Goal: Task Accomplishment & Management: Manage account settings

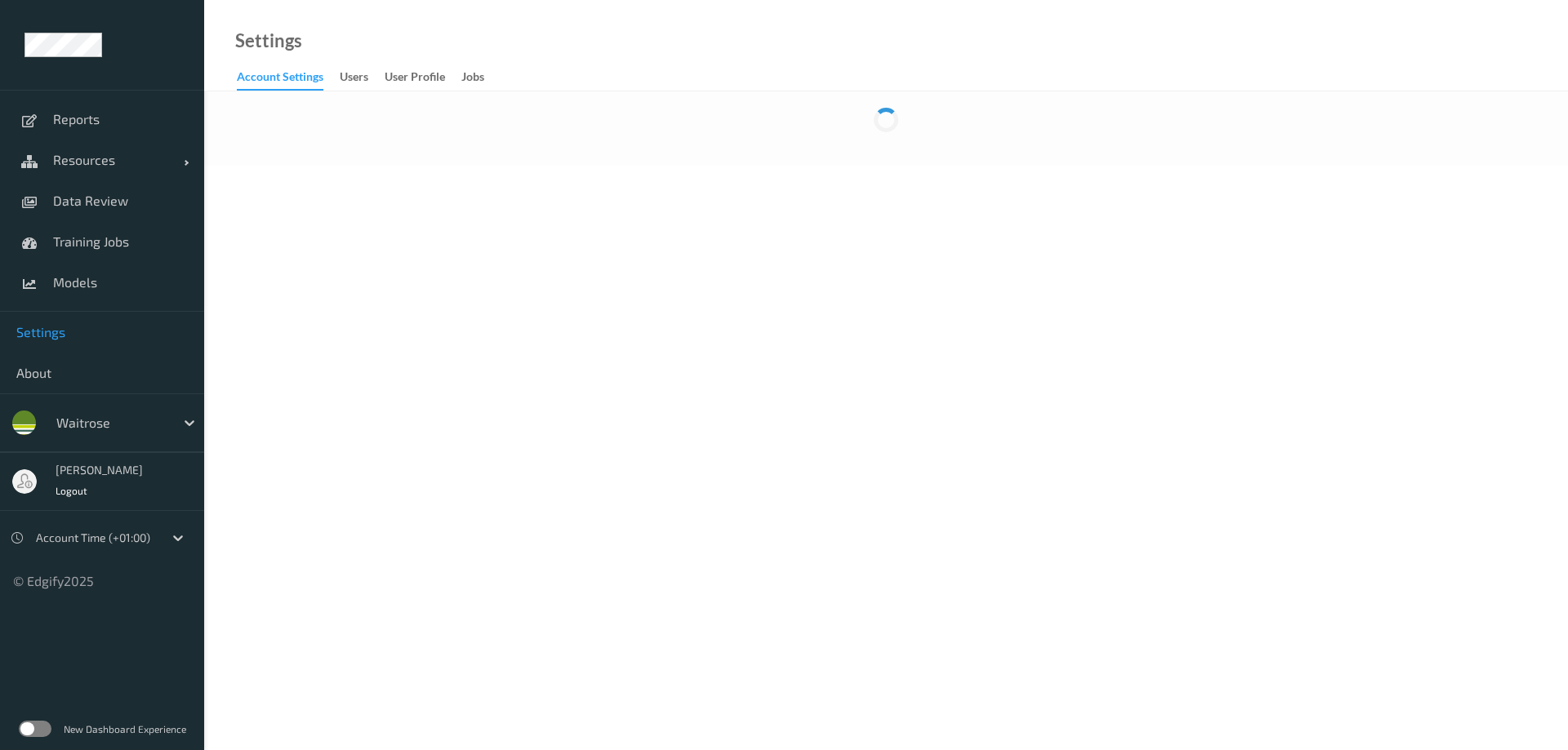
click at [45, 726] on label at bounding box center [35, 729] width 33 height 17
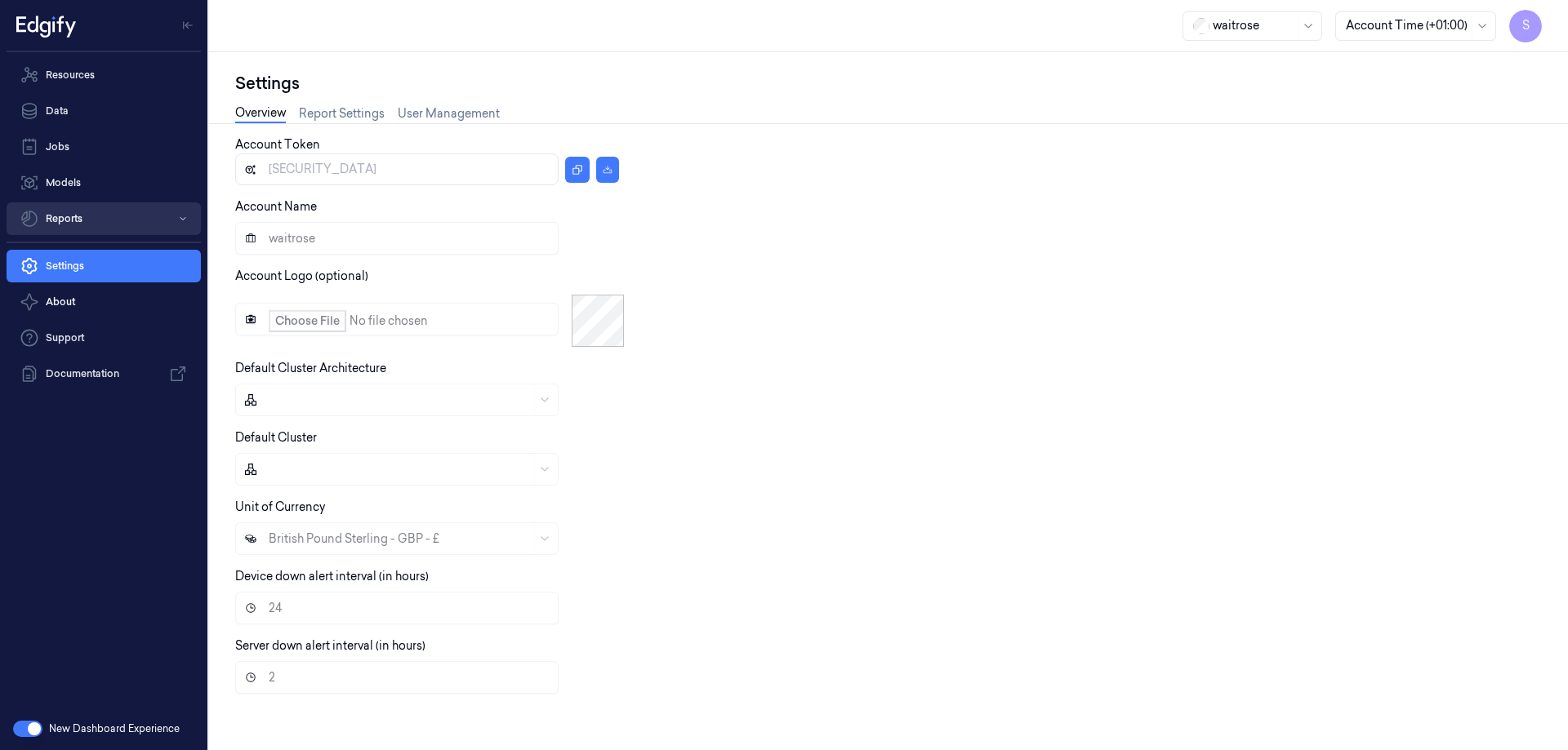
click at [76, 214] on button "Reports" at bounding box center [104, 218] width 194 height 33
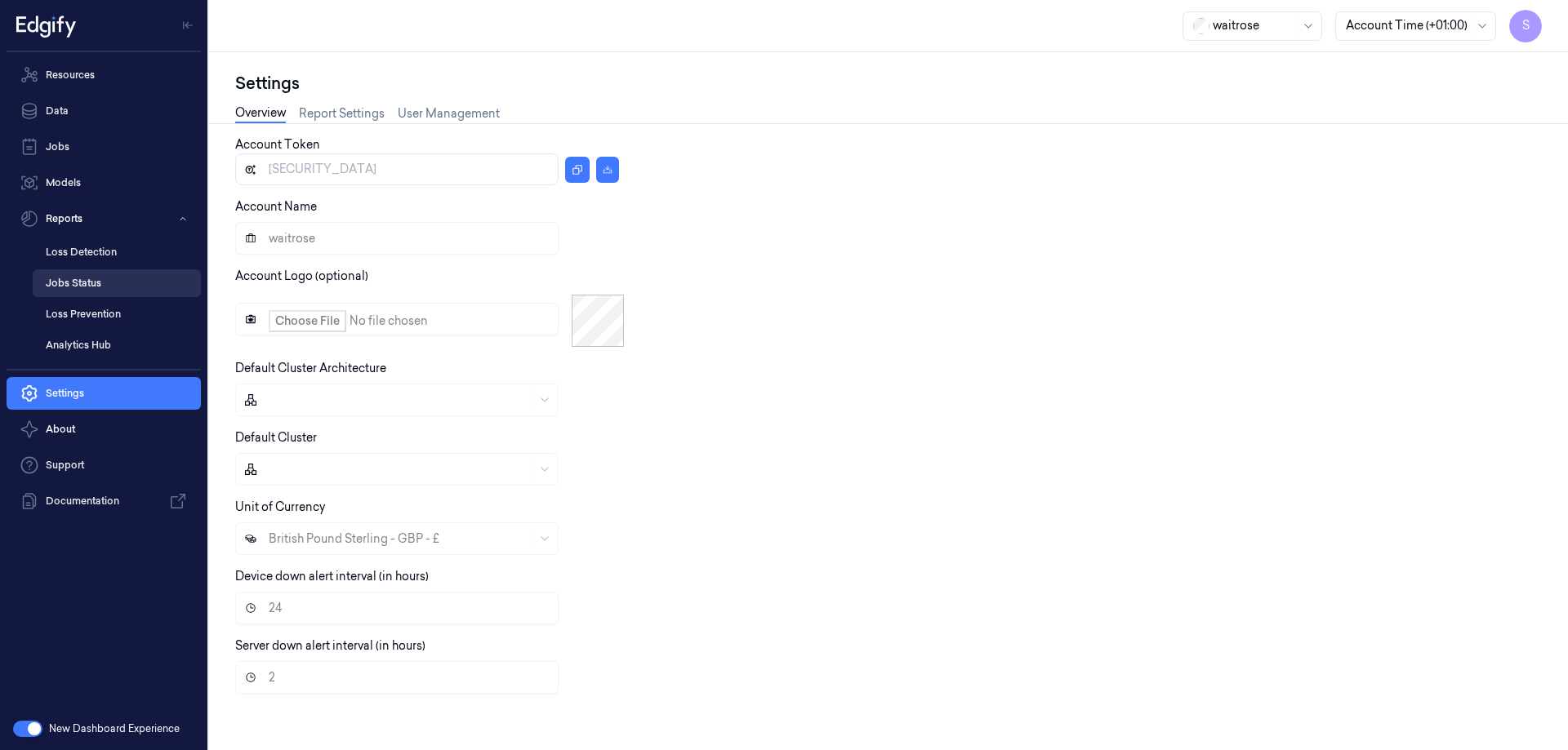
click at [82, 285] on link "Jobs Status" at bounding box center [117, 284] width 168 height 28
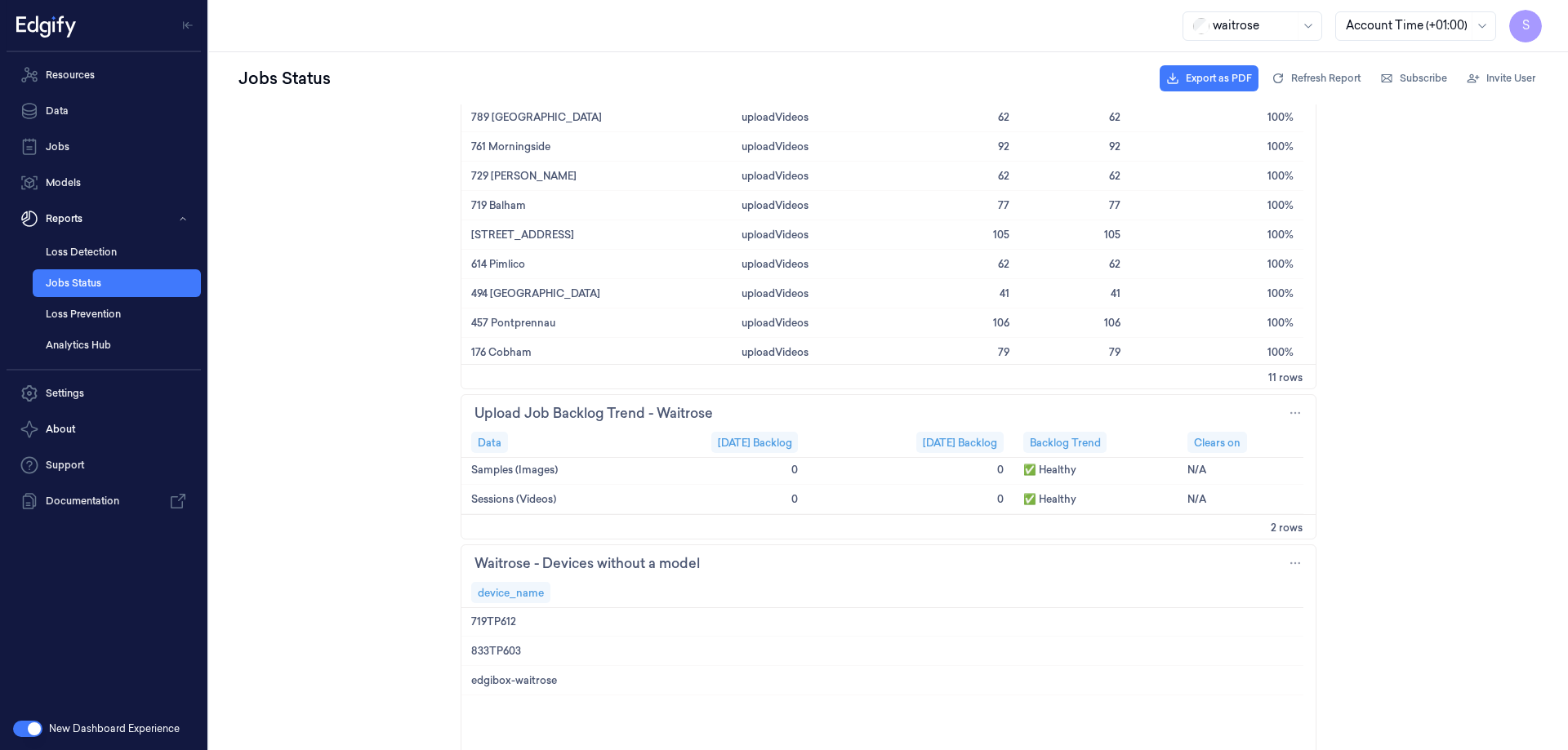
scroll to position [163, 0]
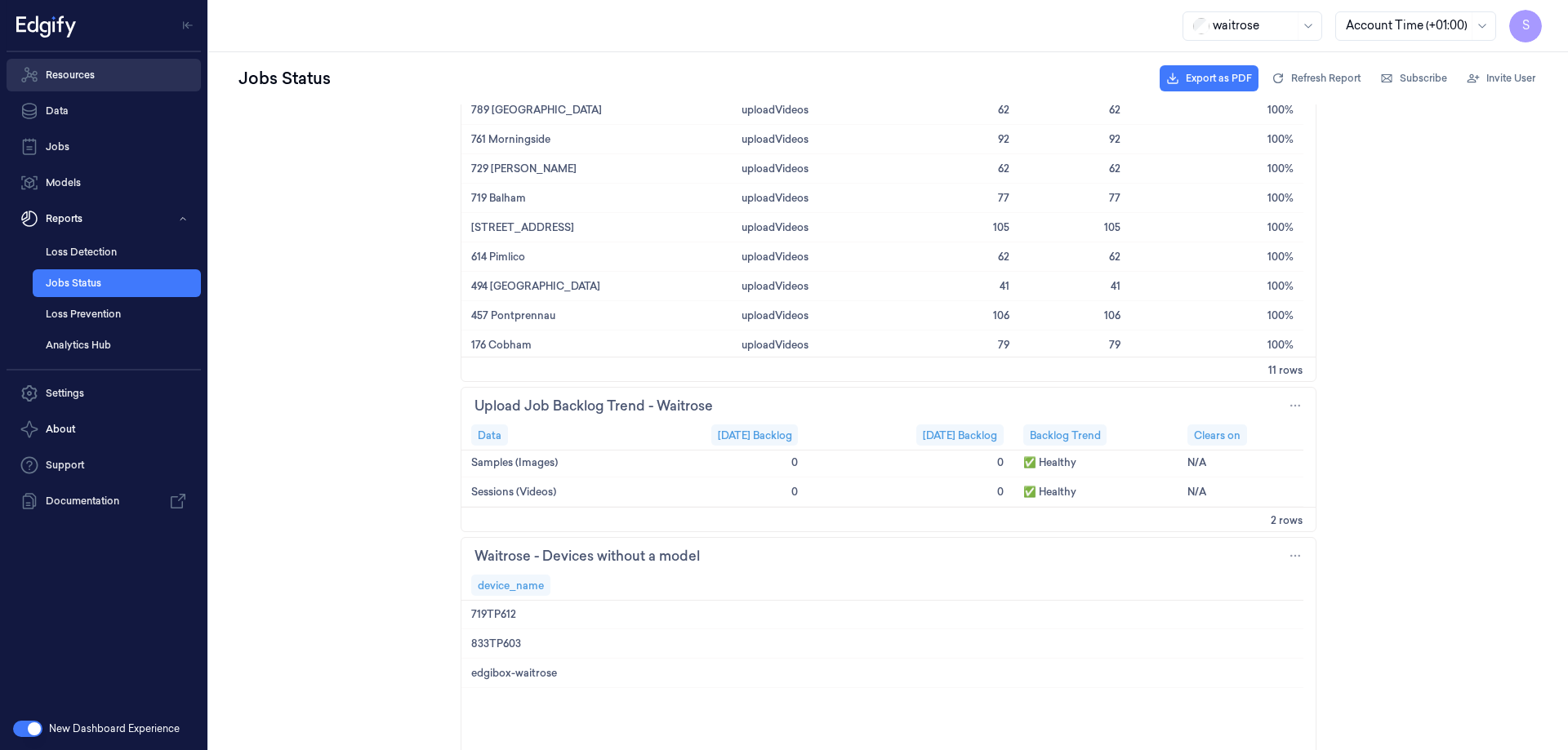
click at [86, 72] on link "Resources" at bounding box center [104, 75] width 194 height 33
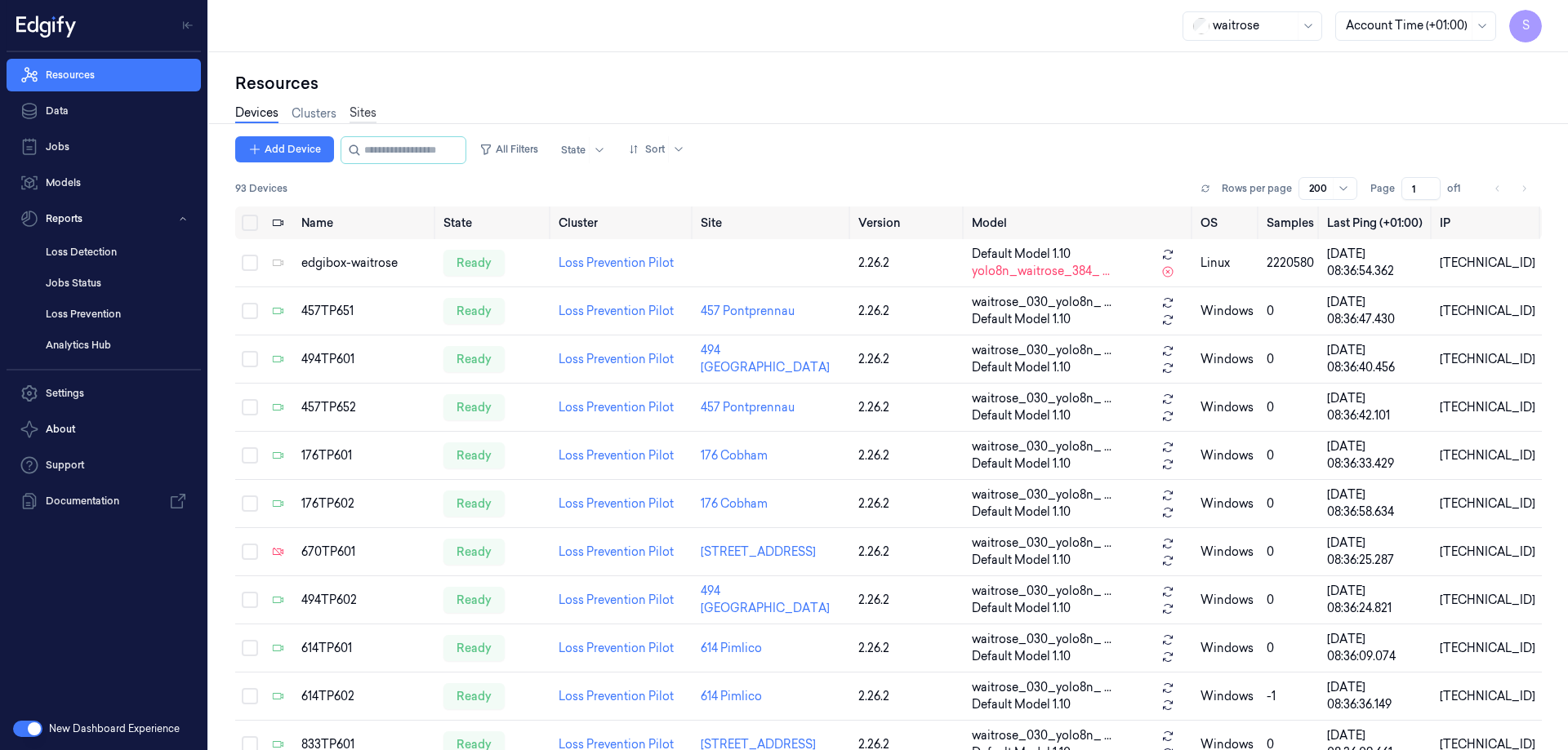
click at [368, 109] on link "Sites" at bounding box center [363, 114] width 27 height 19
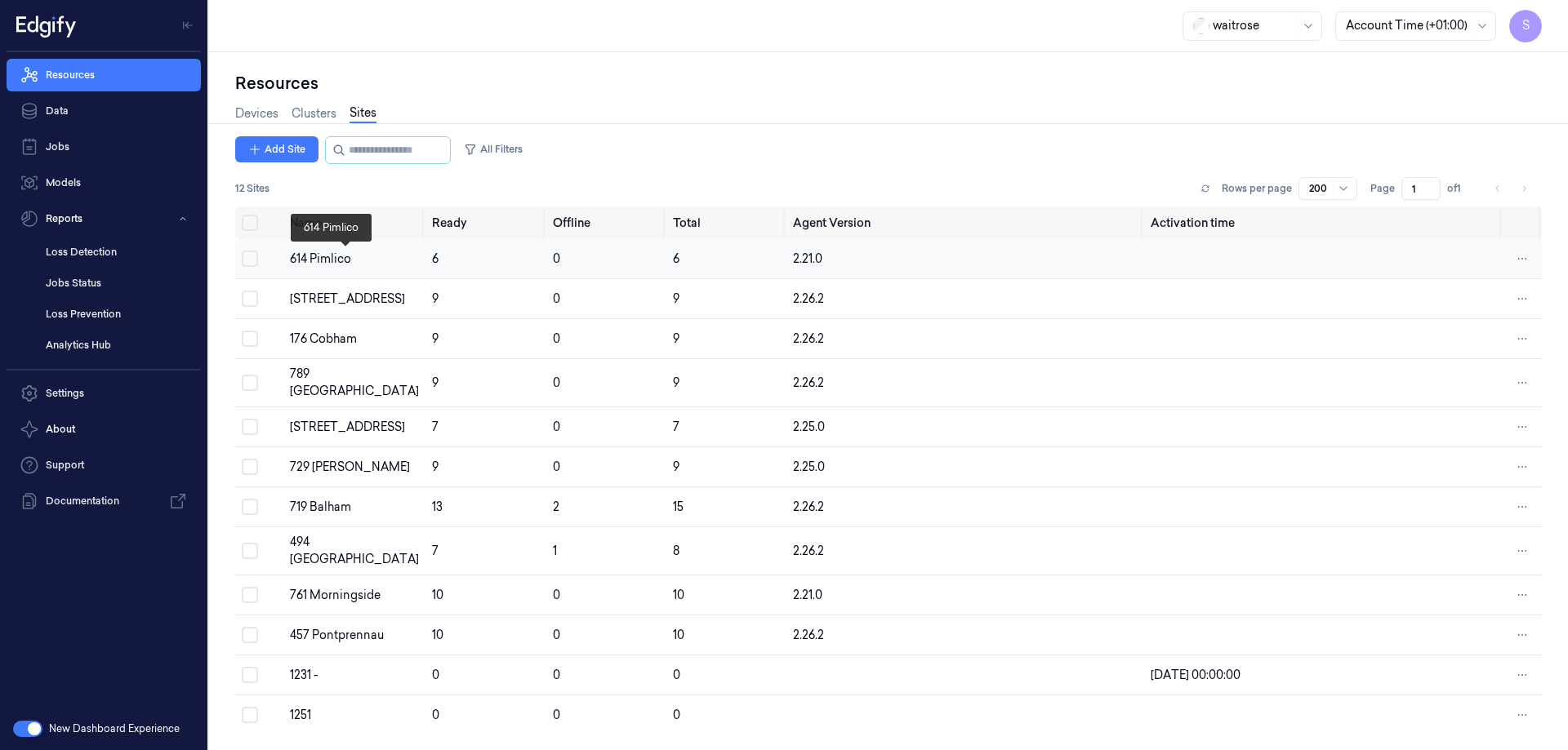
click at [313, 263] on div "614 Pimlico" at bounding box center [355, 259] width 129 height 17
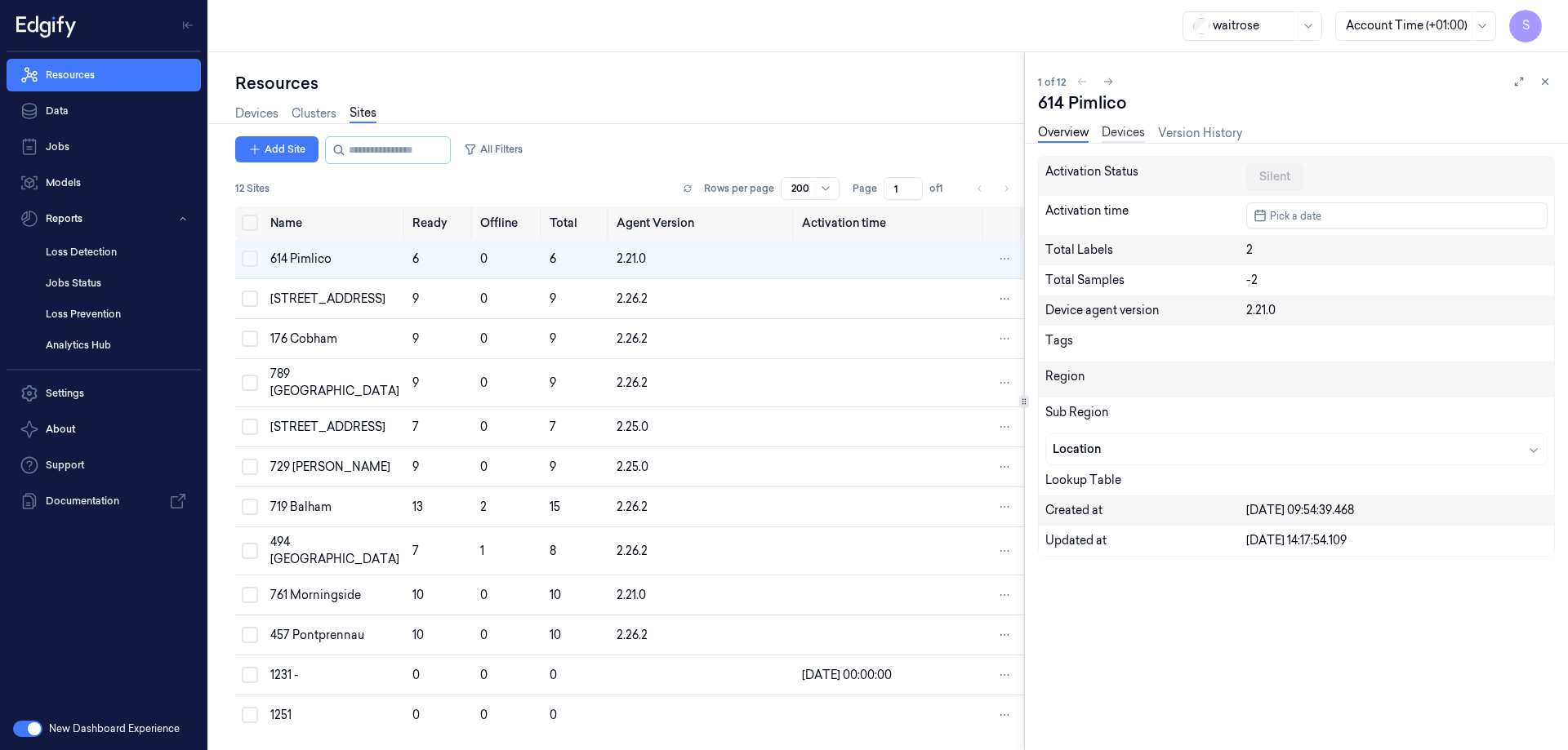
click at [1125, 137] on link "Devices" at bounding box center [1124, 133] width 43 height 19
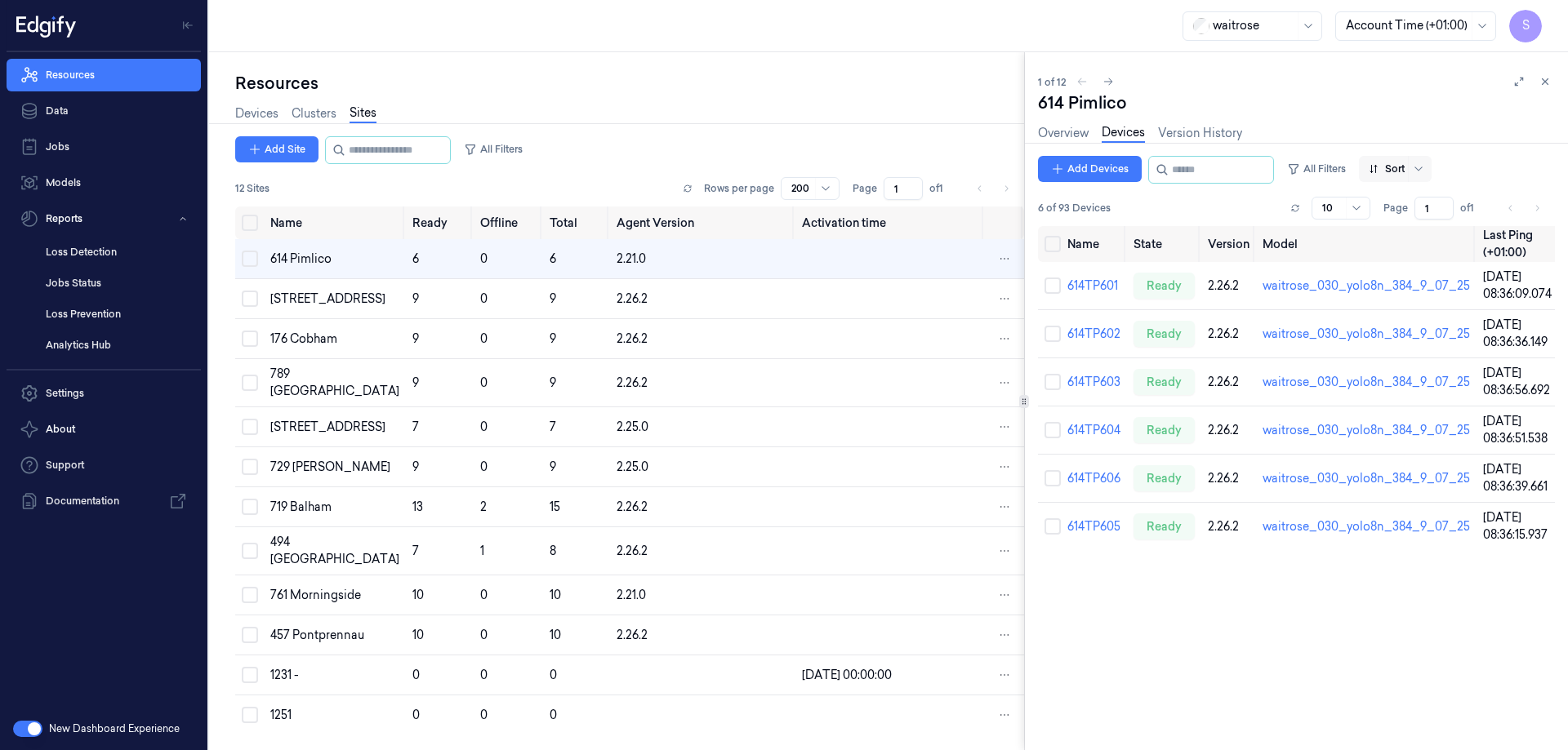
click at [1425, 167] on div at bounding box center [1419, 169] width 21 height 26
drag, startPoint x: 1410, startPoint y: 247, endPoint x: 1403, endPoint y: 254, distance: 9.9
click at [1409, 249] on div "Name" at bounding box center [1455, 257] width 155 height 27
click at [1099, 289] on link "614TP601" at bounding box center [1093, 285] width 50 height 15
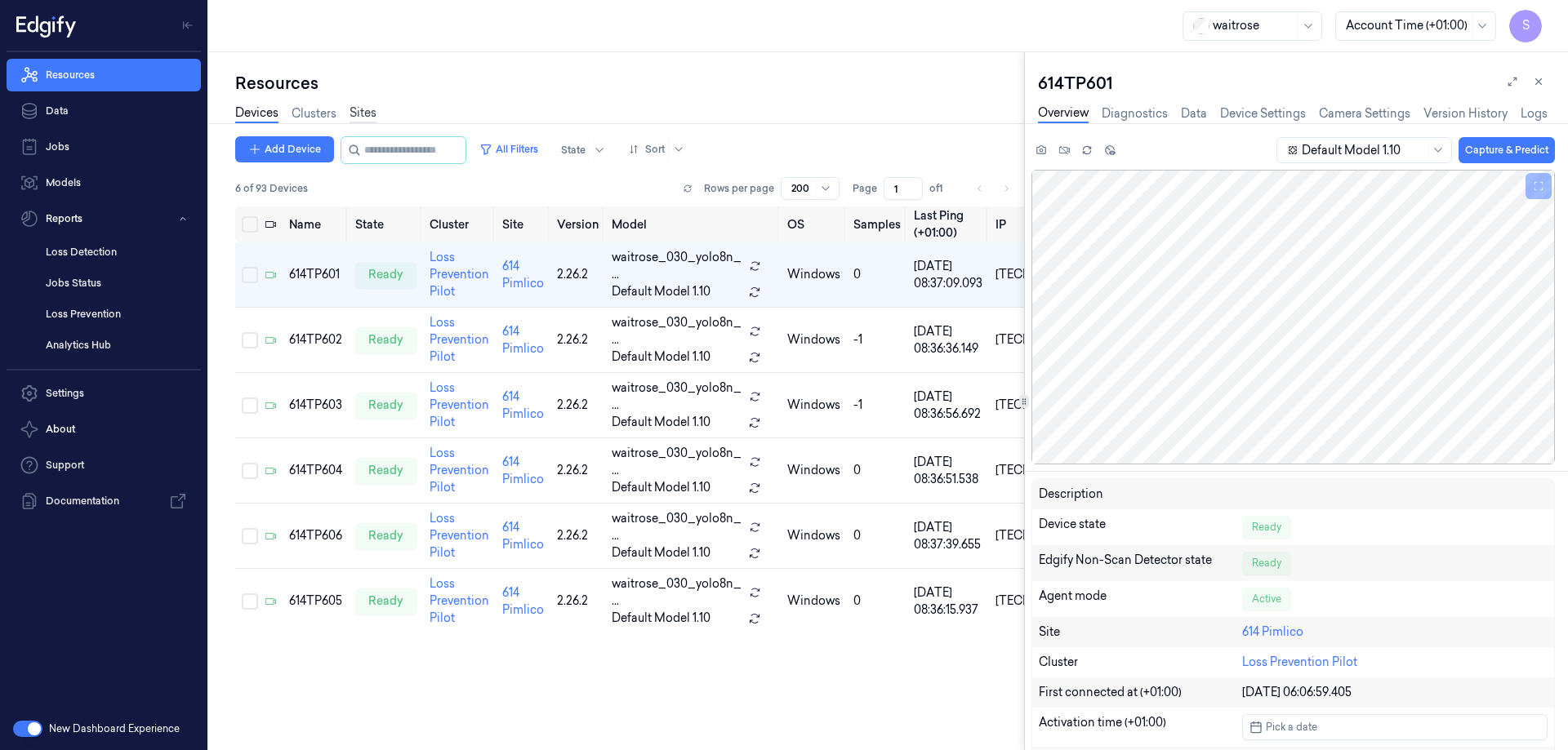
click at [361, 115] on link "Sites" at bounding box center [363, 114] width 27 height 19
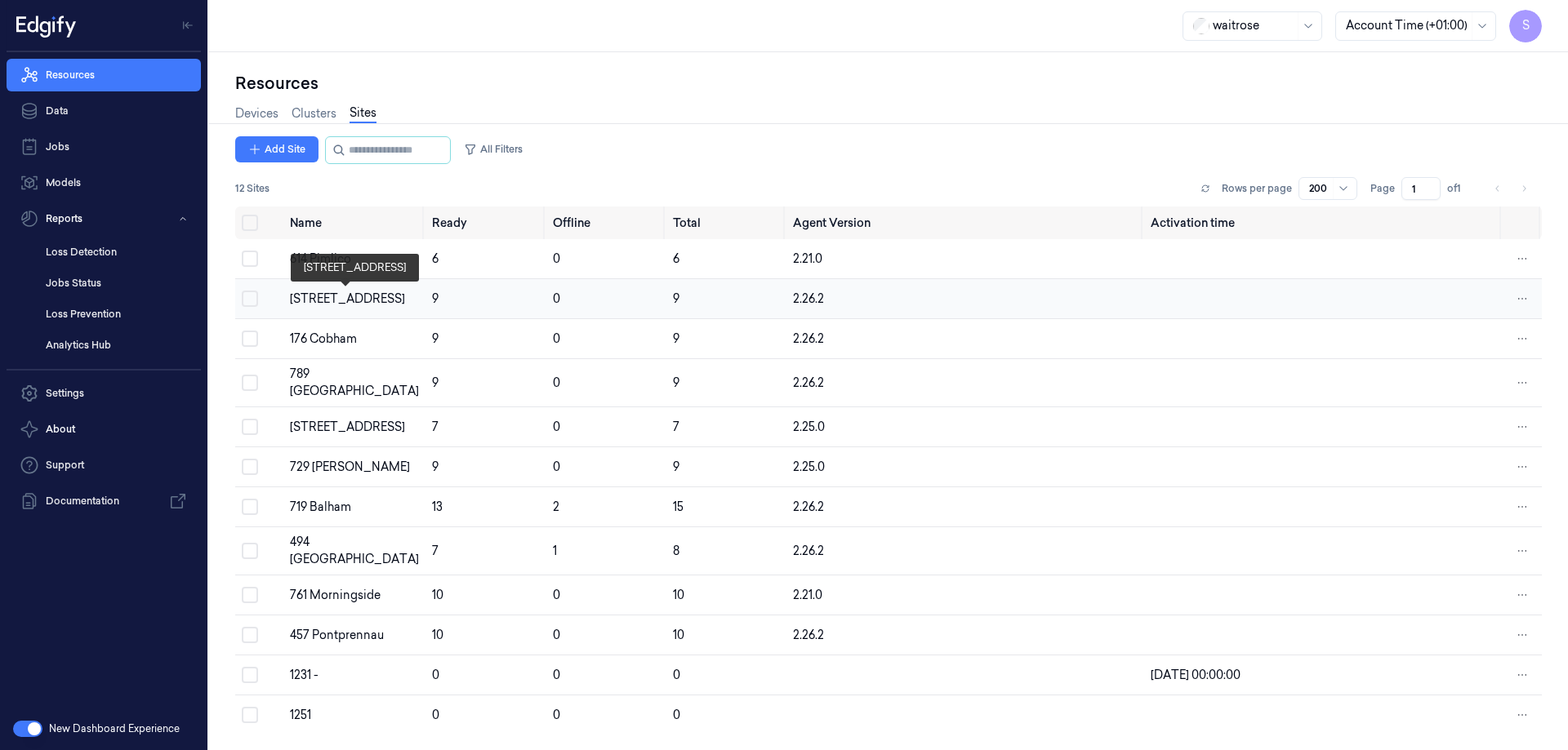
click at [327, 299] on div "[STREET_ADDRESS]" at bounding box center [355, 299] width 129 height 17
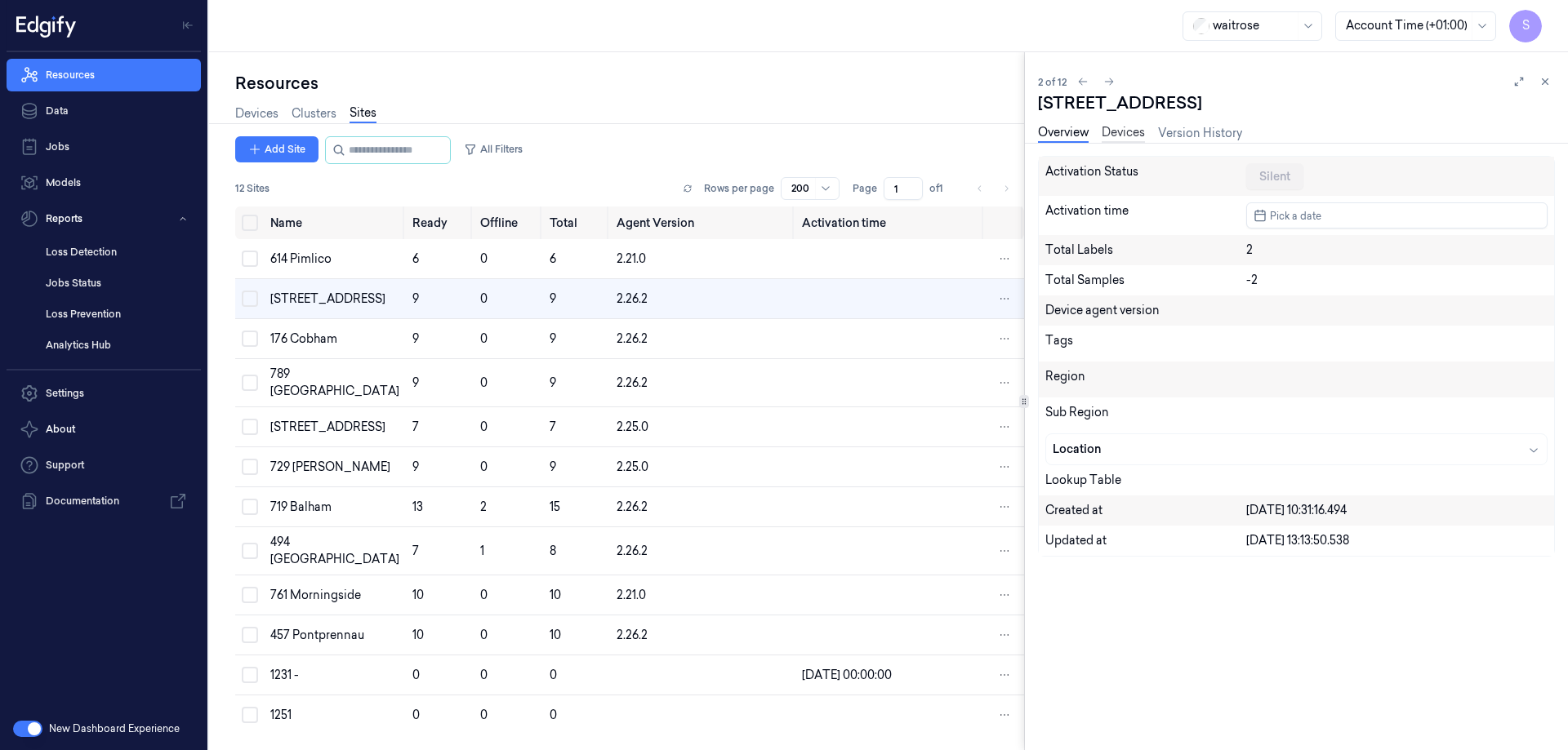
click at [1130, 140] on link "Devices" at bounding box center [1124, 133] width 43 height 19
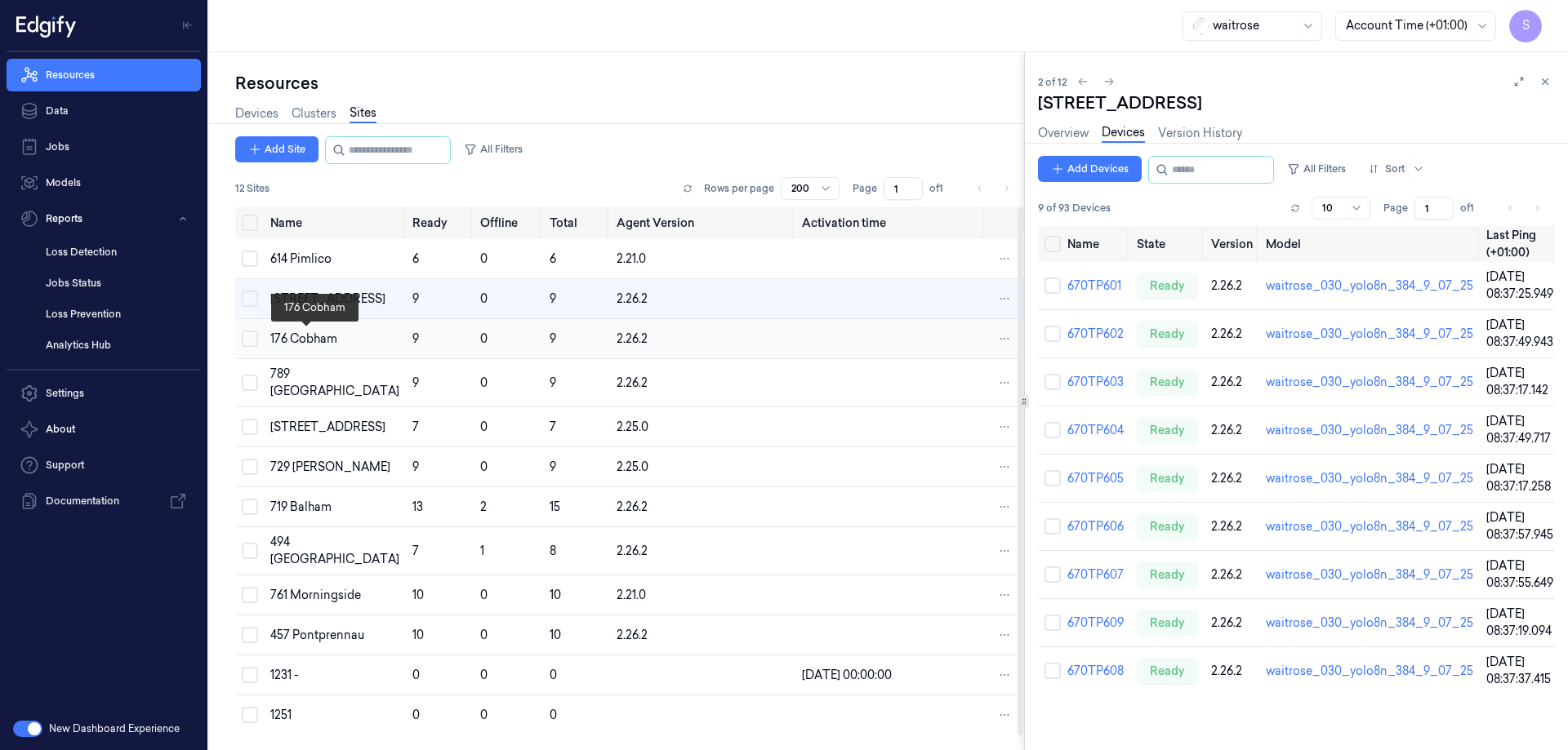
click at [301, 339] on div "176 Cobham" at bounding box center [335, 339] width 129 height 17
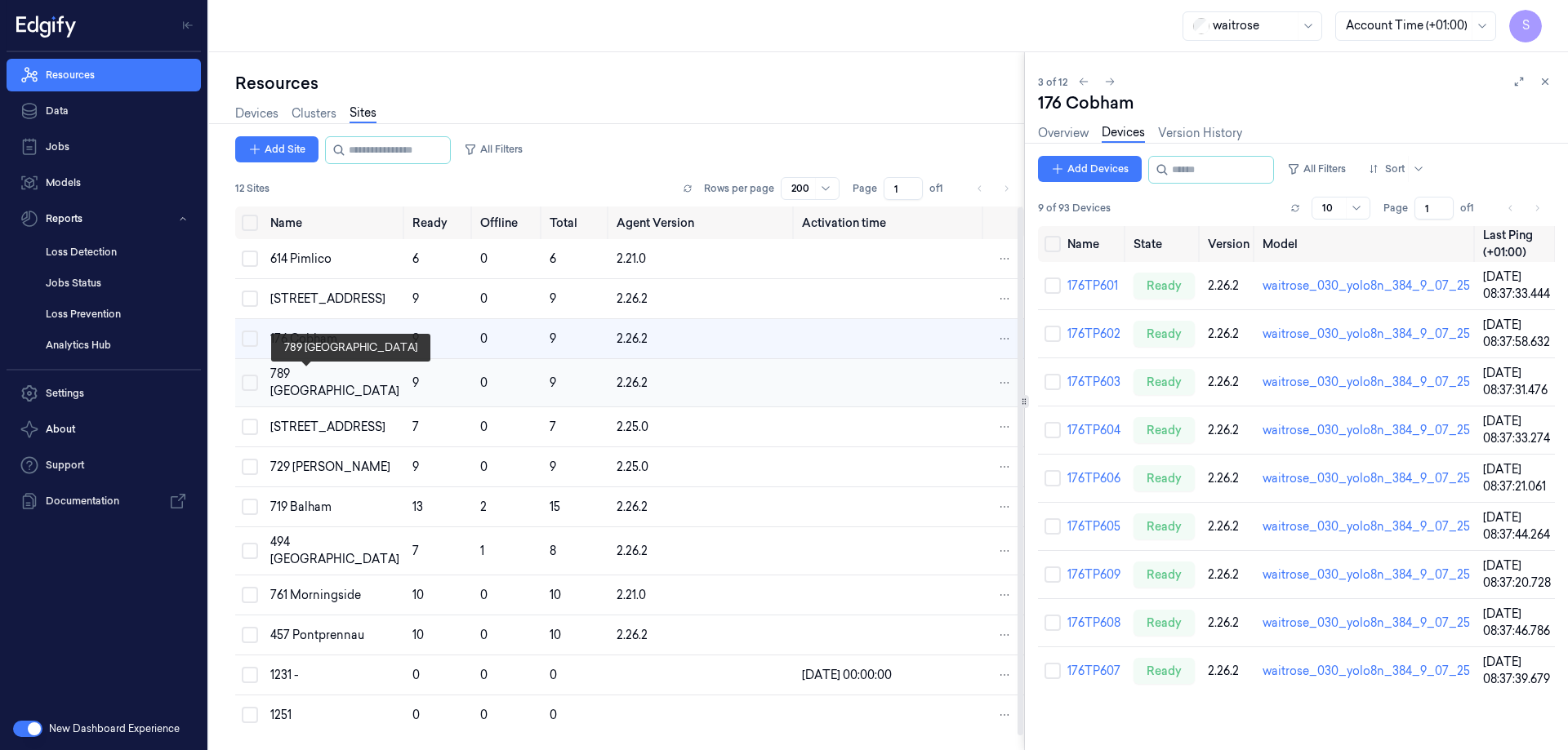
click at [317, 375] on div "789 [GEOGRAPHIC_DATA]" at bounding box center [335, 382] width 129 height 35
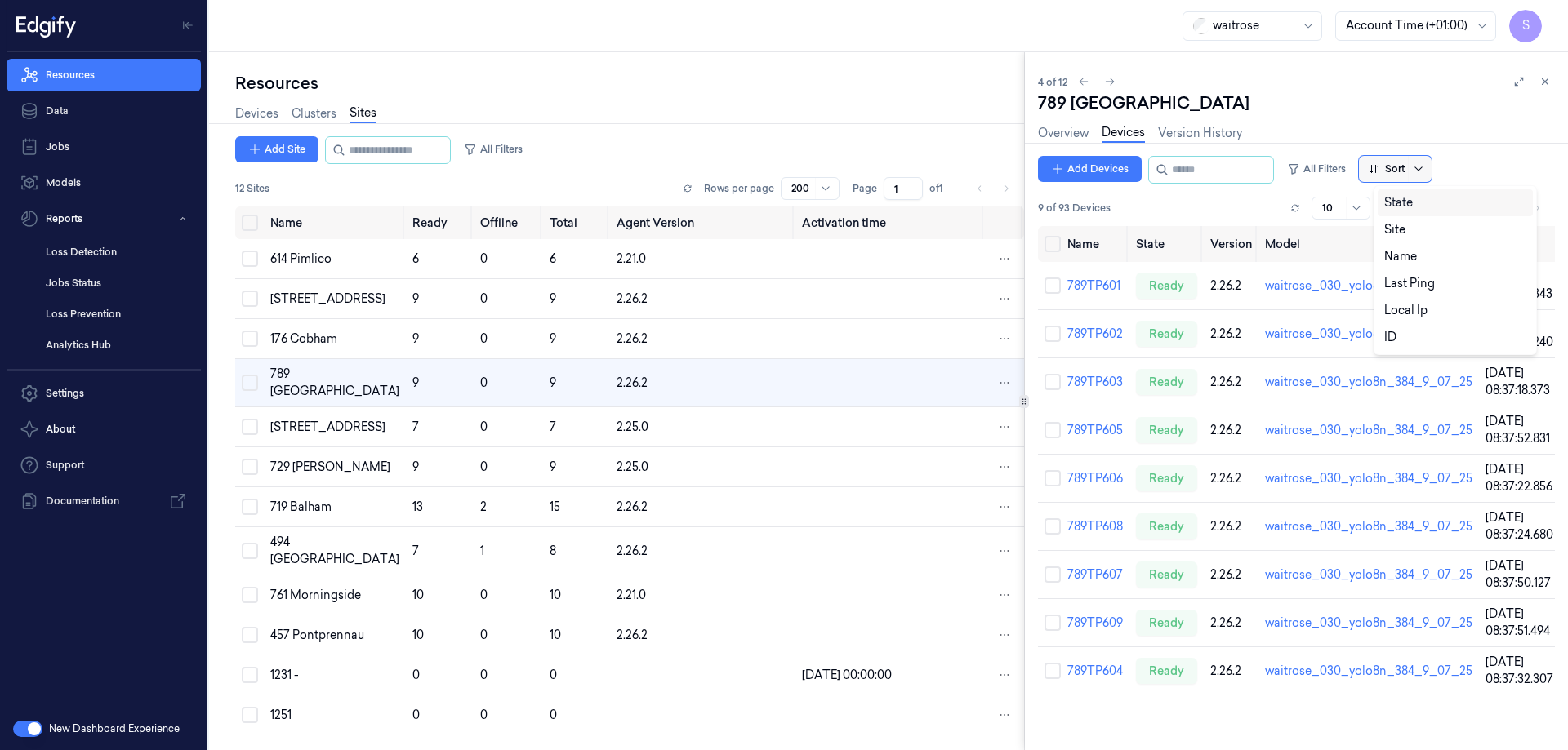
click at [1425, 168] on icon at bounding box center [1419, 169] width 13 height 13
click at [1409, 254] on div "Name" at bounding box center [1400, 257] width 33 height 17
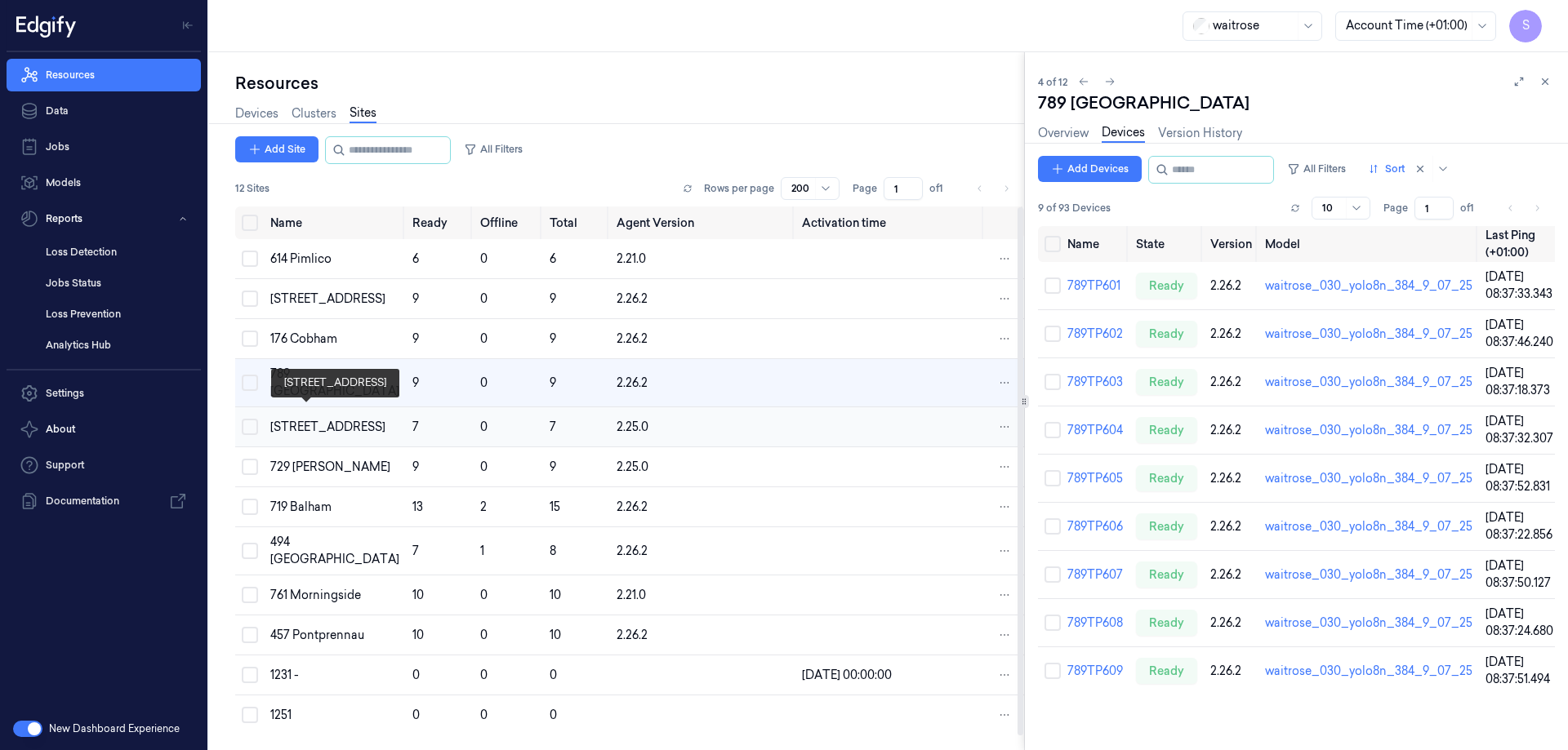
click at [307, 422] on div "[STREET_ADDRESS]" at bounding box center [335, 427] width 129 height 17
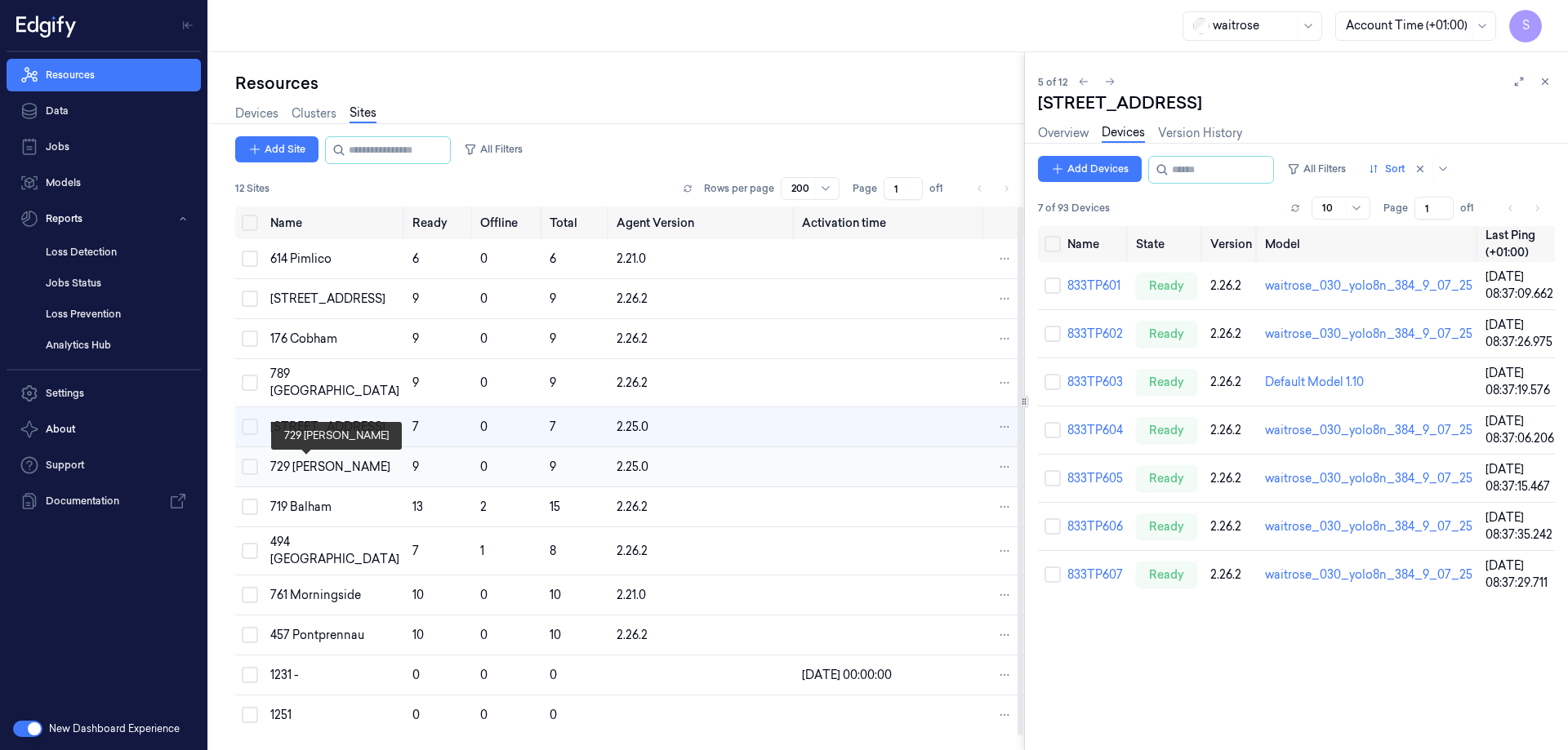
click at [308, 463] on div "729 [PERSON_NAME]" at bounding box center [335, 467] width 129 height 17
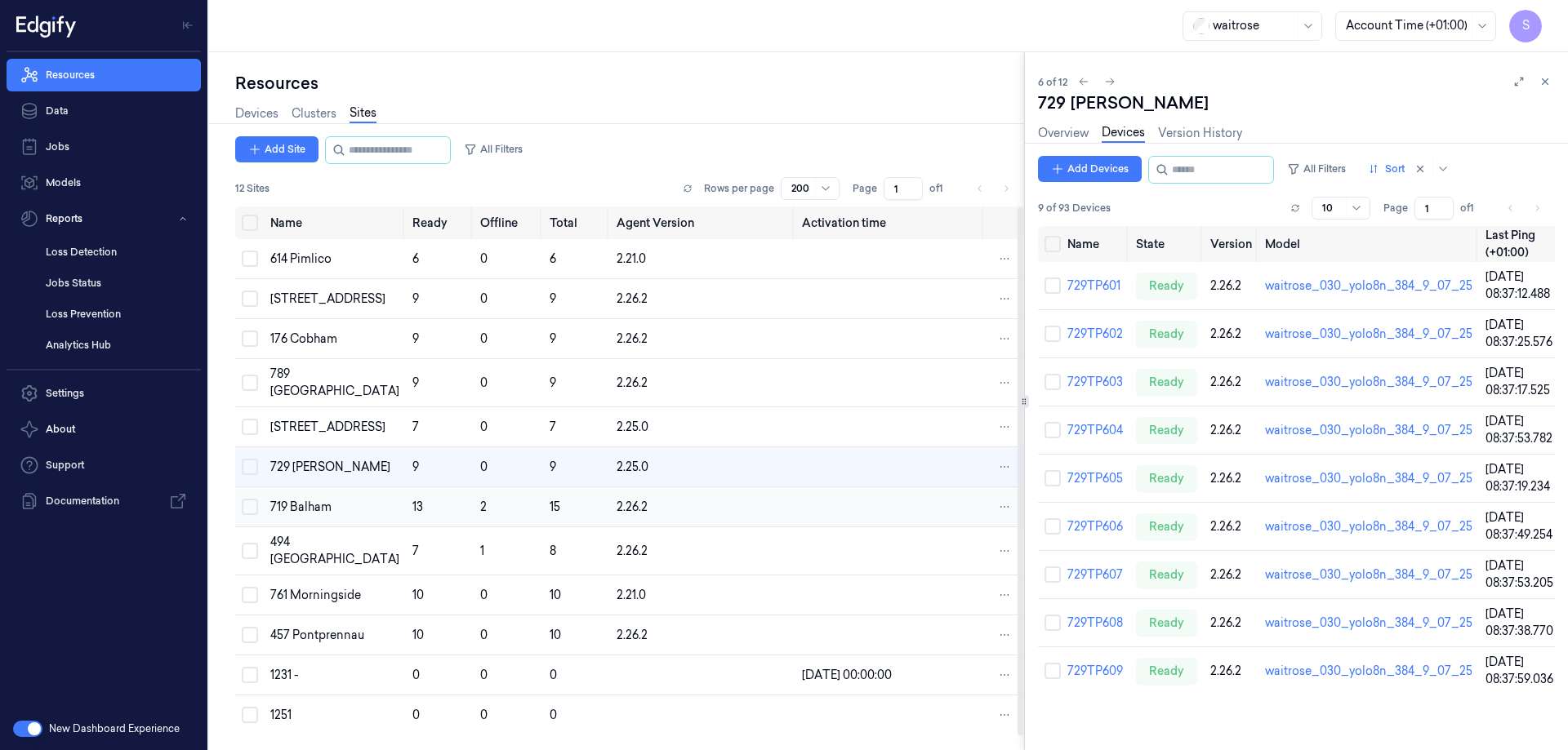
click at [311, 506] on div "719 Balham" at bounding box center [335, 507] width 129 height 17
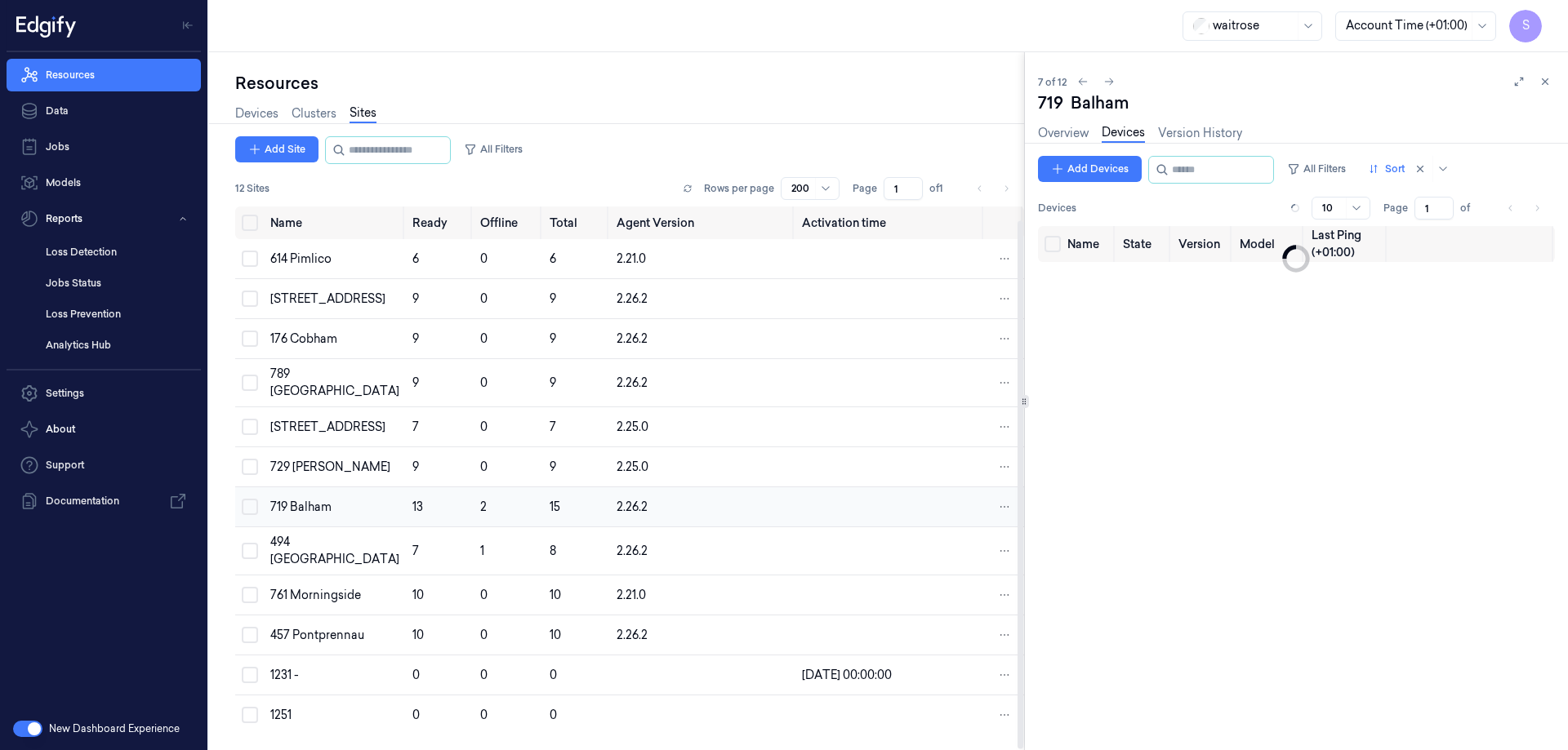
scroll to position [14, 0]
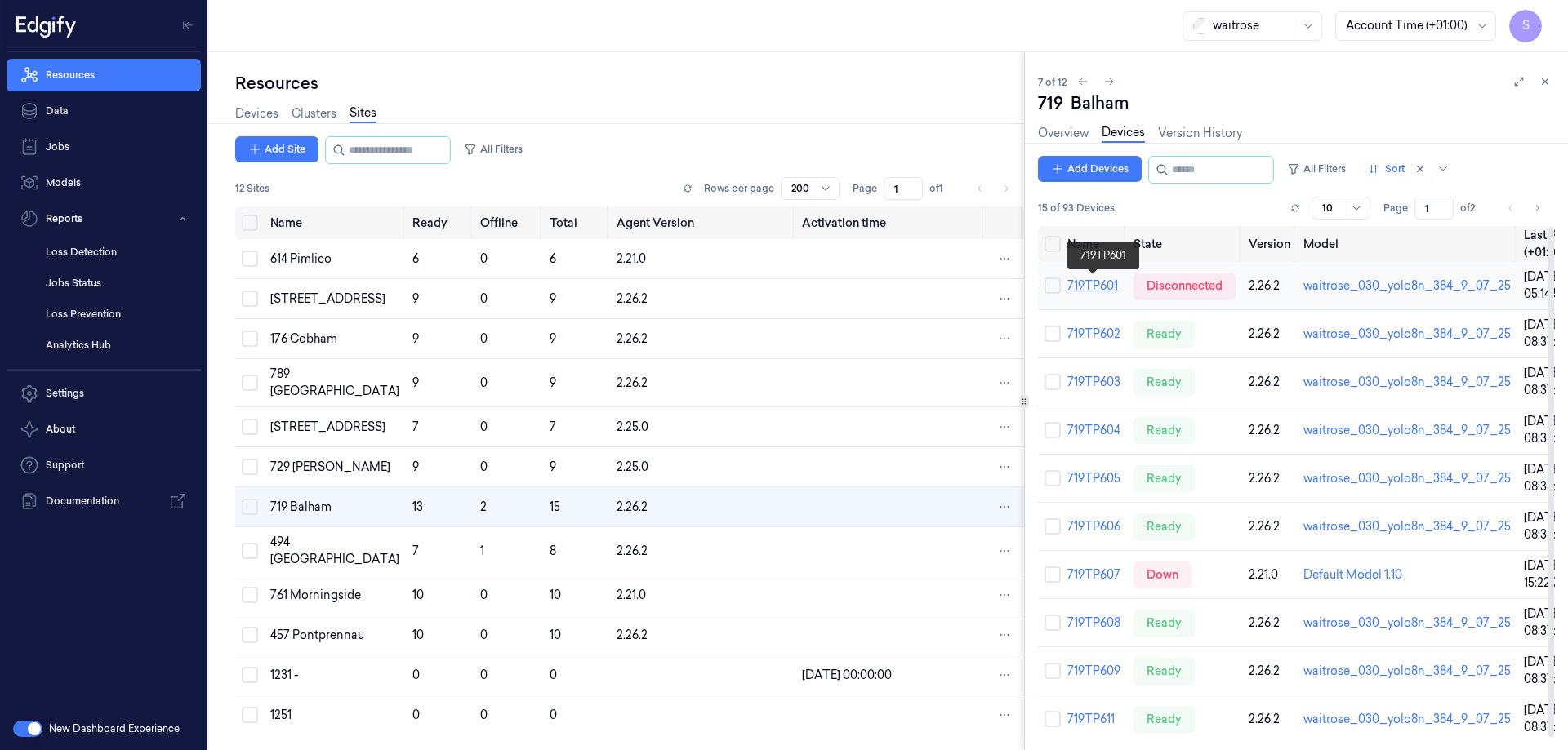
click at [1095, 283] on link "719TP601" at bounding box center [1093, 285] width 50 height 15
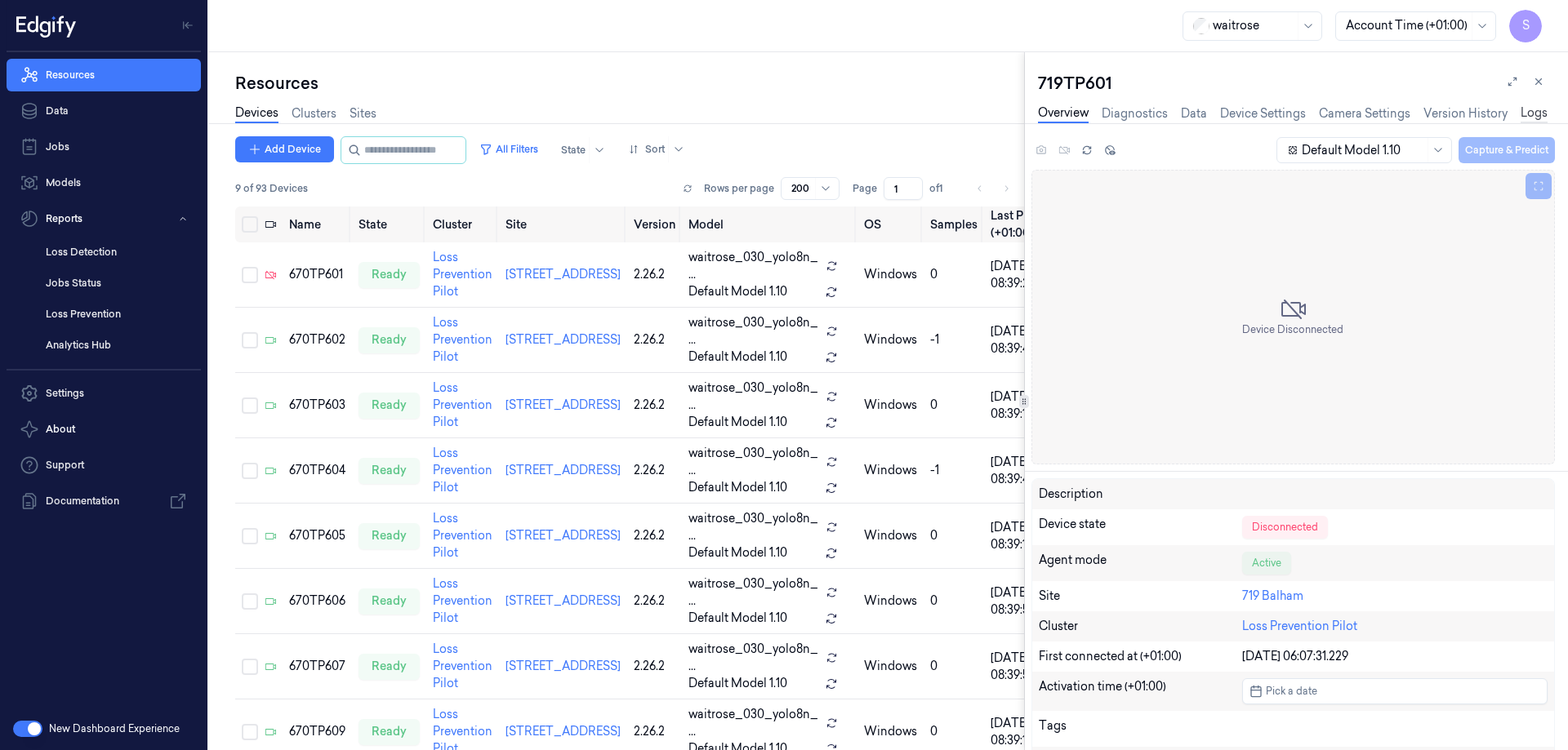
click at [1541, 113] on link "Logs" at bounding box center [1534, 114] width 27 height 19
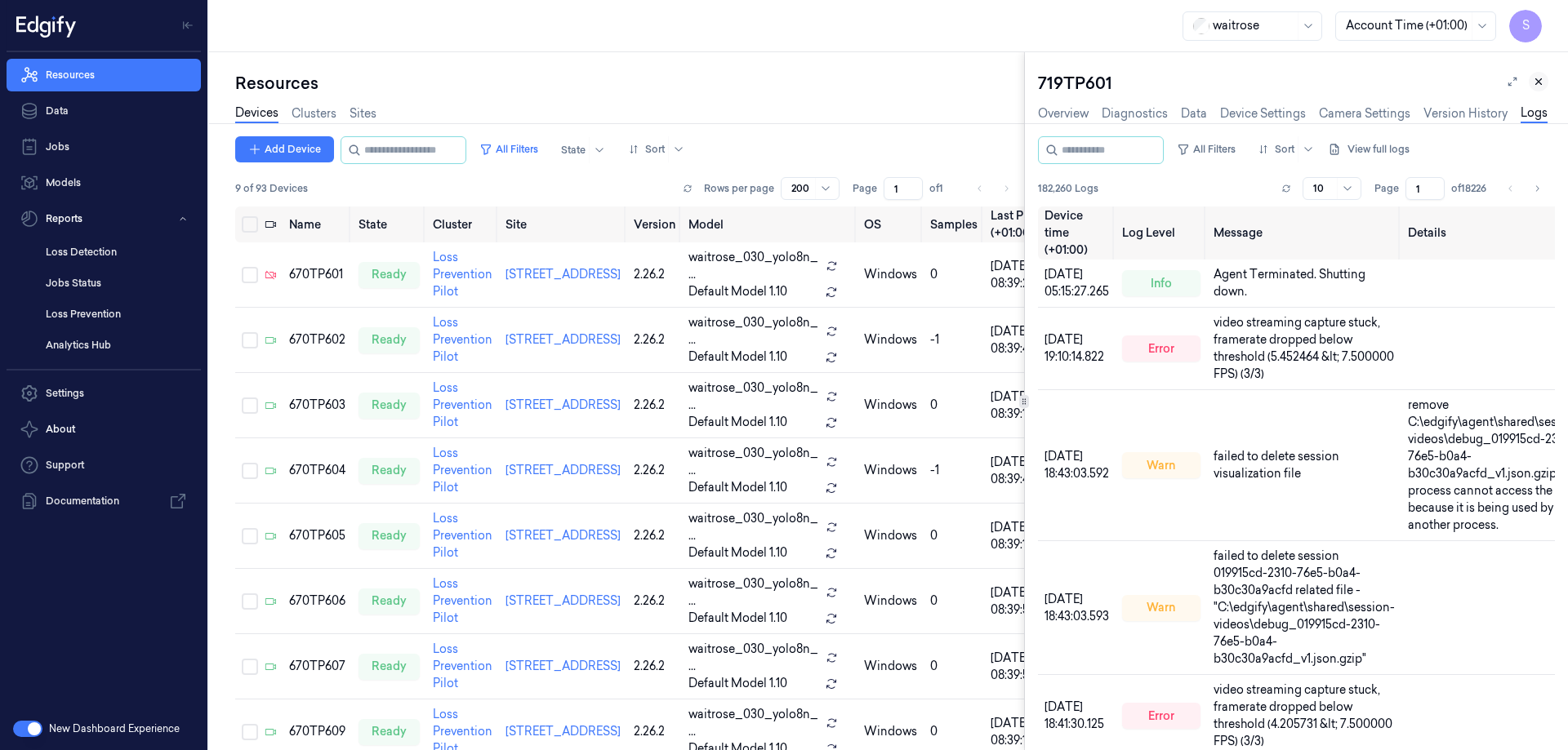
click at [1535, 78] on icon at bounding box center [1539, 81] width 11 height 11
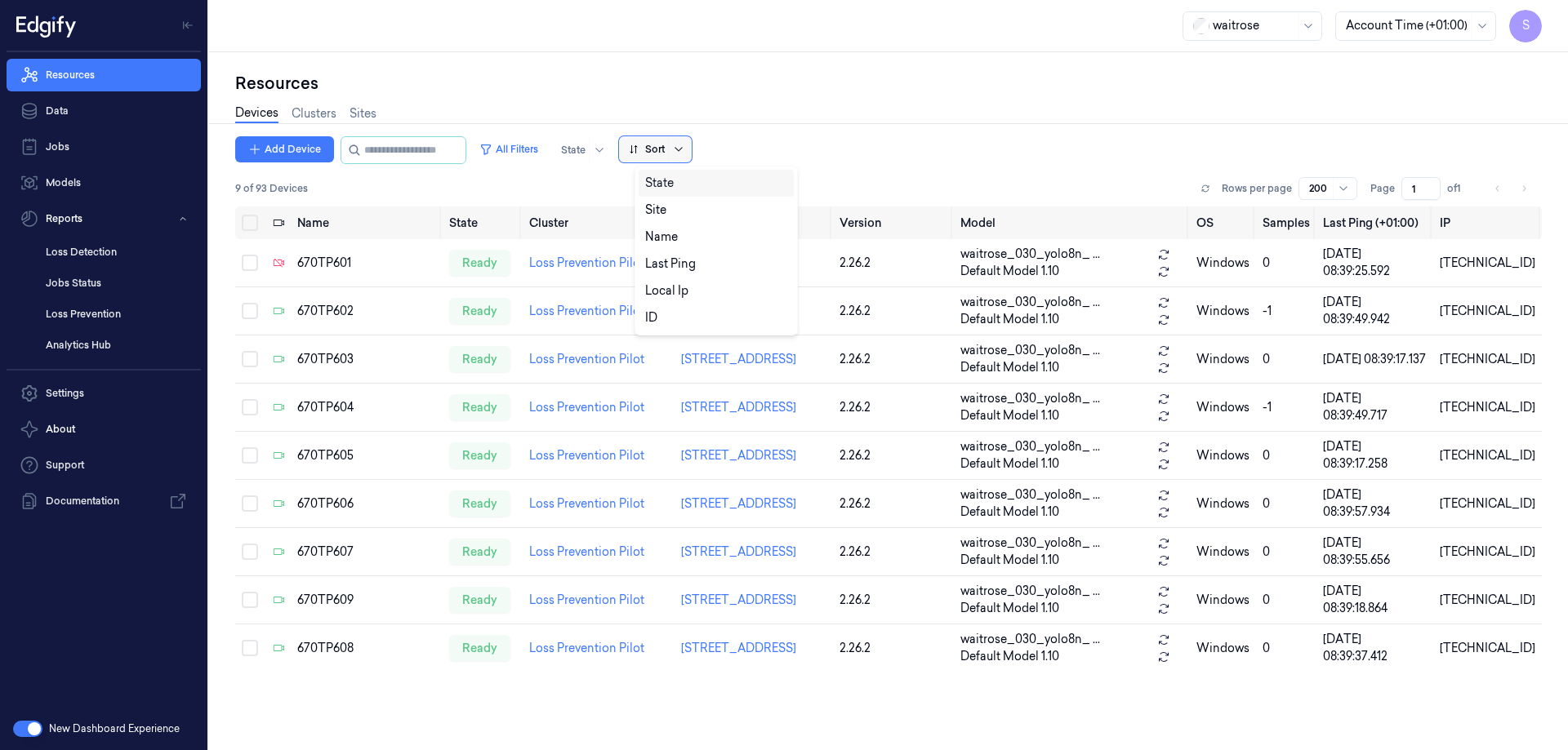
click at [685, 147] on icon at bounding box center [679, 149] width 13 height 13
click at [692, 231] on div "Name" at bounding box center [716, 237] width 142 height 17
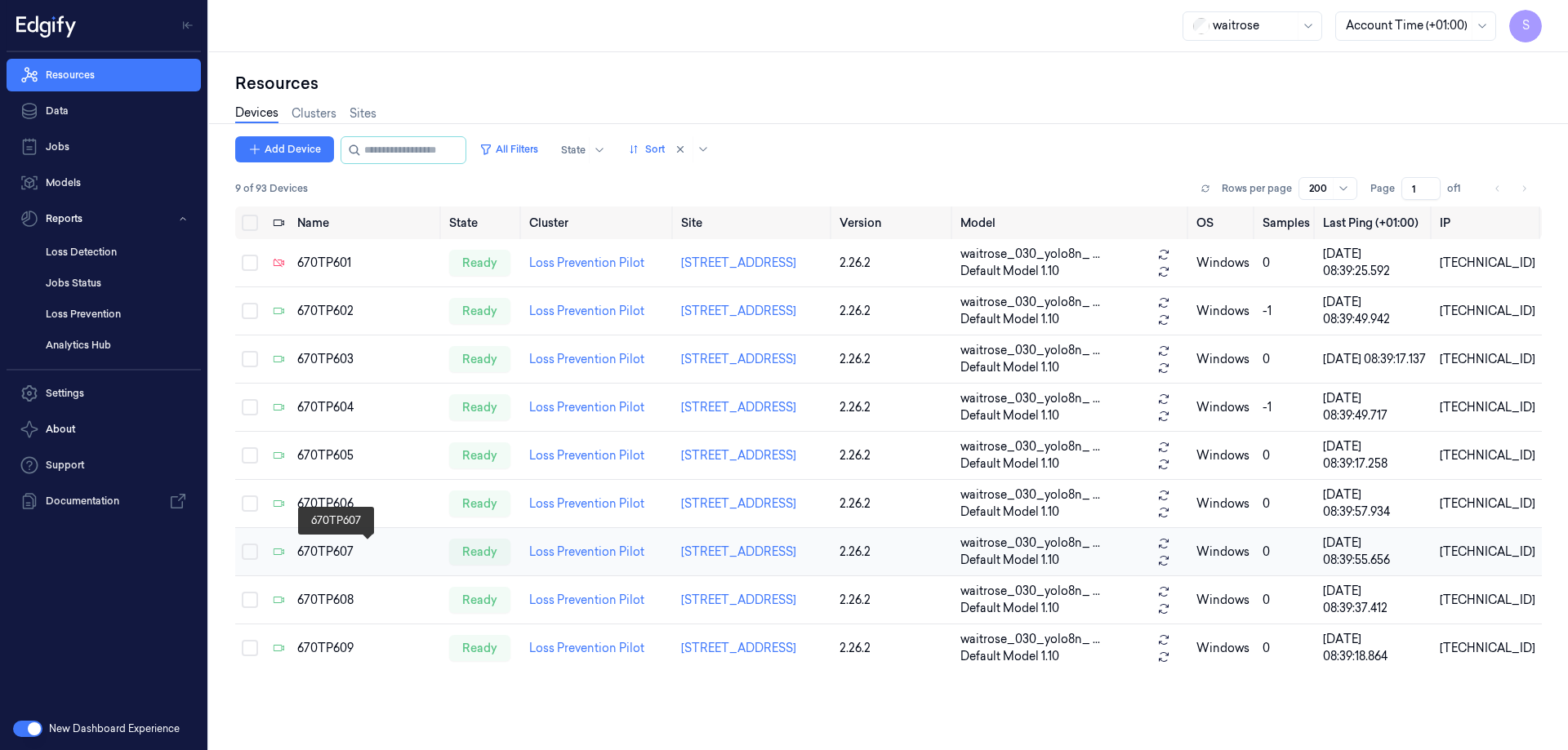
click at [333, 558] on div "670TP607" at bounding box center [367, 552] width 139 height 17
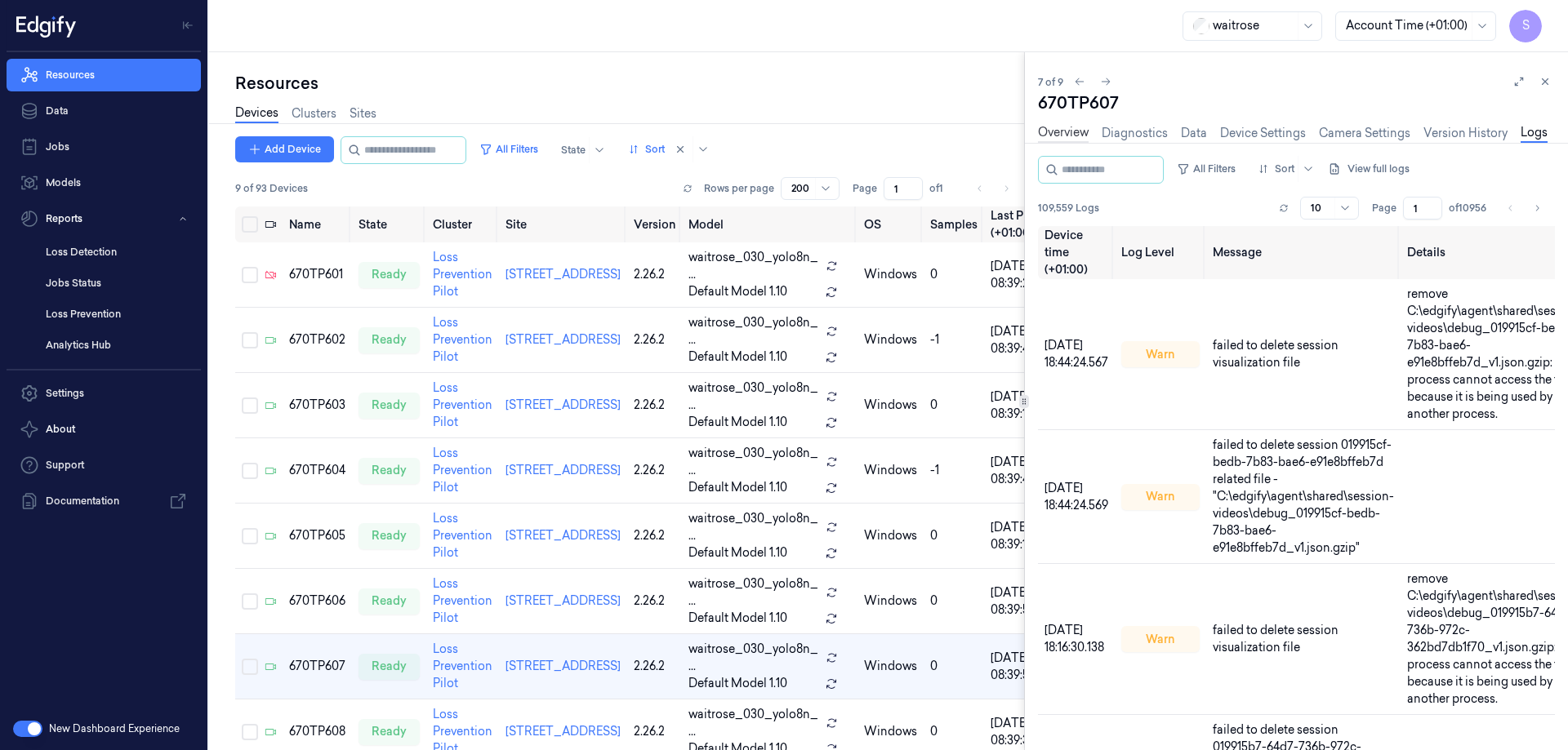
click at [1064, 134] on link "Overview" at bounding box center [1063, 133] width 50 height 19
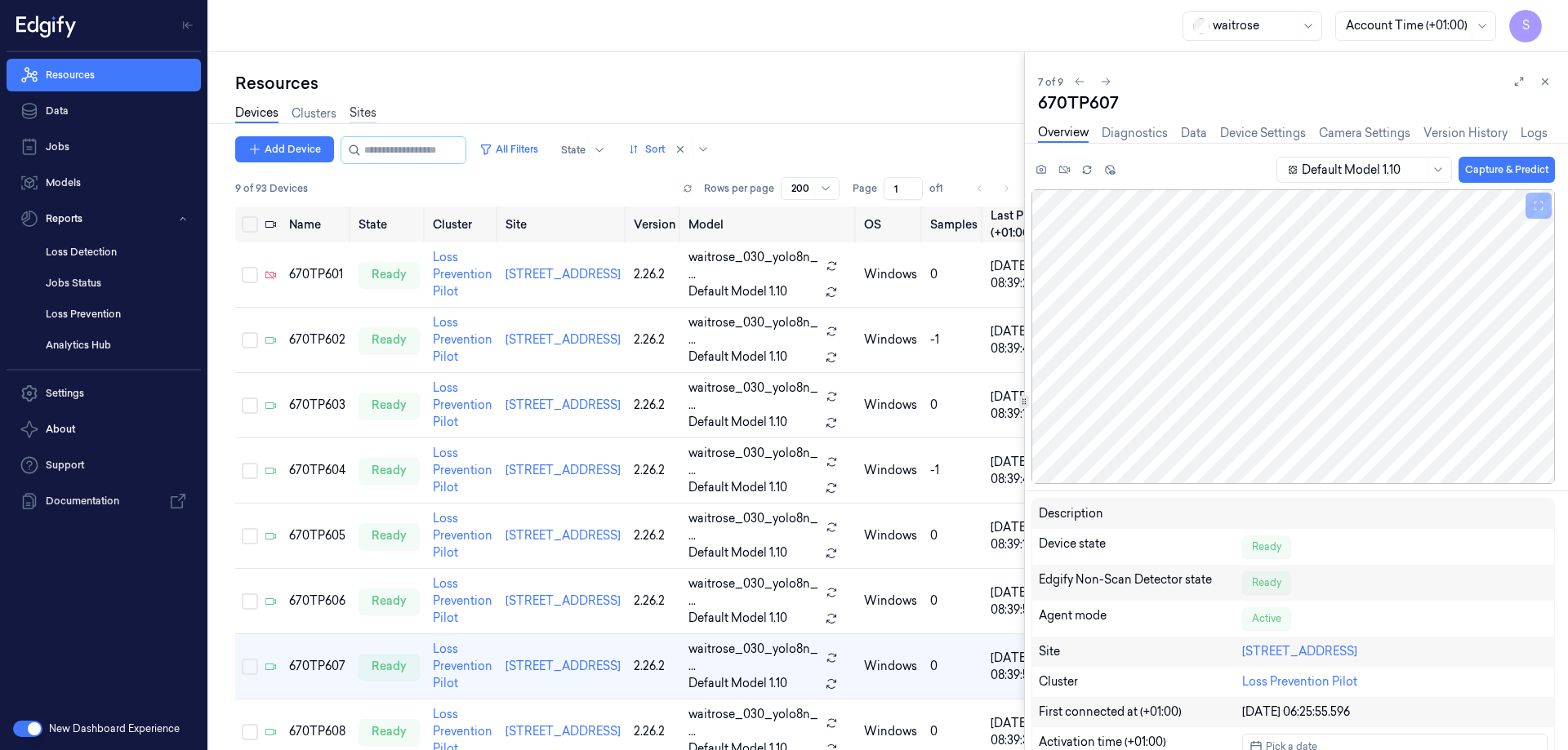
click at [373, 110] on link "Sites" at bounding box center [363, 114] width 27 height 19
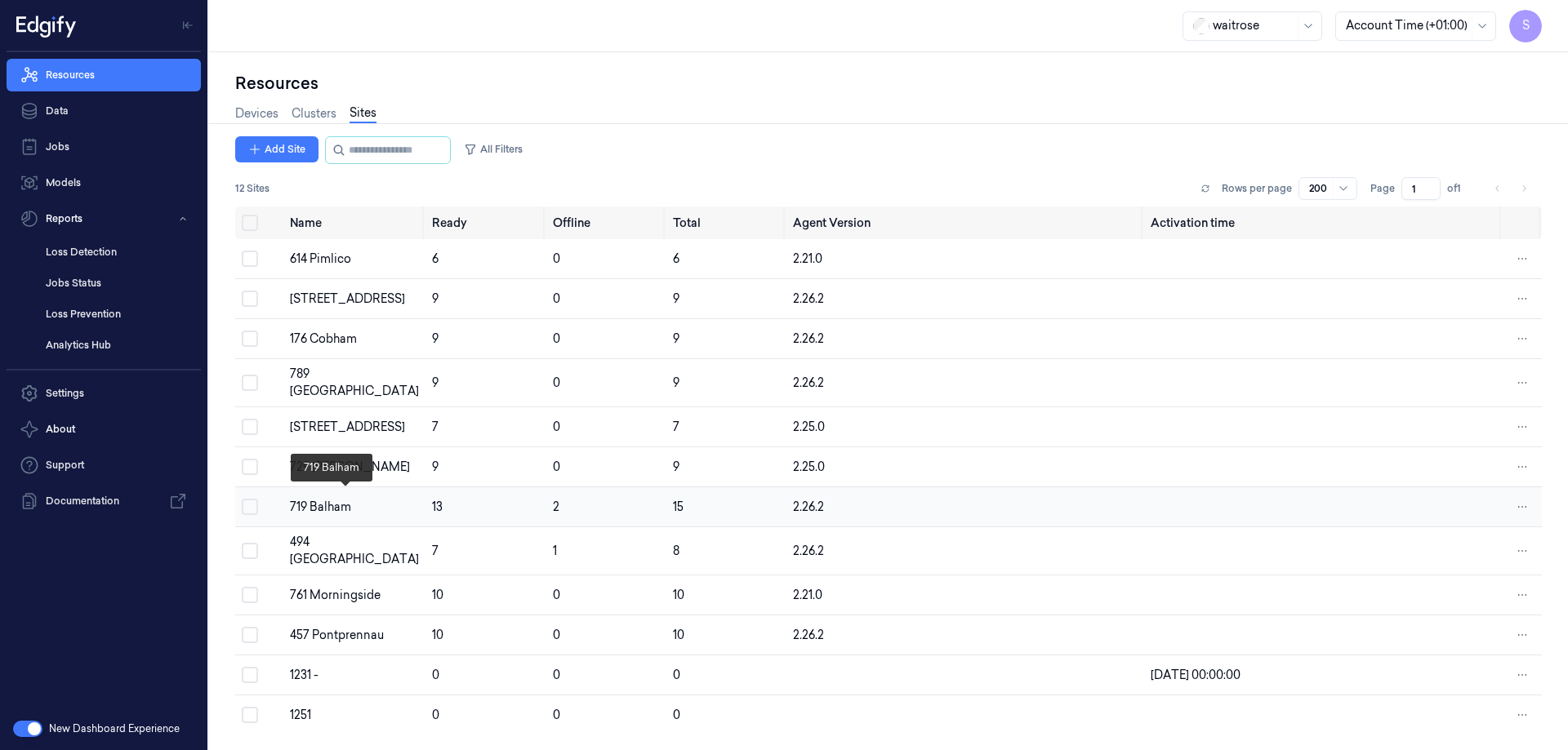
click at [328, 499] on div "719 Balham" at bounding box center [355, 507] width 129 height 17
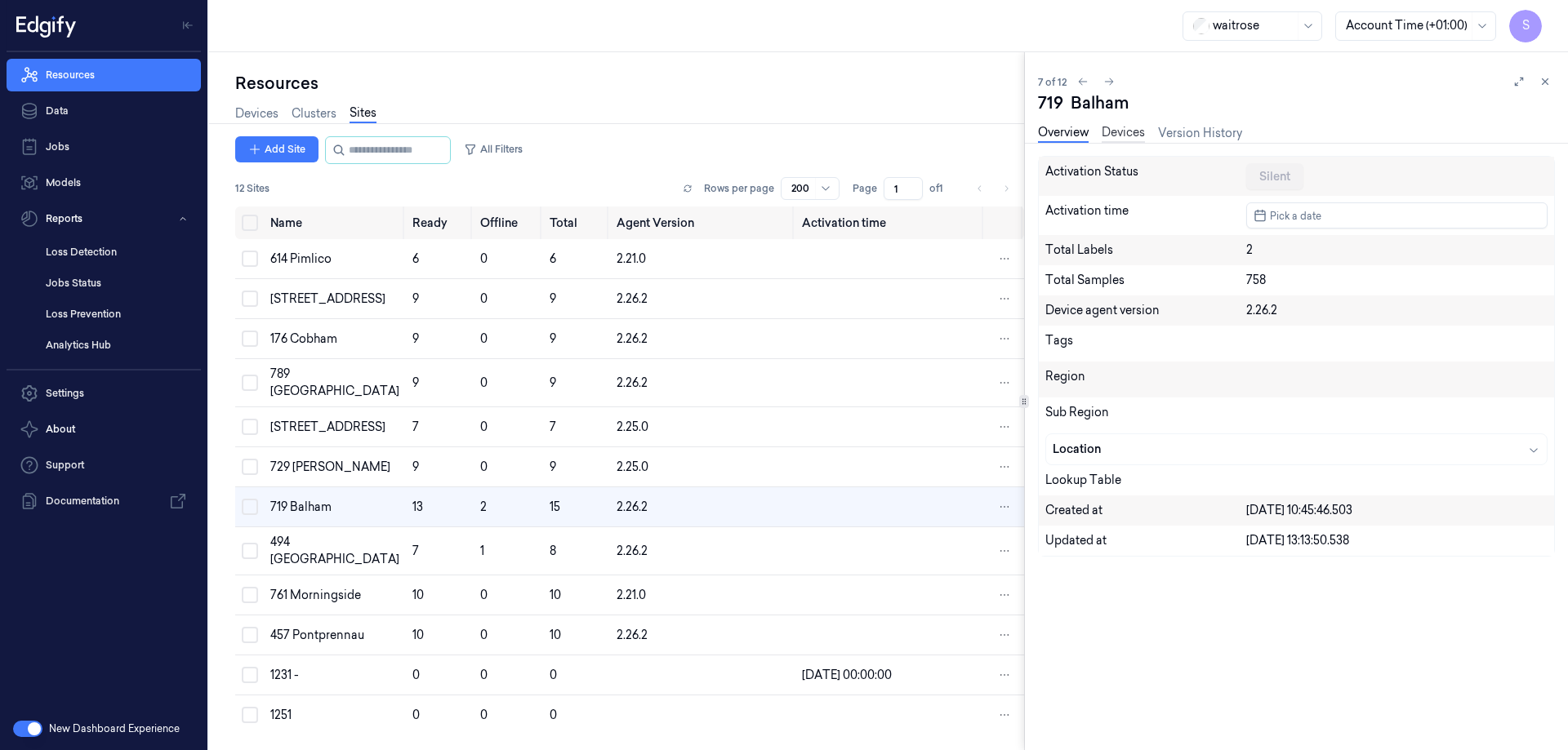
click at [1121, 130] on link "Devices" at bounding box center [1124, 133] width 43 height 19
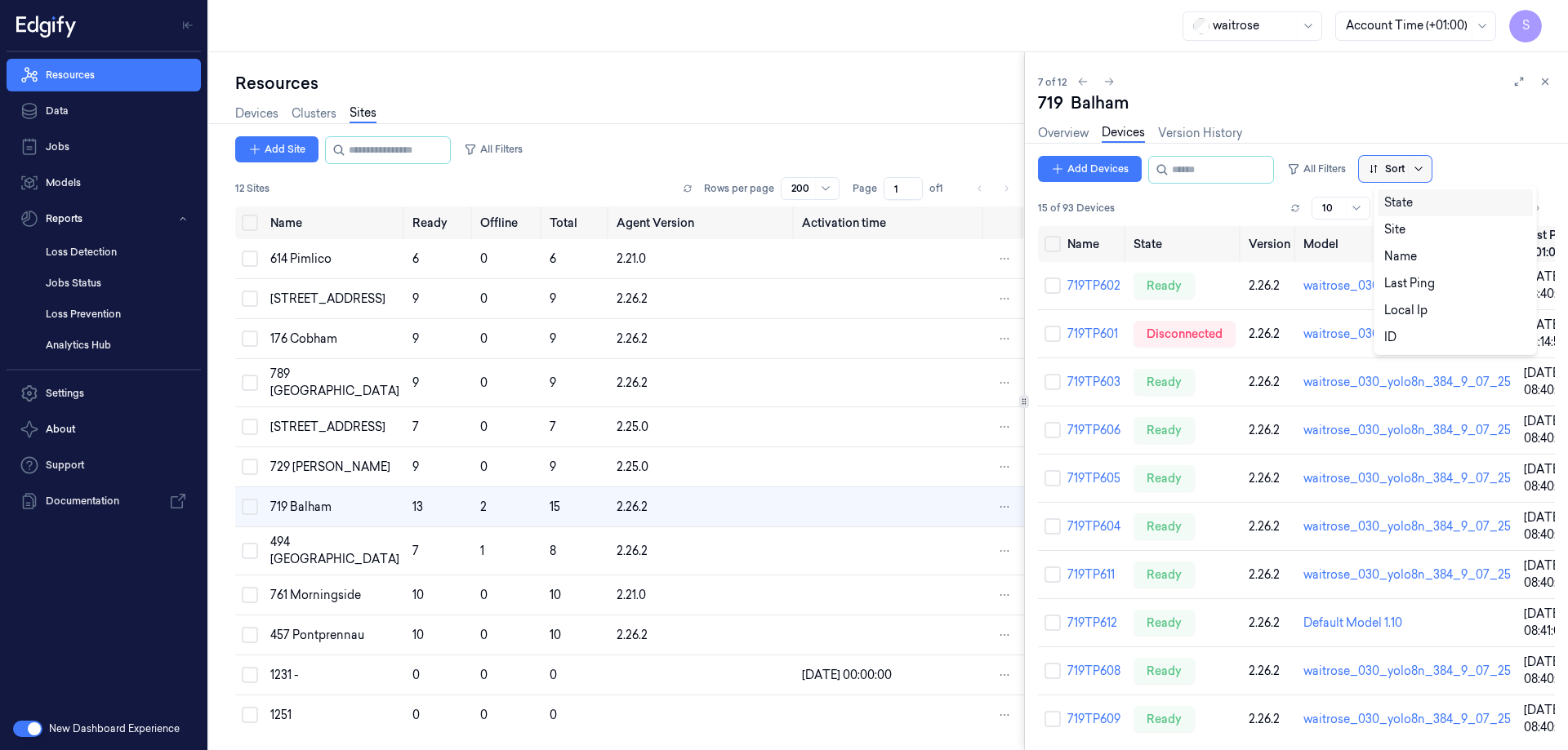
click at [1425, 171] on icon at bounding box center [1419, 169] width 13 height 13
click at [1421, 255] on div "Name" at bounding box center [1455, 257] width 142 height 17
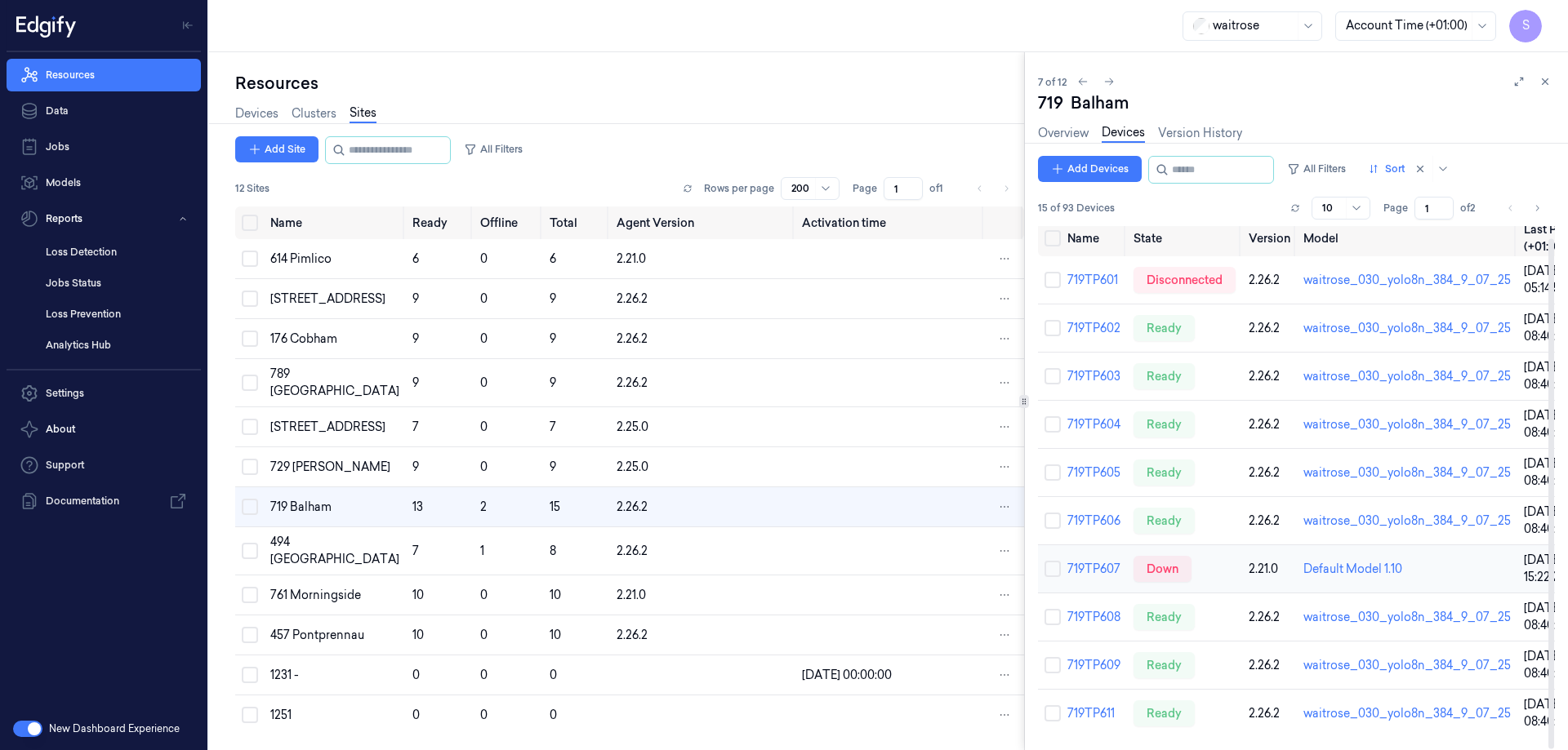
scroll to position [12, 0]
click at [1539, 207] on icon "Go to next page" at bounding box center [1537, 208] width 10 height 13
type input "2"
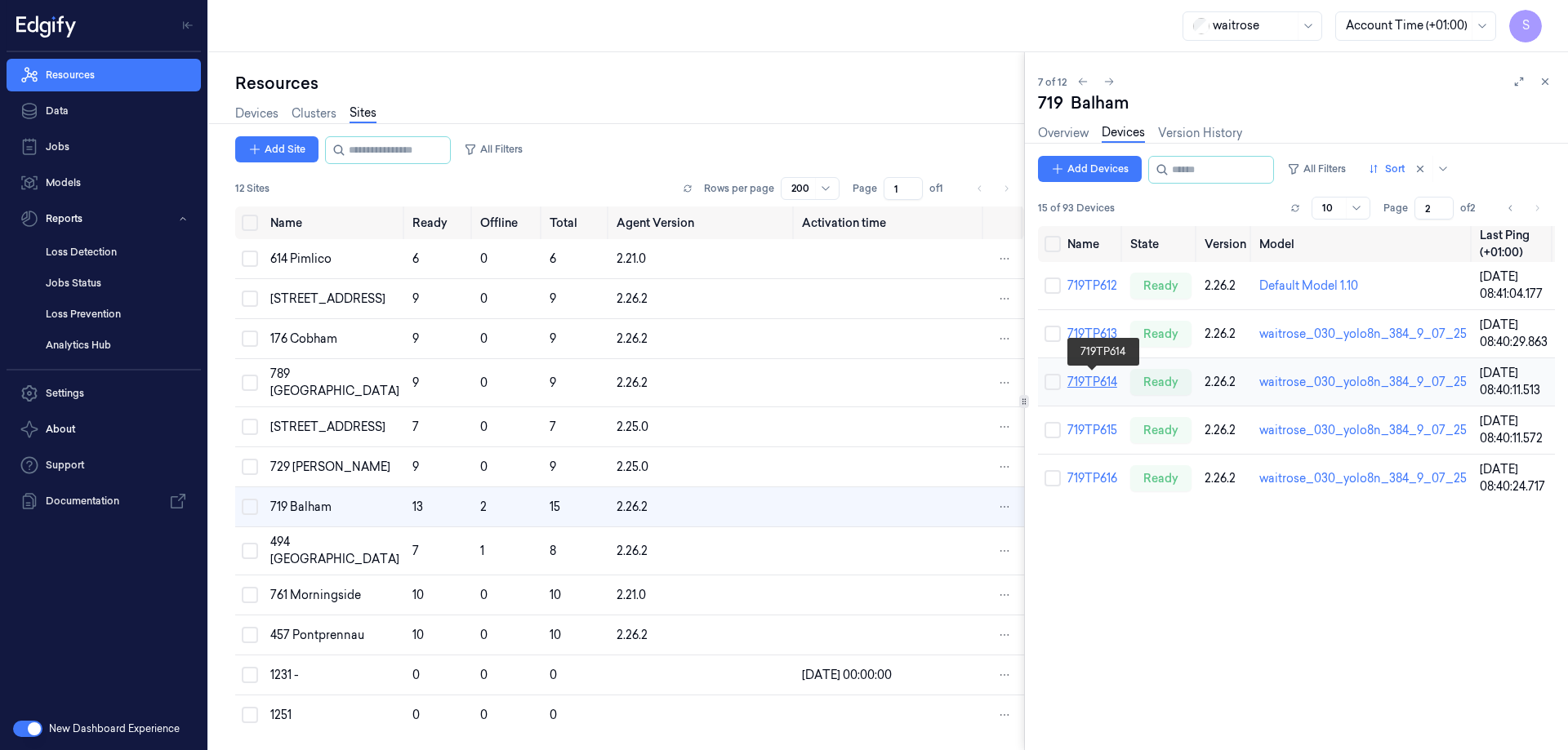
click at [1100, 382] on link "719TP614" at bounding box center [1092, 382] width 49 height 15
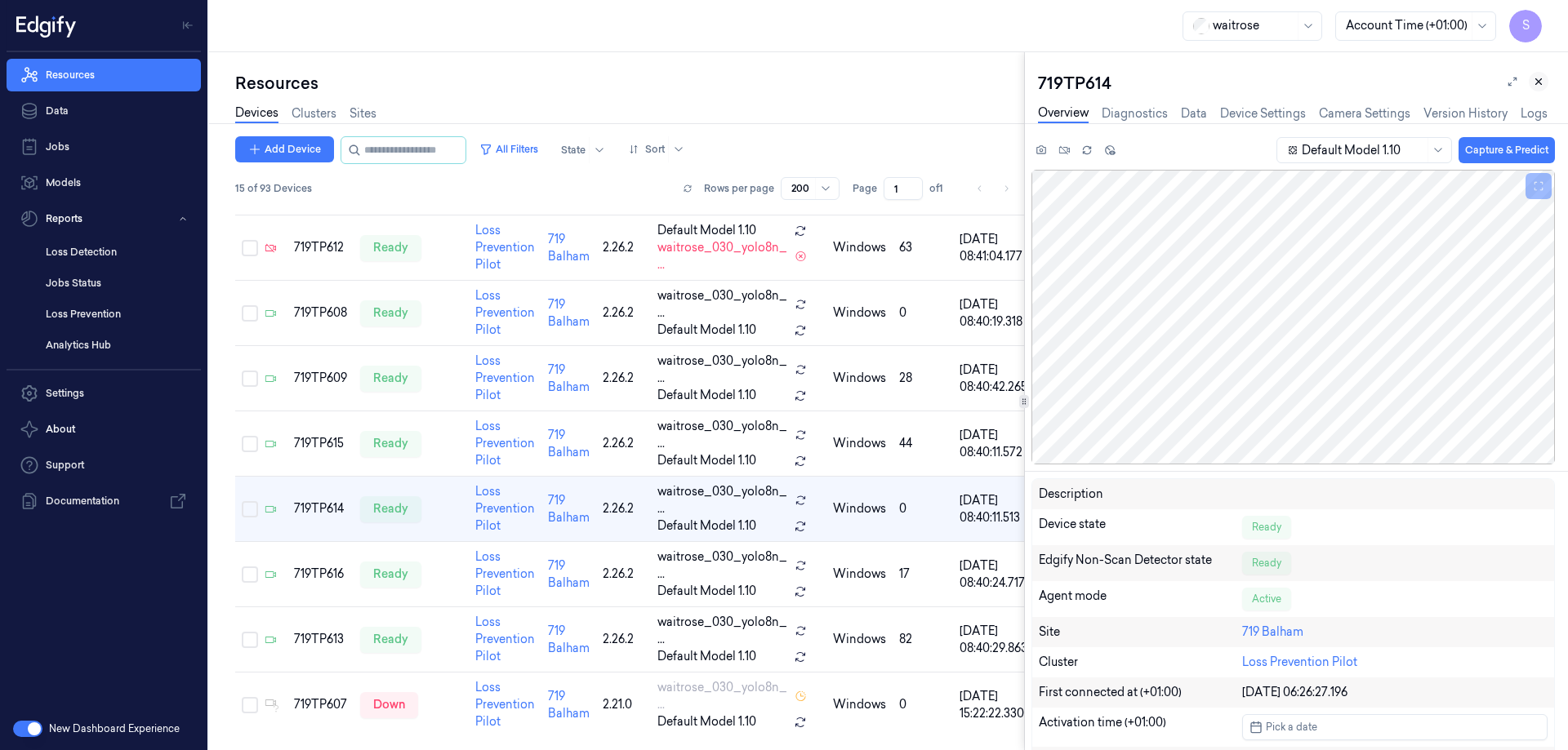
click at [1537, 83] on icon at bounding box center [1539, 82] width 6 height 6
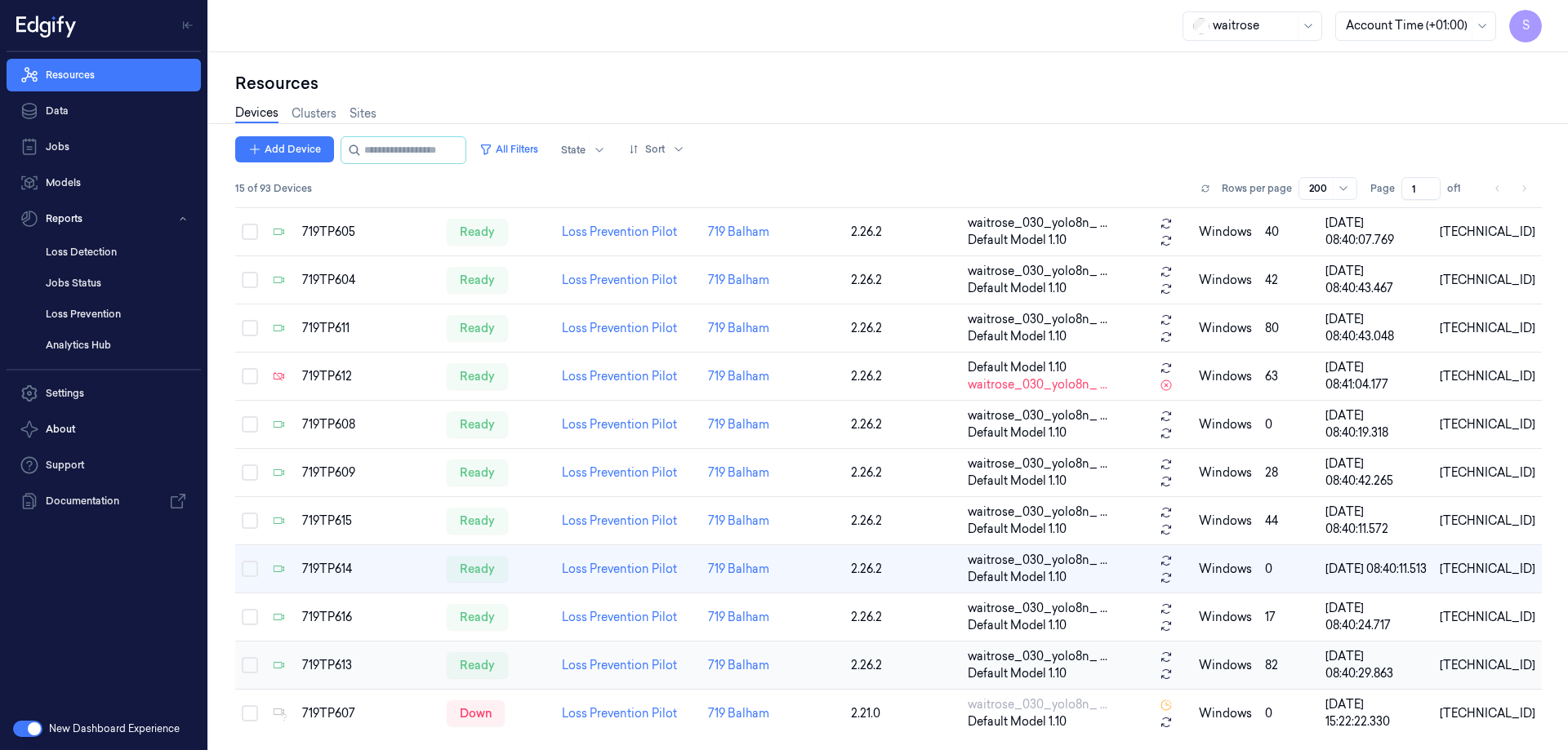
scroll to position [224, 0]
click at [371, 112] on link "Sites" at bounding box center [363, 114] width 27 height 19
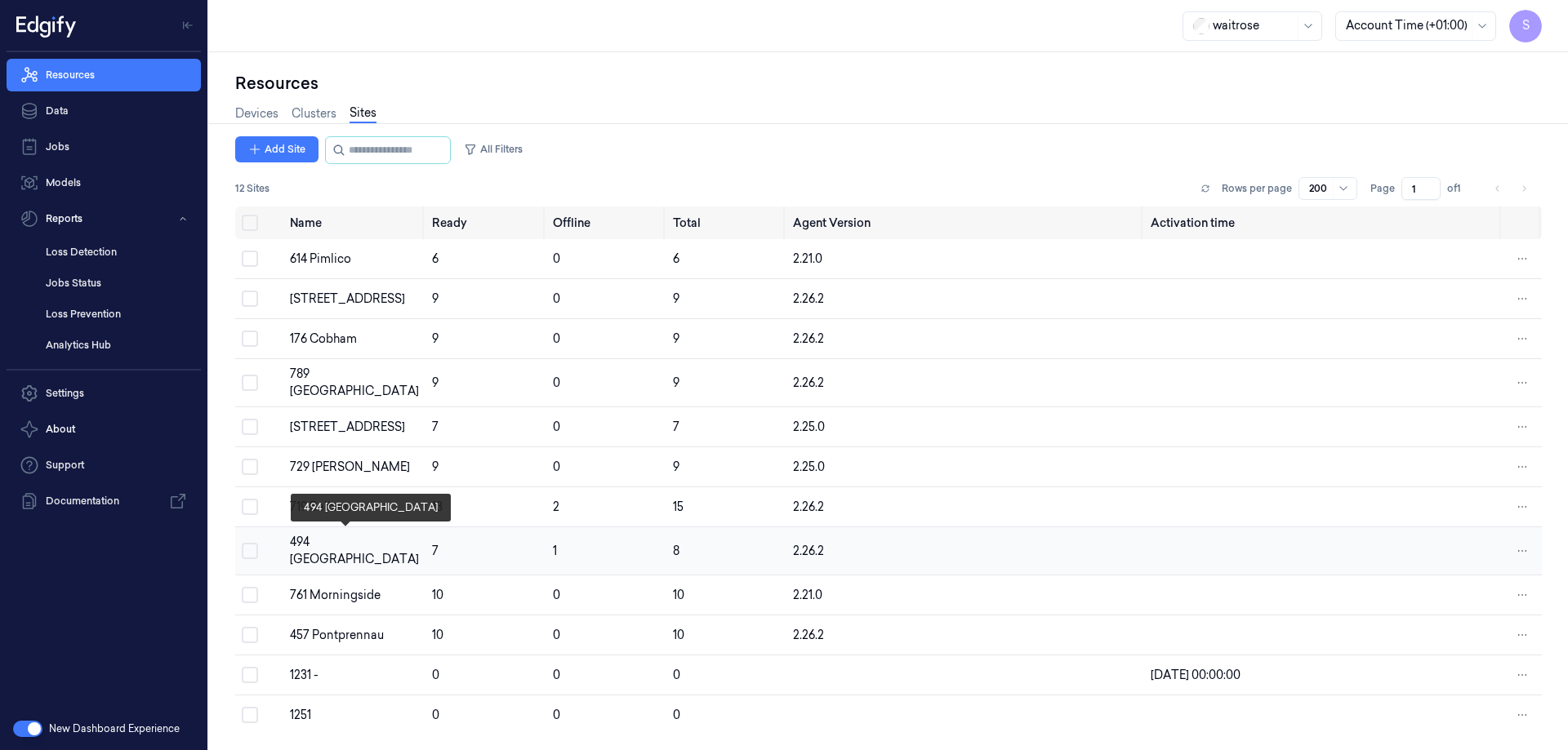
click at [318, 539] on div "494 [GEOGRAPHIC_DATA]" at bounding box center [355, 550] width 129 height 35
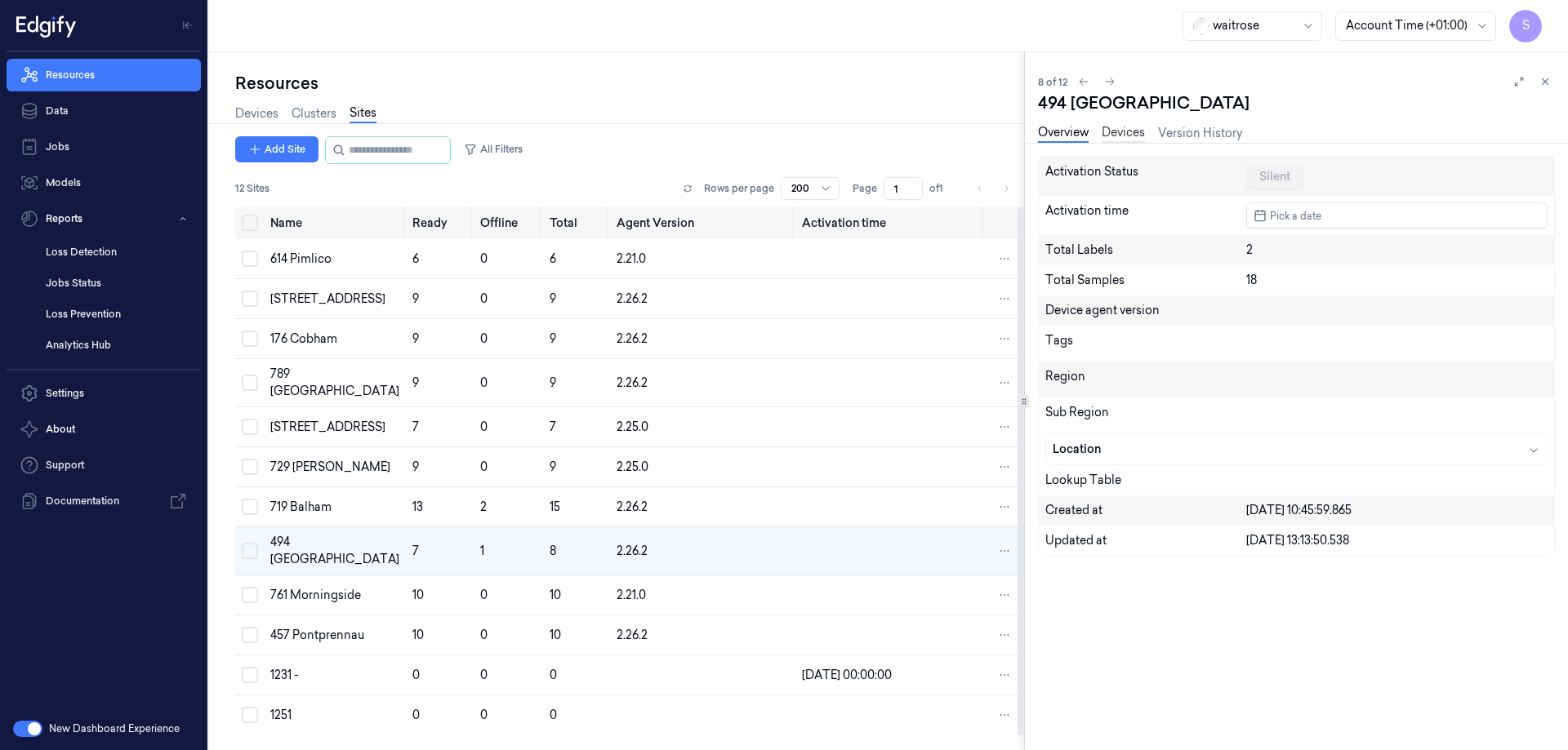
click at [1127, 128] on link "Devices" at bounding box center [1124, 133] width 43 height 19
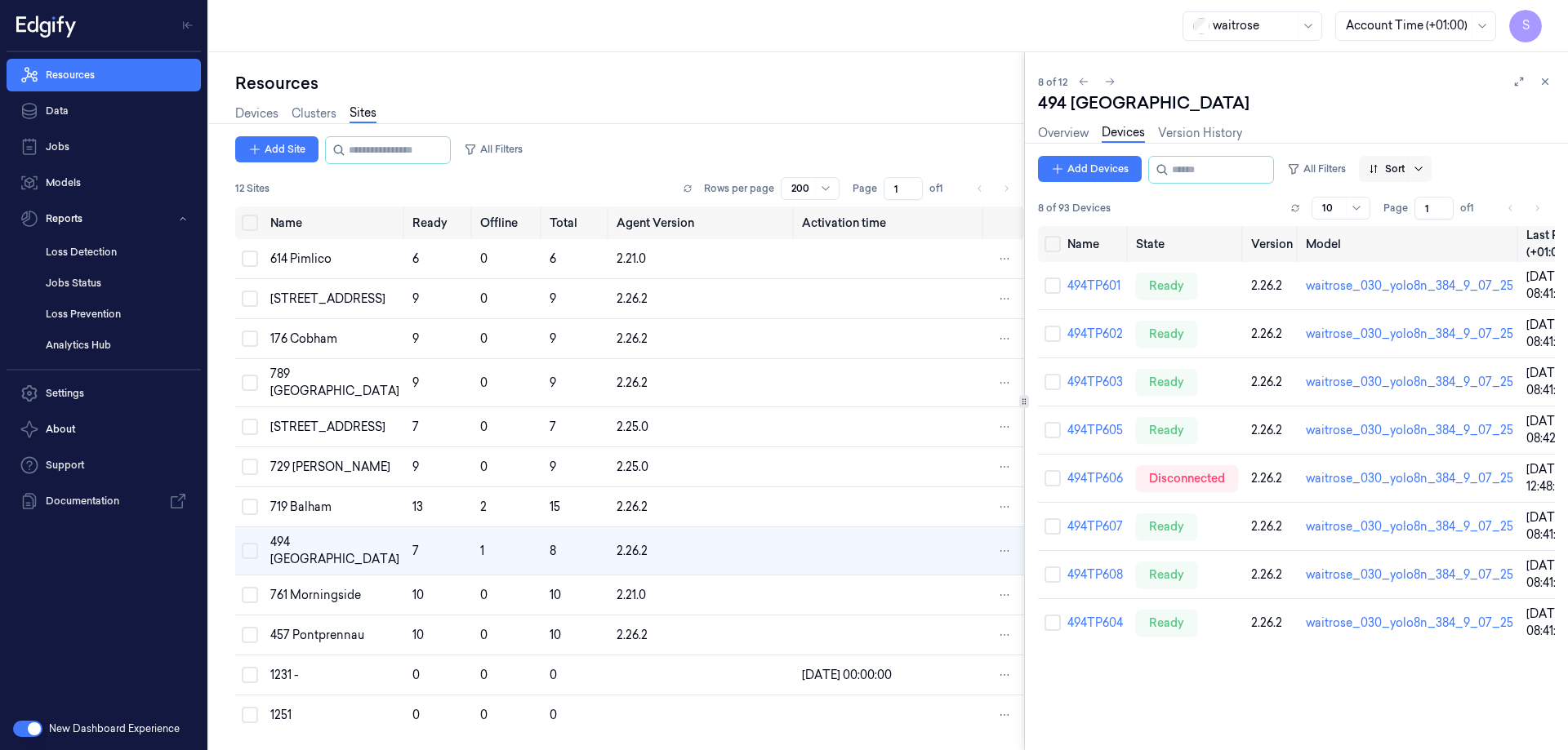
click at [1425, 166] on icon at bounding box center [1419, 169] width 13 height 13
click at [1409, 252] on div "Name" at bounding box center [1400, 257] width 33 height 17
click at [1096, 525] on link "494TP606" at bounding box center [1096, 527] width 56 height 15
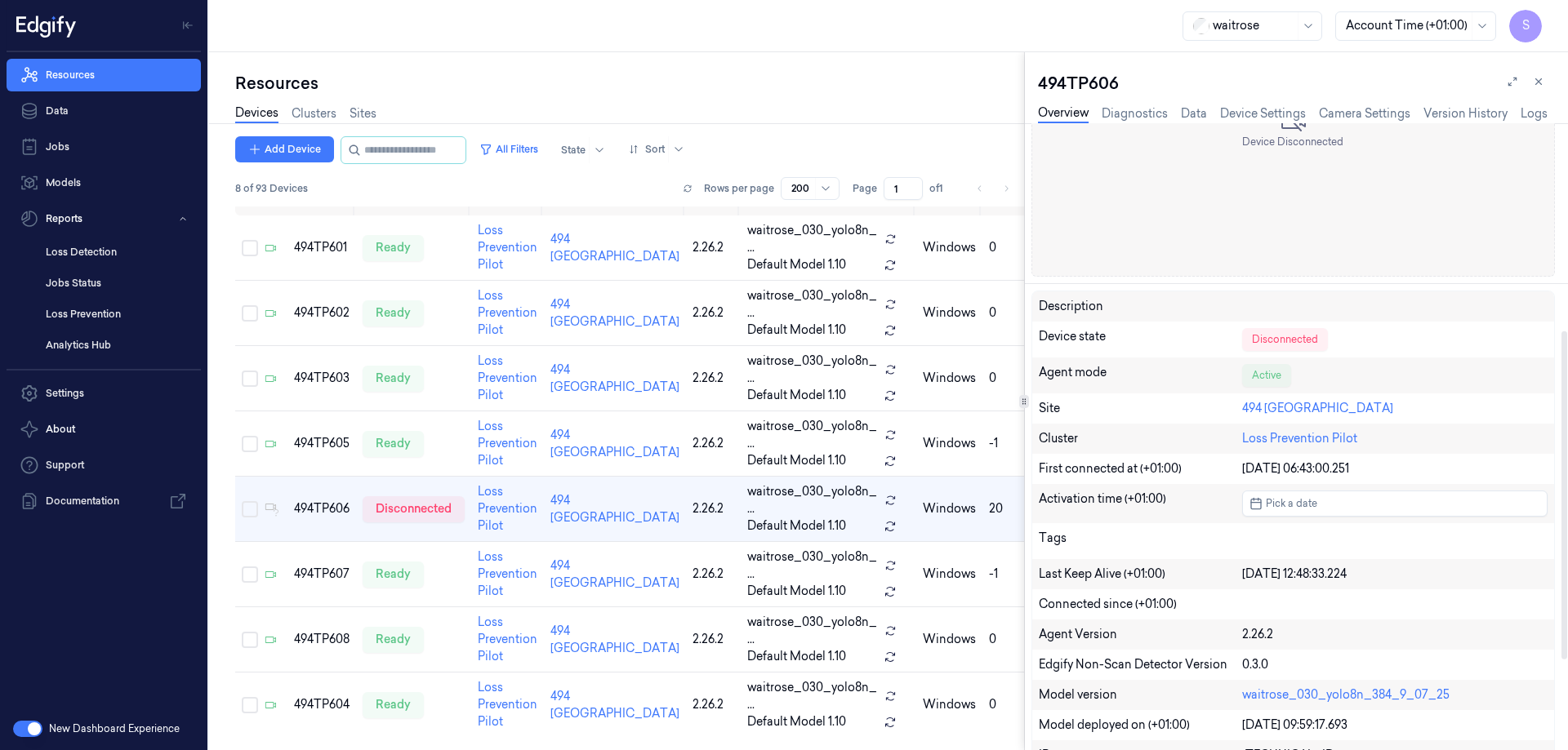
scroll to position [409, 0]
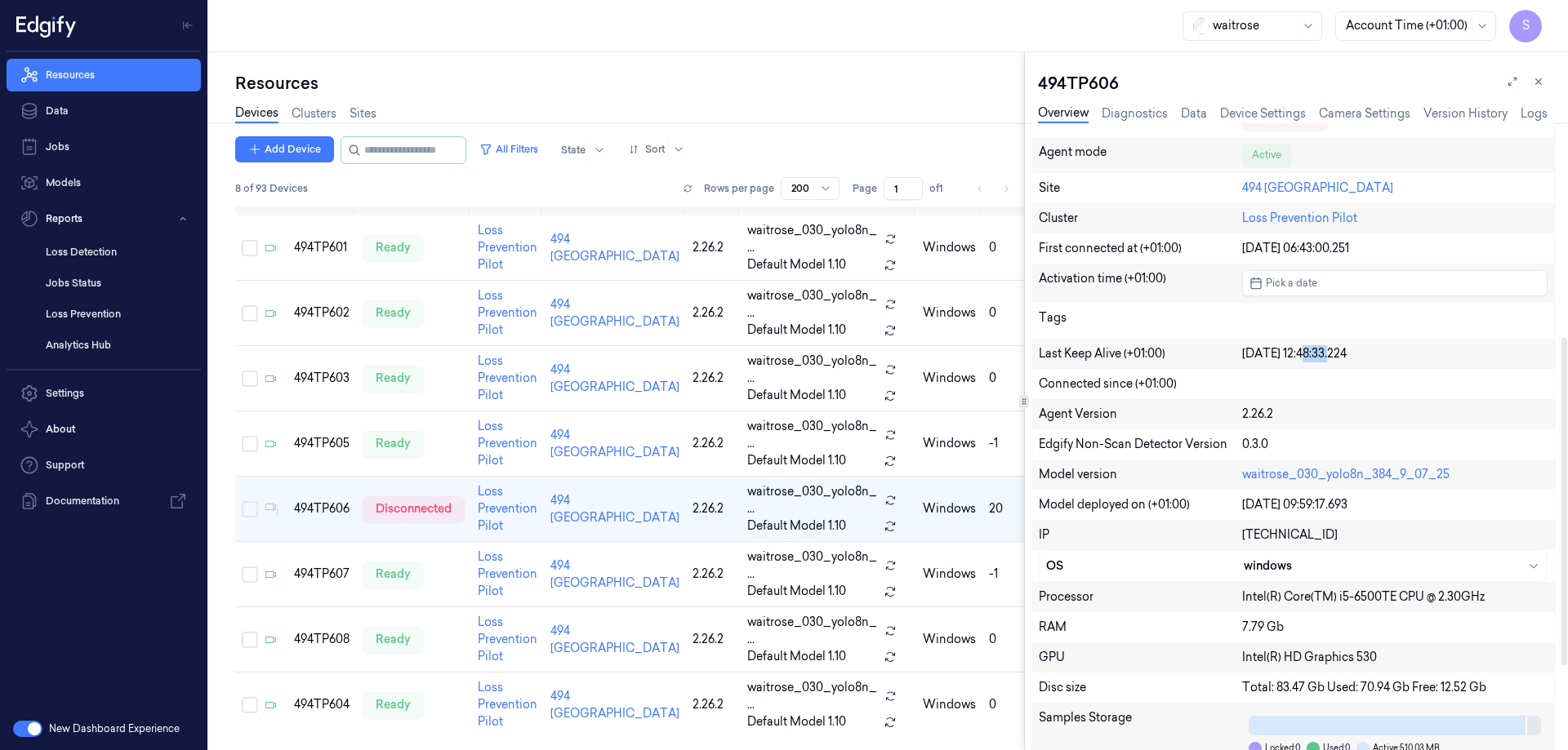
drag, startPoint x: 1307, startPoint y: 356, endPoint x: 1333, endPoint y: 355, distance: 26.0
click at [1333, 355] on div "04/09/2025 12:48:33.224" at bounding box center [1394, 354] width 305 height 17
copy div "12:48"
click at [1539, 82] on icon at bounding box center [1539, 81] width 11 height 11
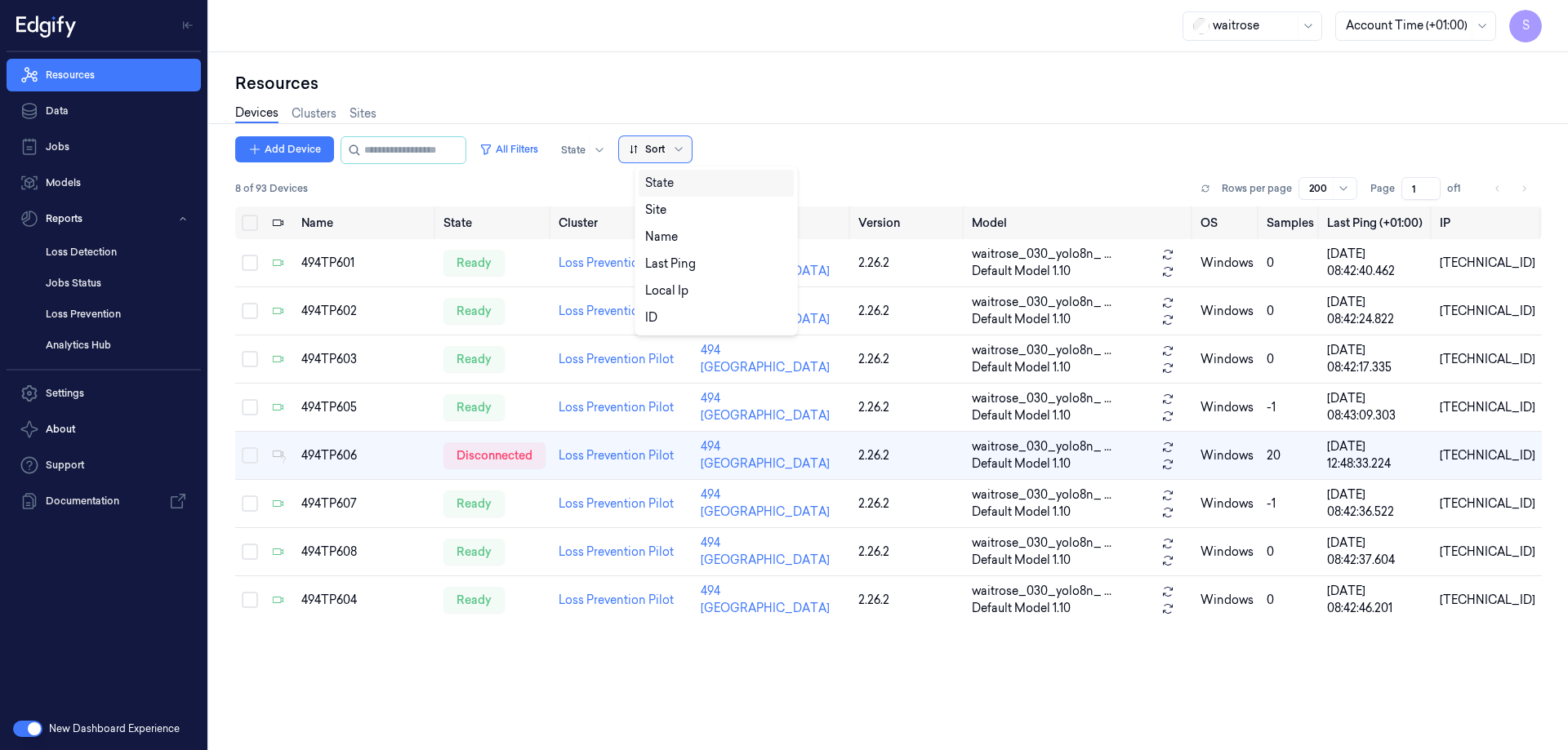
click at [669, 147] on span at bounding box center [668, 149] width 1 height 26
click at [647, 233] on div "Name" at bounding box center [661, 237] width 33 height 17
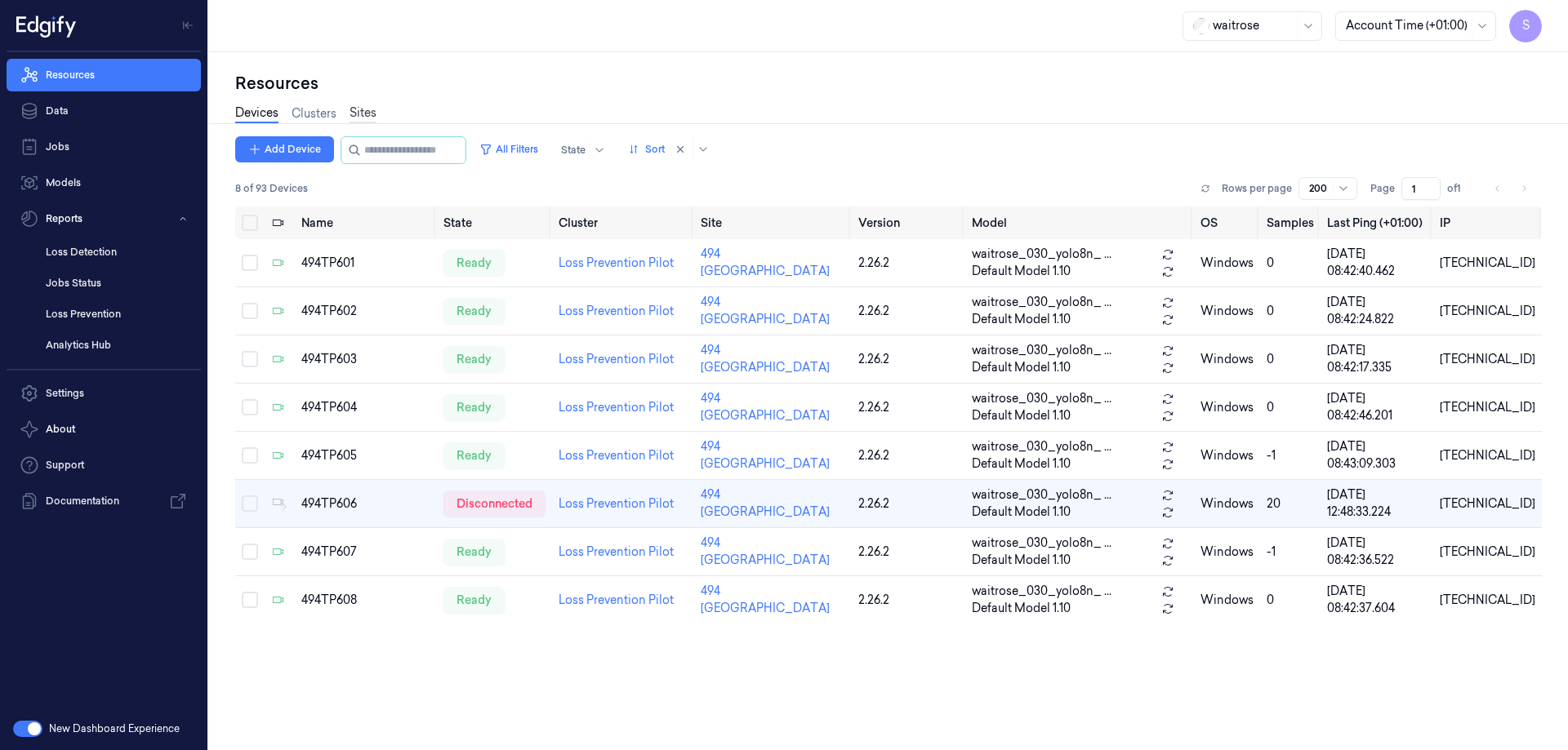
click at [371, 117] on link "Sites" at bounding box center [363, 114] width 27 height 19
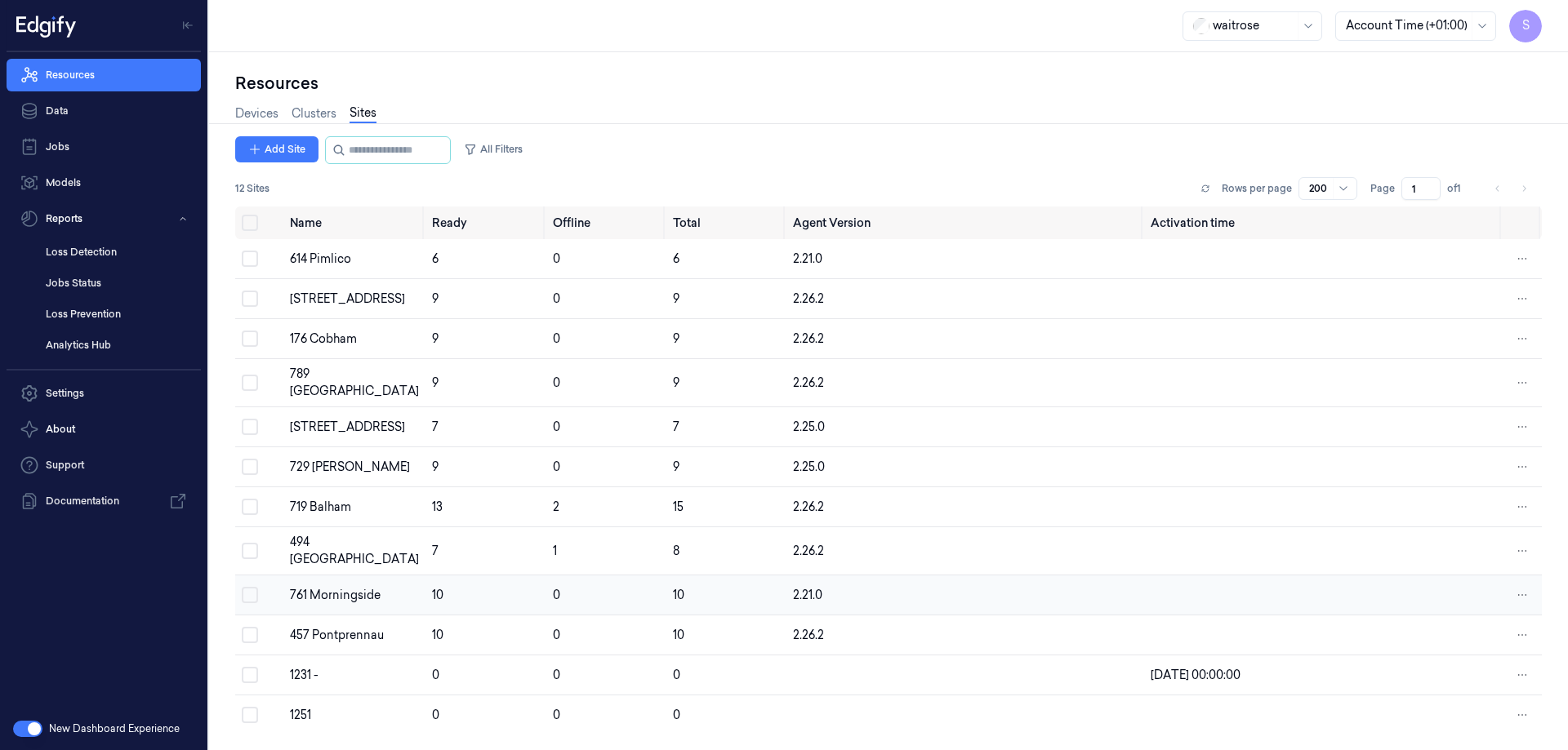
click at [341, 589] on td "761 Morningside" at bounding box center [355, 595] width 142 height 40
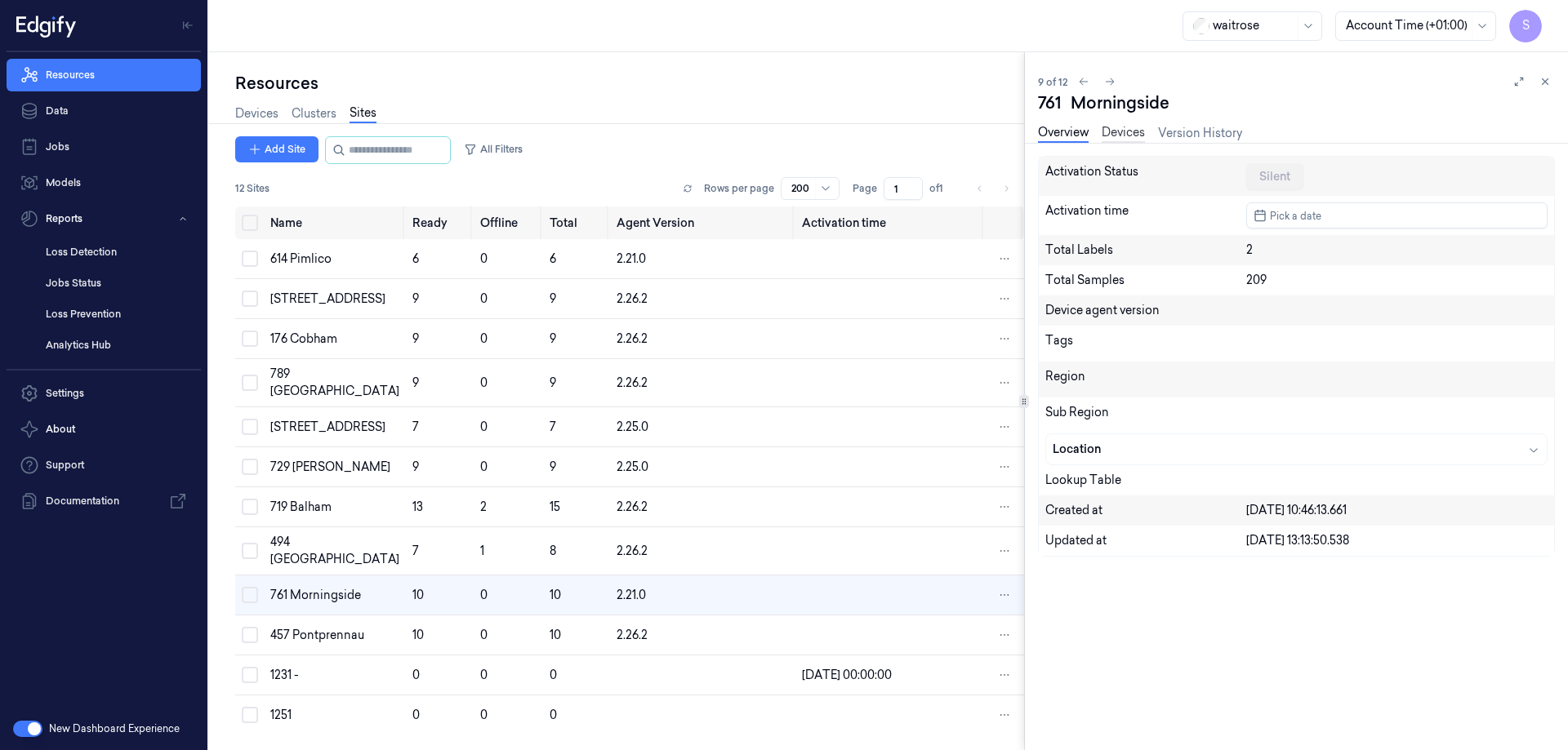
click at [1122, 131] on link "Devices" at bounding box center [1124, 133] width 43 height 19
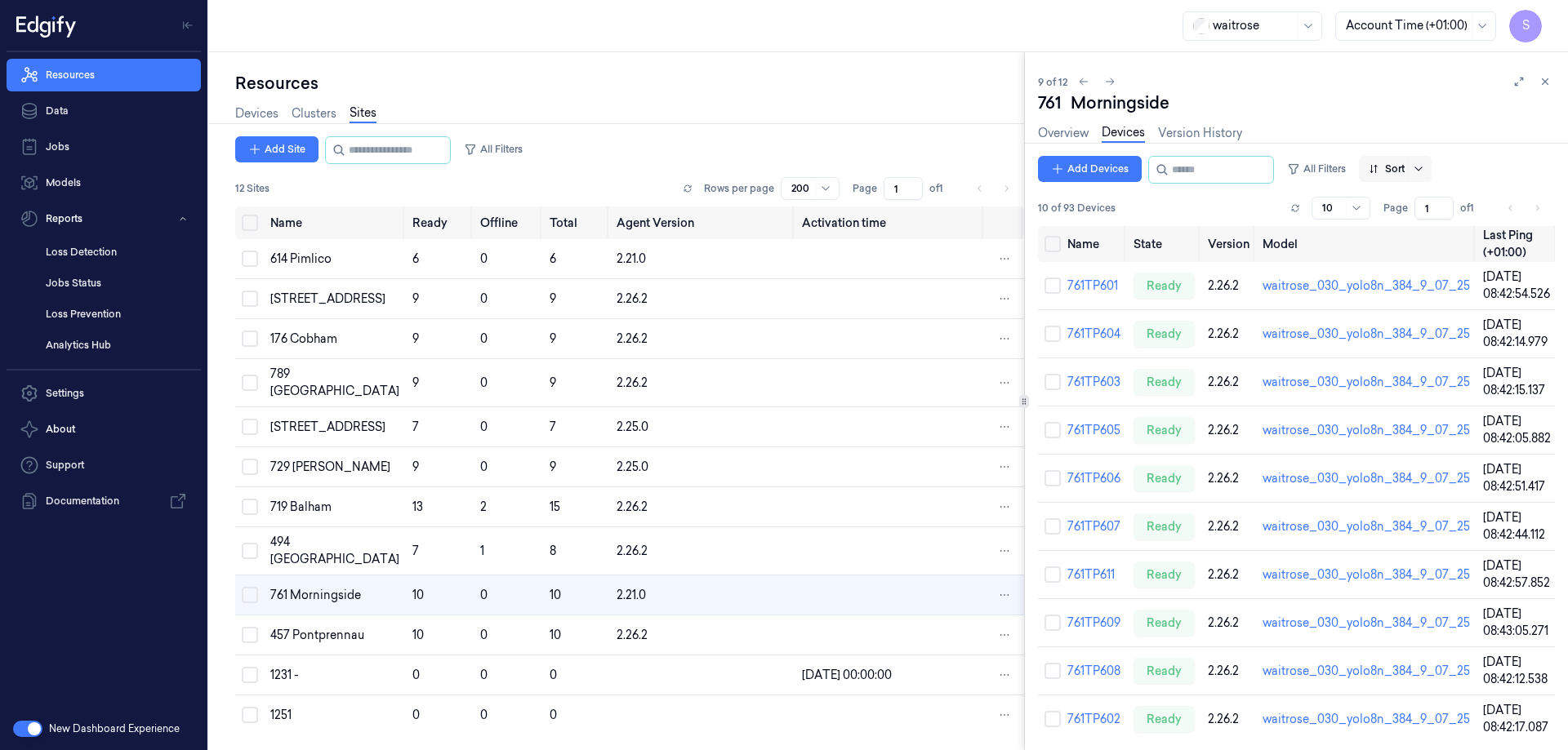
click at [1425, 165] on icon at bounding box center [1419, 169] width 13 height 13
click at [1404, 256] on div "Name" at bounding box center [1400, 257] width 33 height 17
click at [1088, 715] on link "761TP611" at bounding box center [1091, 719] width 48 height 15
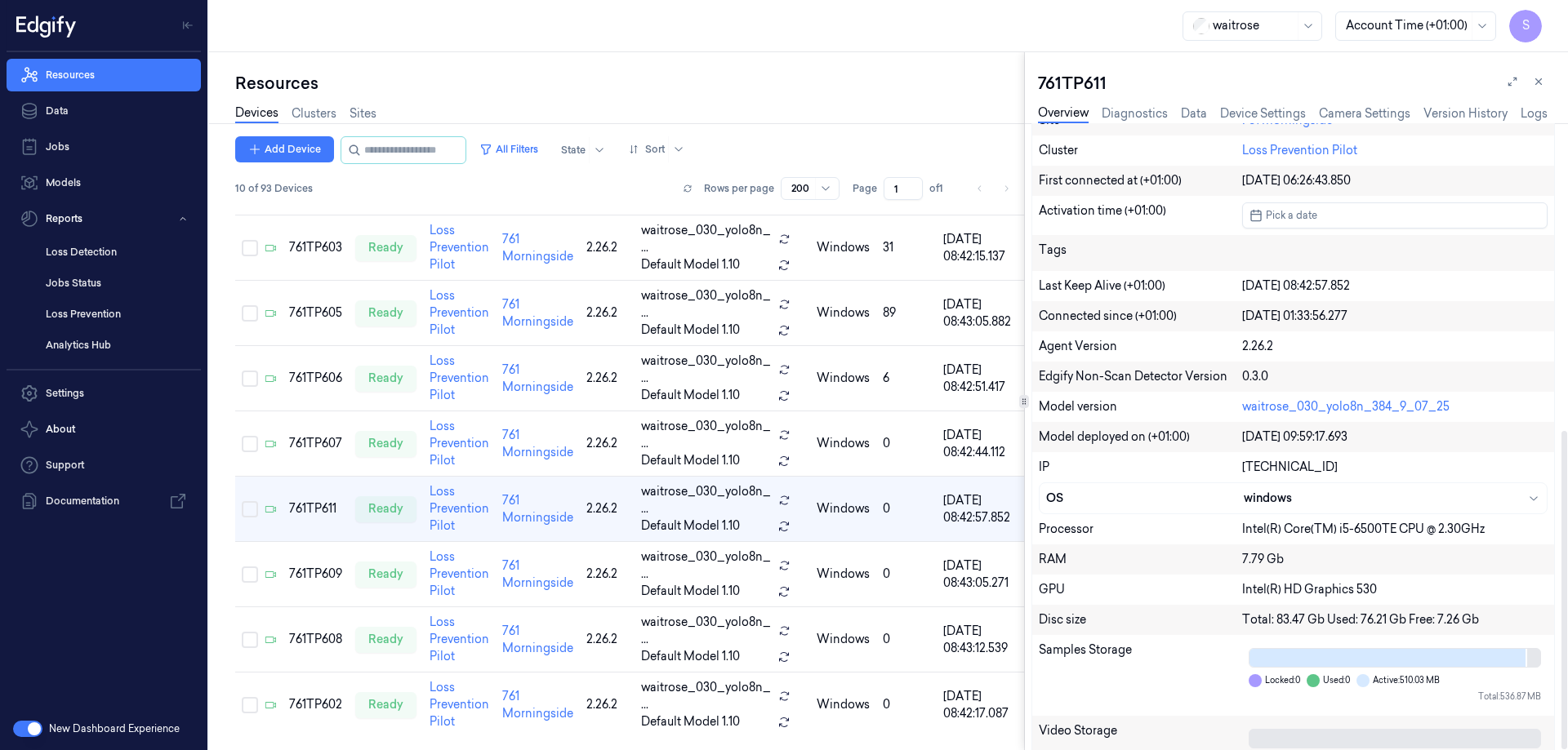
scroll to position [604, 0]
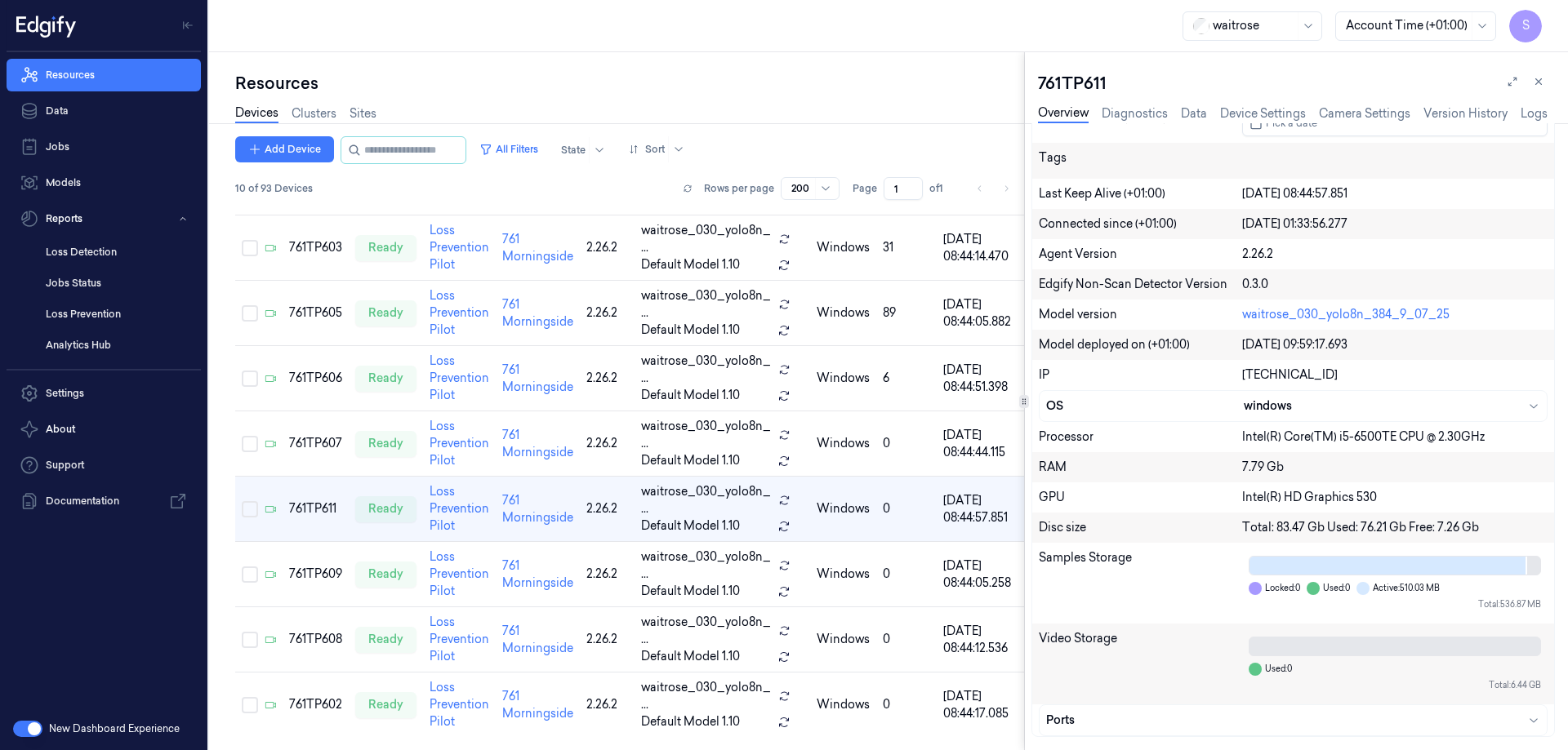
click at [1540, 82] on icon at bounding box center [1539, 81] width 11 height 11
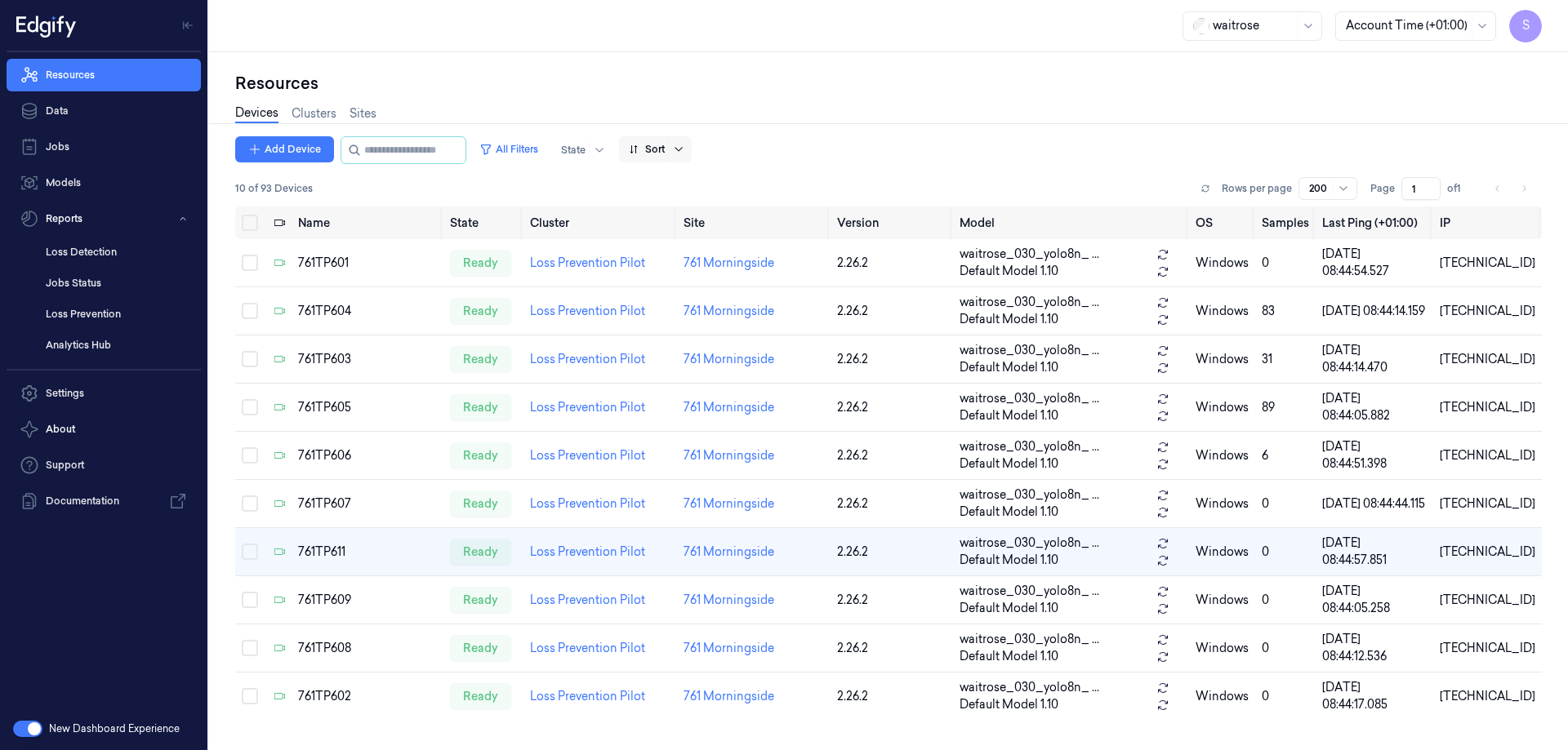
click at [682, 148] on icon at bounding box center [679, 149] width 7 height 4
click at [664, 238] on div "Name" at bounding box center [661, 237] width 33 height 17
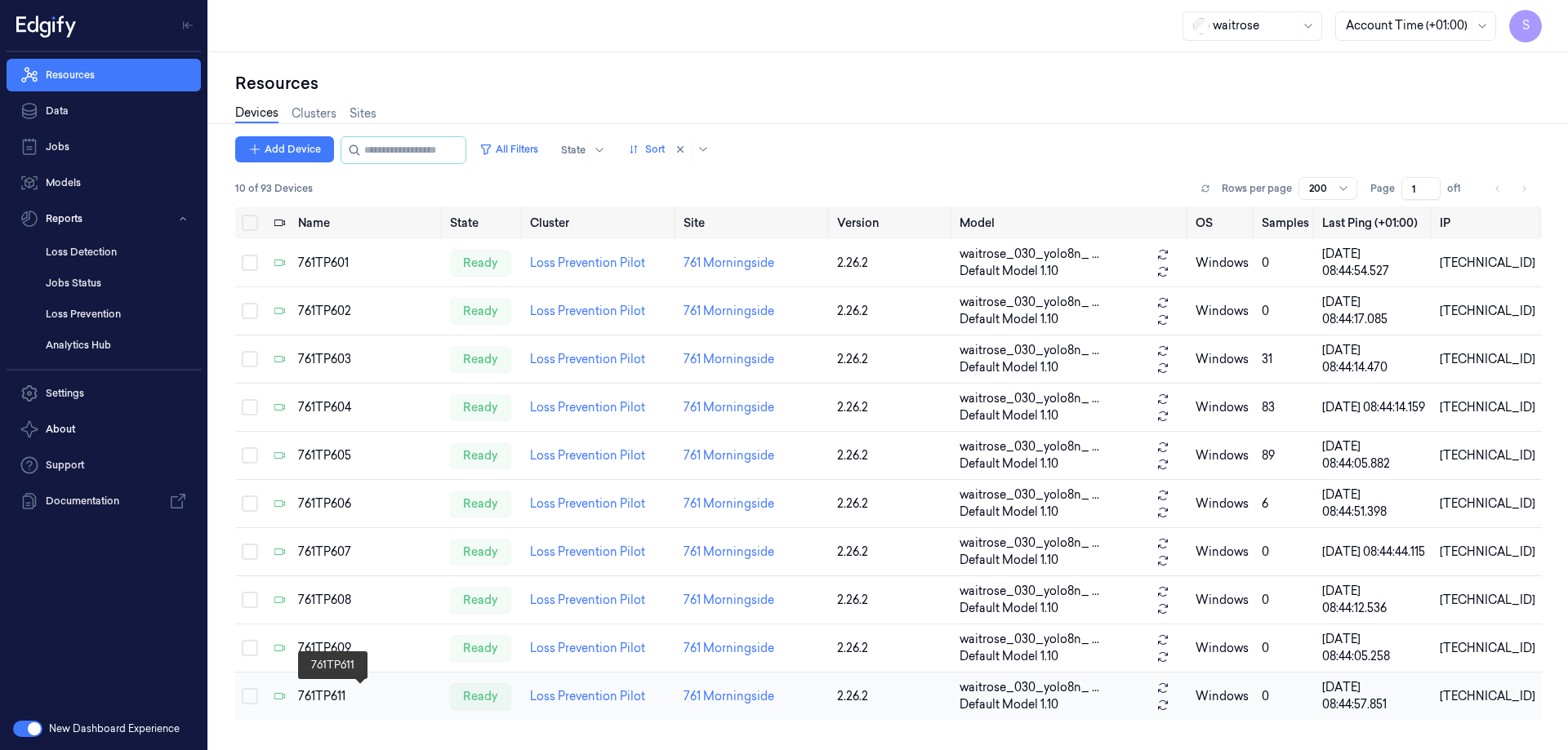
click at [330, 688] on div "761TP611" at bounding box center [367, 697] width 139 height 17
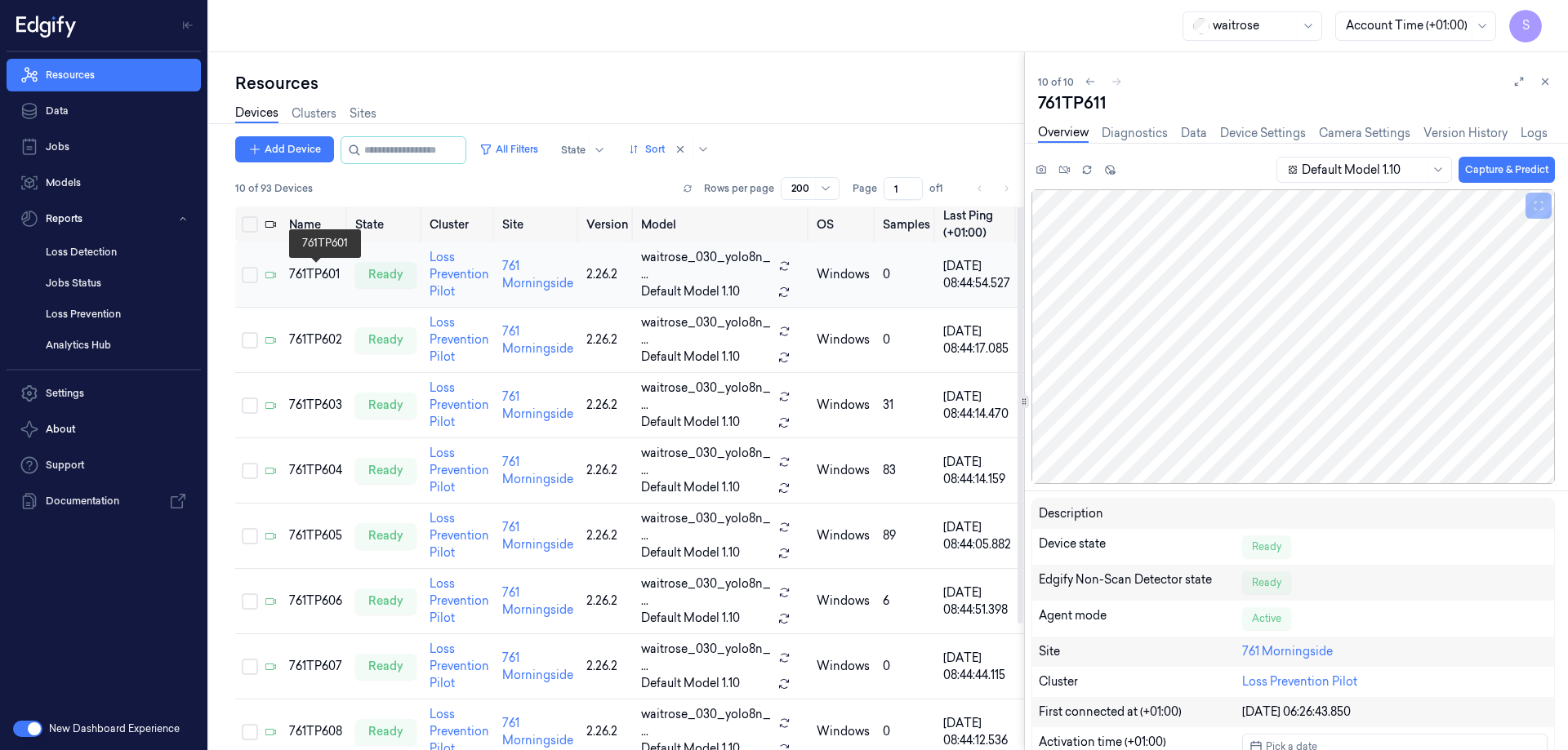
click at [326, 271] on div "761TP601" at bounding box center [315, 274] width 53 height 17
click at [310, 339] on div "761TP602" at bounding box center [315, 340] width 53 height 17
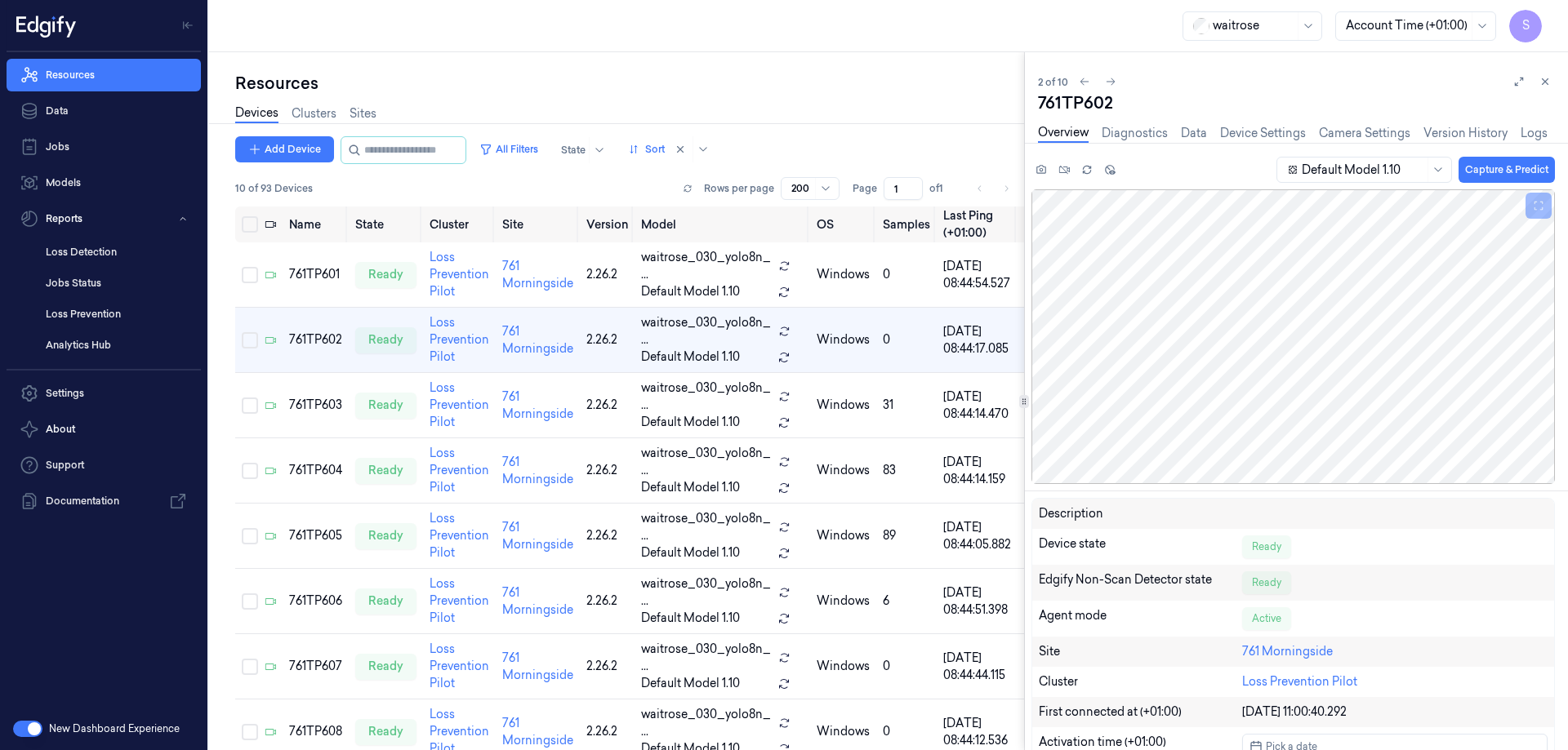
click at [1547, 79] on icon at bounding box center [1546, 81] width 11 height 11
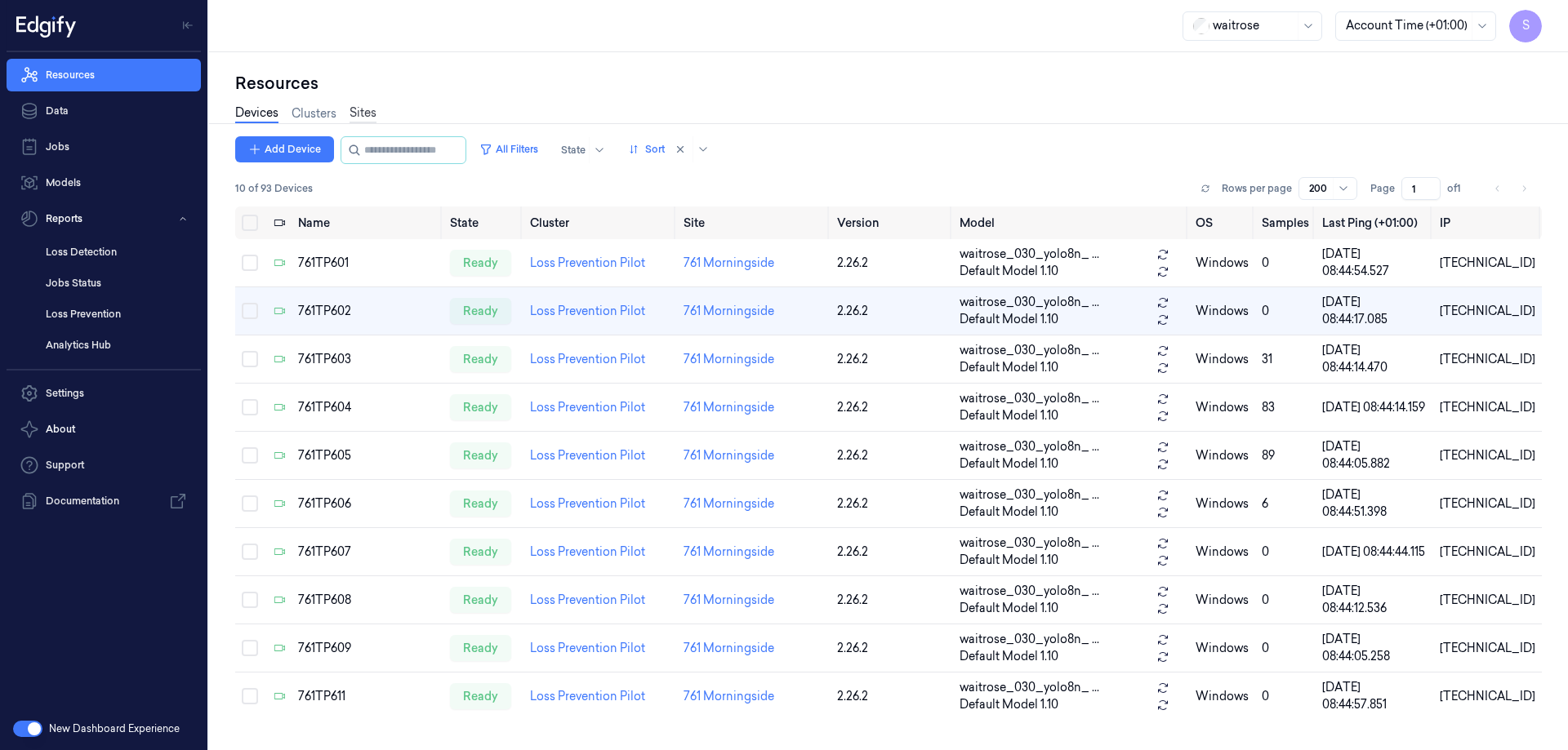
click at [366, 117] on link "Sites" at bounding box center [363, 114] width 27 height 19
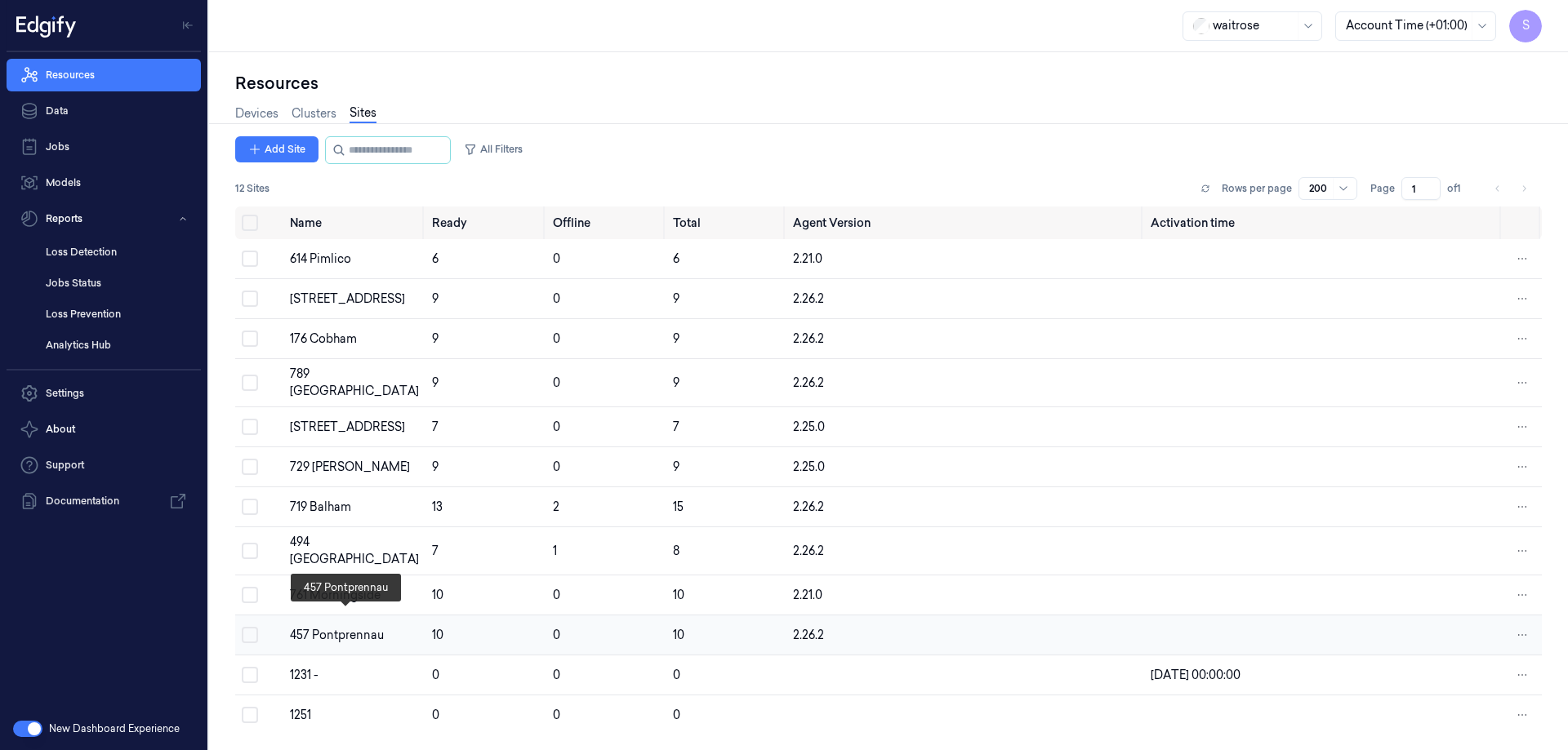
click at [325, 627] on div "457 Pontprennau" at bounding box center [355, 635] width 129 height 17
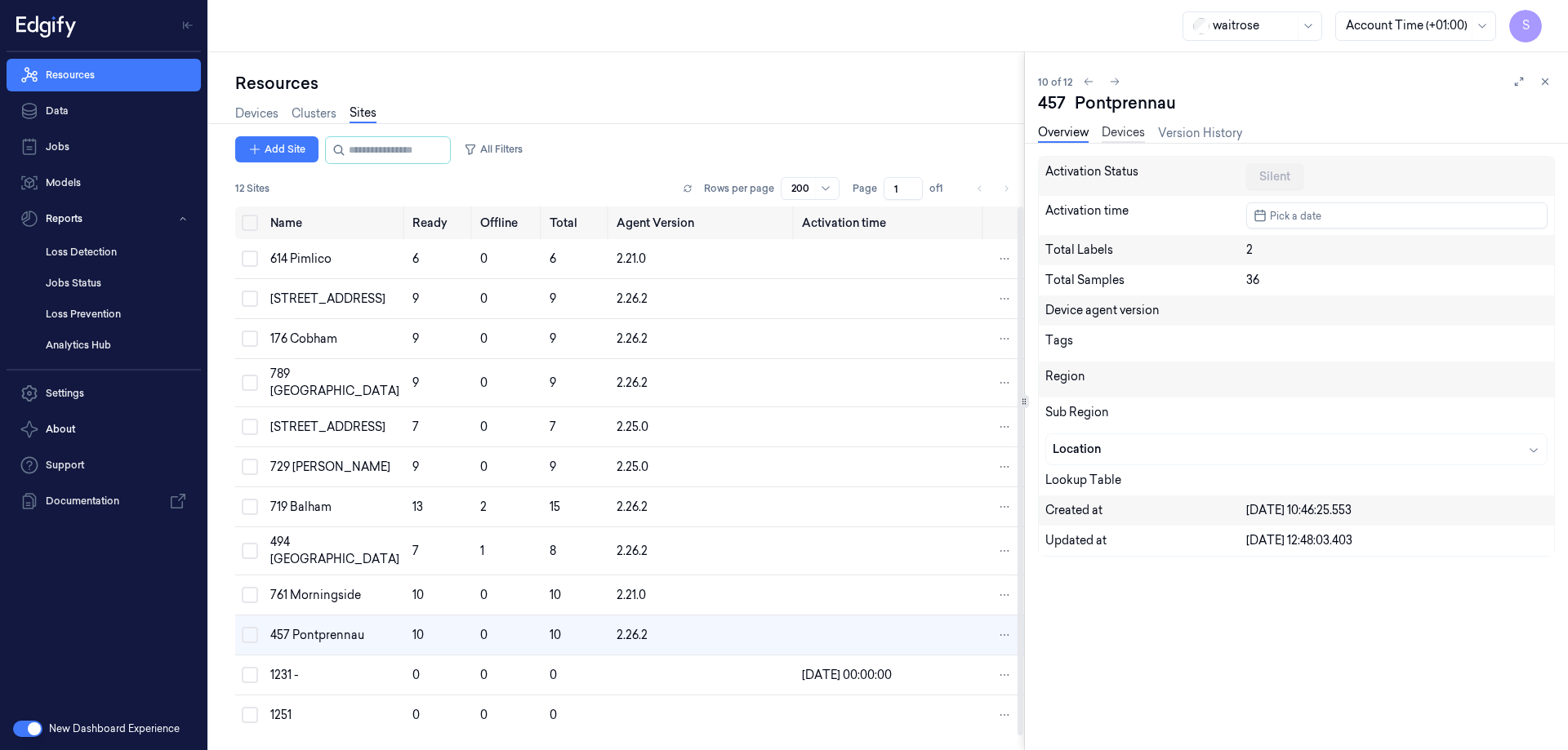
click at [1131, 135] on link "Devices" at bounding box center [1124, 133] width 43 height 19
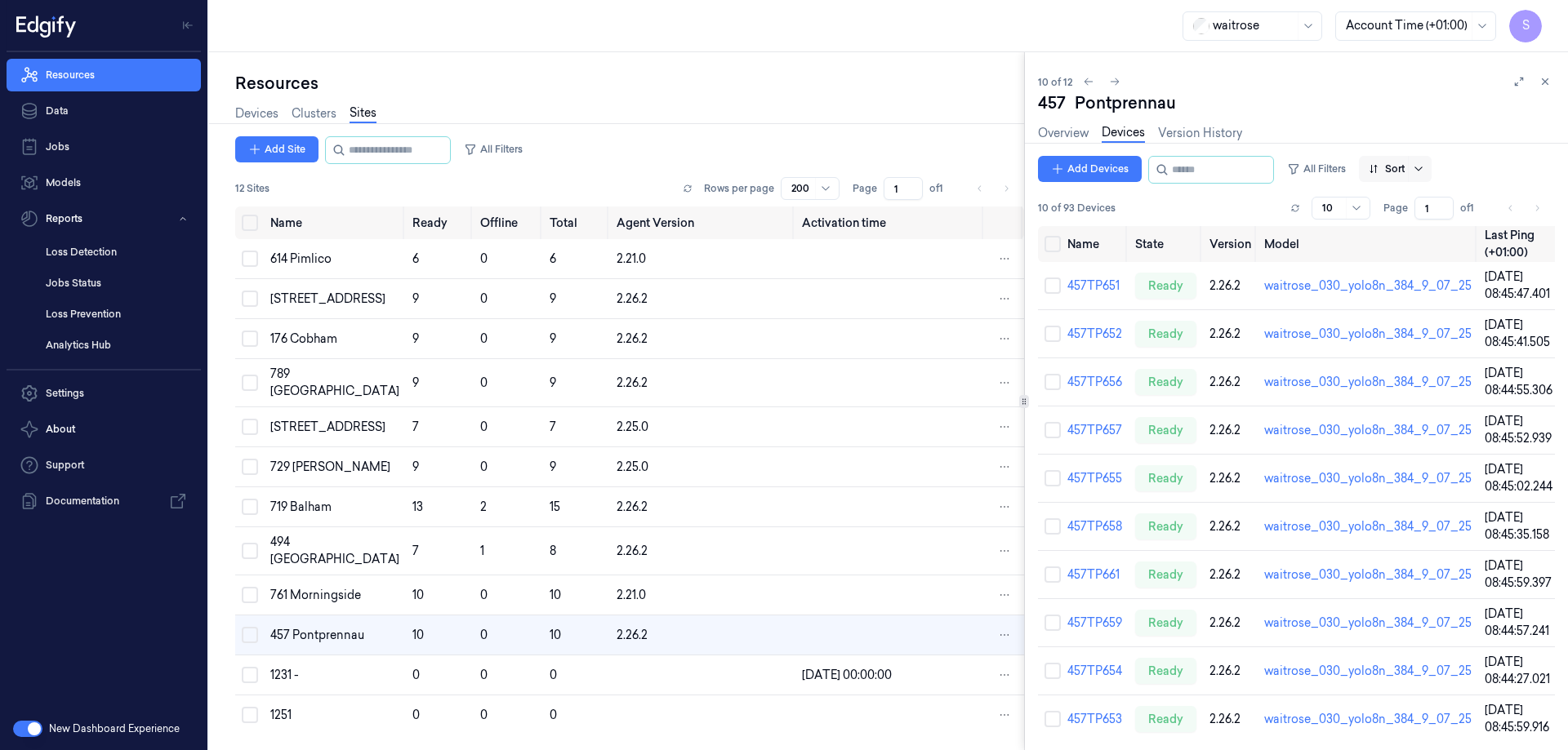
click at [1425, 167] on icon at bounding box center [1419, 169] width 13 height 13
click at [1393, 254] on div "Name" at bounding box center [1400, 257] width 33 height 17
click at [1546, 85] on icon at bounding box center [1546, 81] width 11 height 11
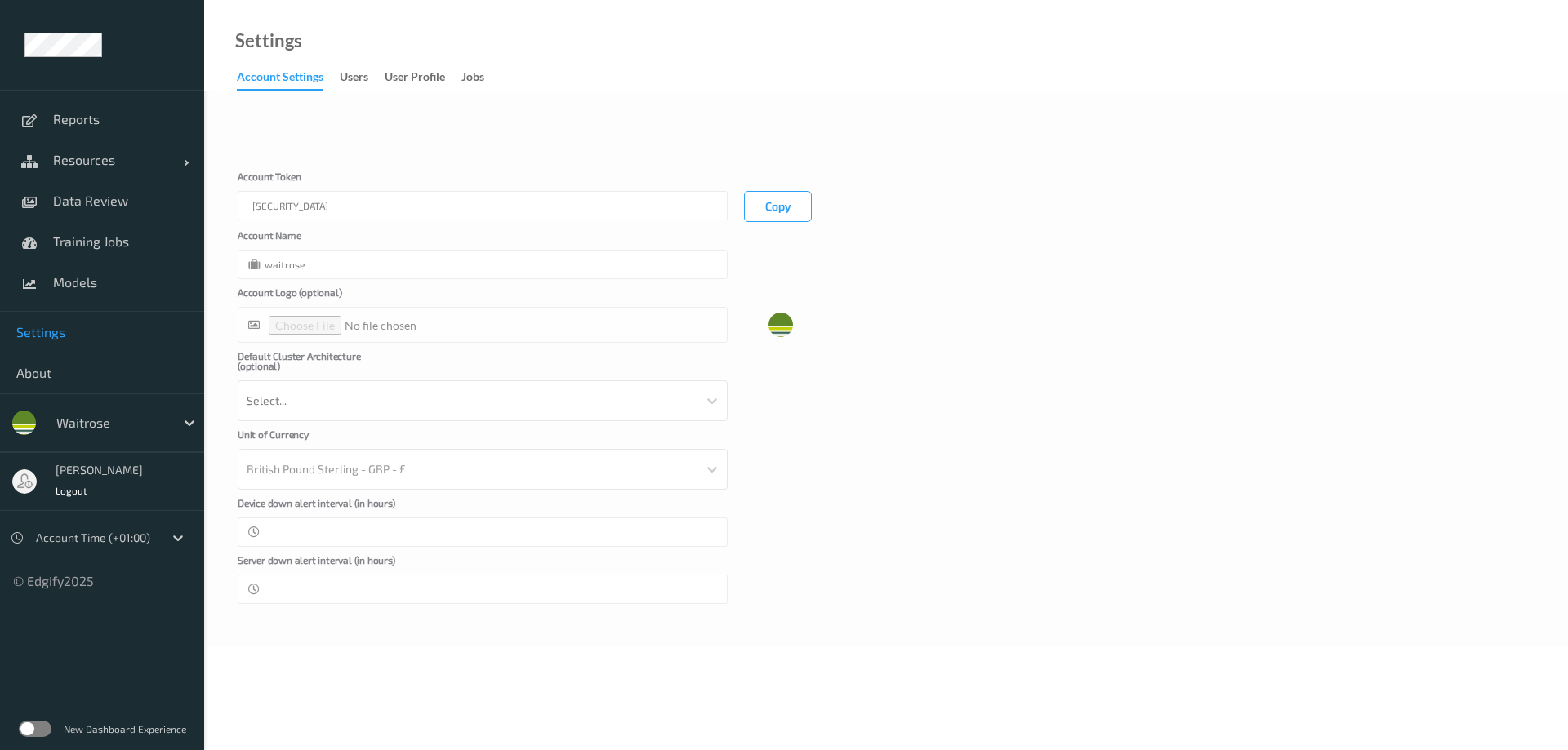
click at [40, 729] on label at bounding box center [35, 729] width 33 height 17
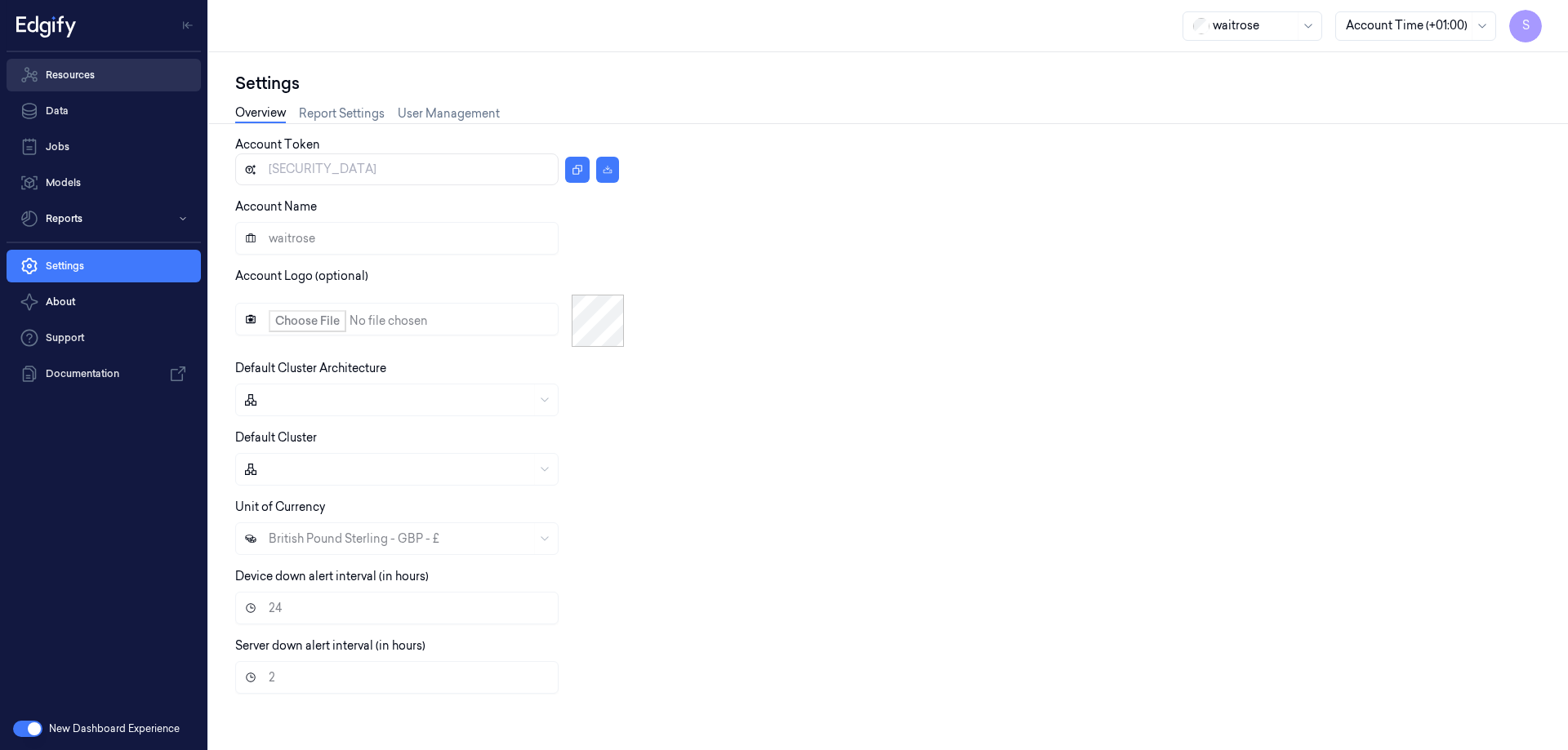
click at [91, 68] on link "Resources" at bounding box center [104, 75] width 194 height 33
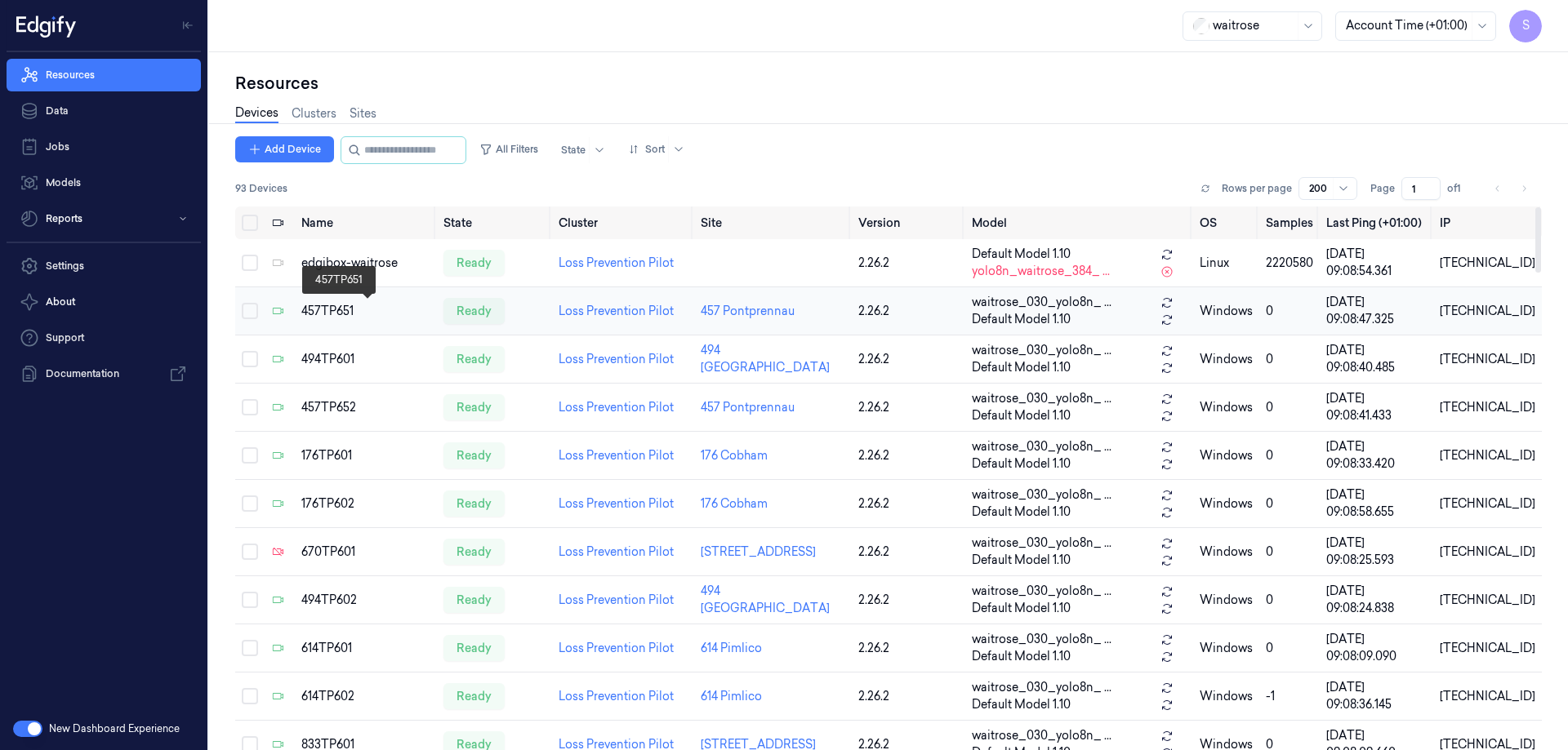
click at [313, 305] on div "457TP651" at bounding box center [365, 312] width 128 height 17
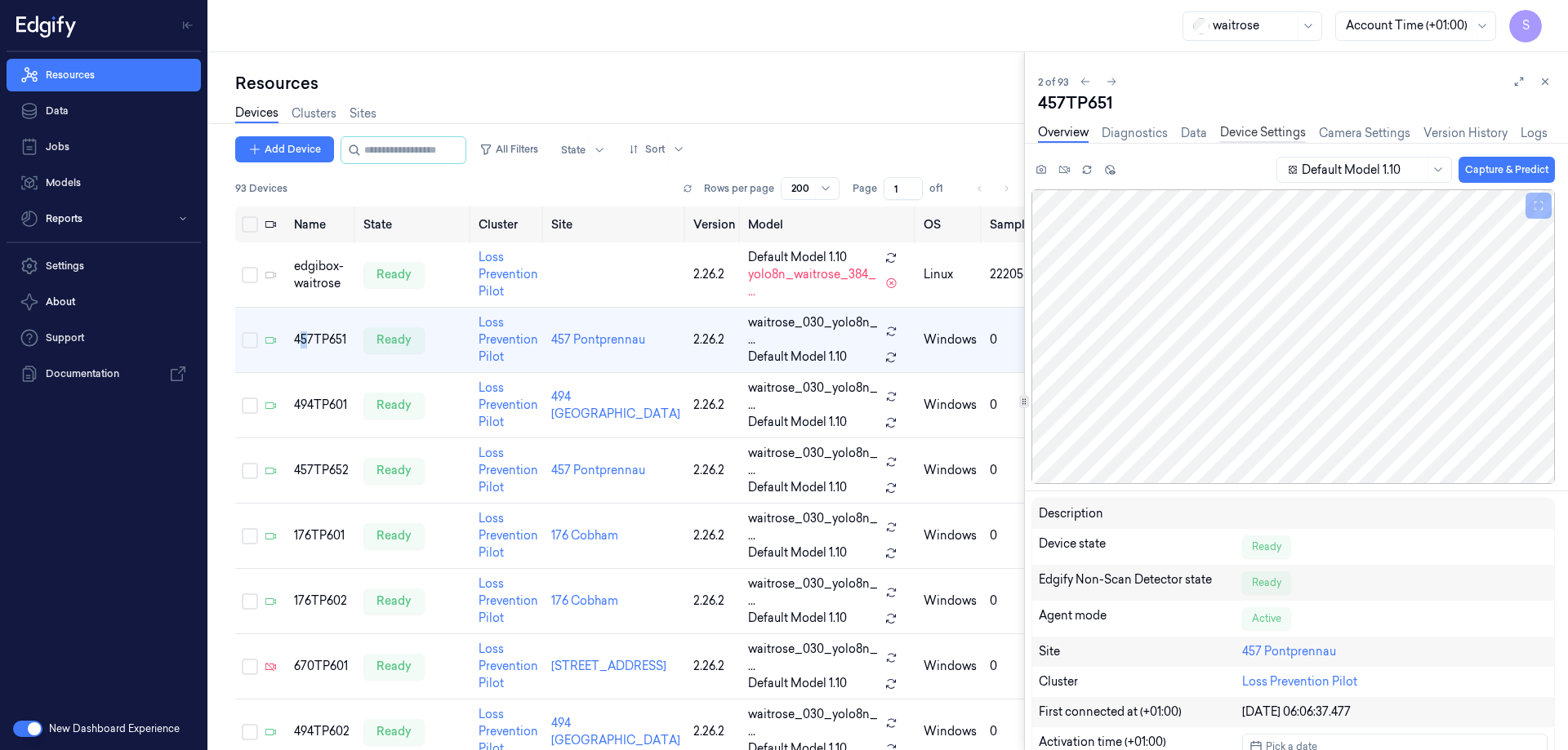
click at [1239, 135] on link "Device Settings" at bounding box center [1263, 133] width 86 height 19
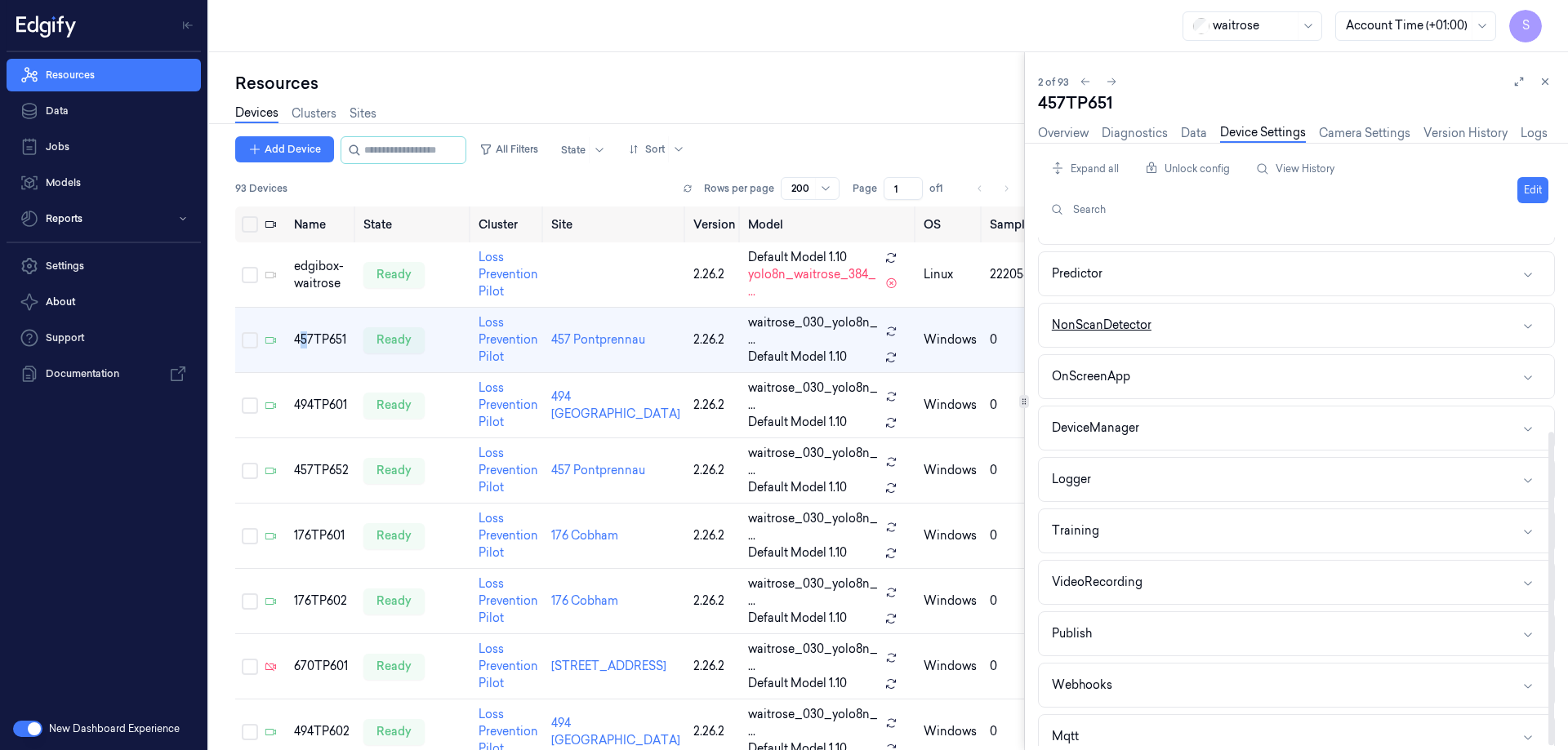
scroll to position [314, 0]
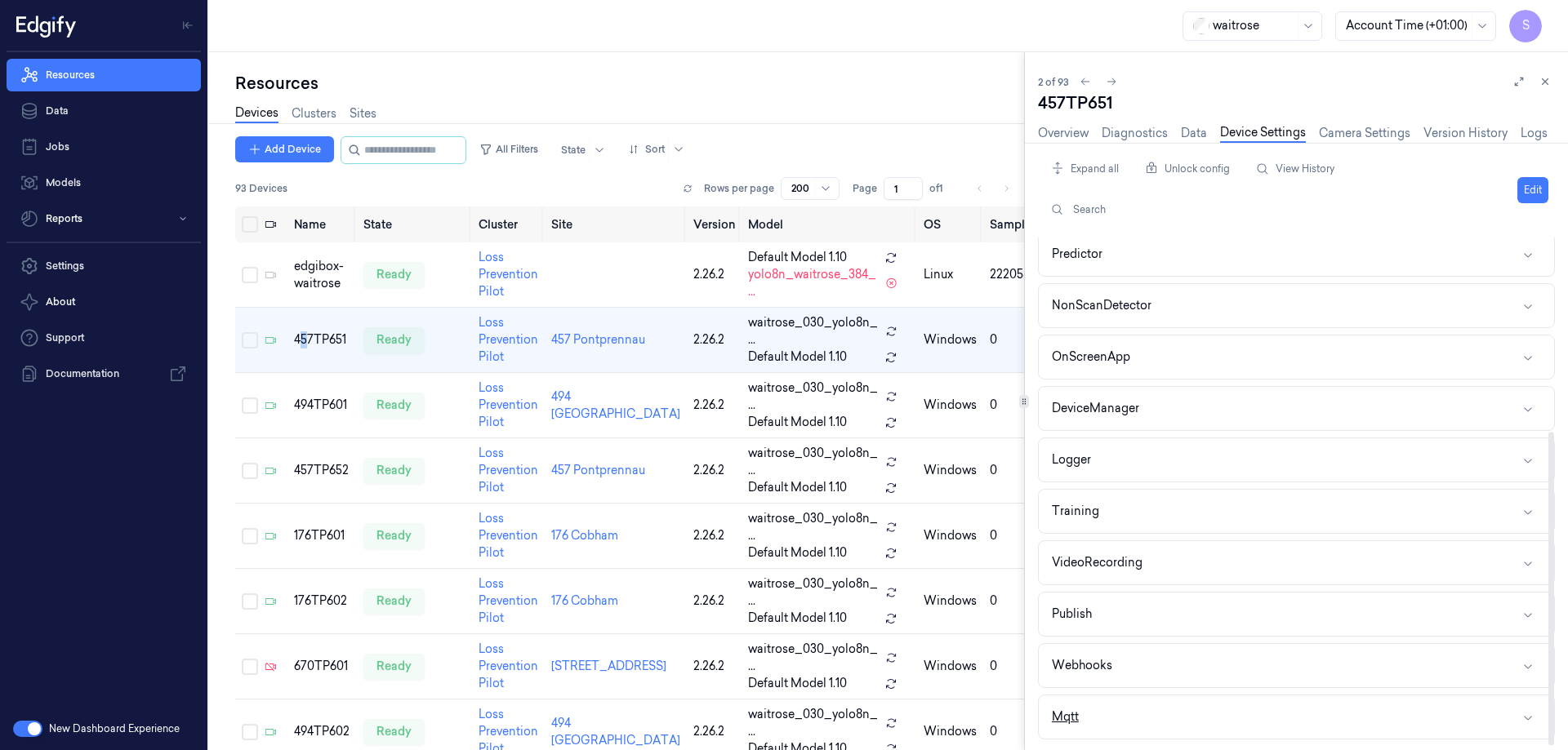
click at [1082, 713] on button "Mqtt" at bounding box center [1296, 717] width 515 height 43
click at [1075, 719] on div "Mqtt" at bounding box center [1065, 717] width 27 height 17
click at [1530, 716] on icon "button" at bounding box center [1528, 717] width 13 height 13
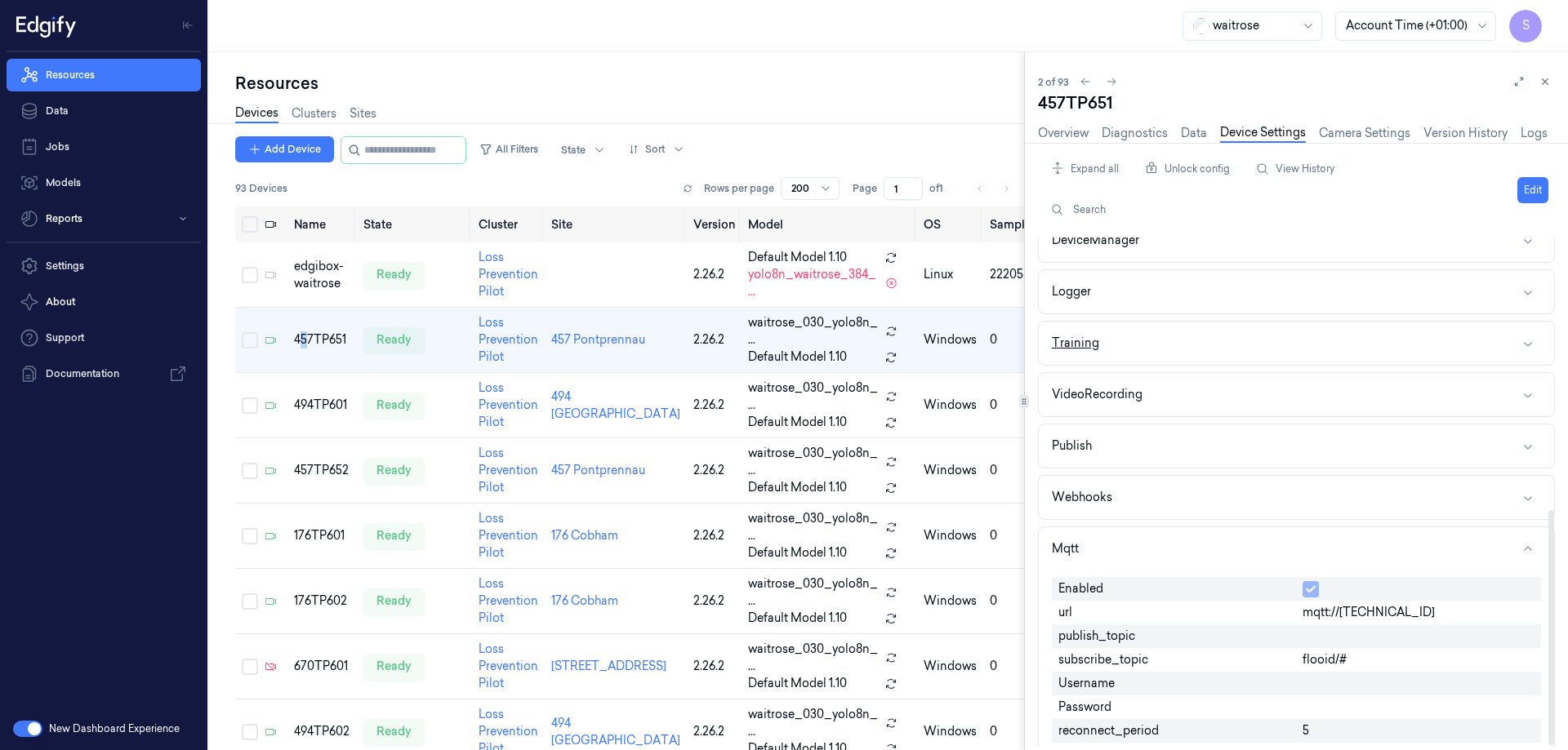
scroll to position [588, 0]
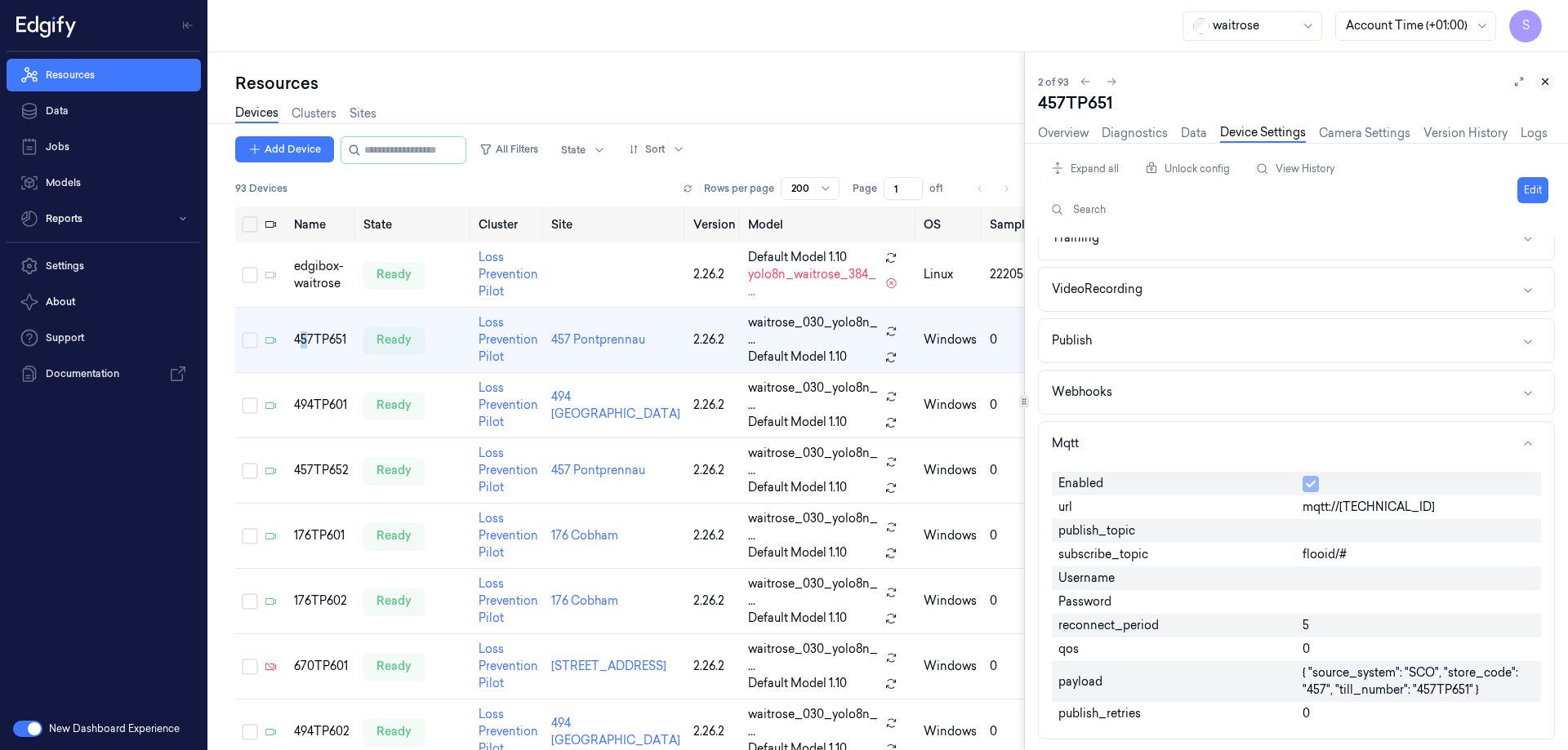
click at [1545, 81] on icon at bounding box center [1546, 82] width 6 height 6
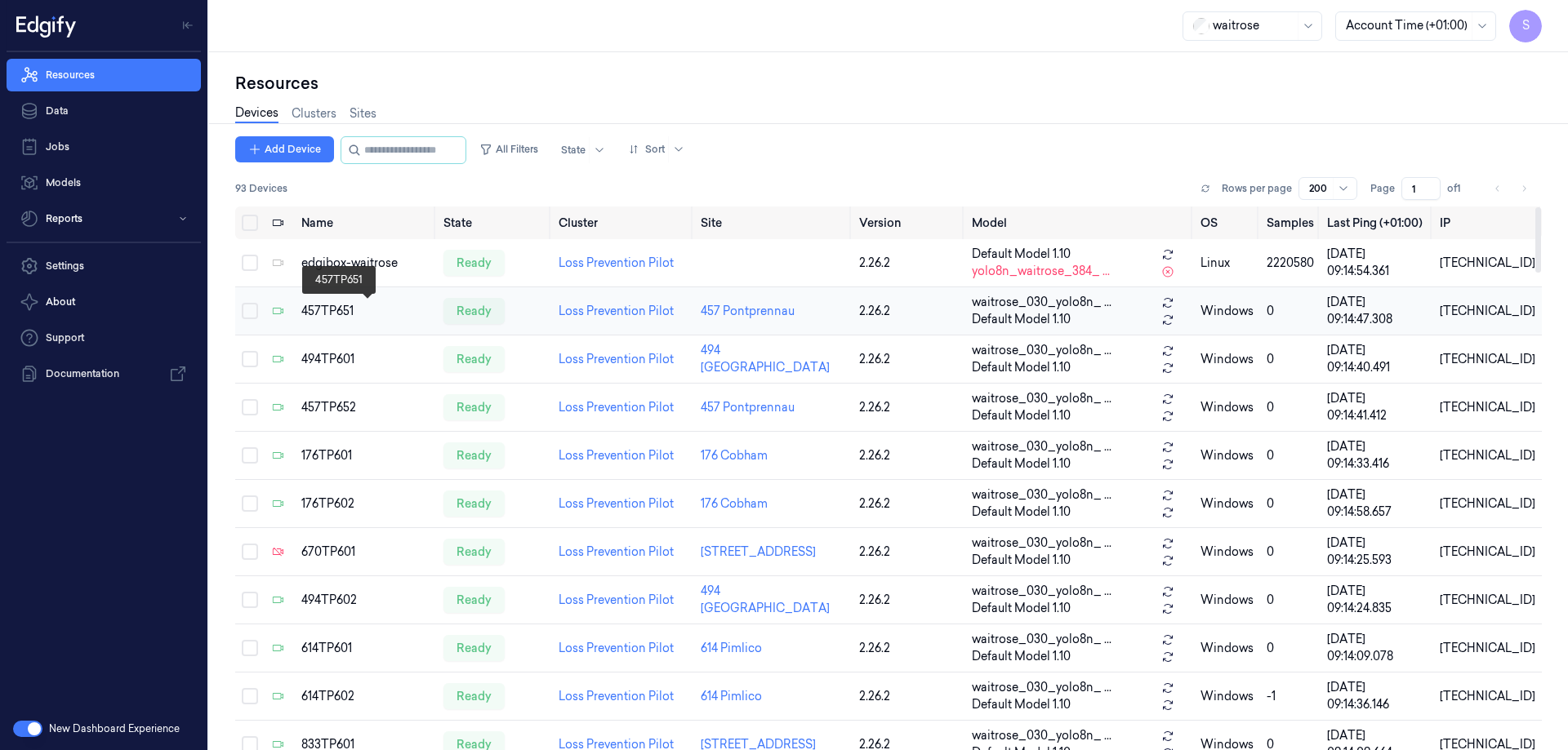
click at [327, 309] on div "457TP651" at bounding box center [366, 312] width 129 height 17
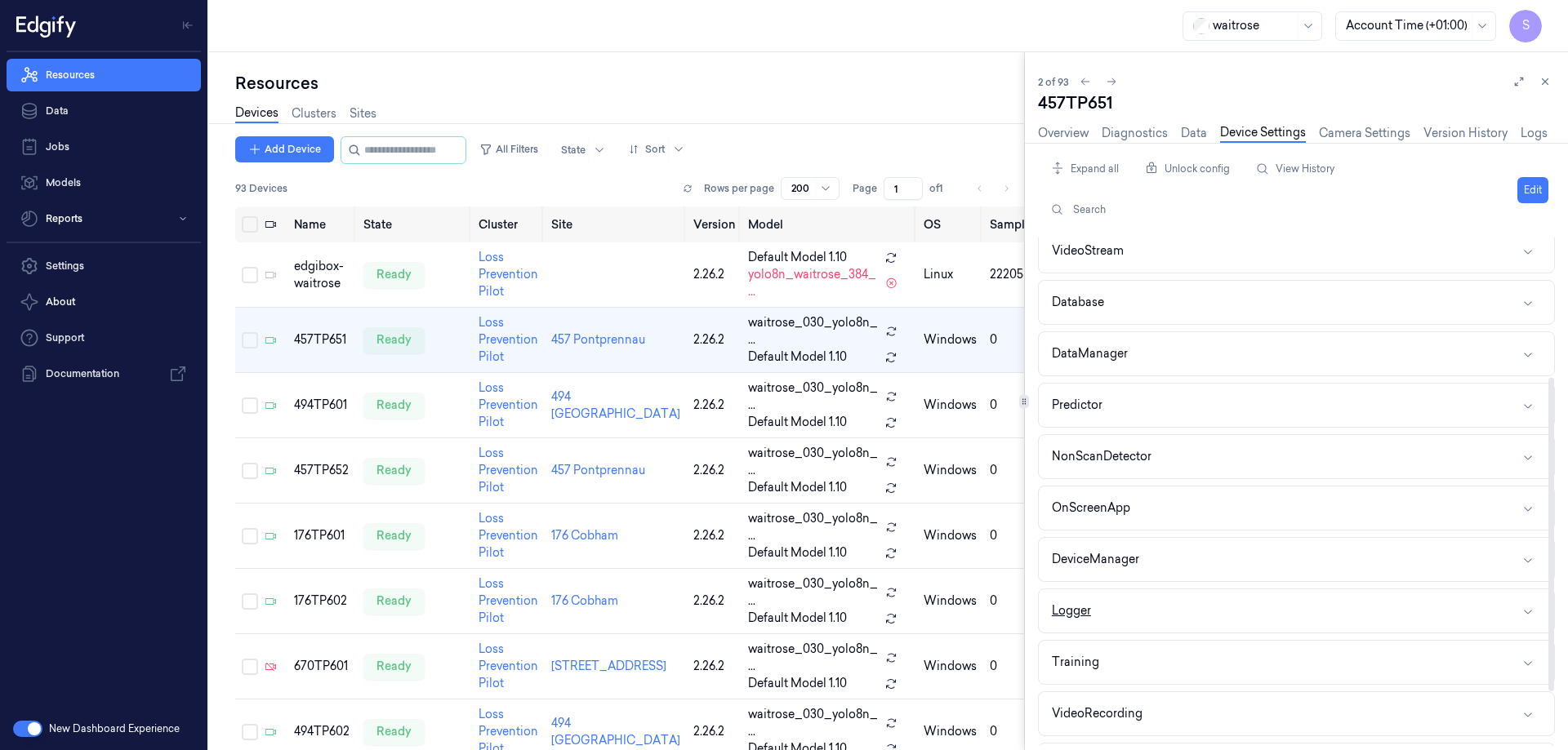
scroll to position [314, 0]
drag, startPoint x: 1530, startPoint y: 715, endPoint x: 1498, endPoint y: 660, distance: 63.6
click at [1529, 716] on icon "button" at bounding box center [1528, 717] width 13 height 13
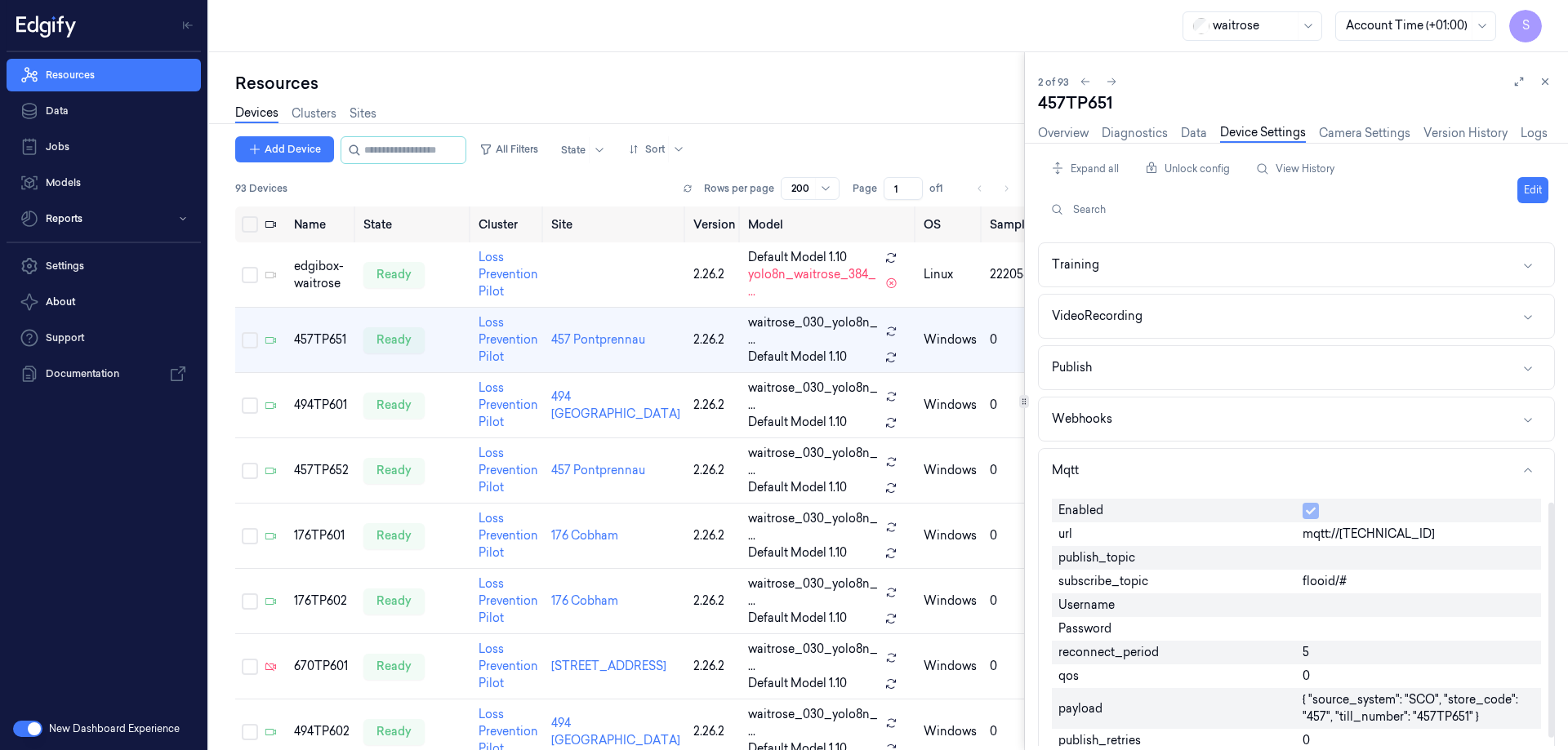
scroll to position [588, 0]
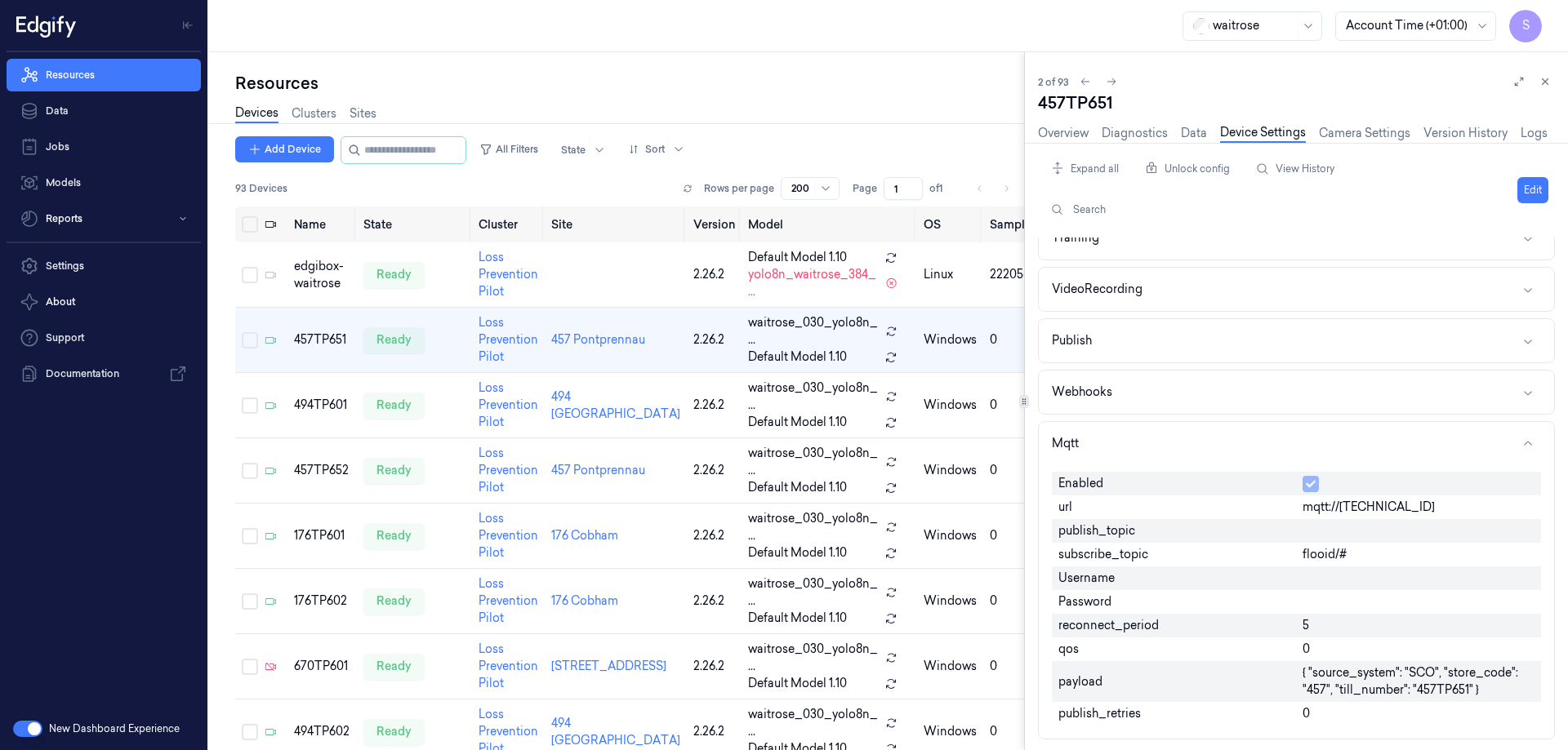
click at [28, 729] on button "button" at bounding box center [28, 729] width 30 height 17
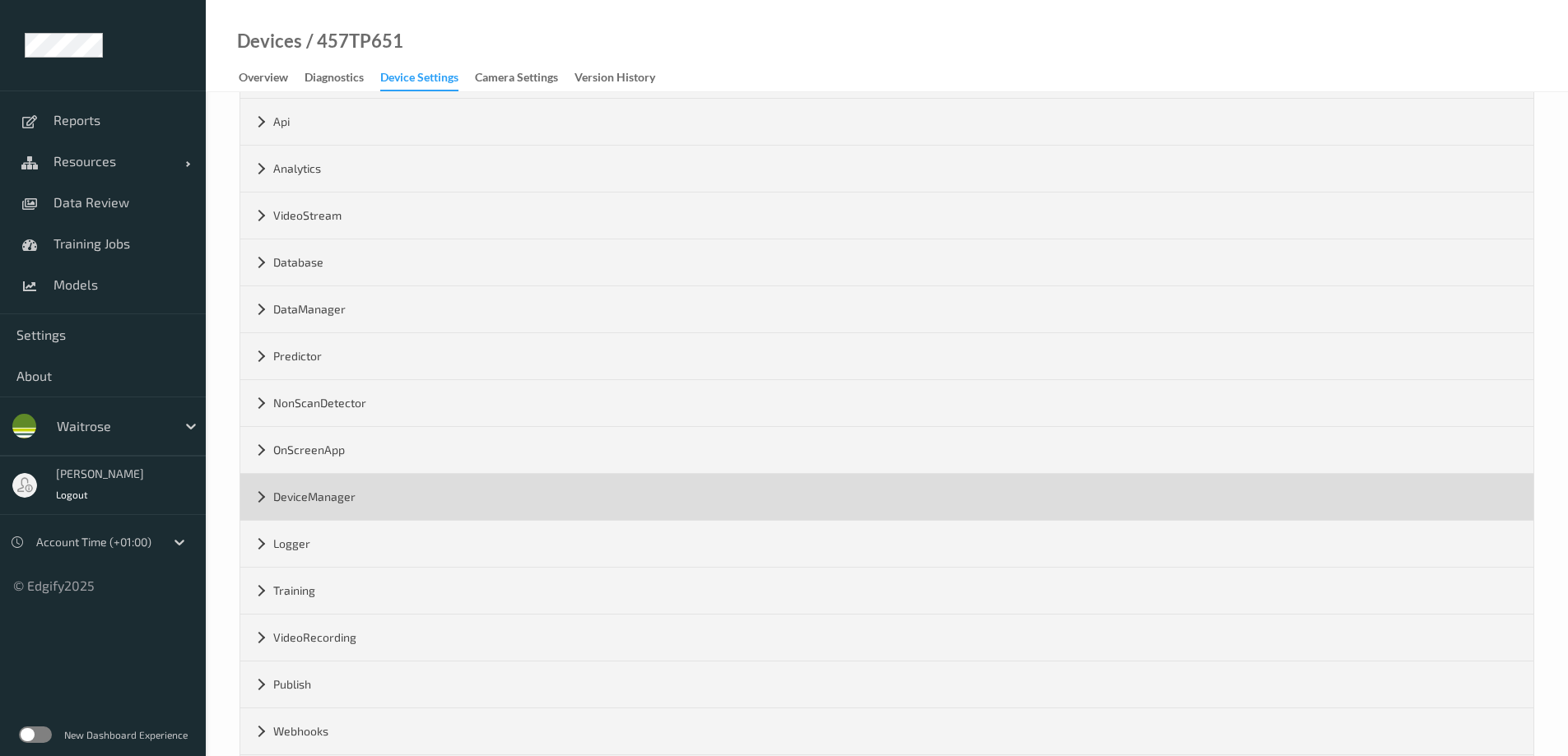
scroll to position [193, 0]
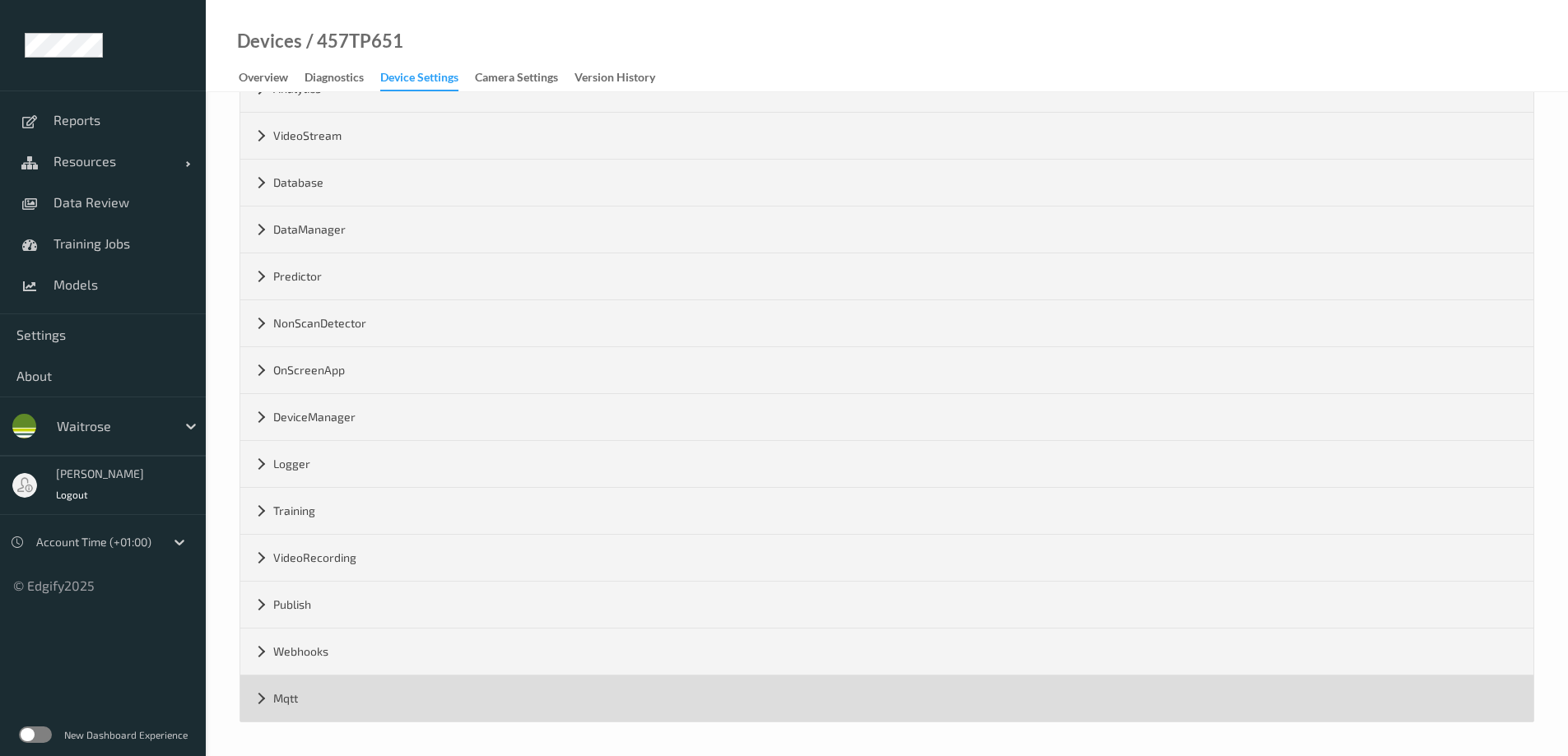
click at [262, 701] on div "Mqtt" at bounding box center [887, 698] width 1293 height 46
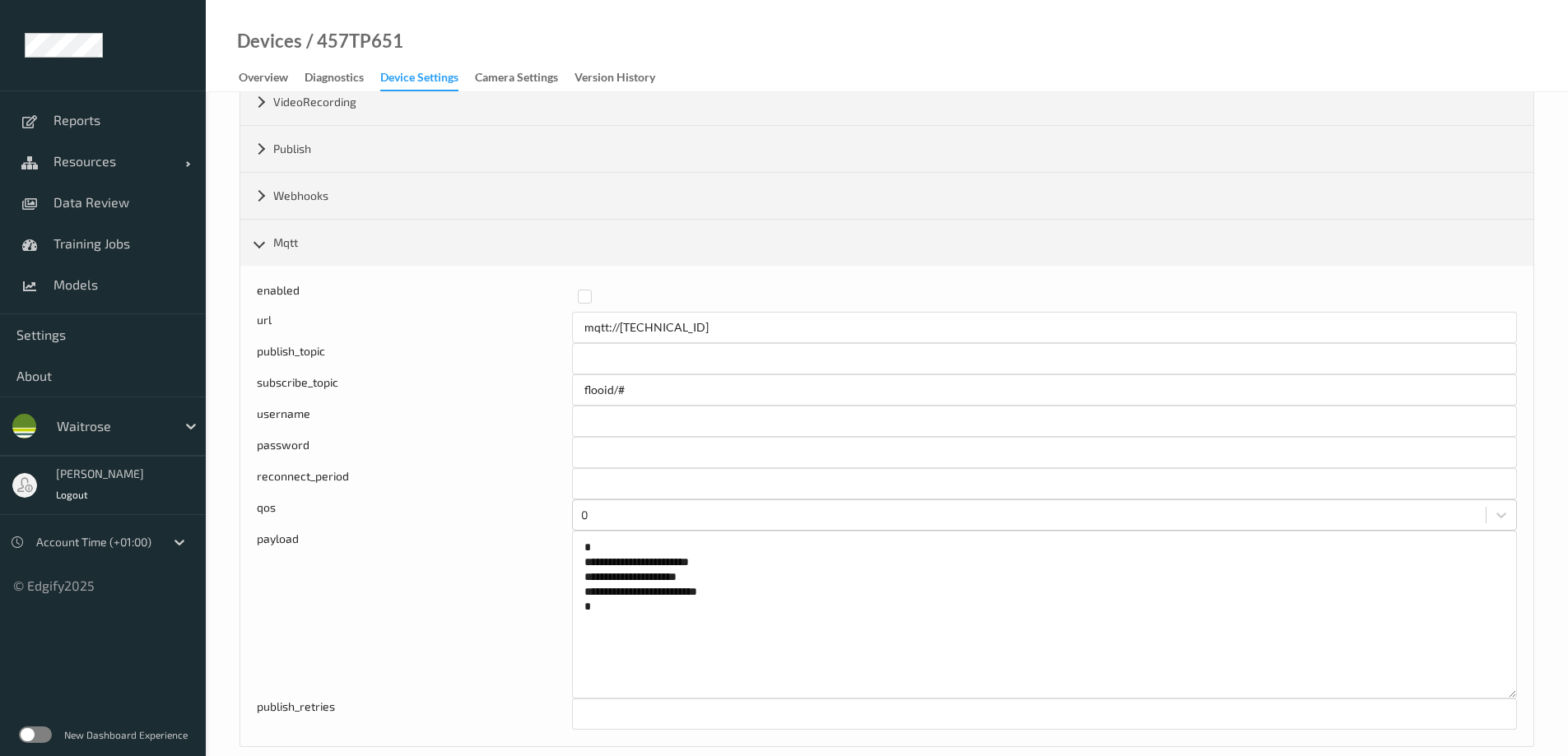
scroll to position [673, 0]
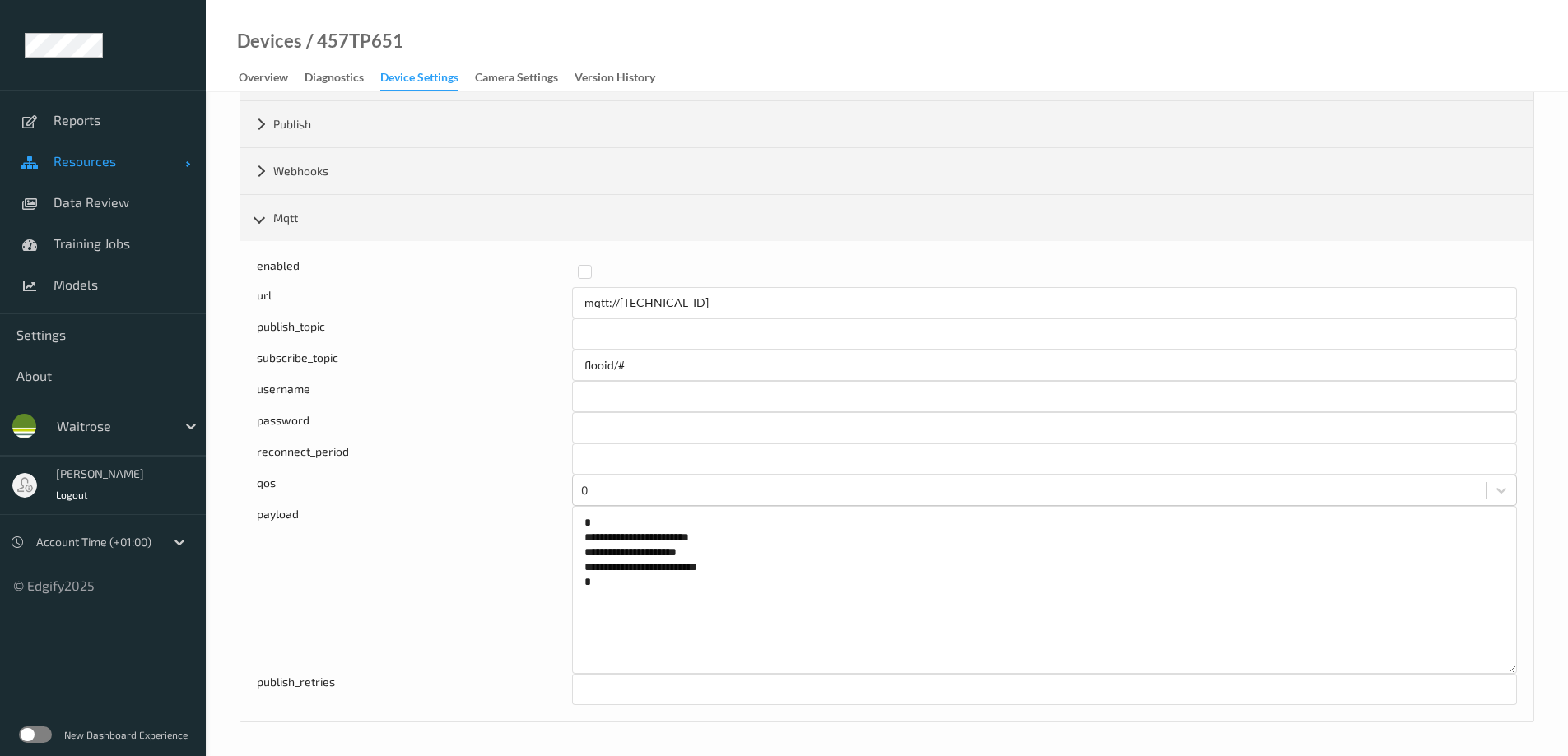
click at [105, 168] on span "Resources" at bounding box center [119, 162] width 132 height 17
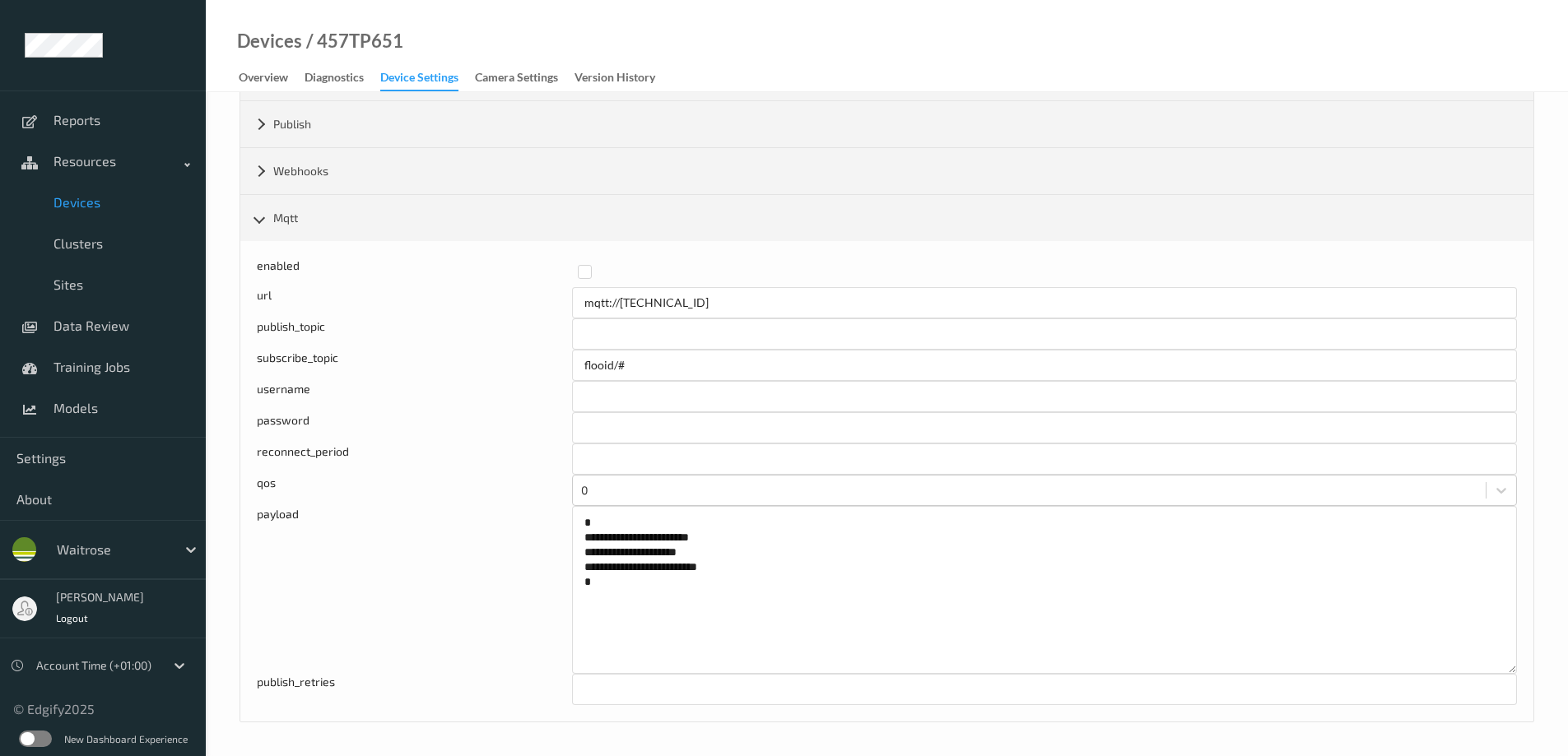
click at [83, 200] on span "Devices" at bounding box center [121, 203] width 135 height 17
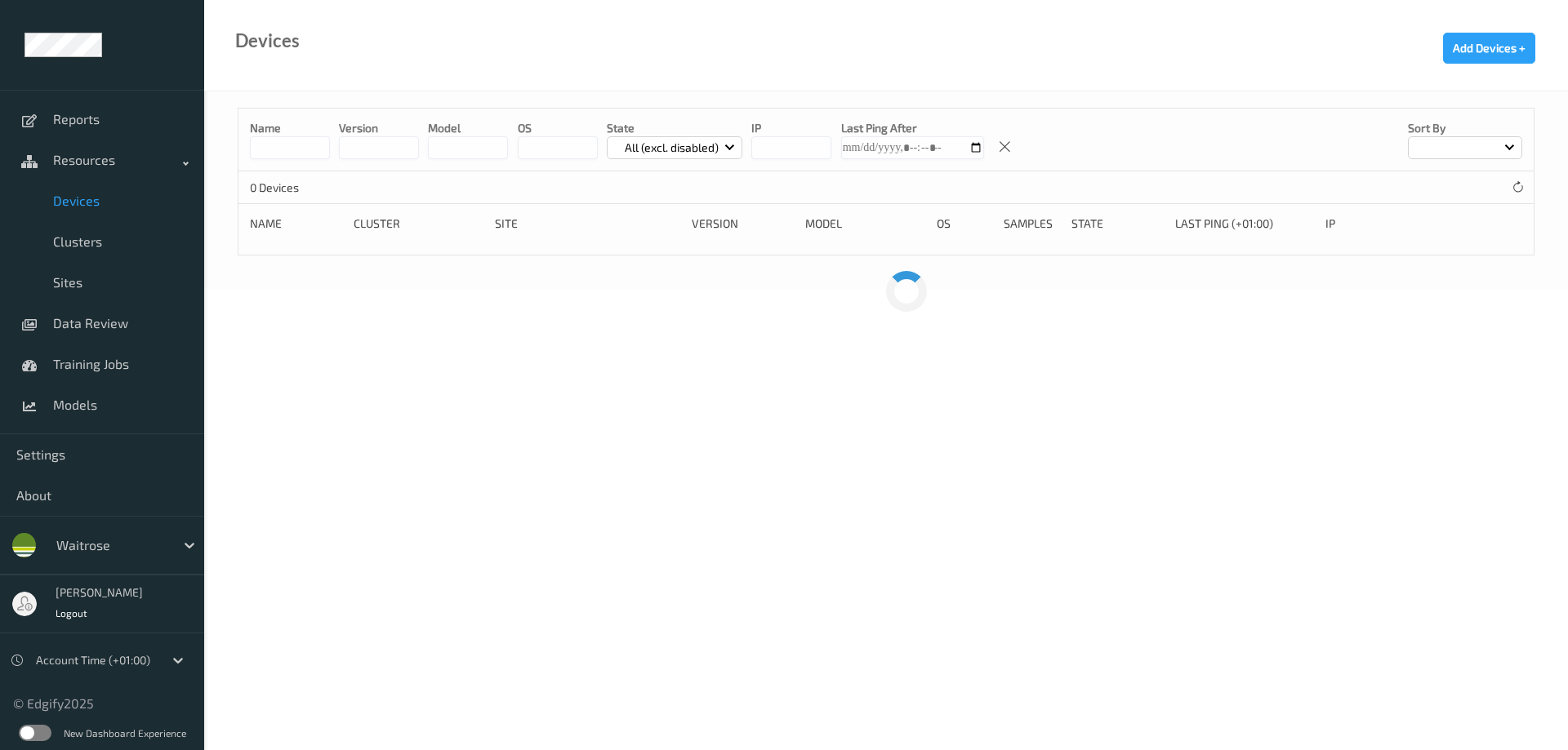
click at [285, 151] on input at bounding box center [290, 147] width 80 height 23
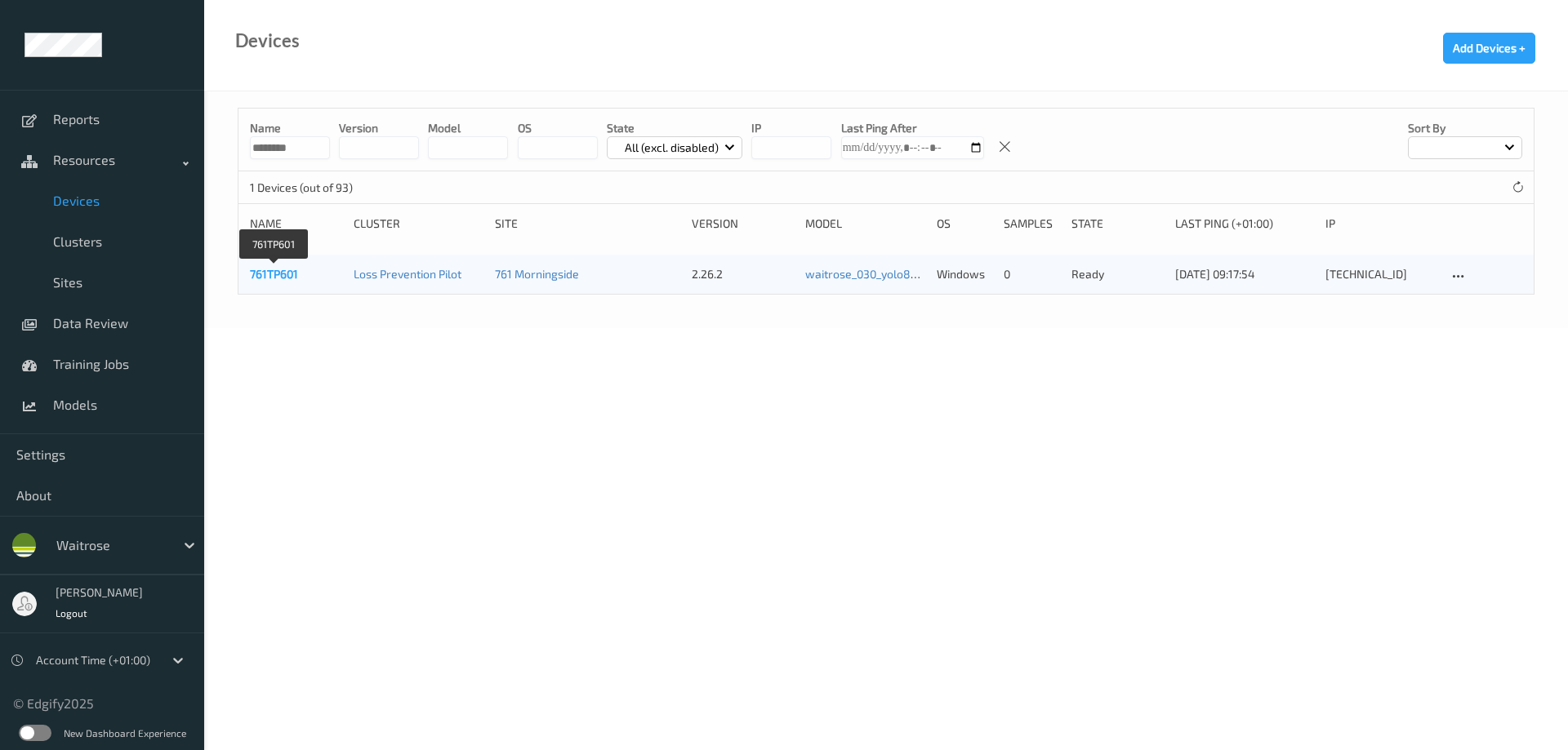
type input "********"
click at [286, 271] on link "761TP601" at bounding box center [274, 273] width 49 height 14
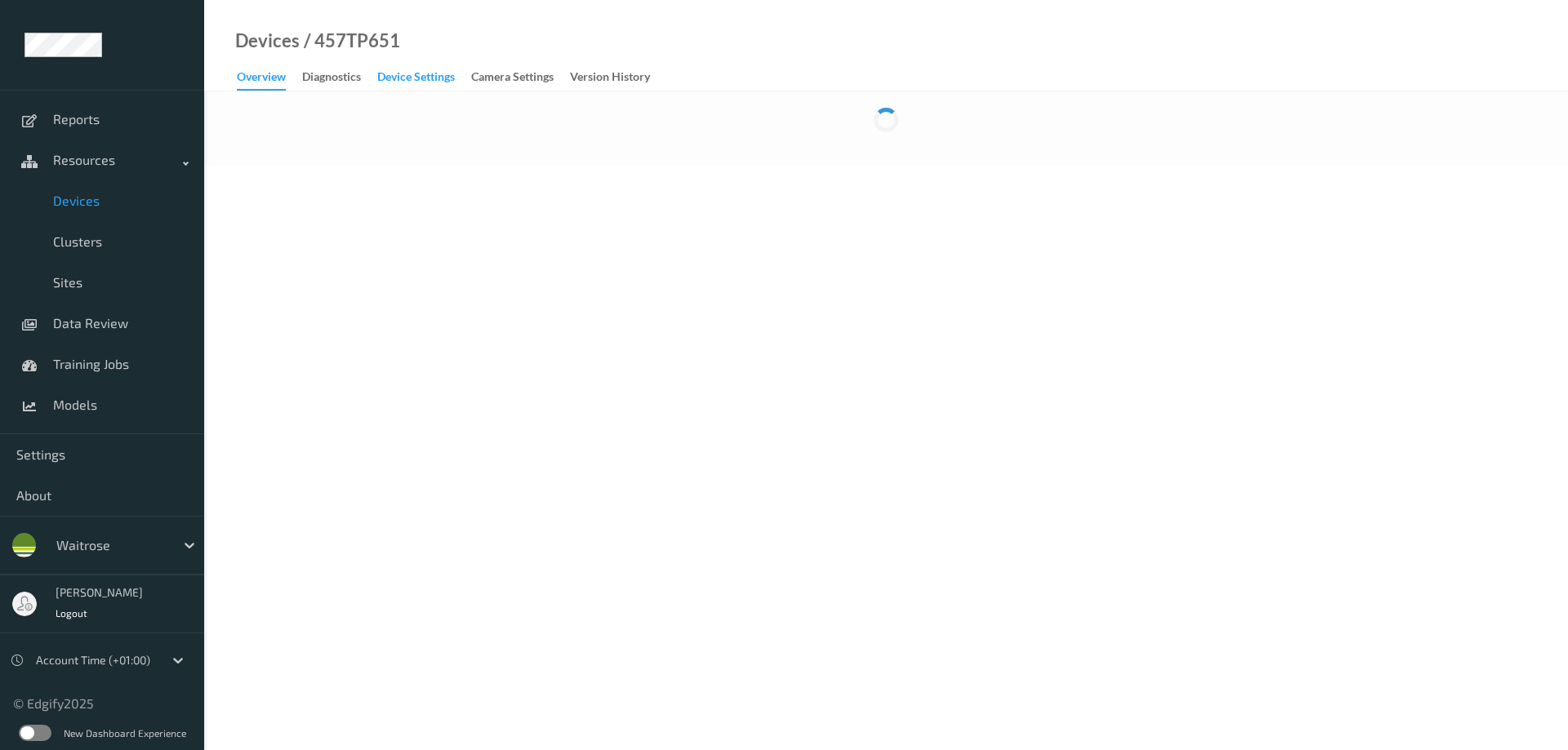
click at [403, 79] on div "Device Settings" at bounding box center [415, 79] width 77 height 21
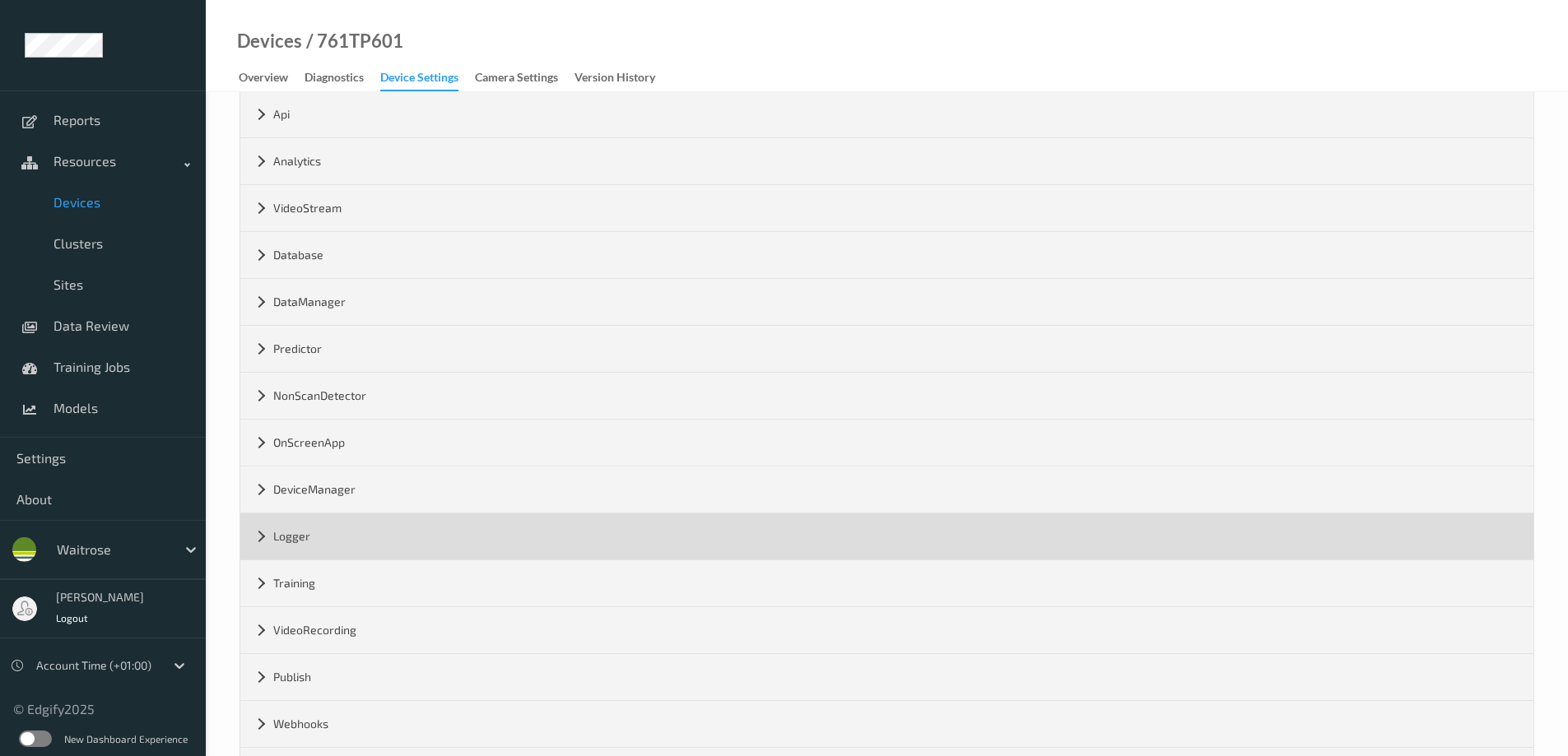
scroll to position [193, 0]
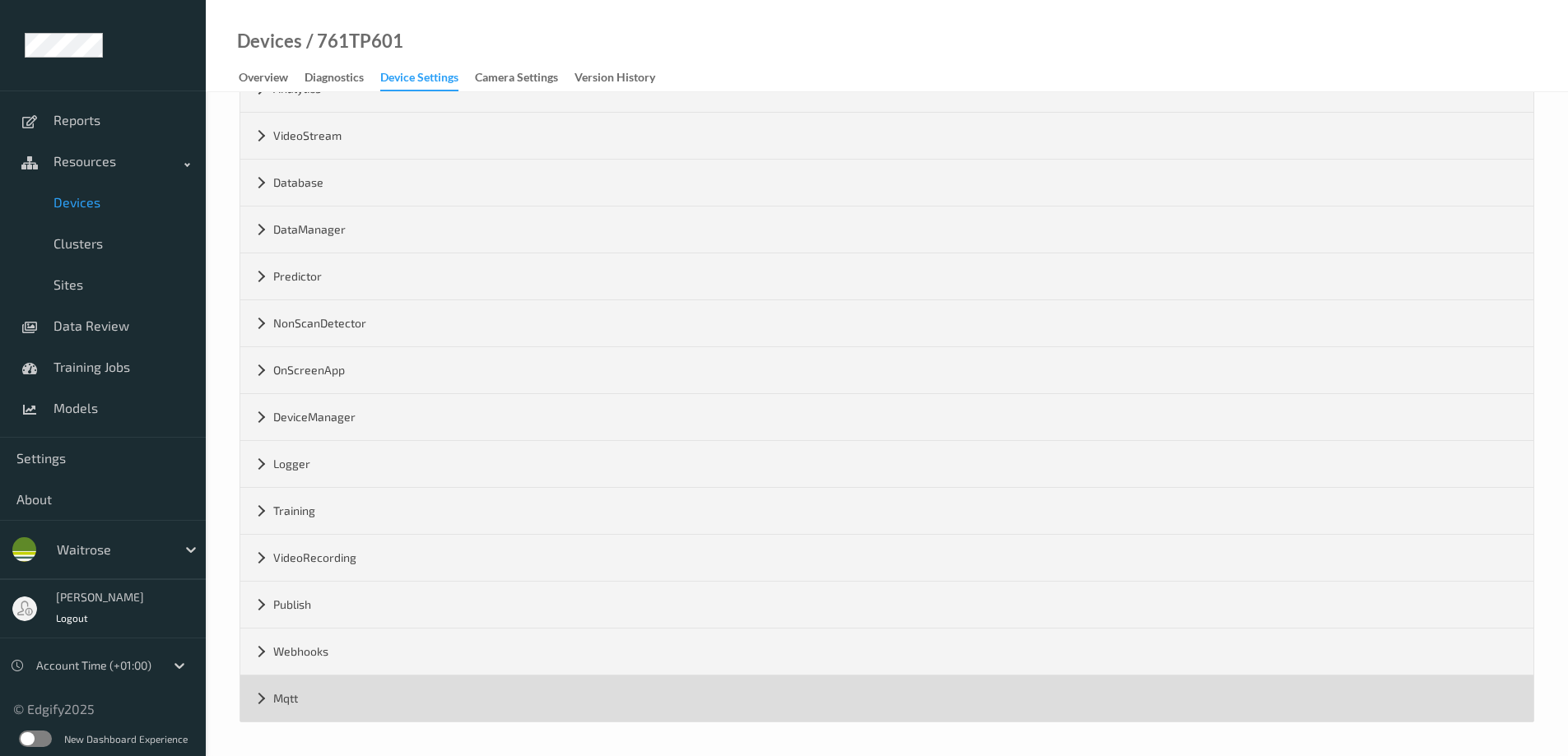
click at [256, 700] on div "Mqtt" at bounding box center [887, 698] width 1293 height 46
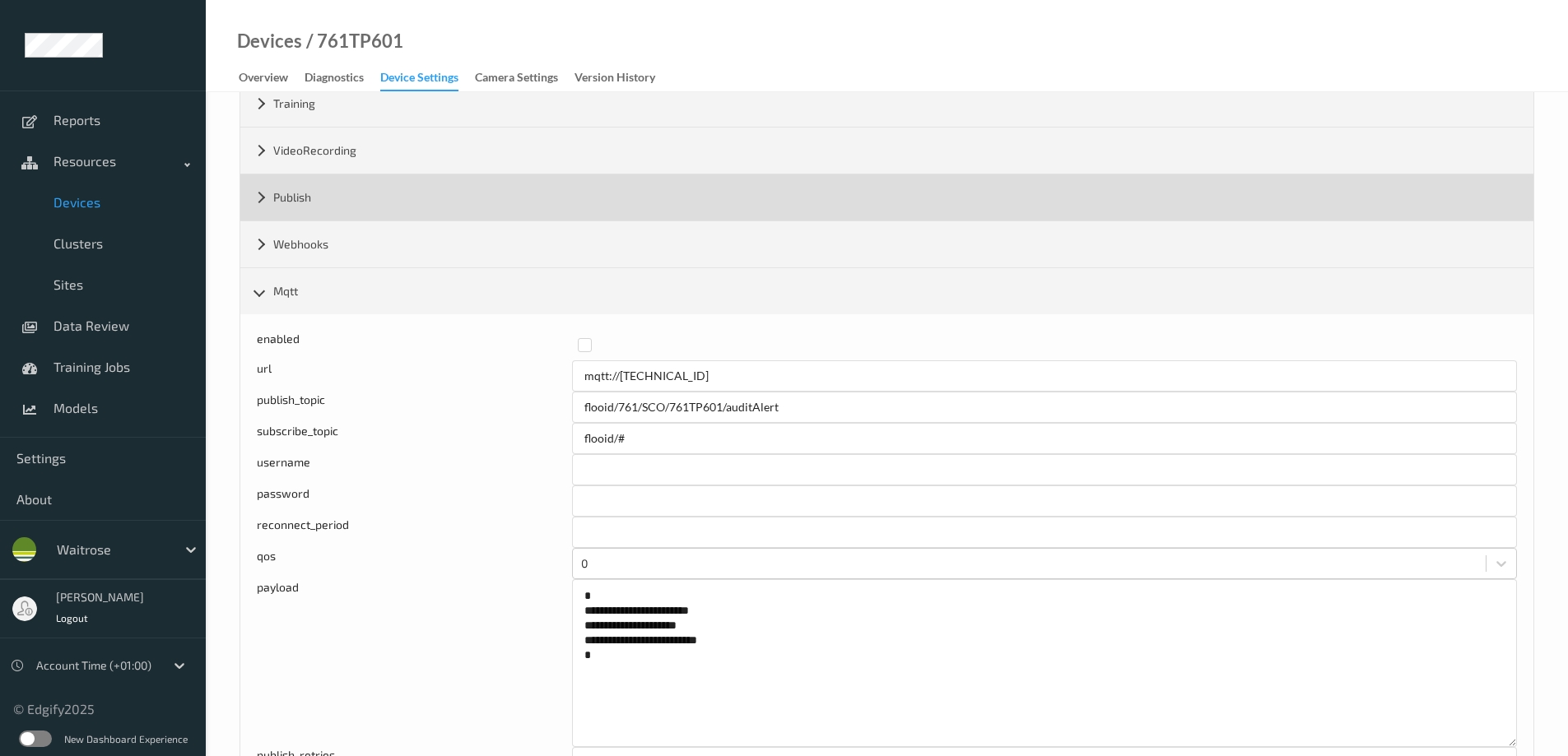
scroll to position [673, 0]
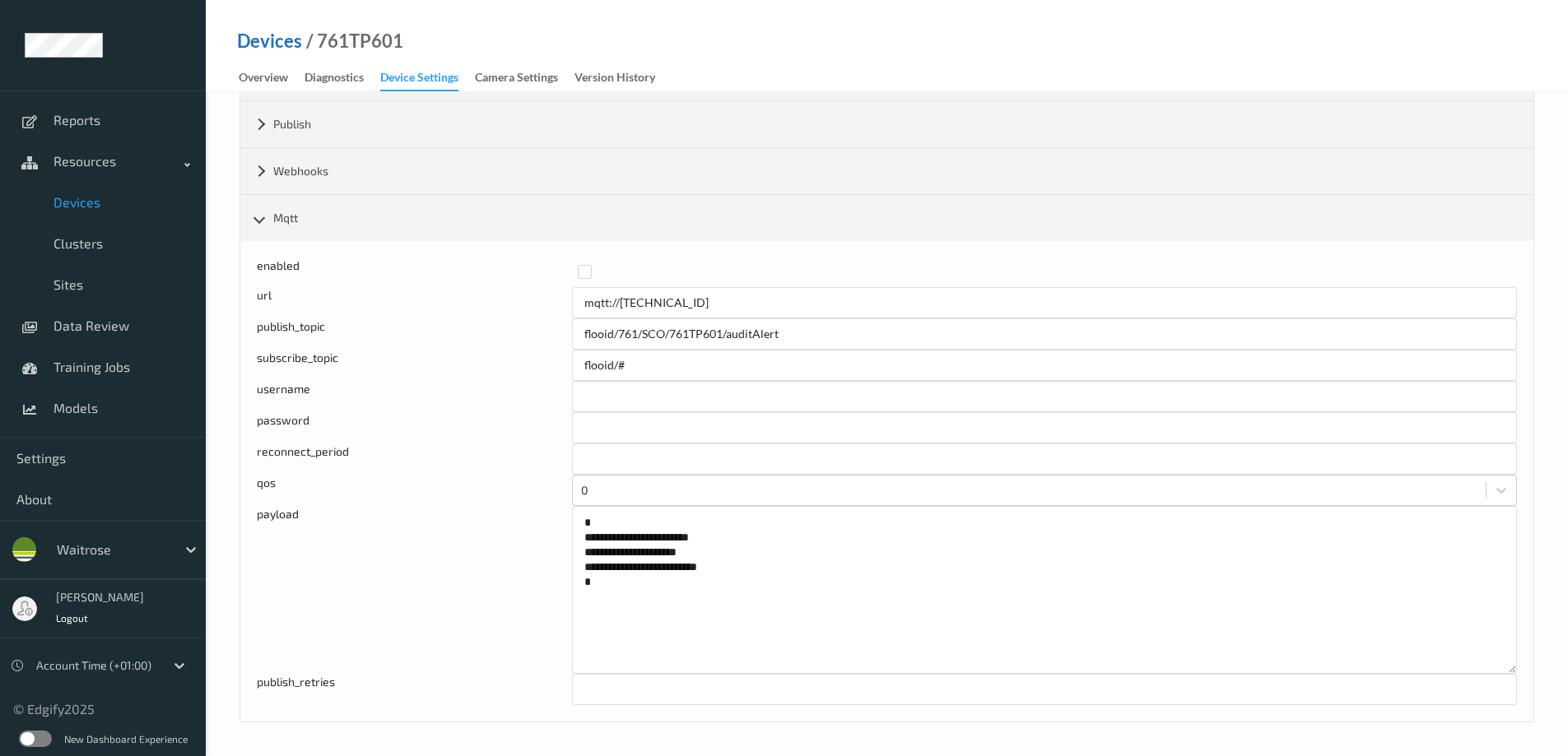
click at [262, 40] on link "Devices" at bounding box center [269, 41] width 65 height 17
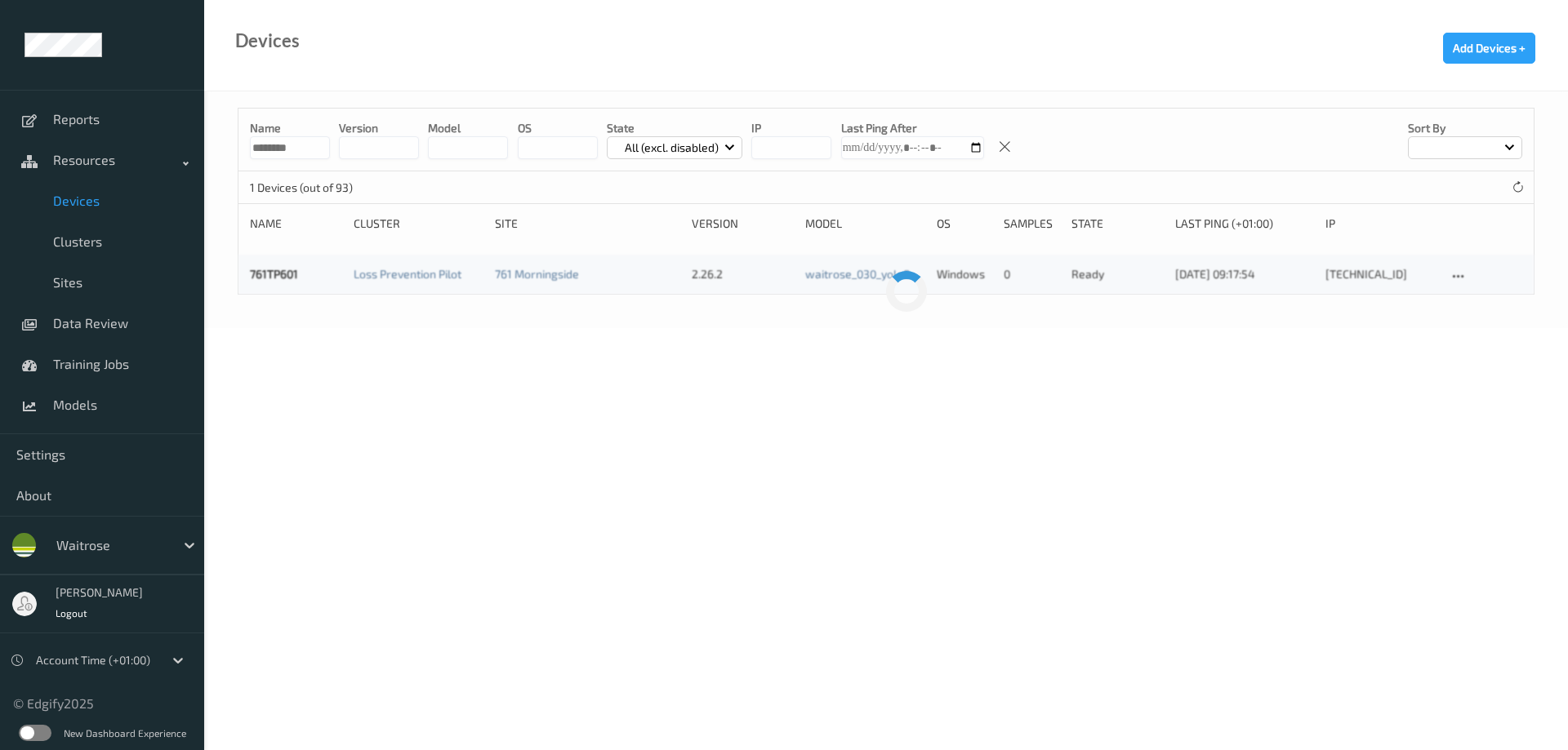
click at [291, 146] on input "********" at bounding box center [290, 147] width 80 height 23
type input "********"
click at [287, 270] on link "457TP651" at bounding box center [275, 273] width 50 height 14
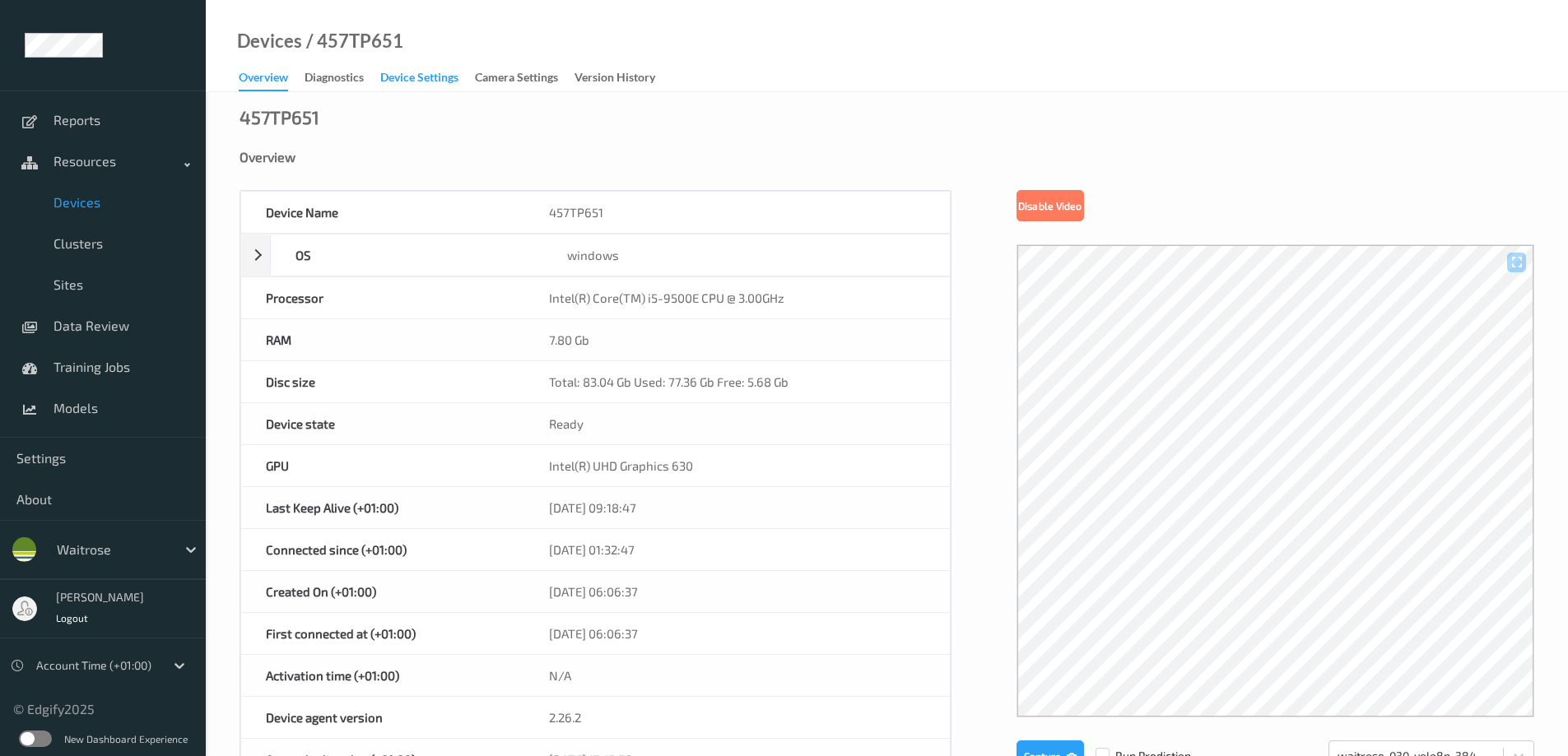
click at [400, 76] on div "Device Settings" at bounding box center [419, 80] width 78 height 21
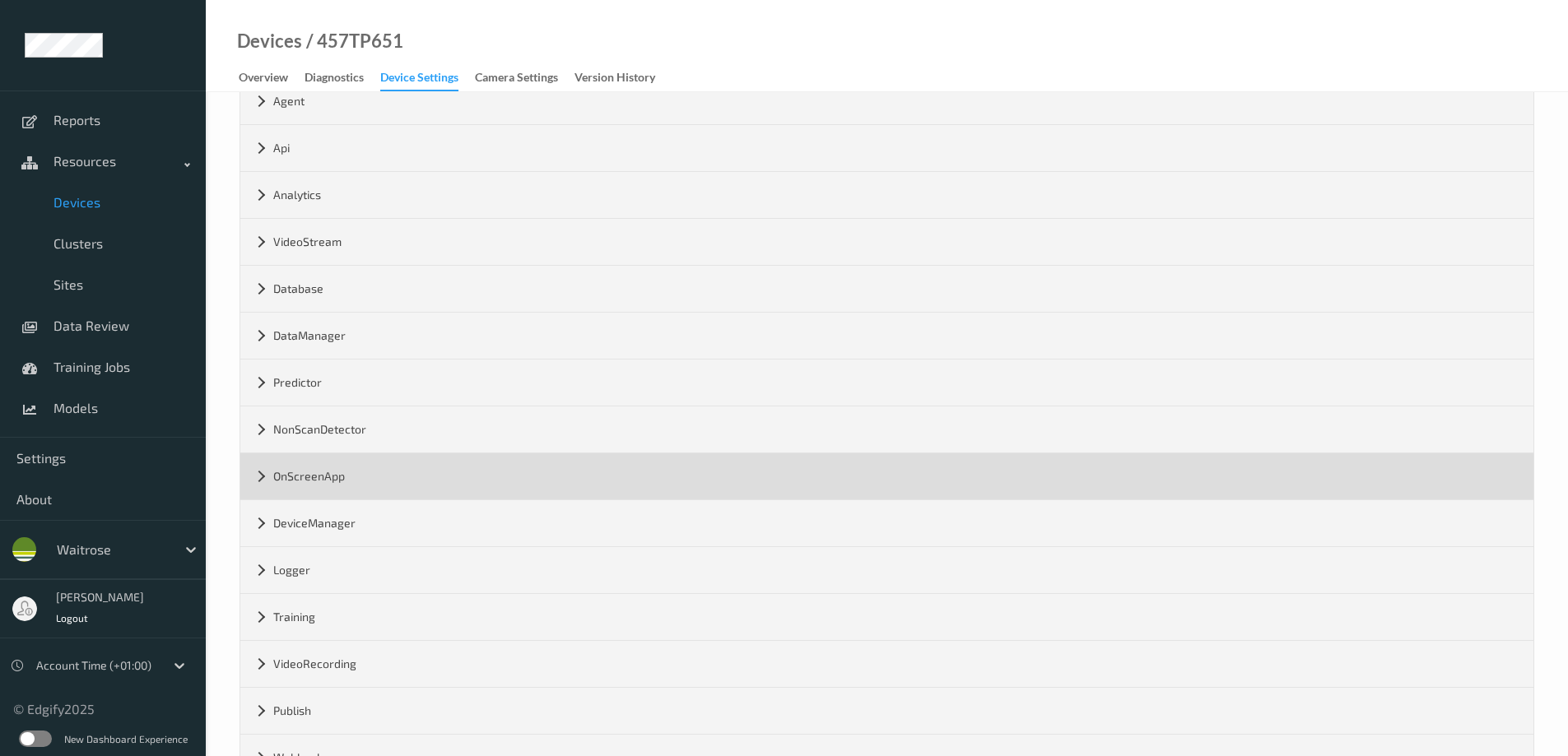
scroll to position [193, 0]
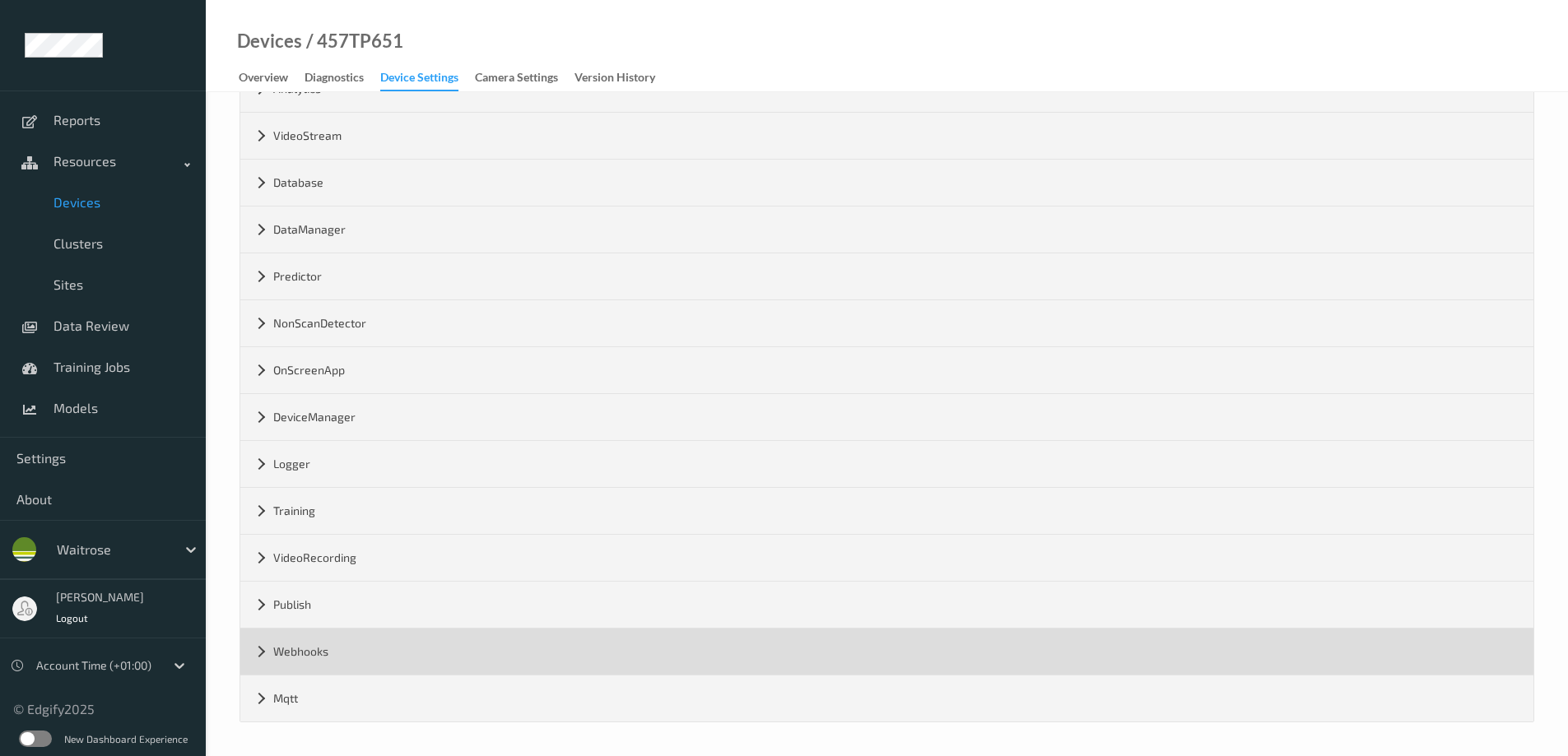
drag, startPoint x: 261, startPoint y: 696, endPoint x: 325, endPoint y: 658, distance: 74.4
click at [261, 696] on div "Mqtt" at bounding box center [887, 698] width 1293 height 46
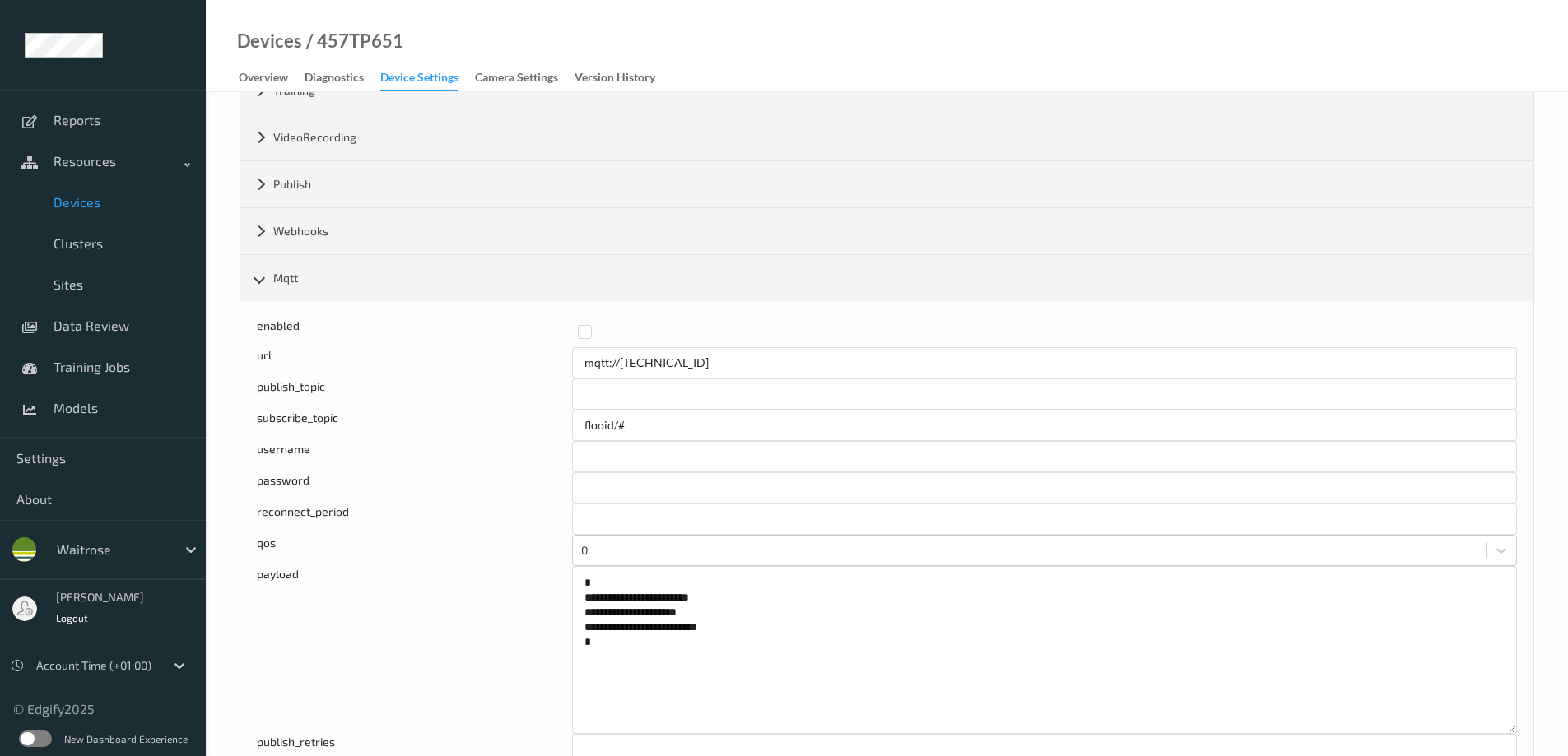
scroll to position [673, 0]
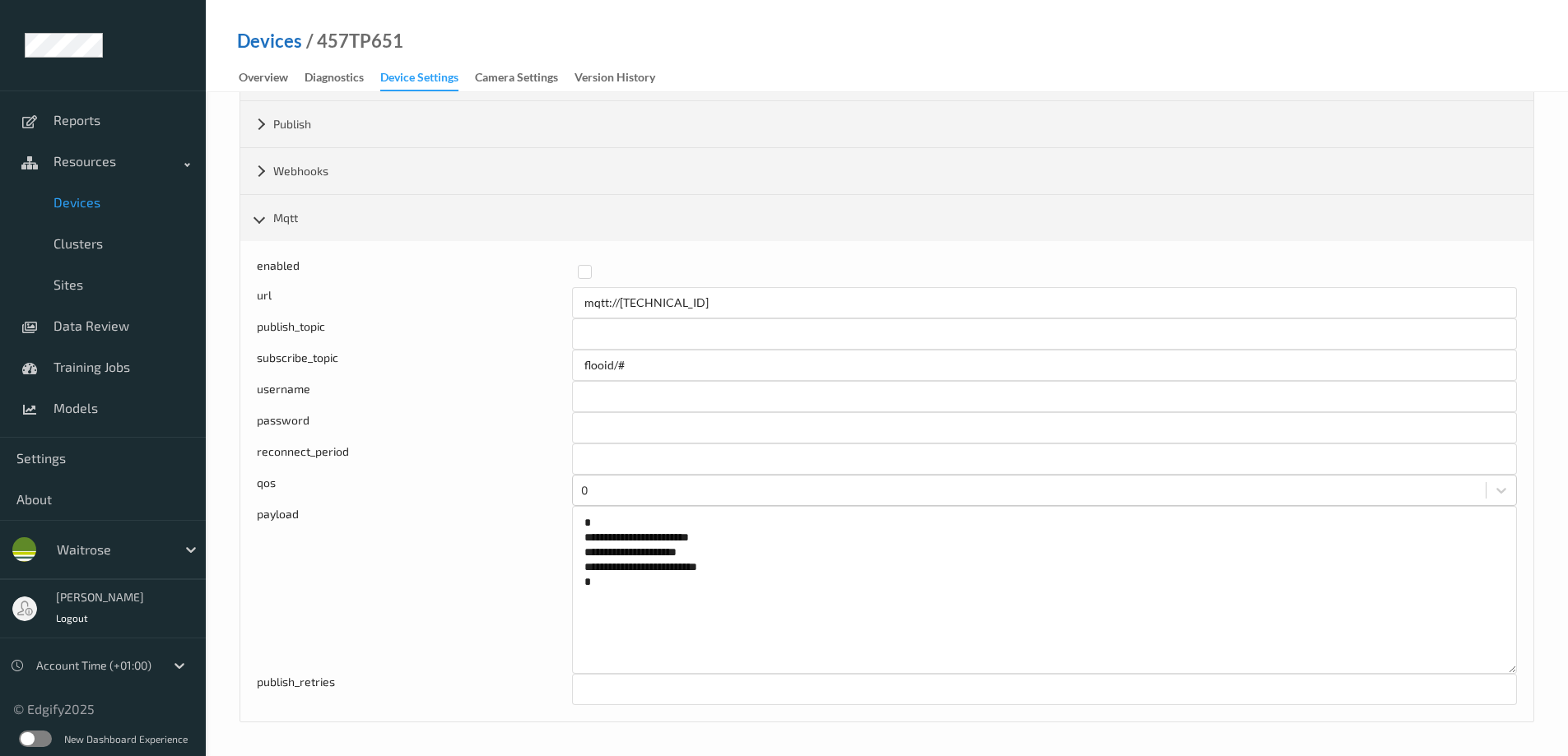
click at [270, 43] on link "Devices" at bounding box center [269, 41] width 65 height 17
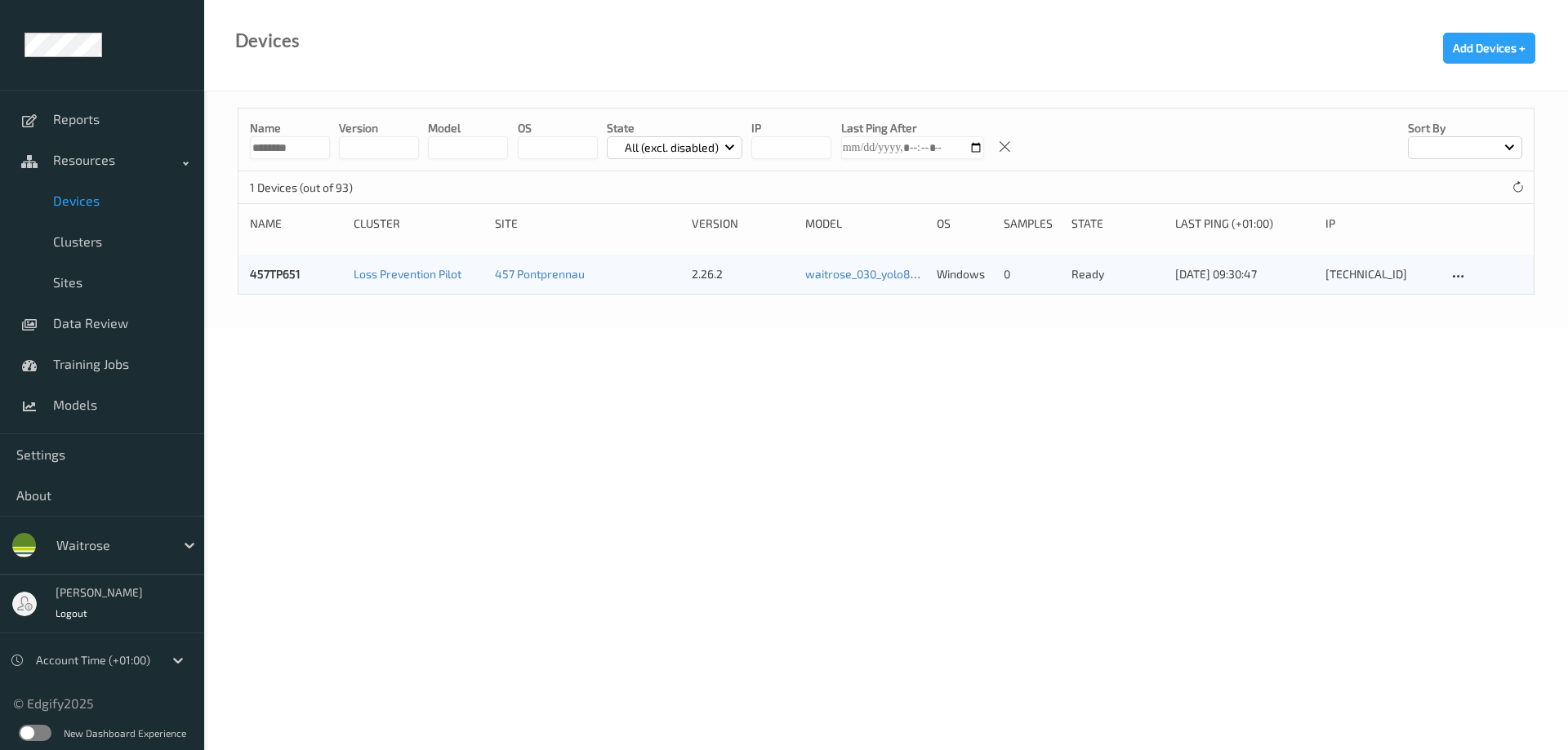
click at [314, 148] on input "********" at bounding box center [290, 147] width 80 height 23
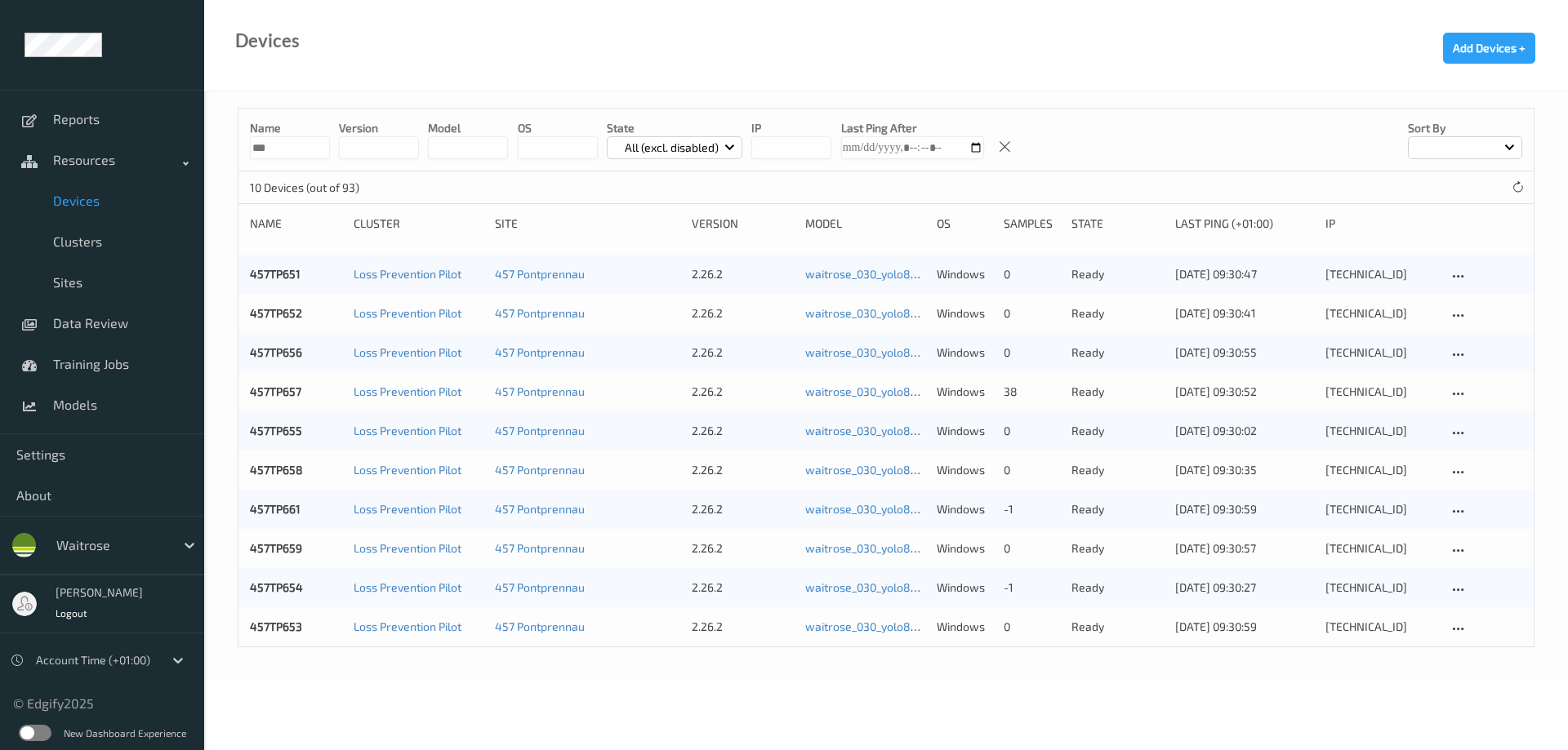
type input "***"
click at [491, 57] on div "Devices Add Devices +" at bounding box center [886, 46] width 1364 height 91
click at [284, 311] on link "457TP652" at bounding box center [276, 312] width 52 height 14
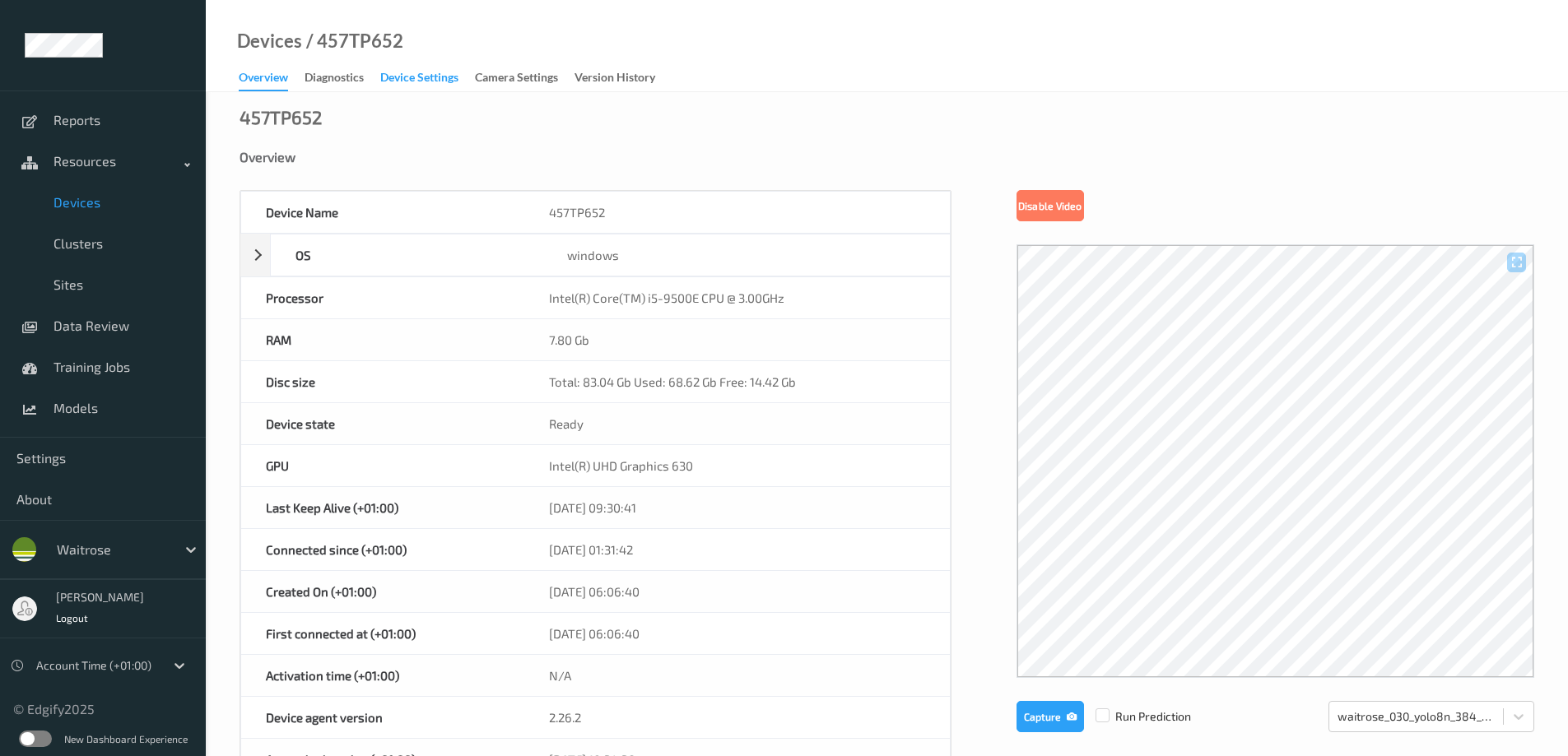
click at [401, 75] on div "Device Settings" at bounding box center [419, 80] width 78 height 21
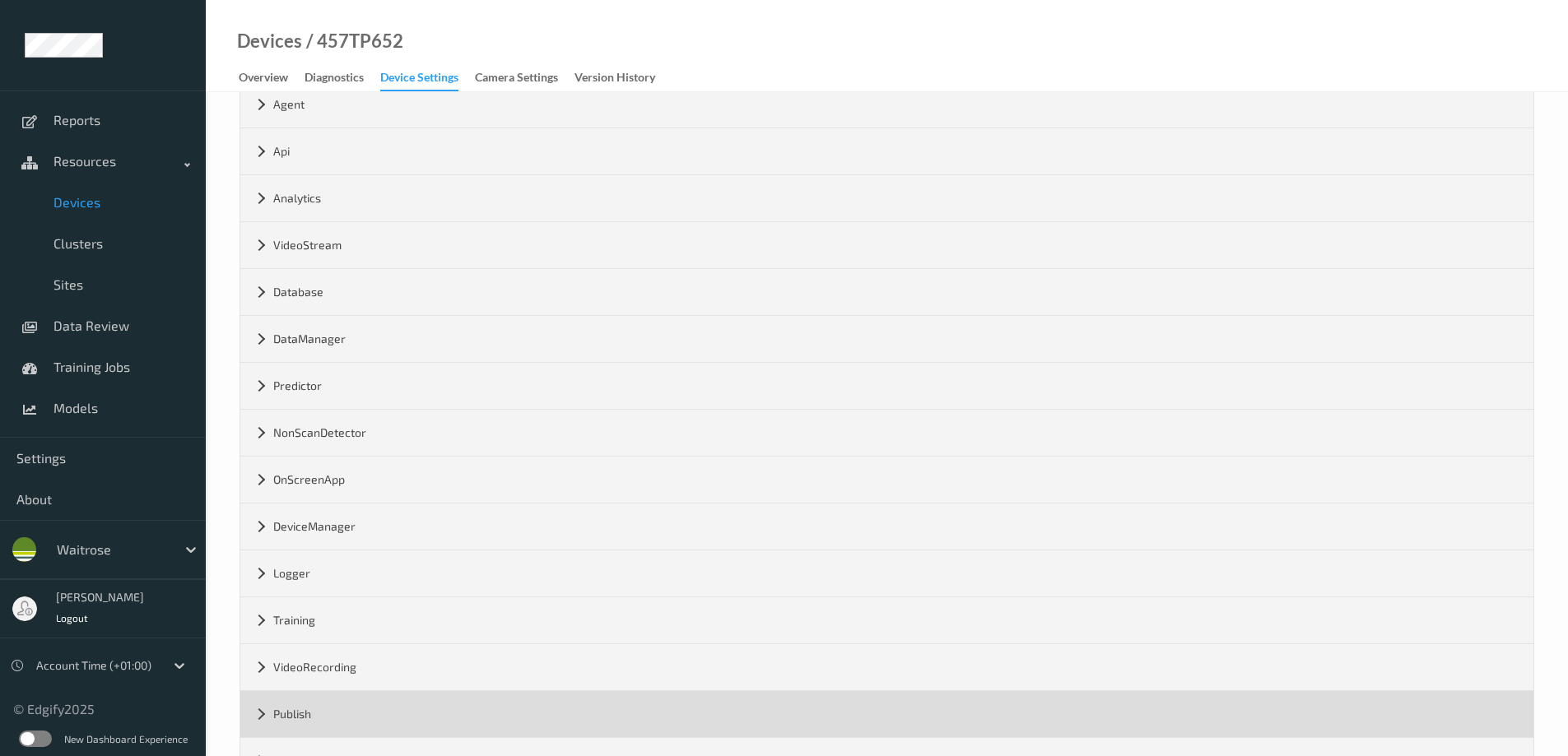
scroll to position [193, 0]
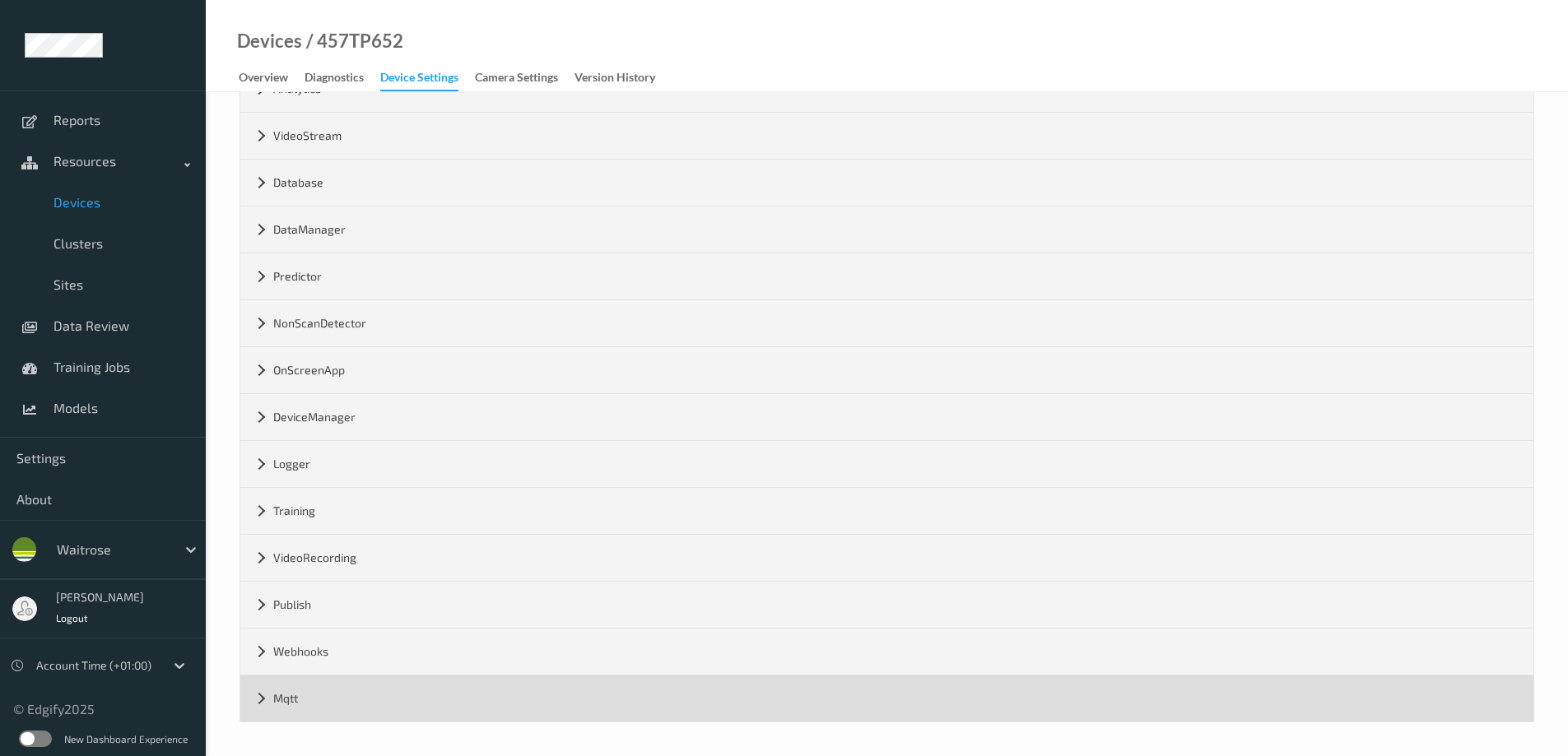
click at [259, 700] on div "Mqtt" at bounding box center [887, 698] width 1293 height 46
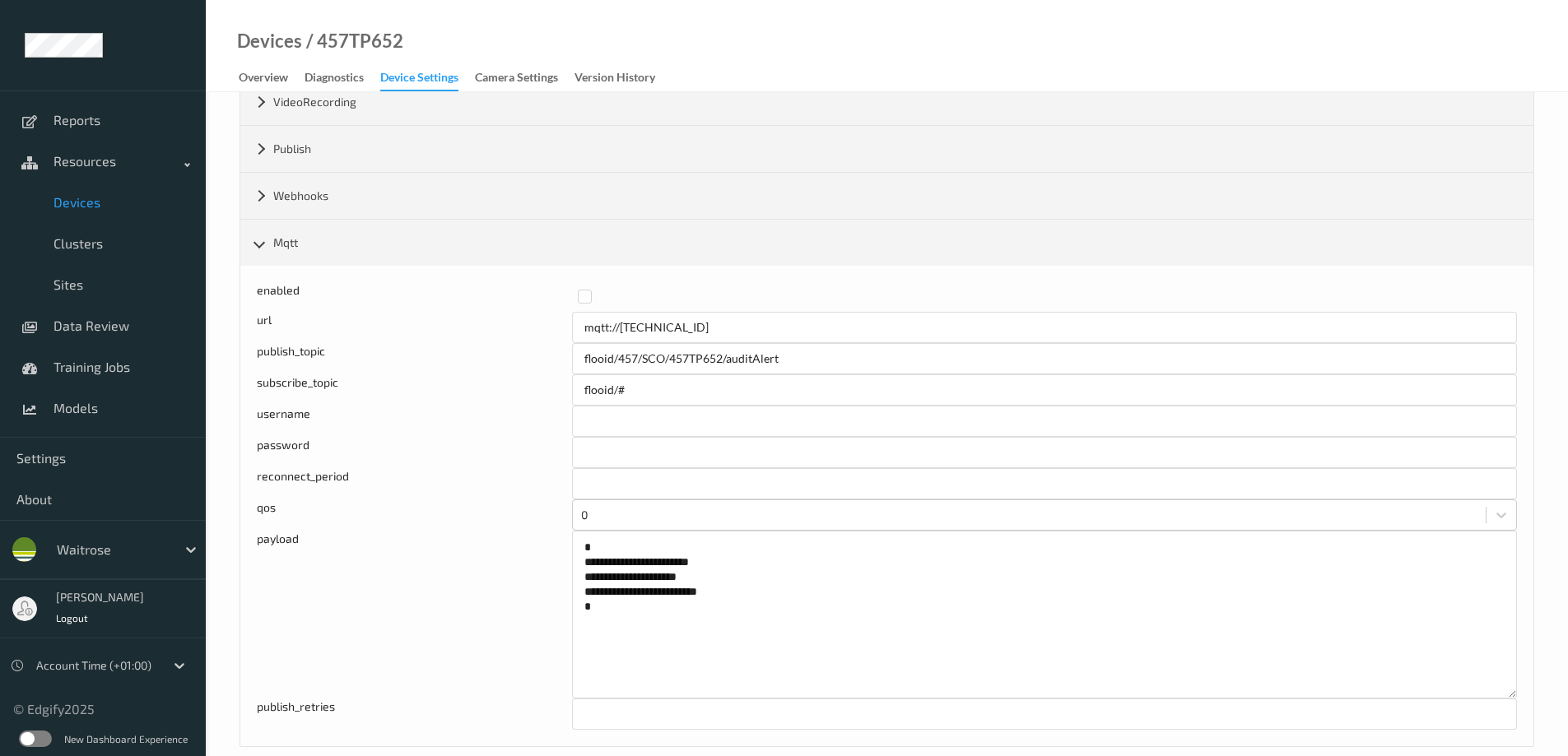
scroll to position [673, 0]
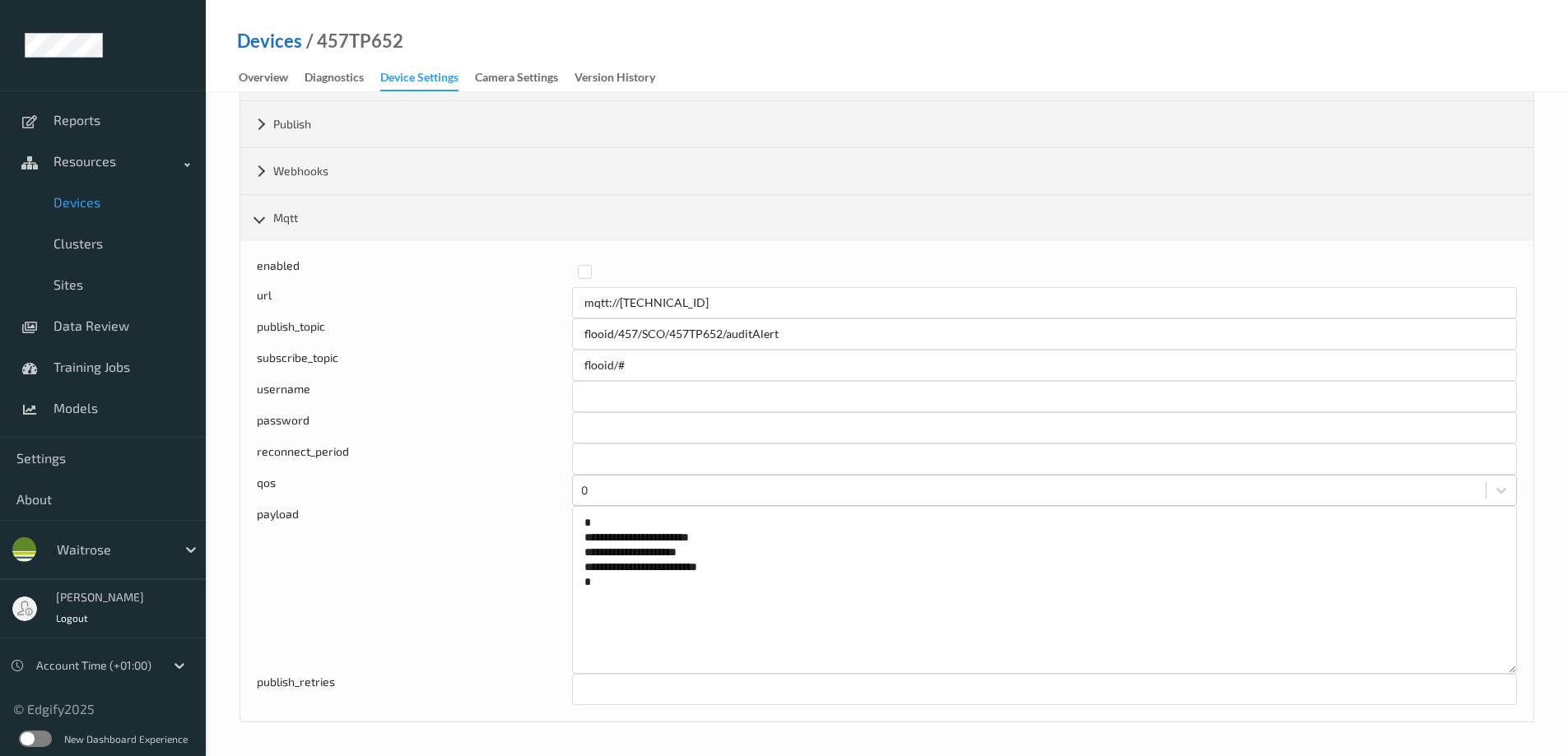
click at [282, 41] on link "Devices" at bounding box center [269, 41] width 65 height 17
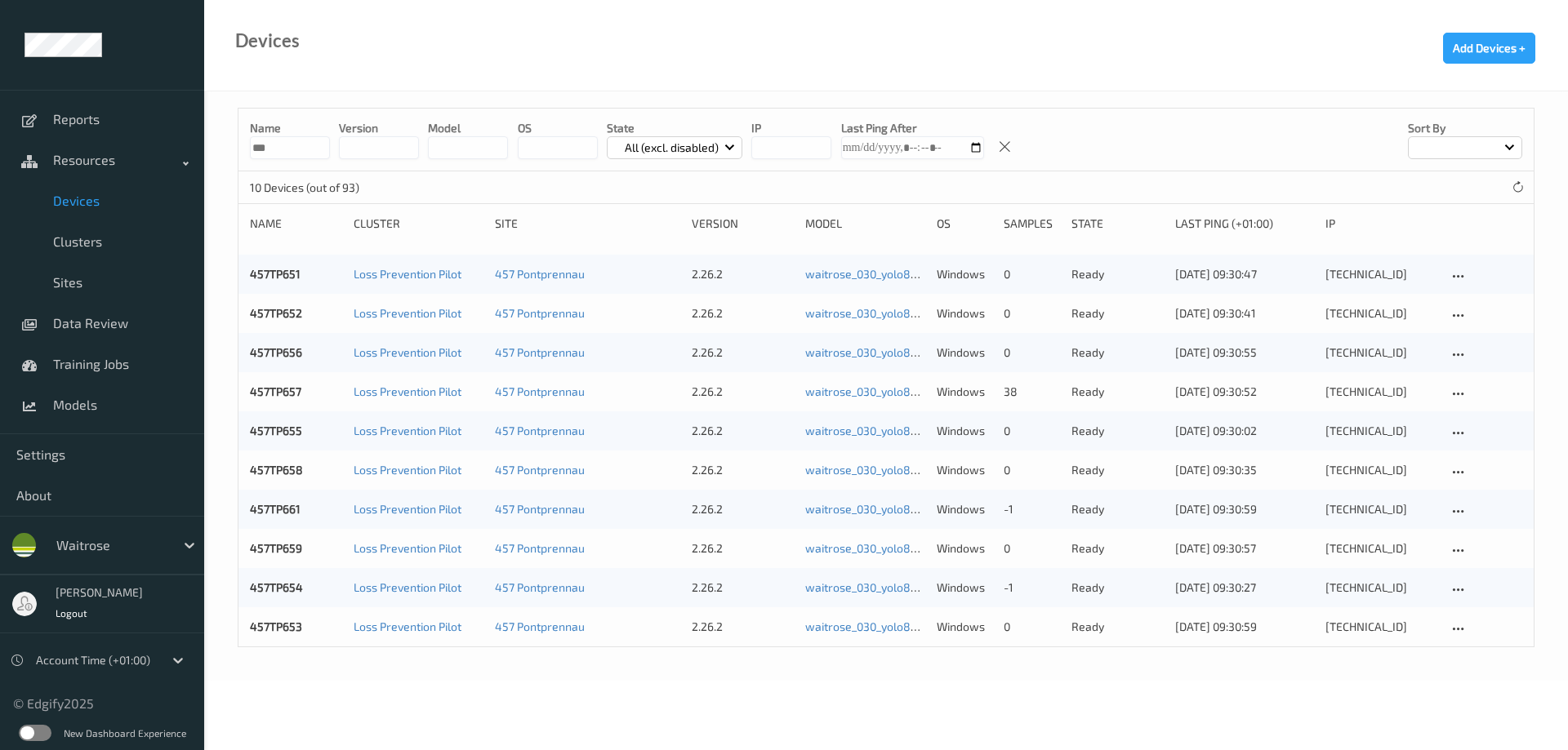
click at [1433, 146] on div at bounding box center [1465, 147] width 115 height 23
click at [1431, 187] on p "Name" at bounding box center [1465, 186] width 113 height 29
click at [272, 312] on link "457TP652" at bounding box center [276, 312] width 52 height 14
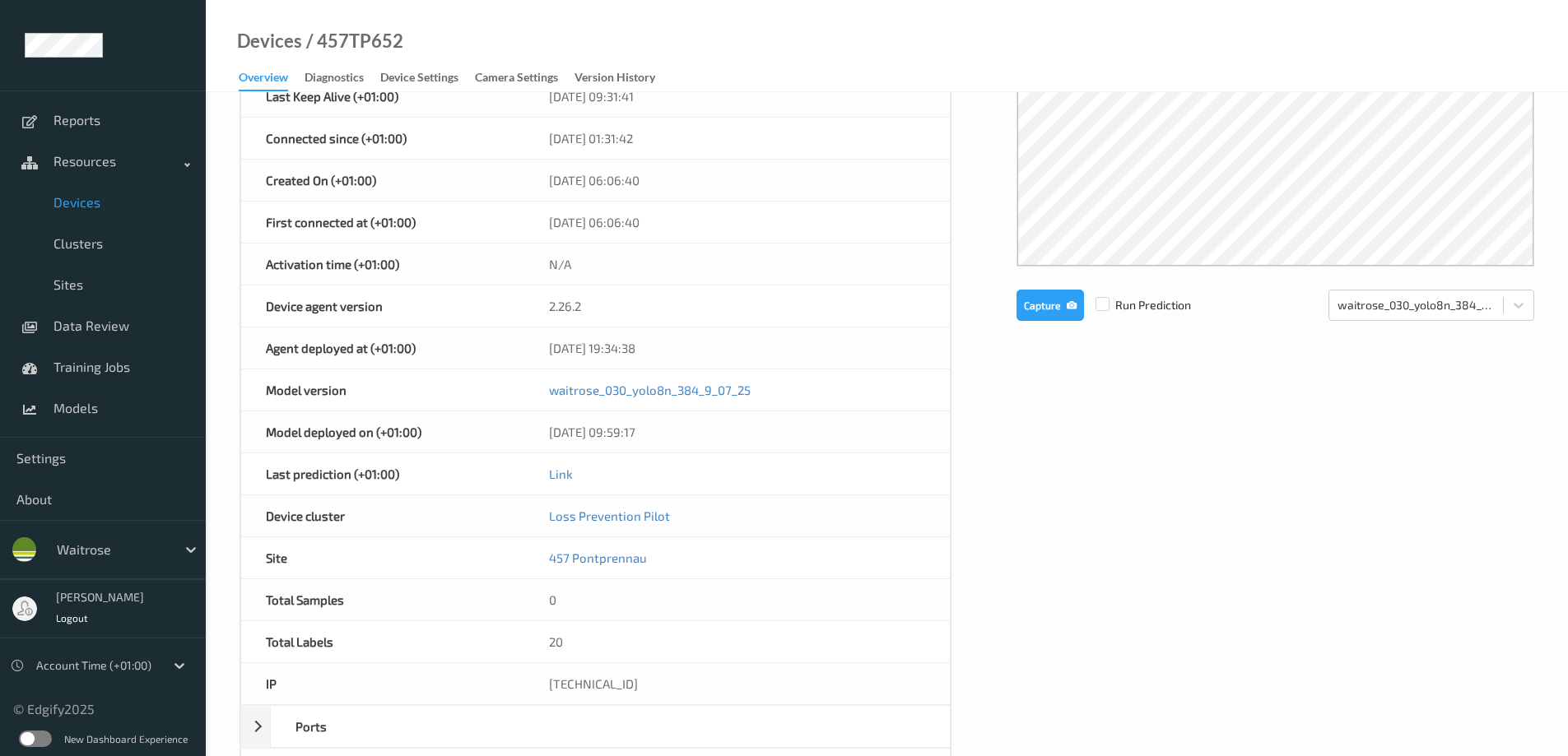
scroll to position [83, 0]
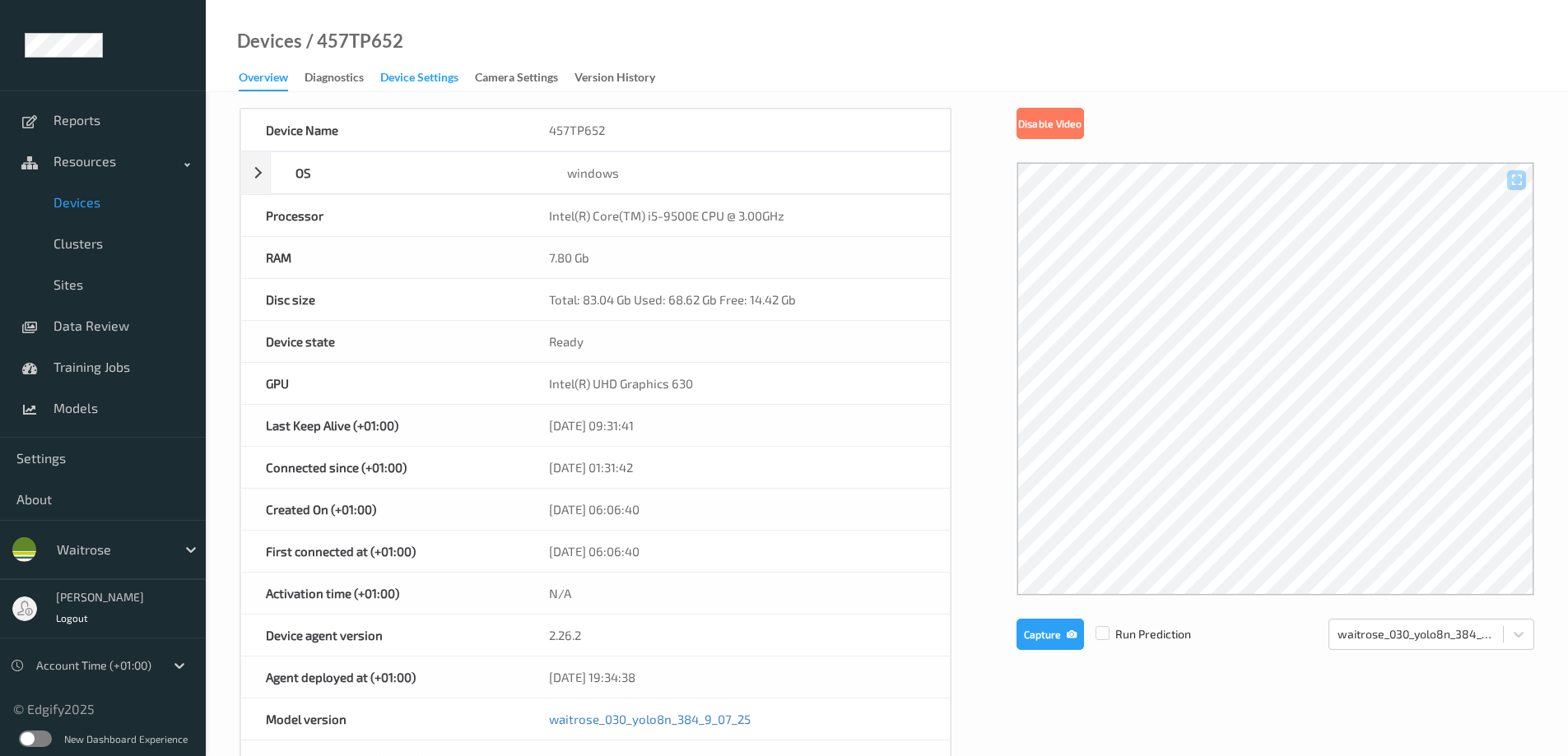
click at [411, 73] on div "Device Settings" at bounding box center [419, 80] width 78 height 21
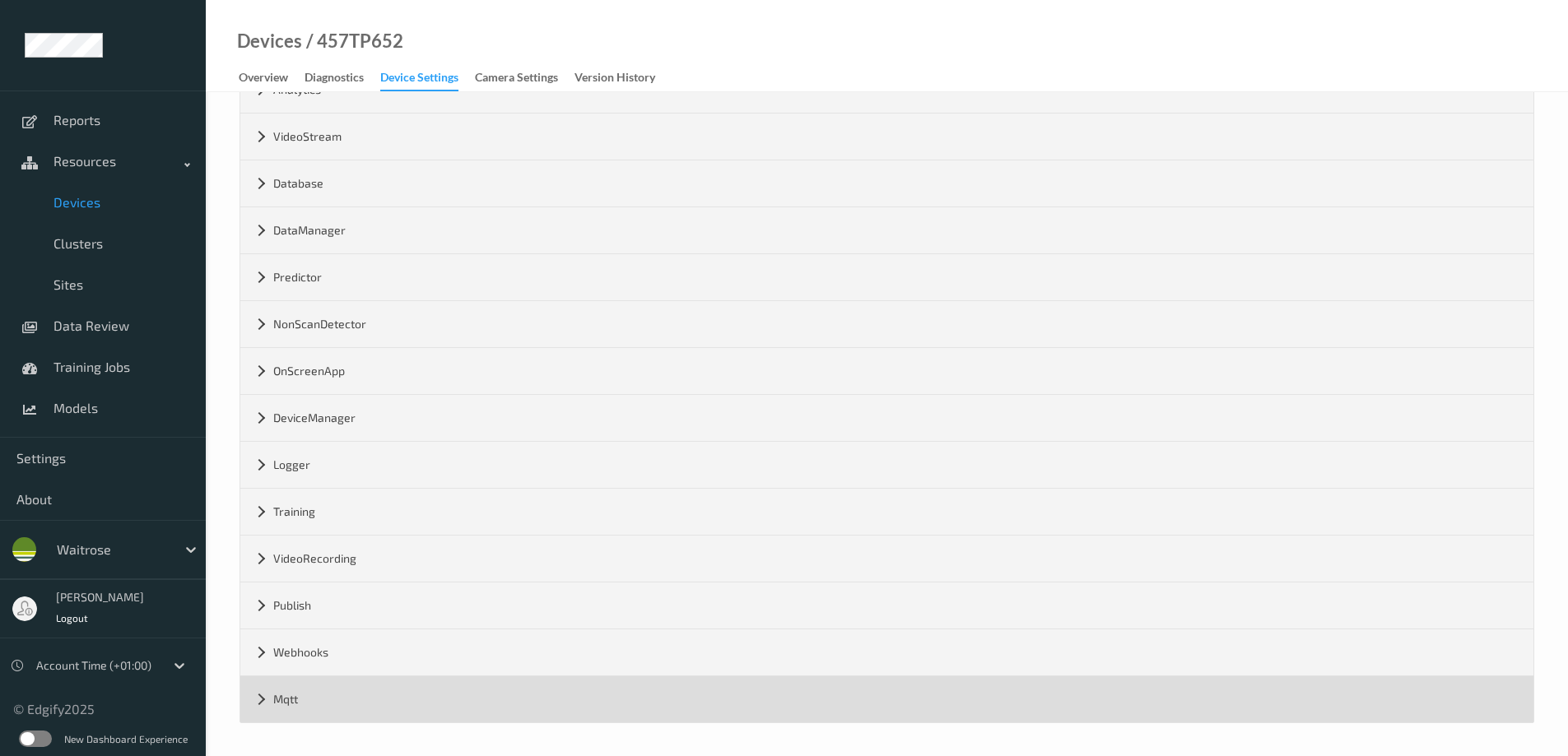
scroll to position [193, 0]
click at [257, 699] on div "Mqtt" at bounding box center [887, 698] width 1293 height 46
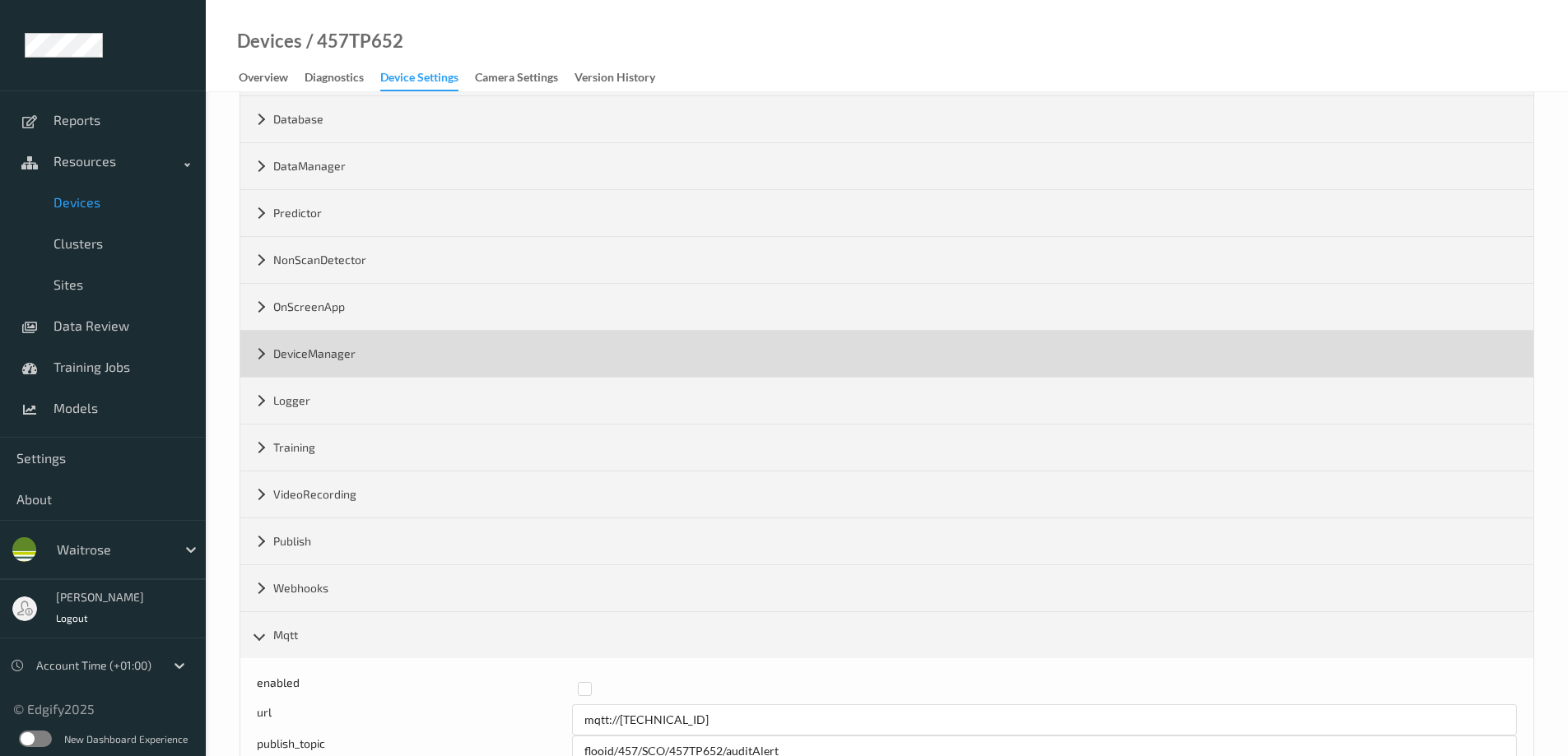
scroll to position [0, 0]
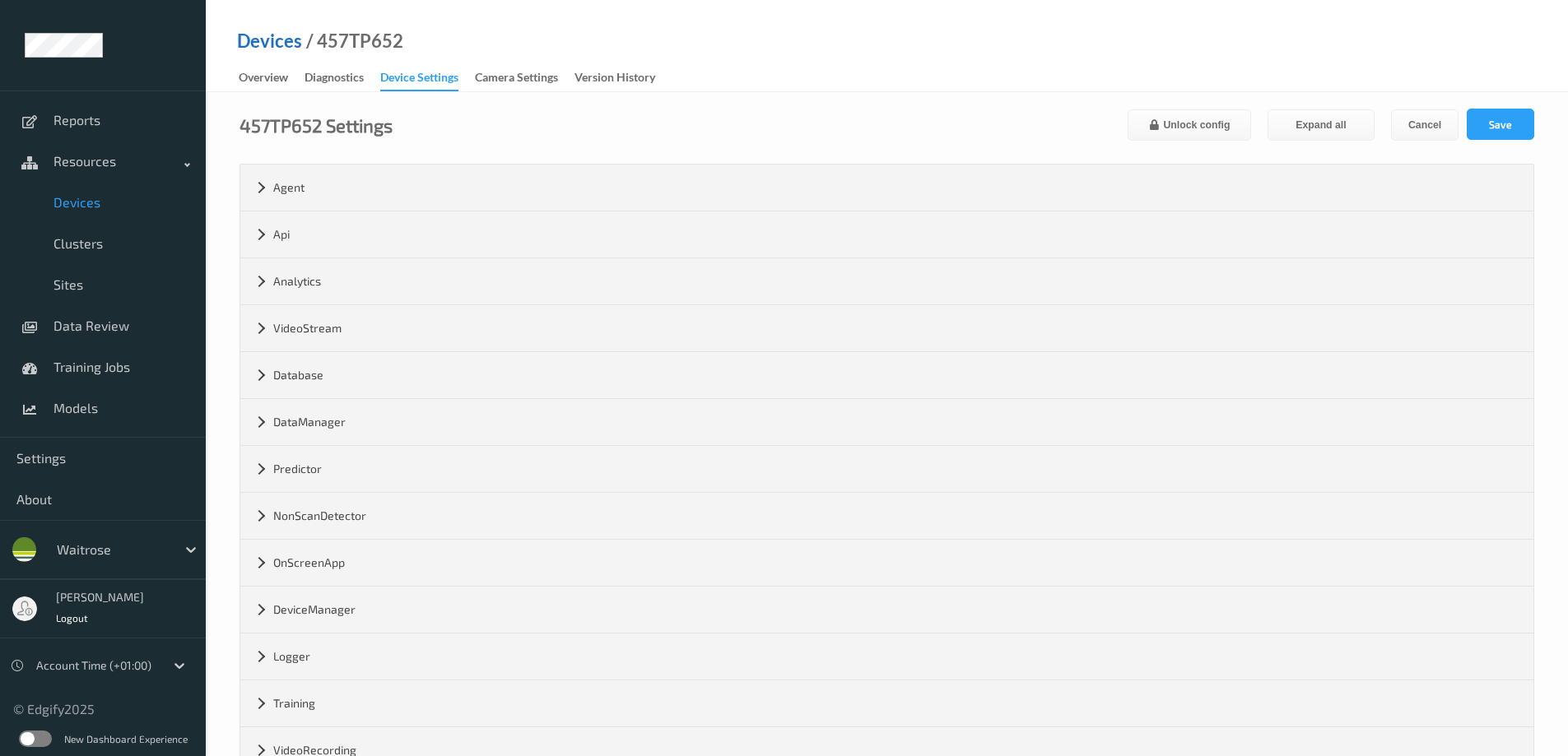
click at [285, 44] on link "Devices" at bounding box center [269, 41] width 65 height 17
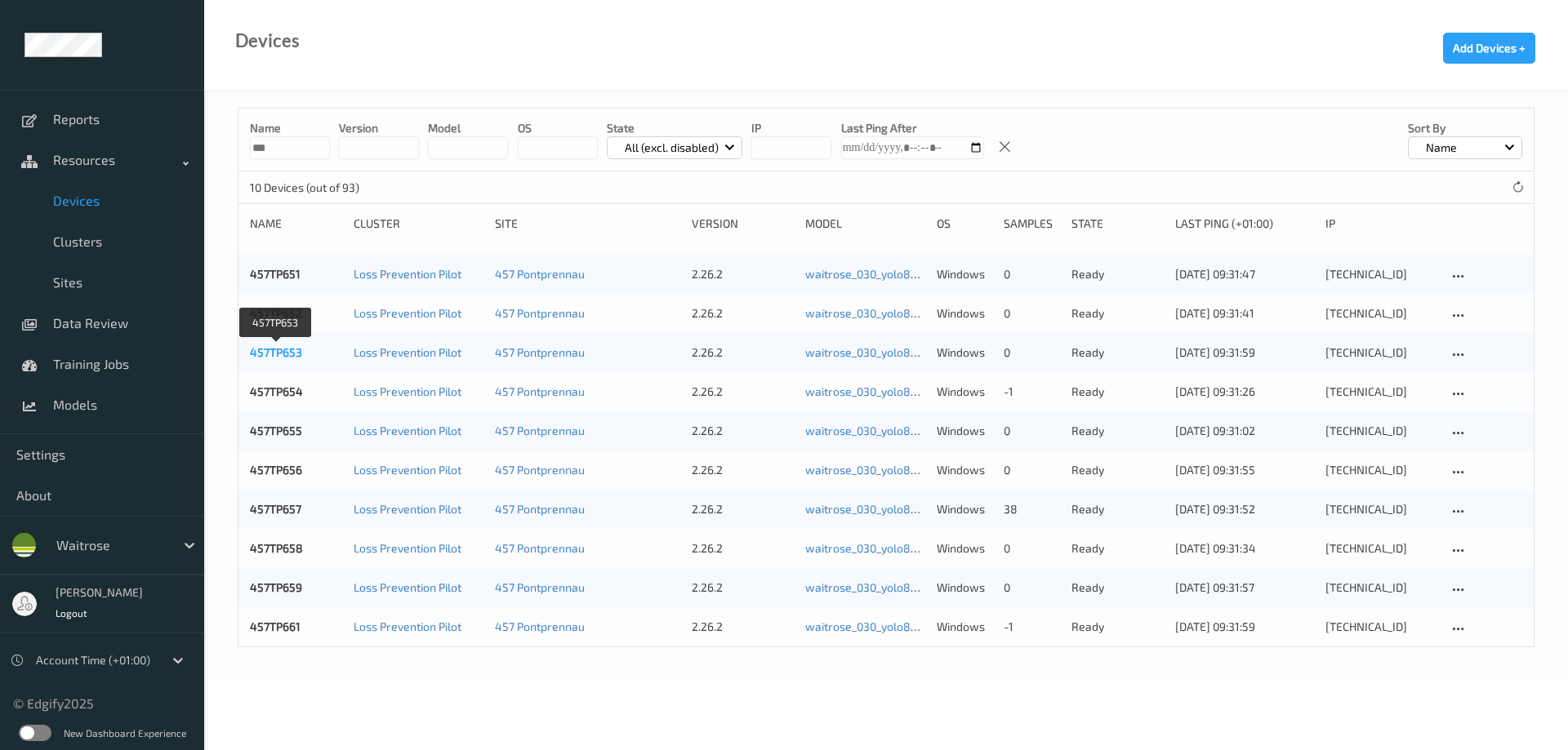
click at [287, 359] on link "457TP653" at bounding box center [276, 352] width 52 height 14
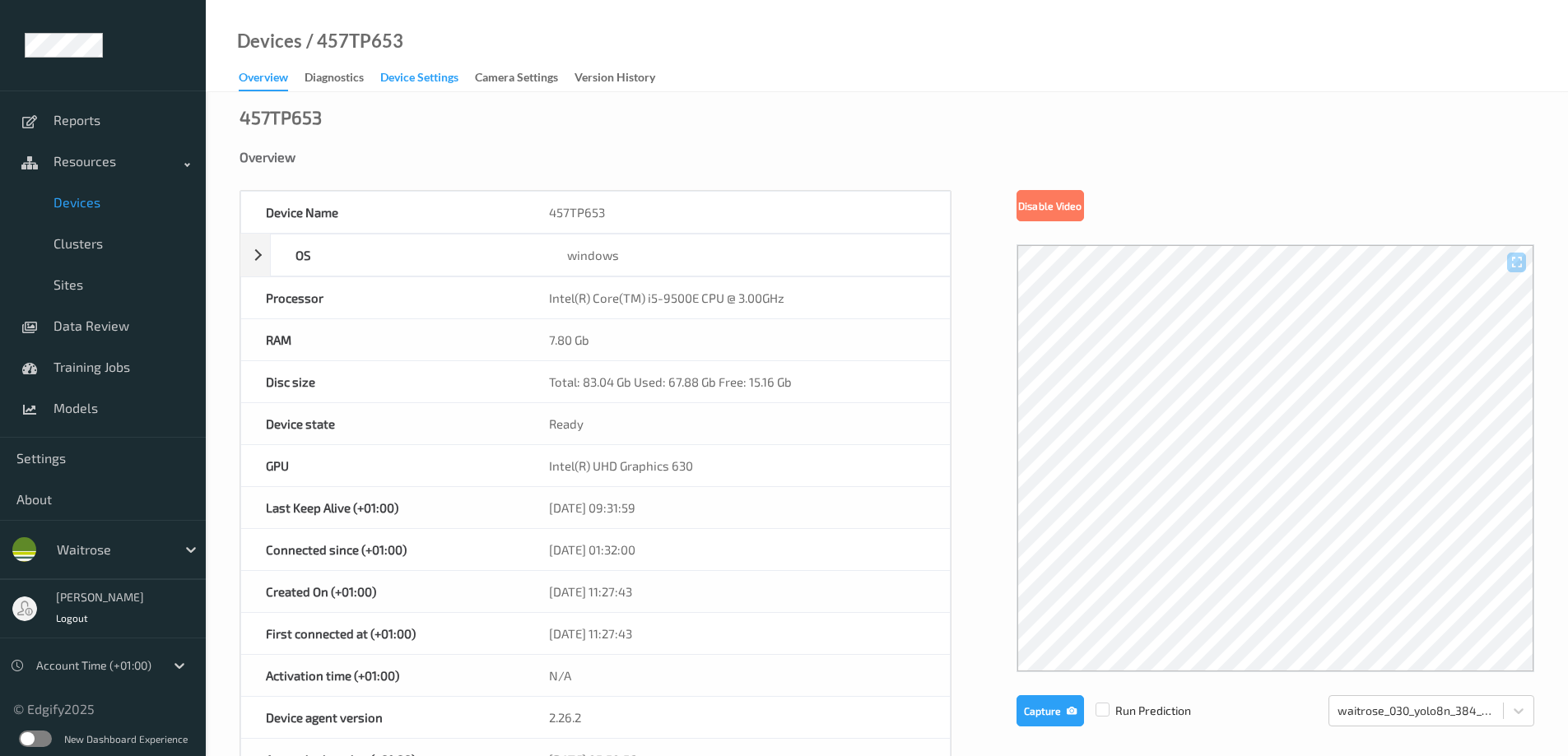
click at [398, 74] on div "Device Settings" at bounding box center [419, 80] width 78 height 21
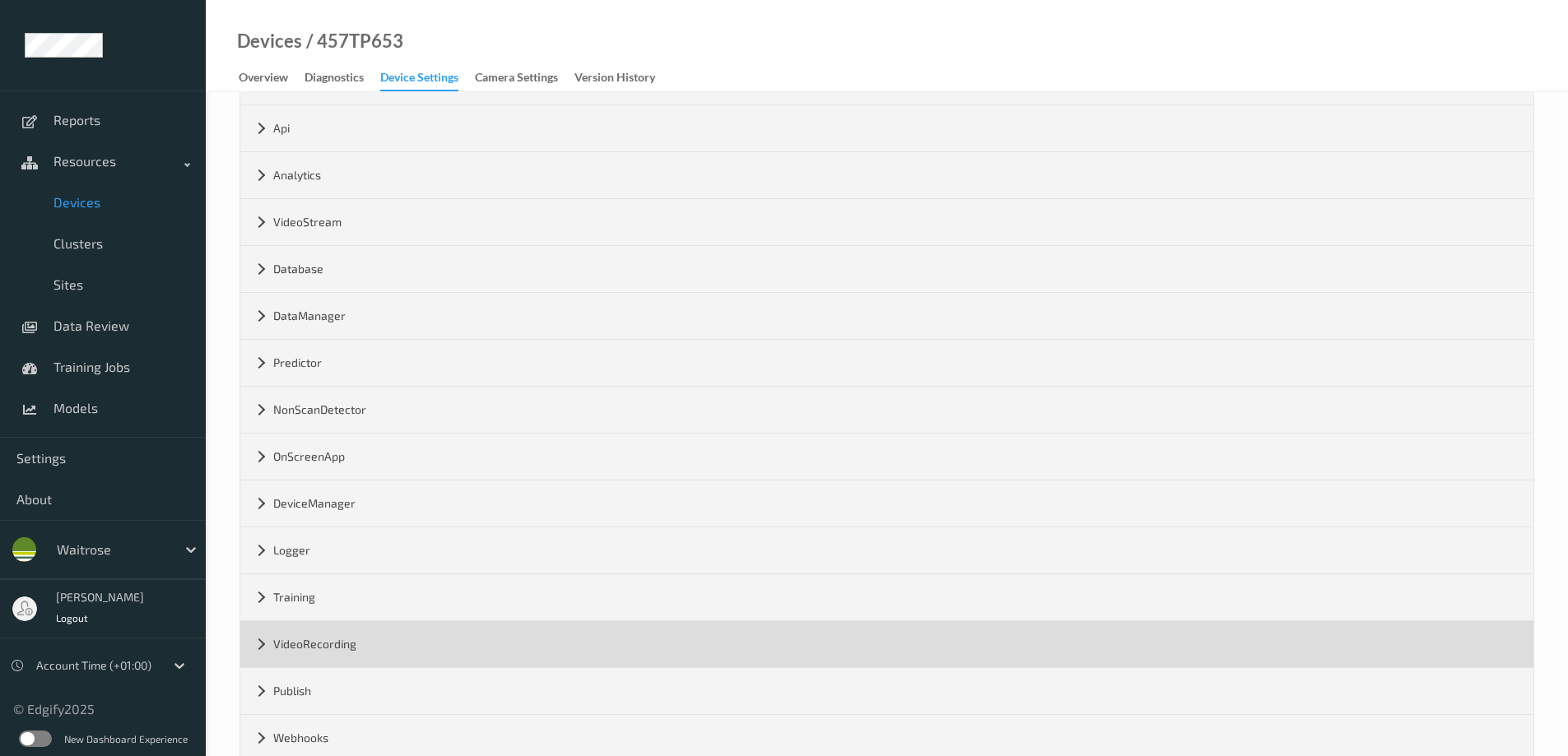
scroll to position [193, 0]
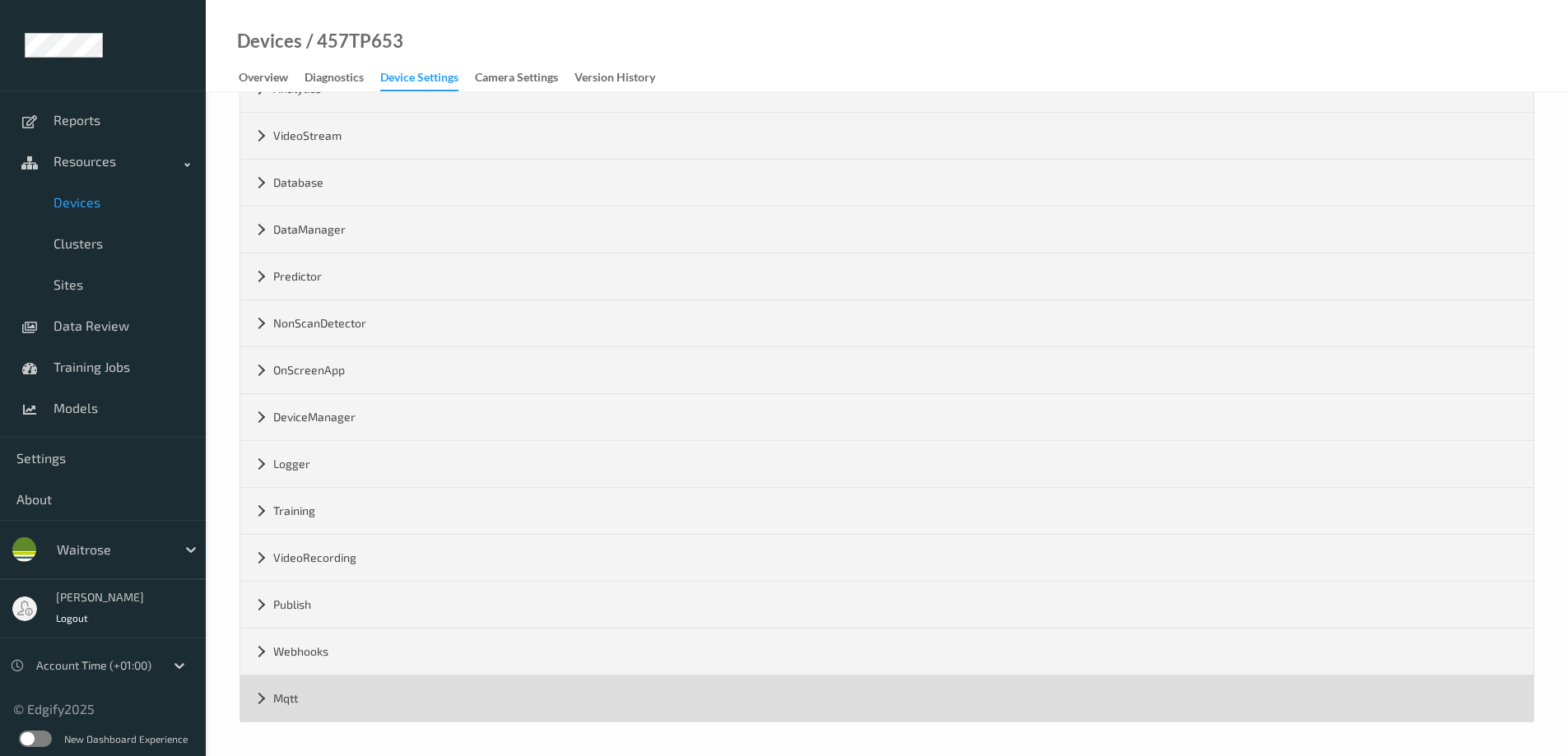
click at [258, 701] on div "Mqtt" at bounding box center [887, 698] width 1293 height 46
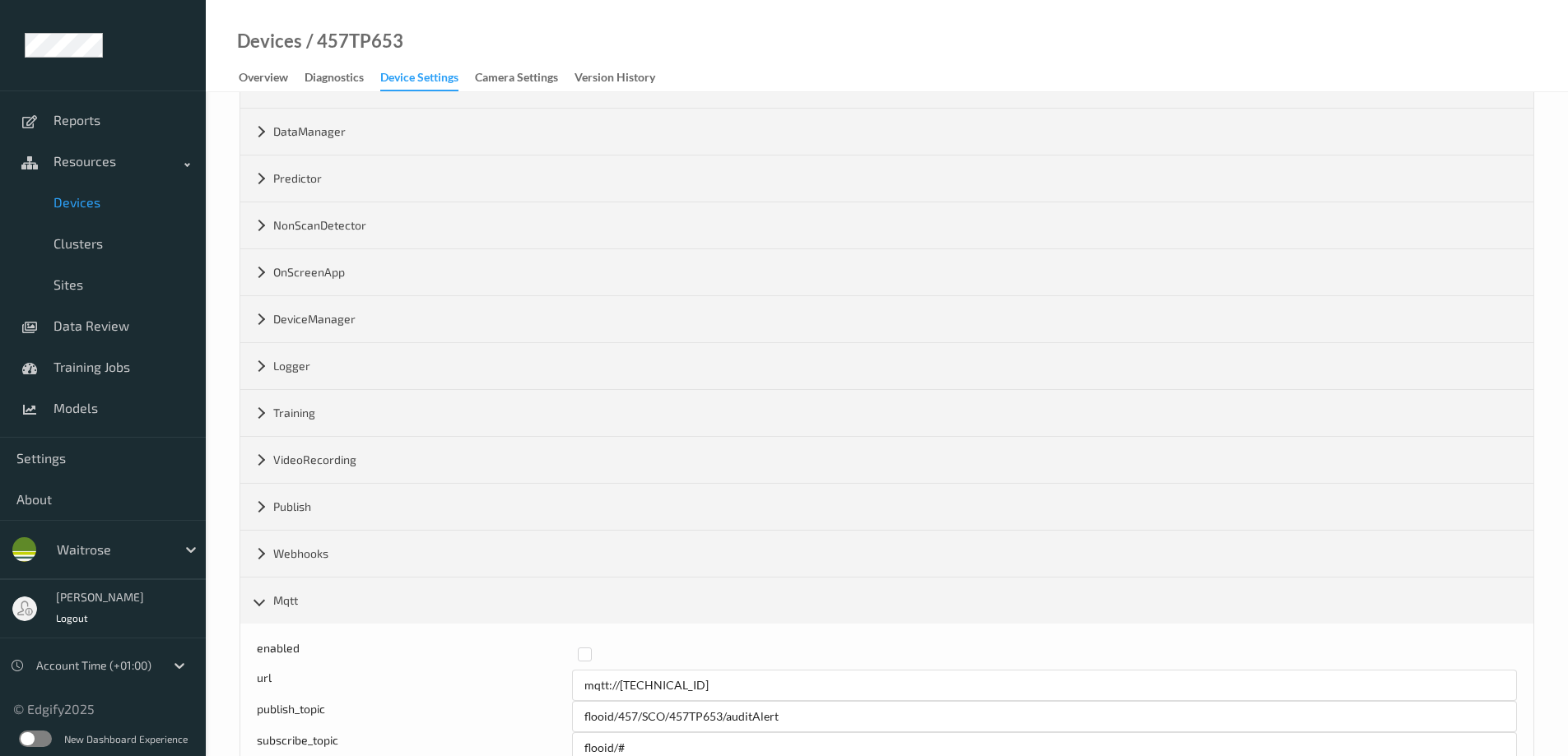
scroll to position [522, 0]
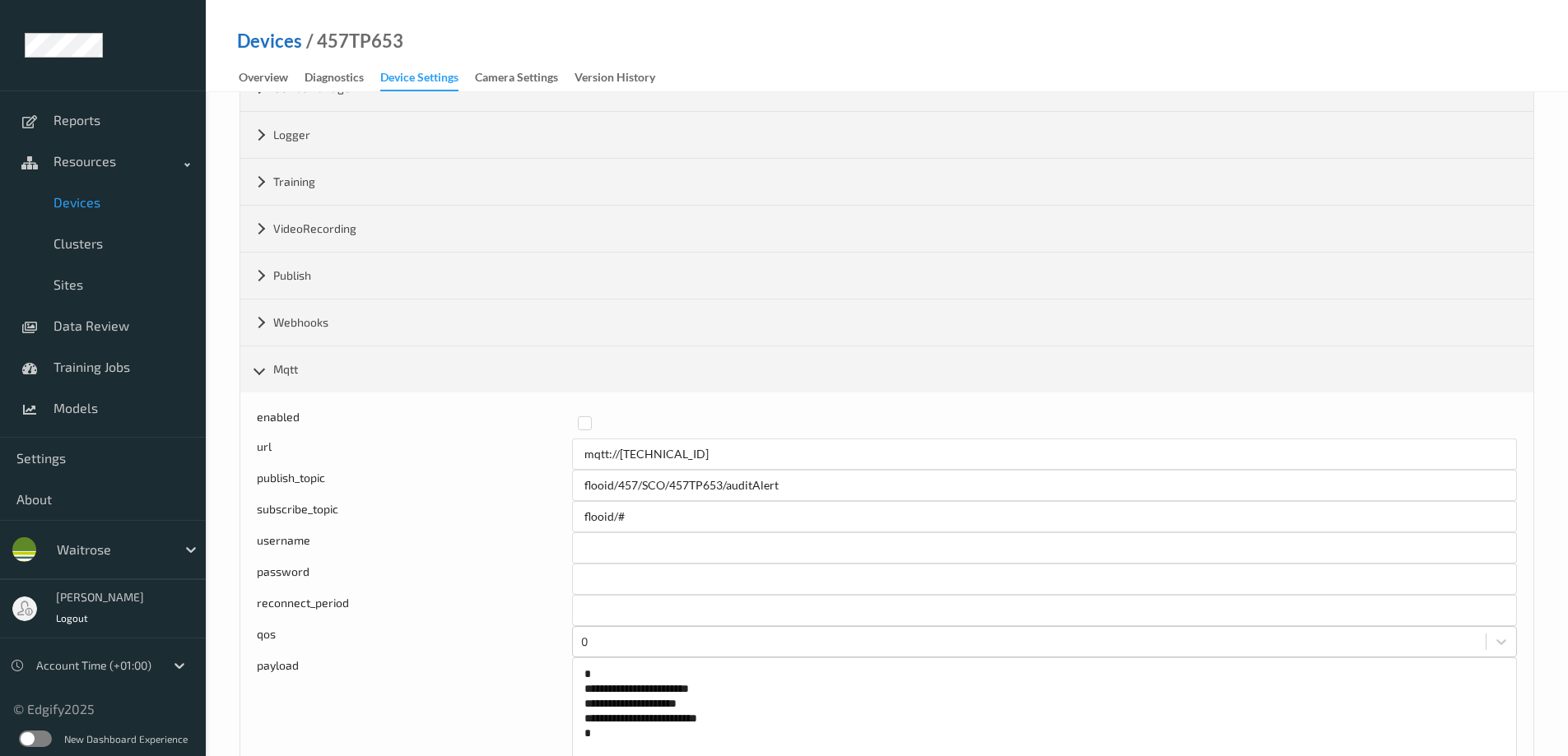
click at [251, 44] on link "Devices" at bounding box center [269, 41] width 65 height 17
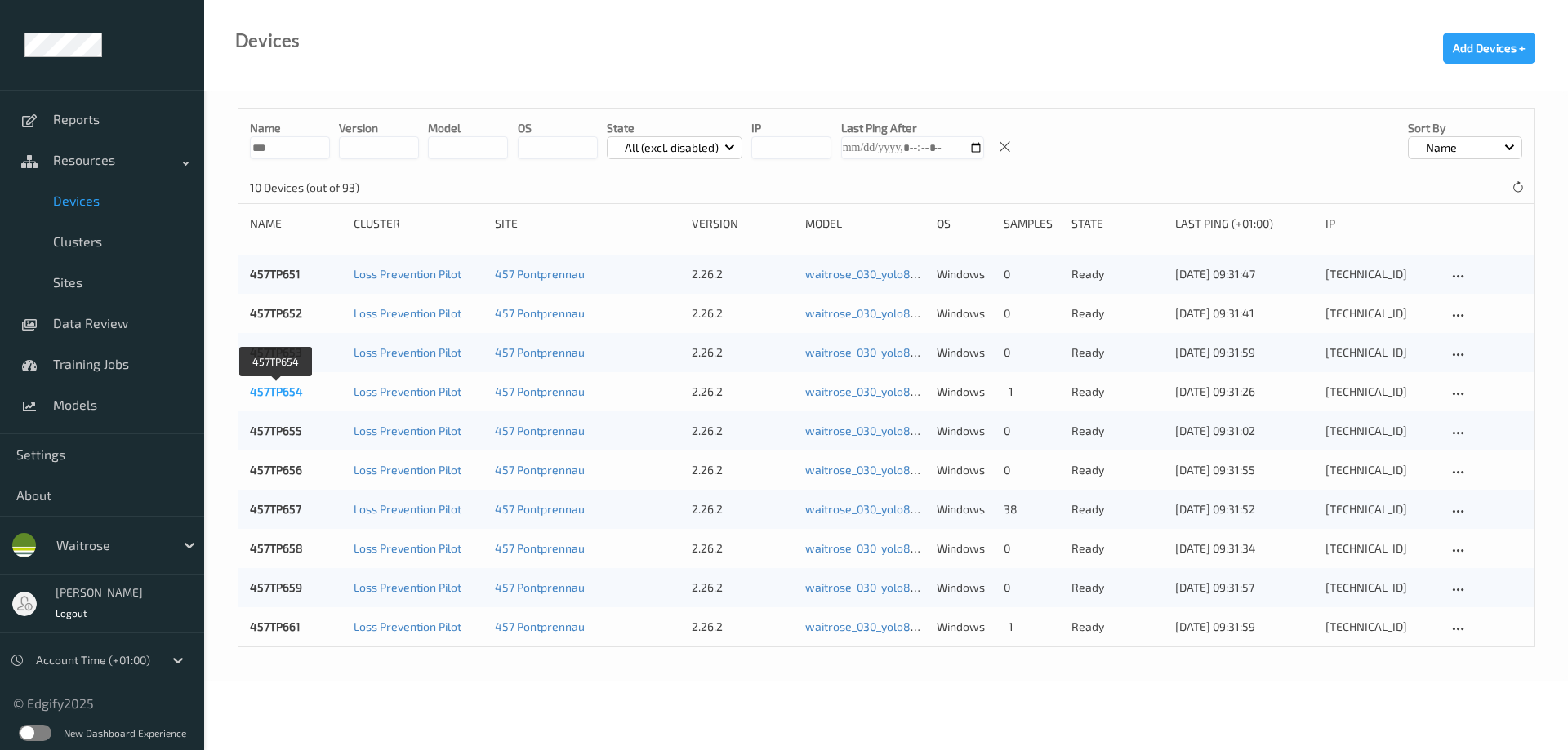
click at [267, 388] on link "457TP654" at bounding box center [276, 391] width 53 height 14
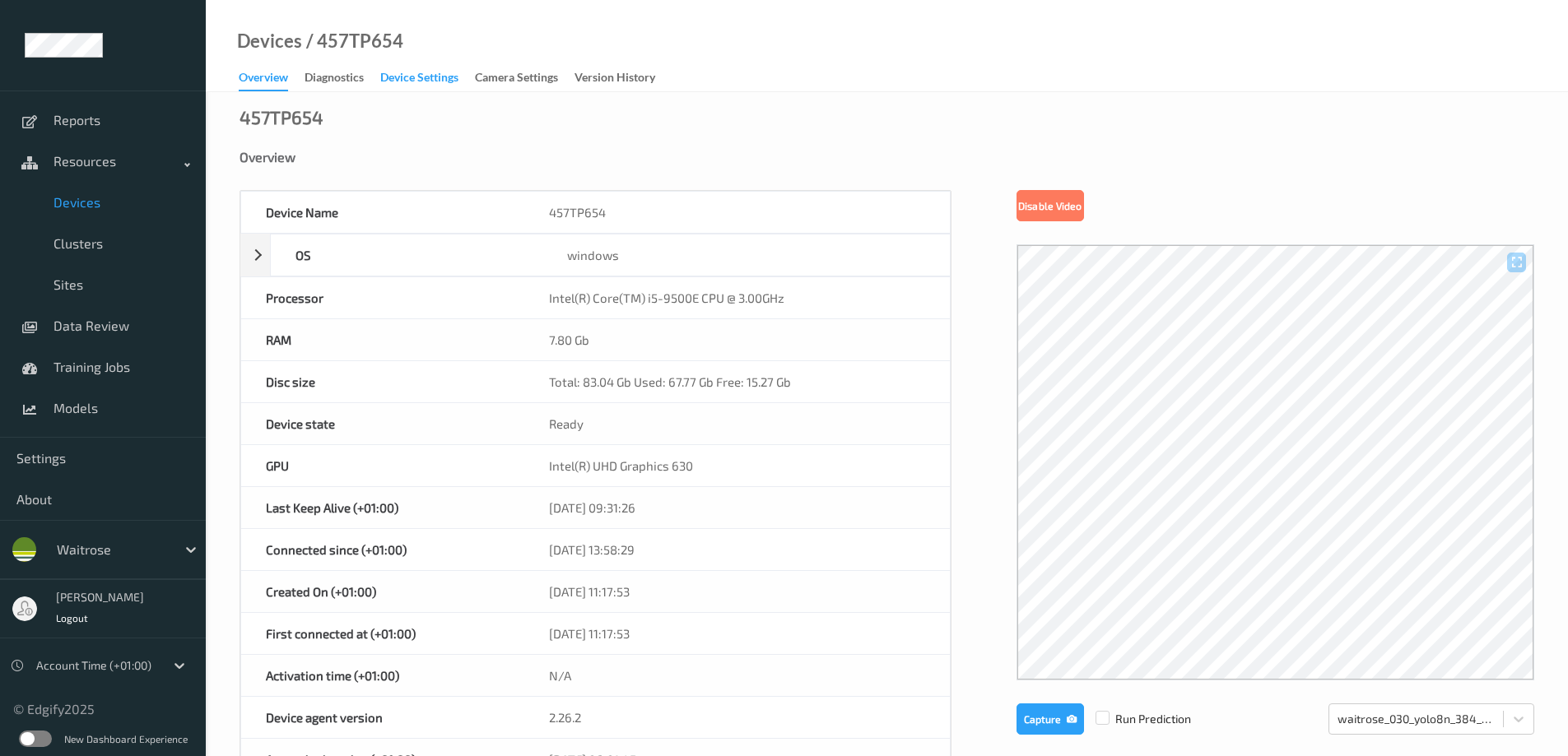
click at [437, 75] on div "Device Settings" at bounding box center [419, 80] width 78 height 21
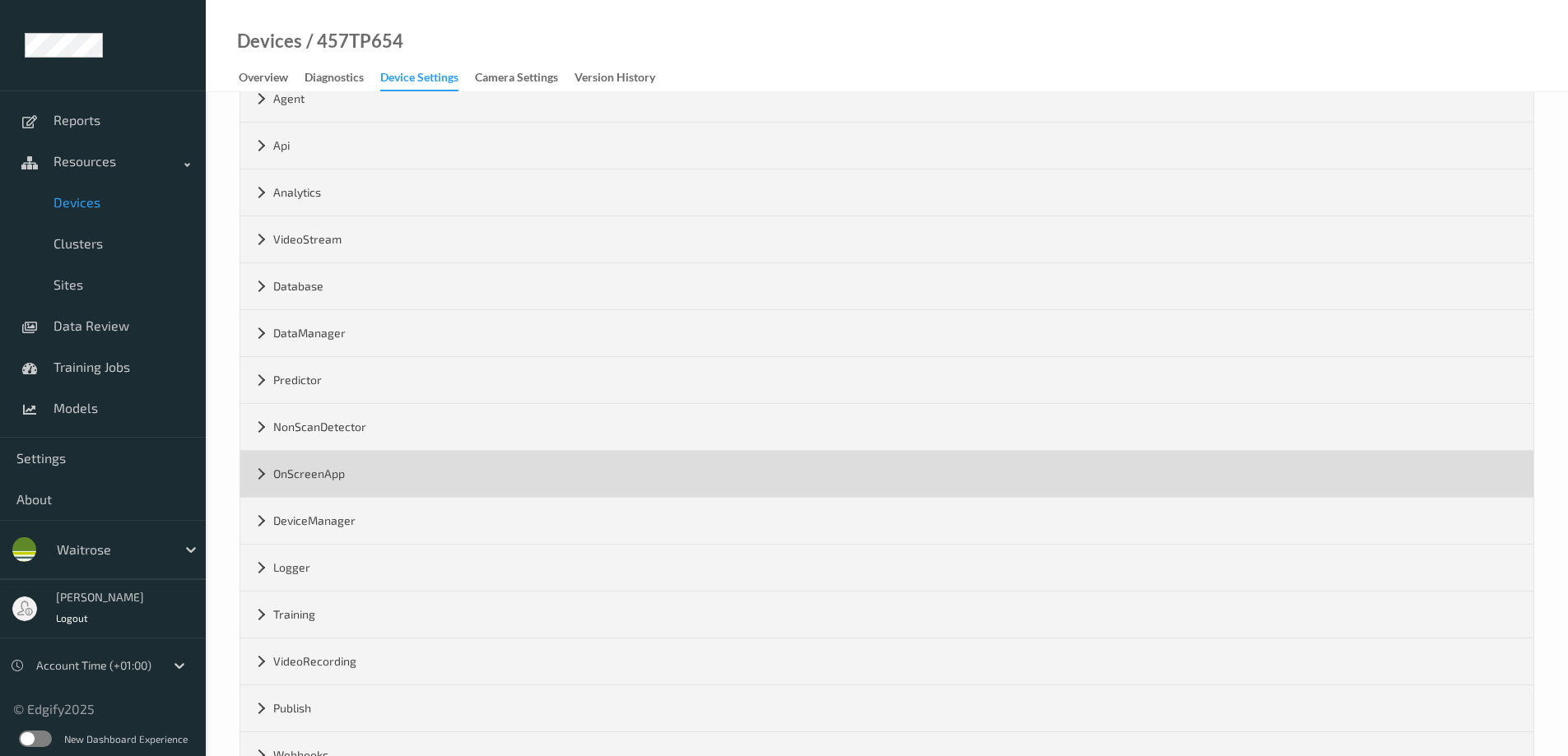
scroll to position [193, 0]
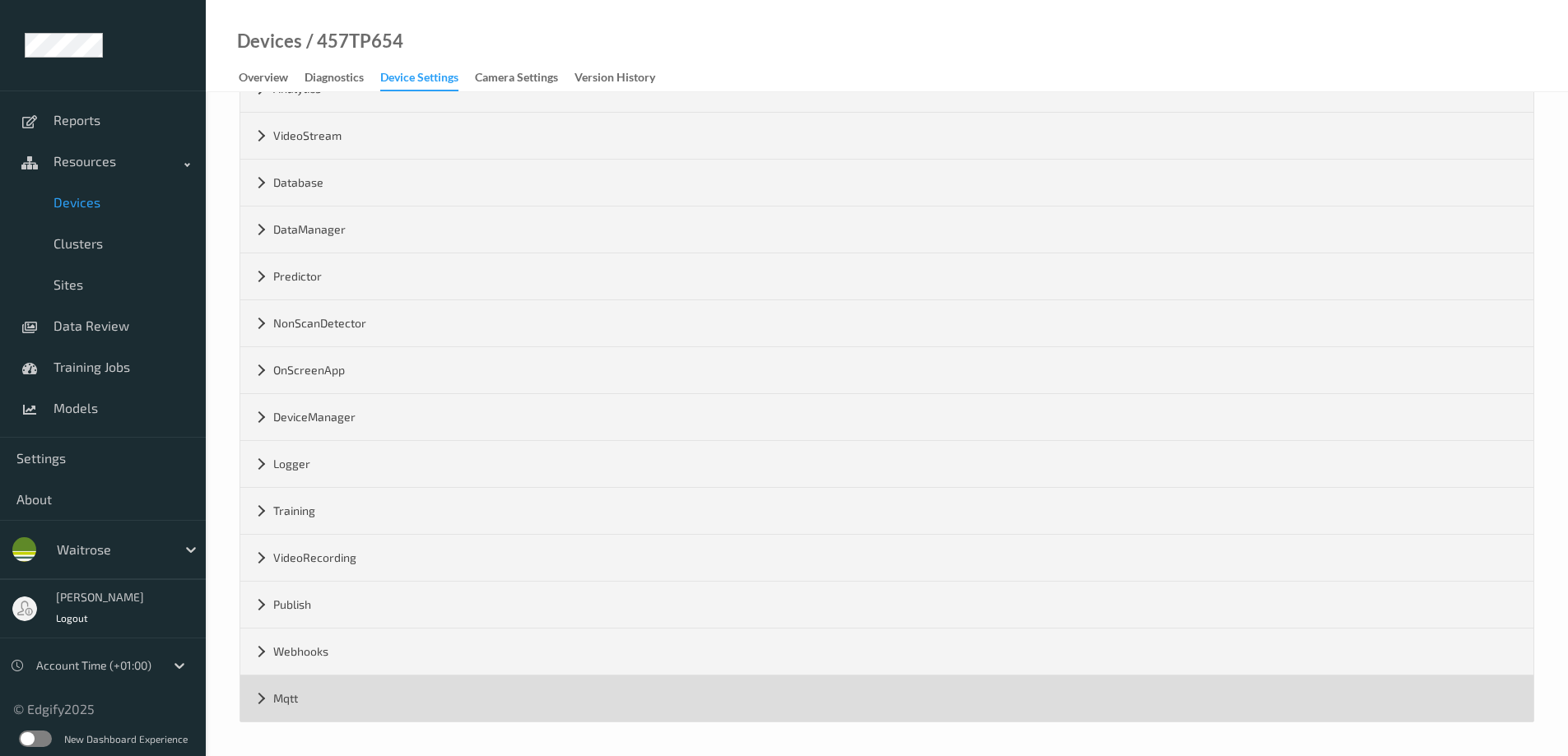
click at [248, 701] on div "Mqtt" at bounding box center [887, 698] width 1293 height 46
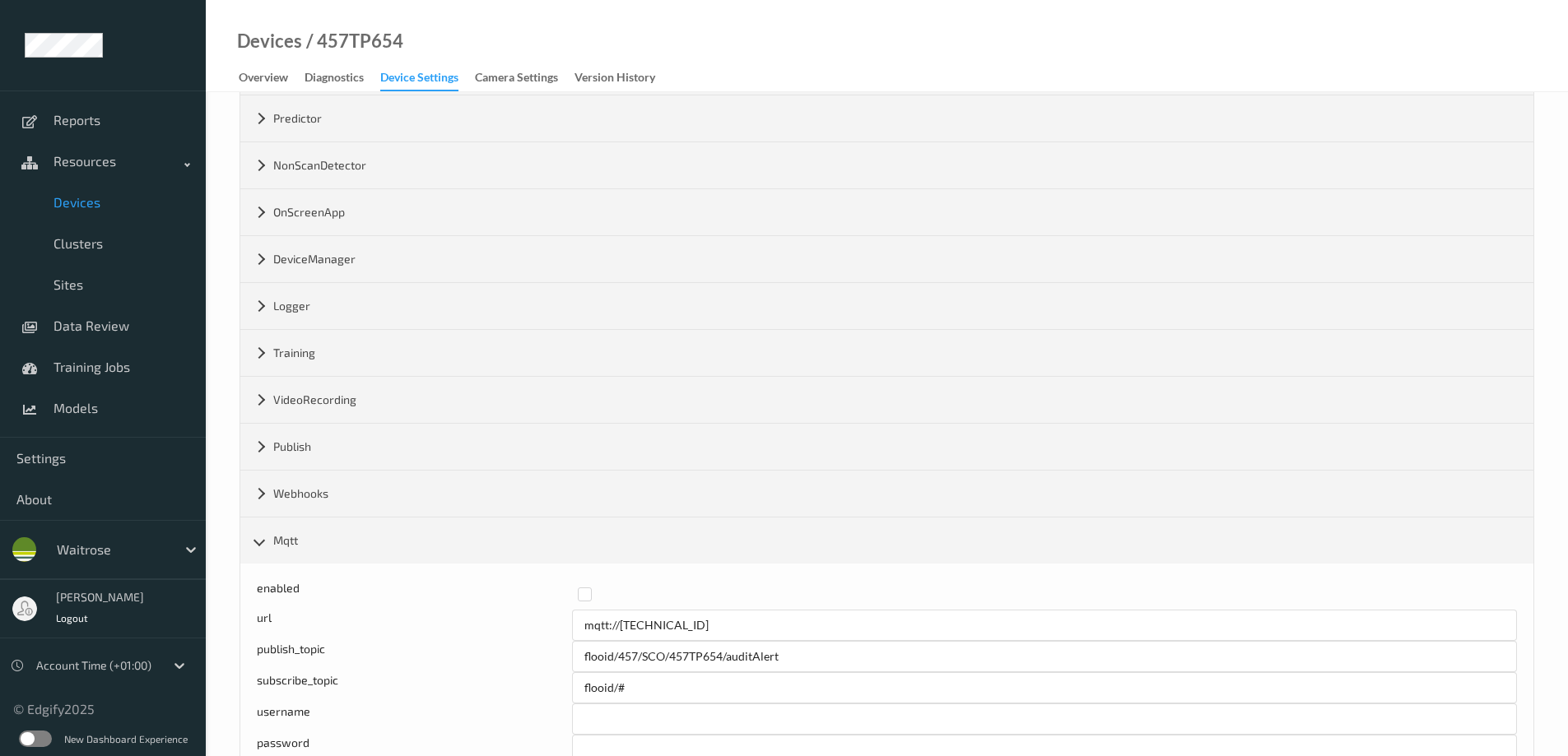
scroll to position [604, 0]
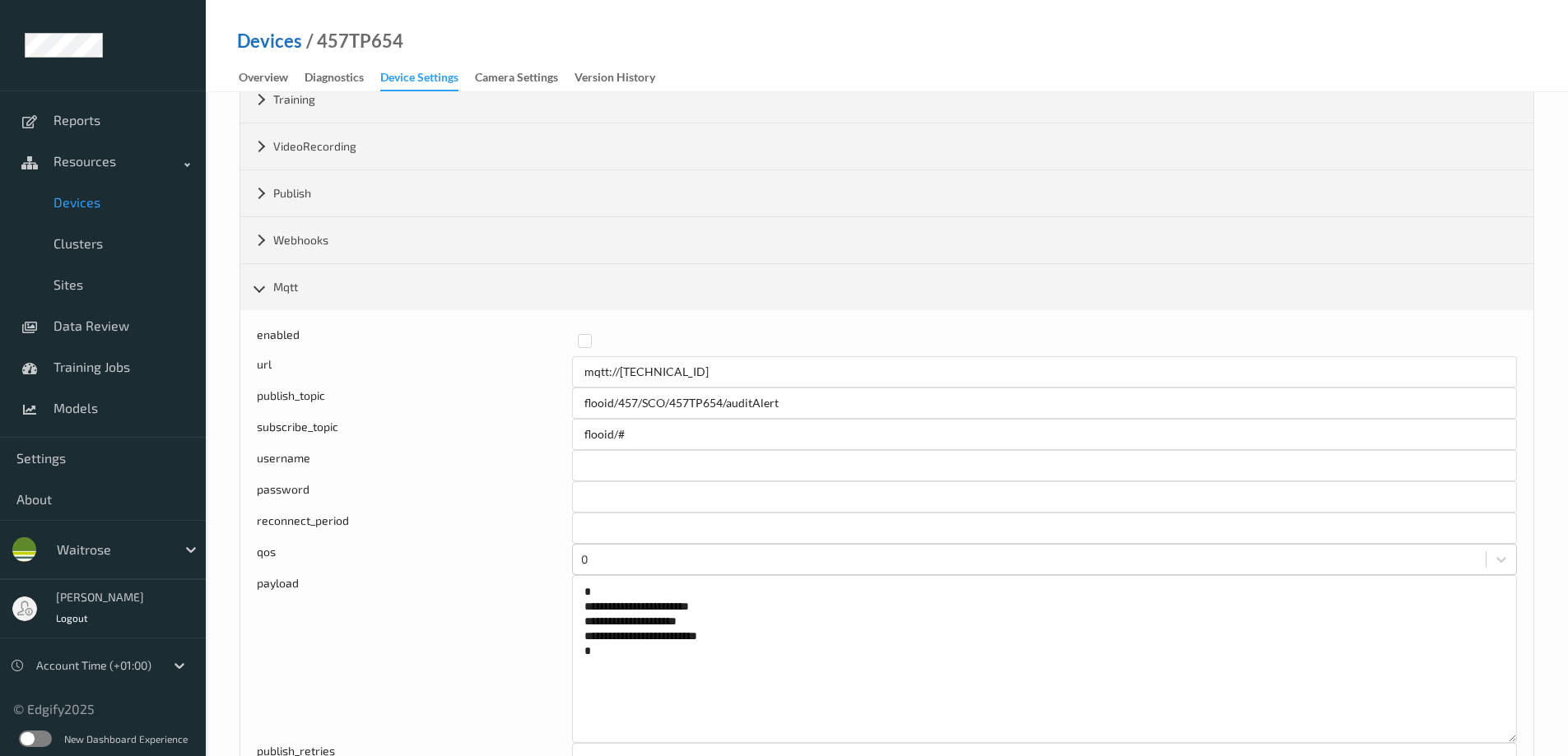
click at [256, 37] on link "Devices" at bounding box center [269, 41] width 65 height 17
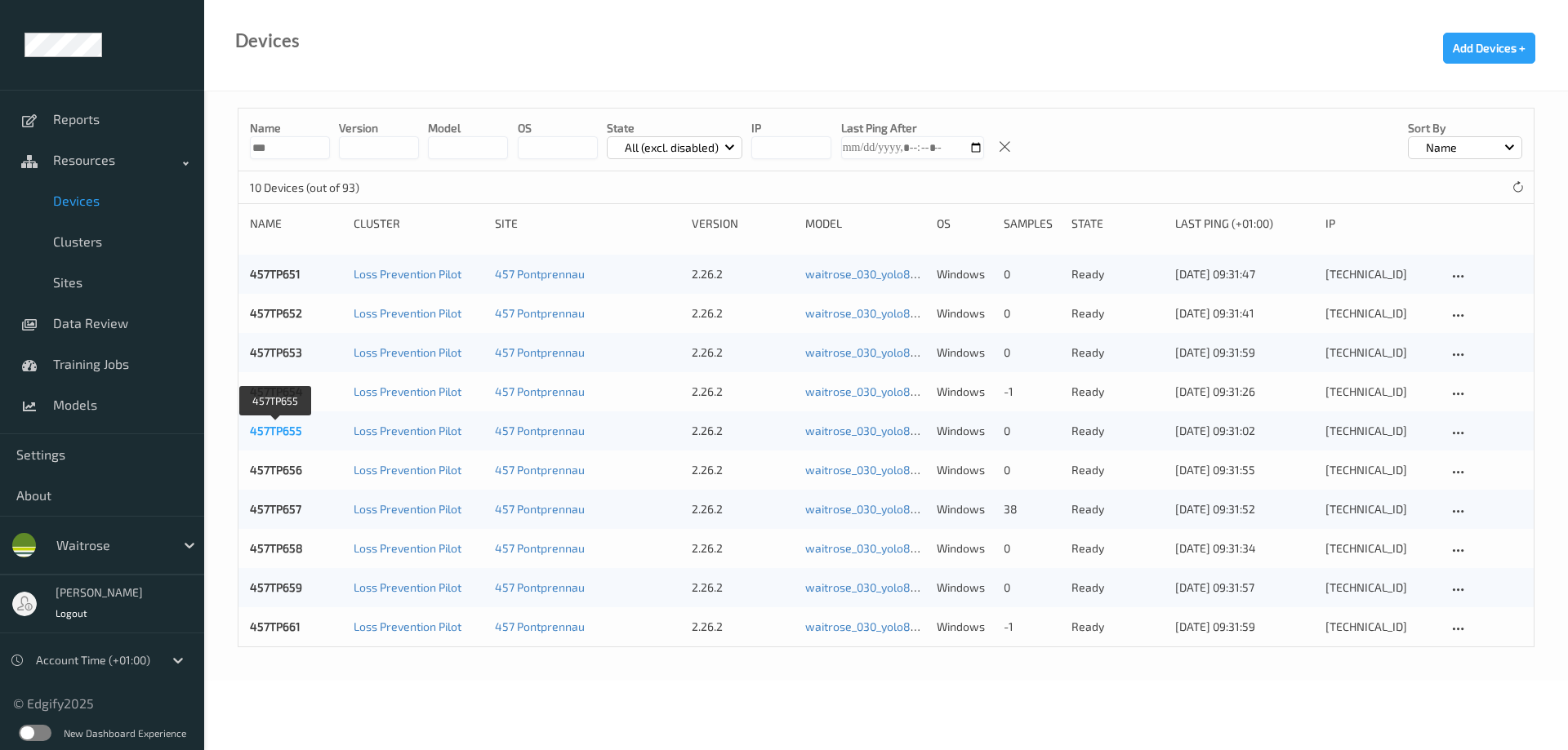
click at [279, 428] on link "457TP655" at bounding box center [276, 430] width 52 height 14
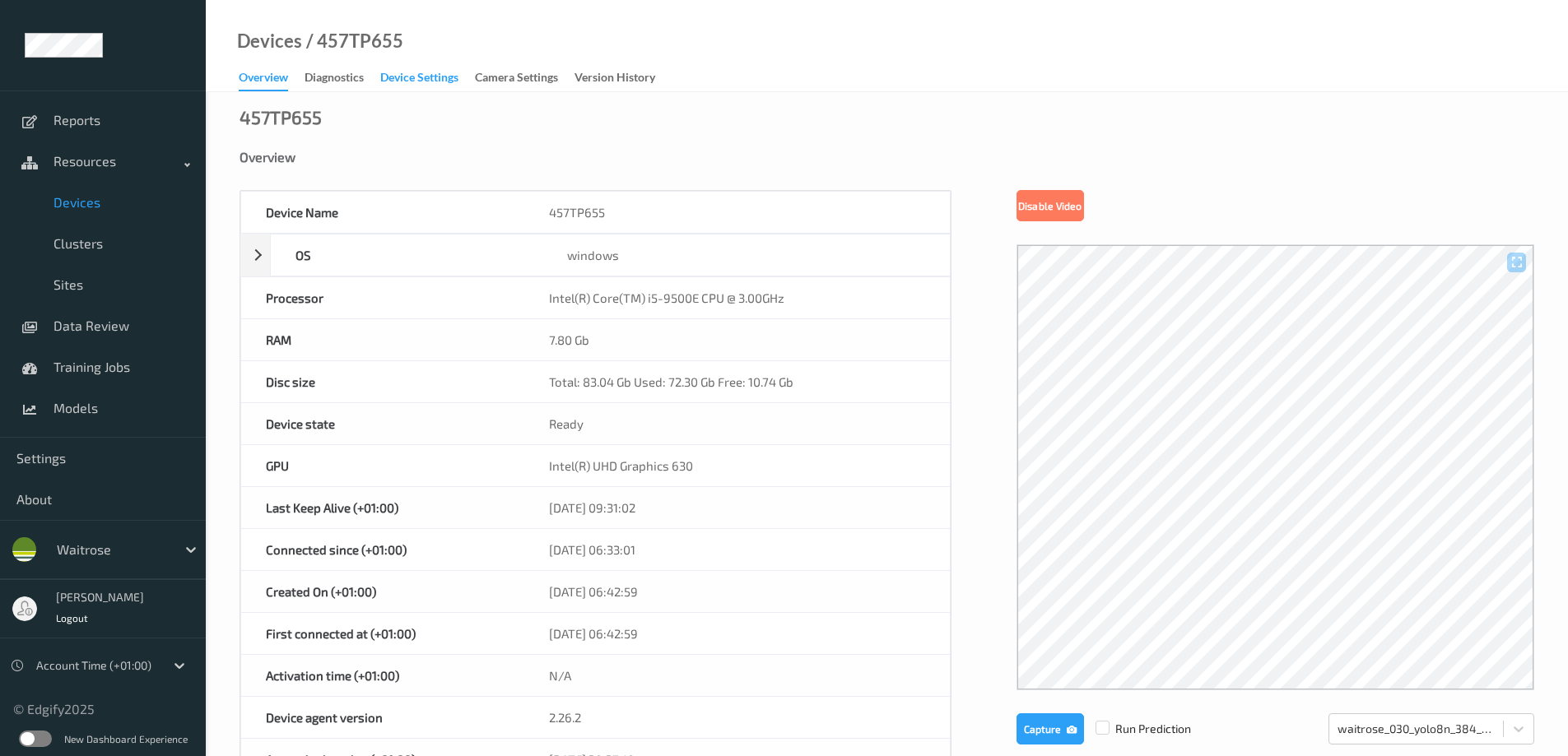
drag, startPoint x: 423, startPoint y: 76, endPoint x: 468, endPoint y: 85, distance: 45.9
click at [423, 75] on div "Device Settings" at bounding box center [419, 80] width 78 height 21
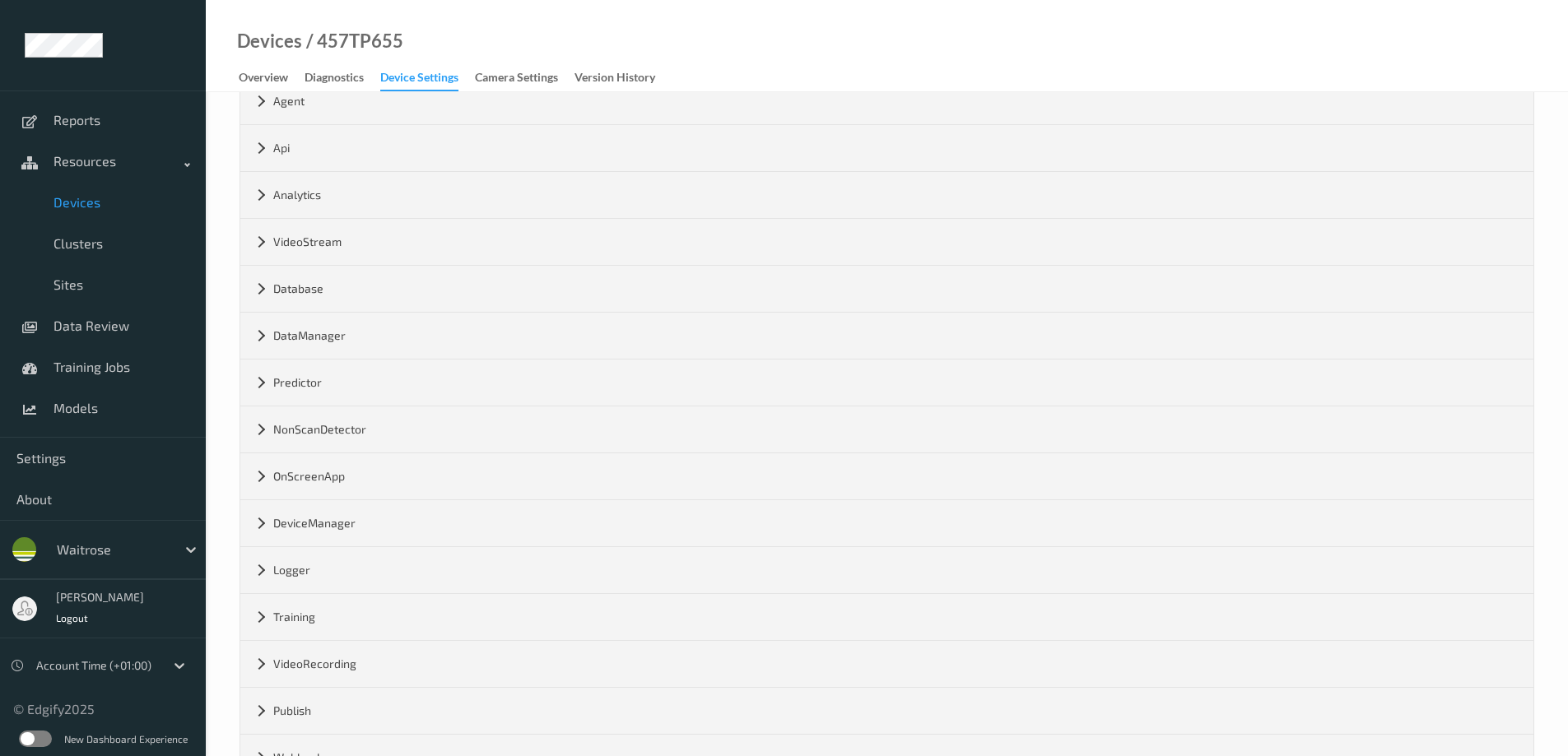
scroll to position [193, 0]
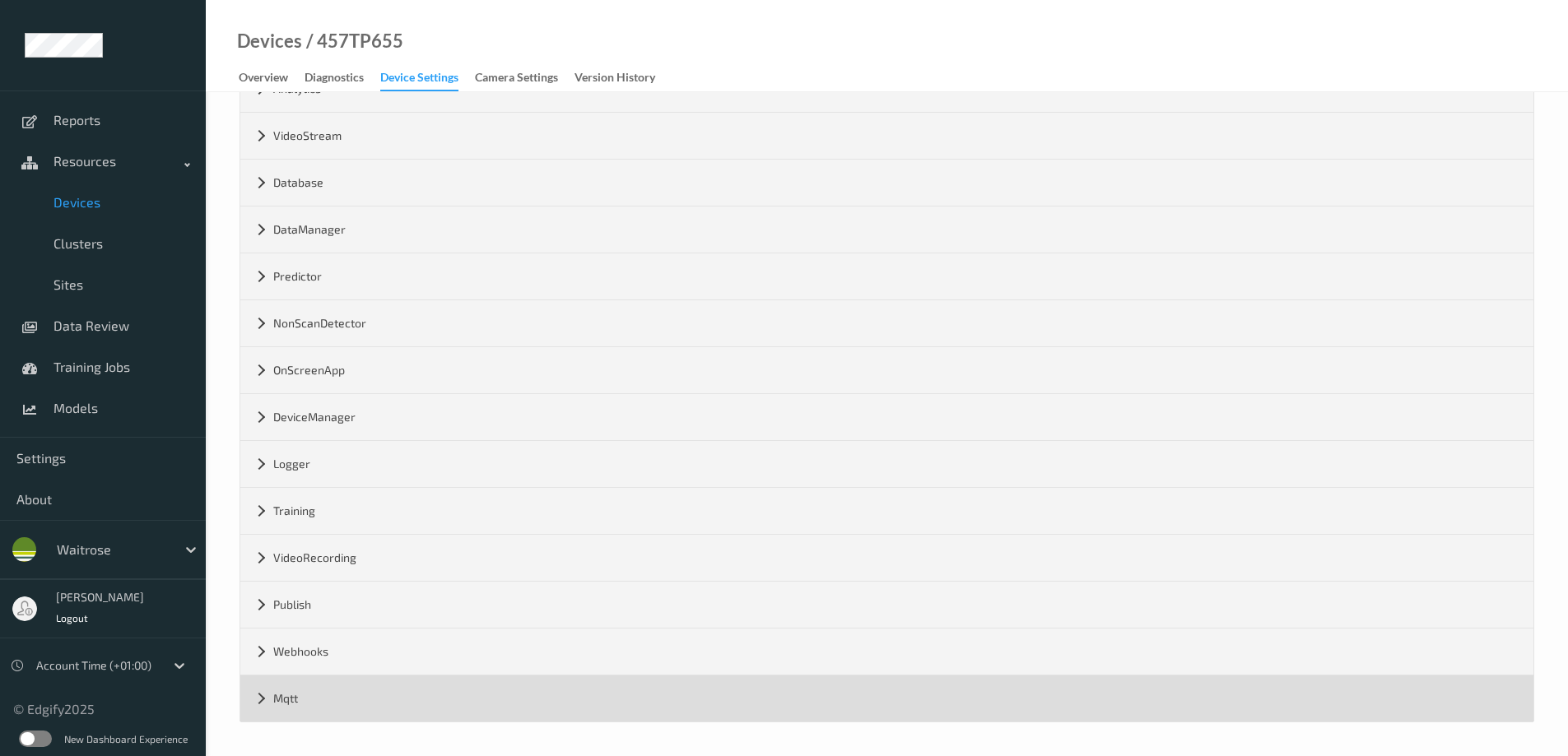
click at [261, 705] on div "Mqtt" at bounding box center [887, 698] width 1293 height 46
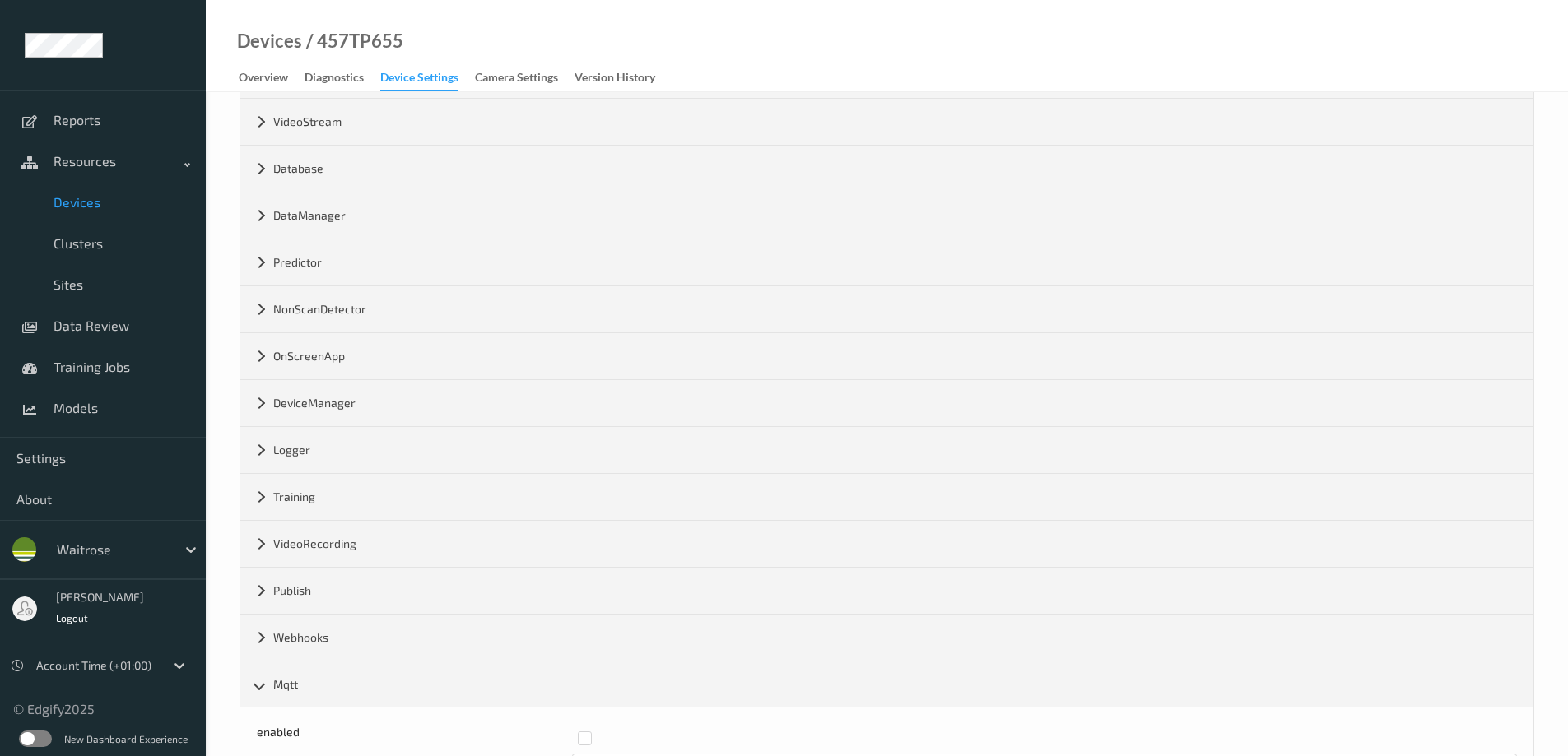
scroll to position [604, 0]
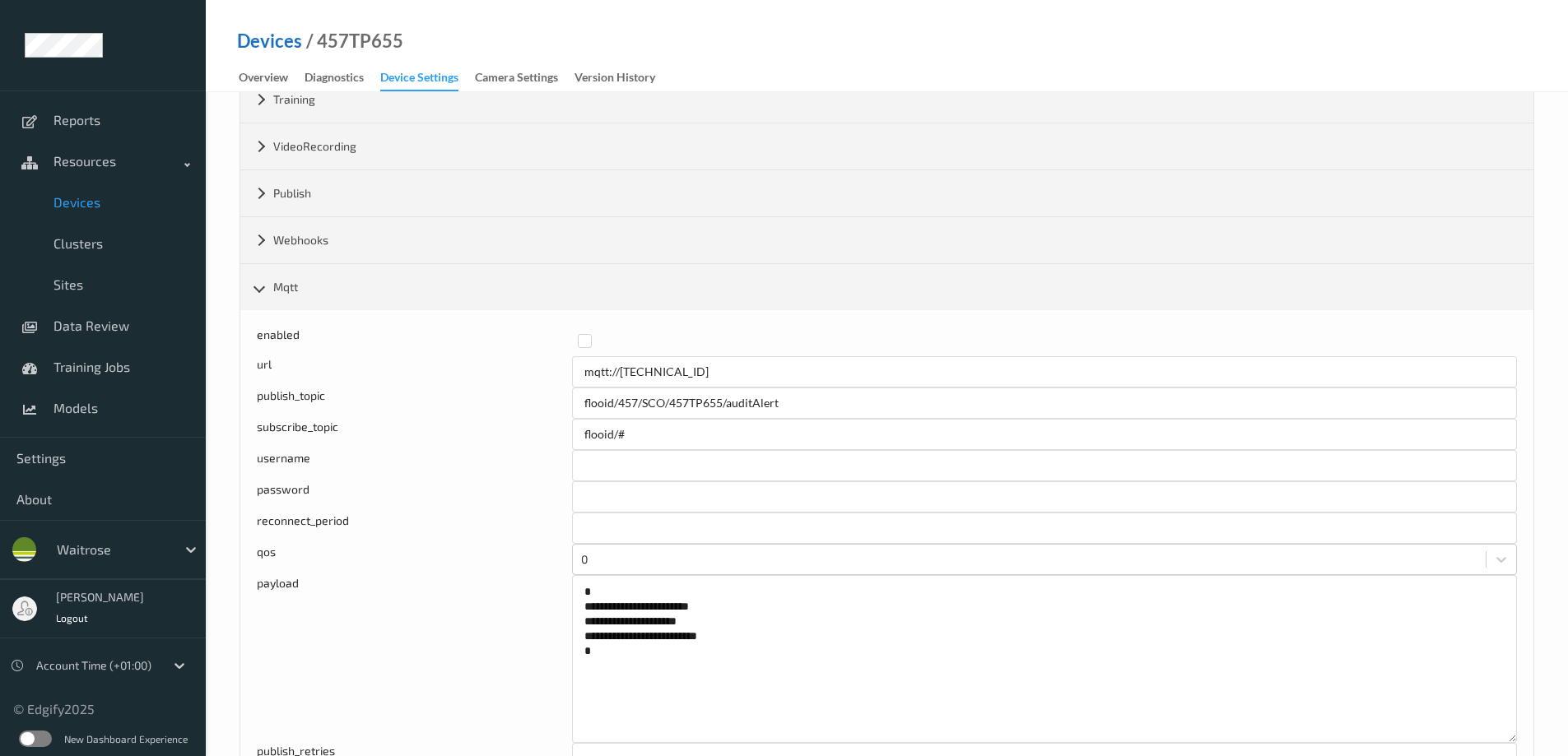
click at [272, 42] on link "Devices" at bounding box center [269, 41] width 65 height 17
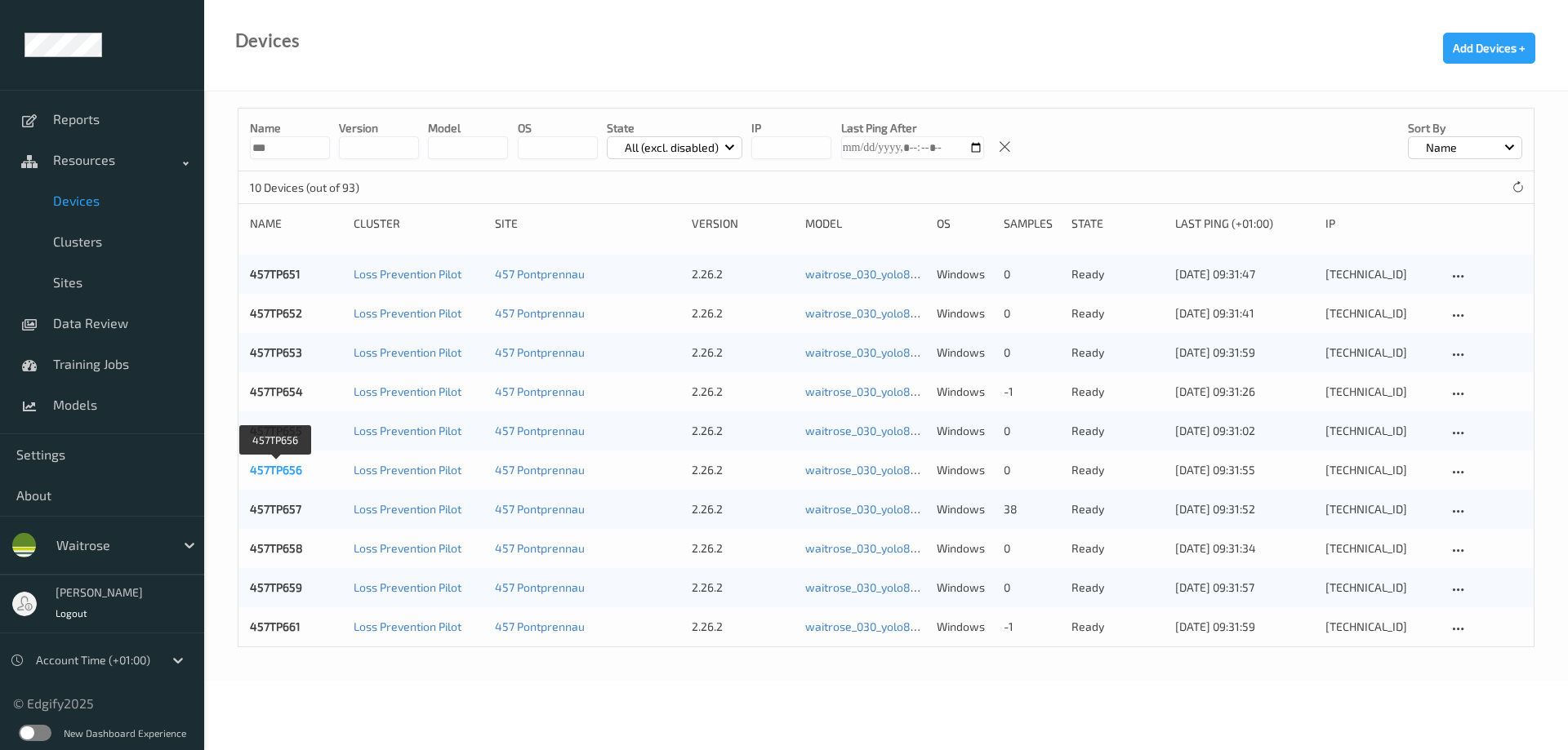
click at [277, 469] on link "457TP656" at bounding box center [276, 469] width 52 height 14
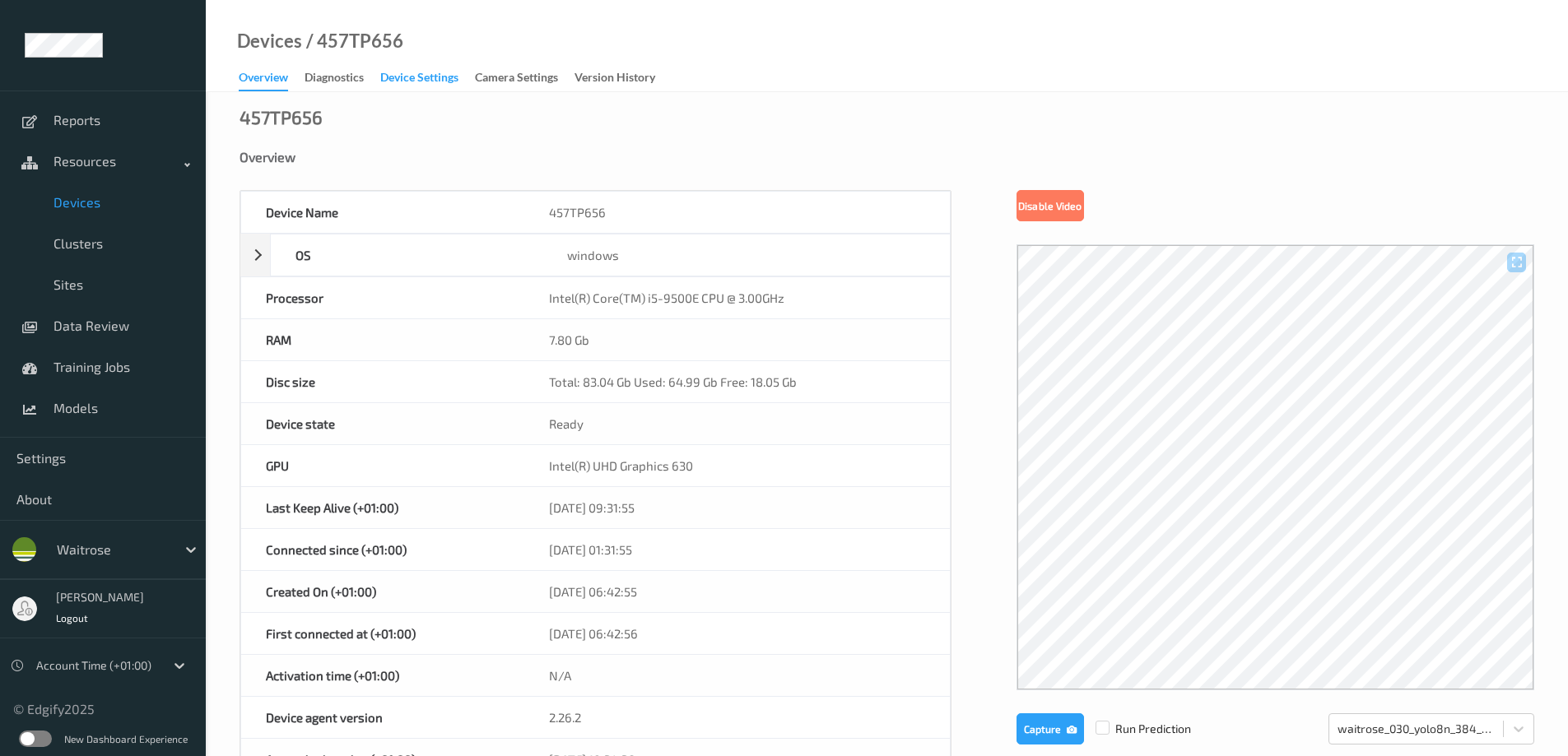
click at [419, 79] on div "Device Settings" at bounding box center [419, 80] width 78 height 21
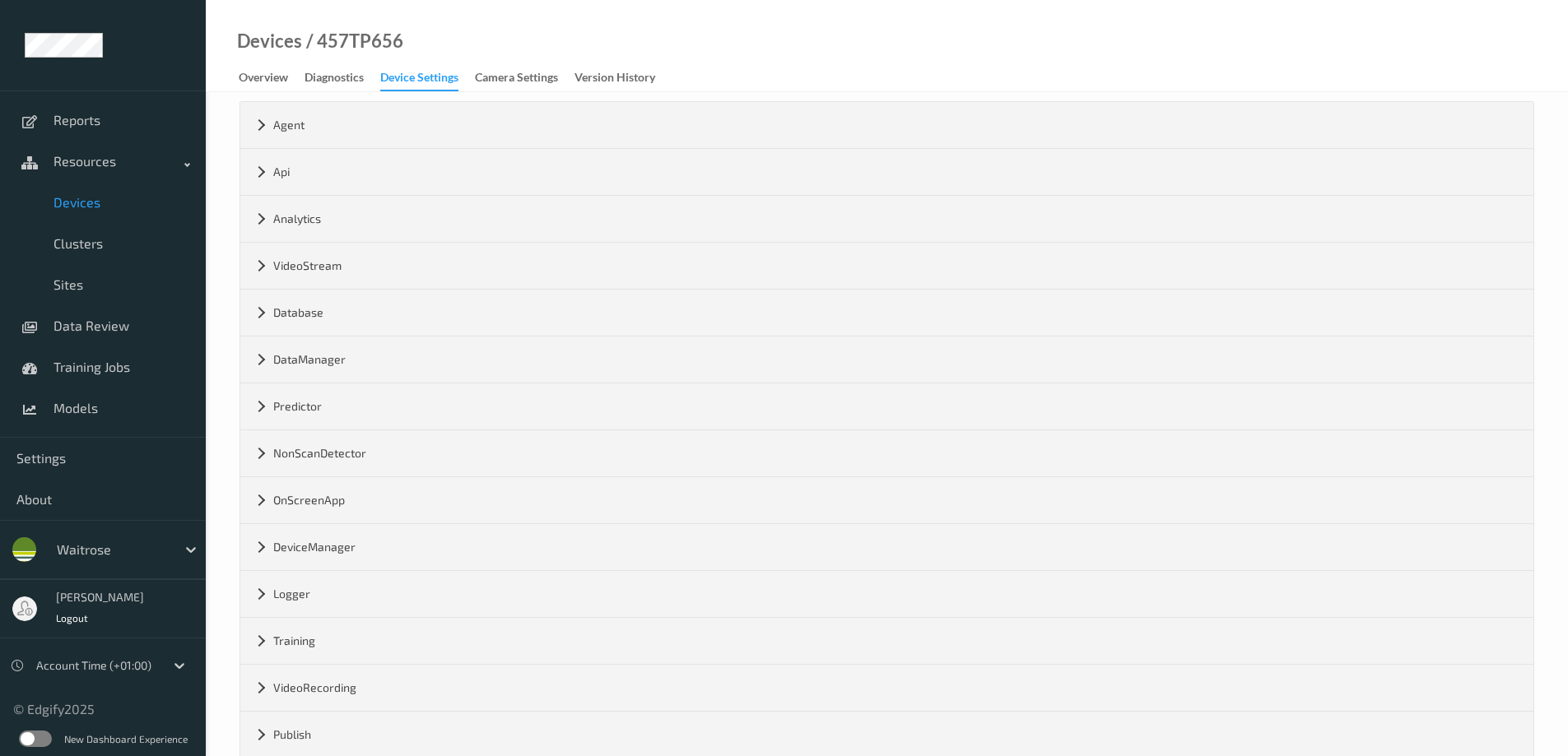
scroll to position [193, 0]
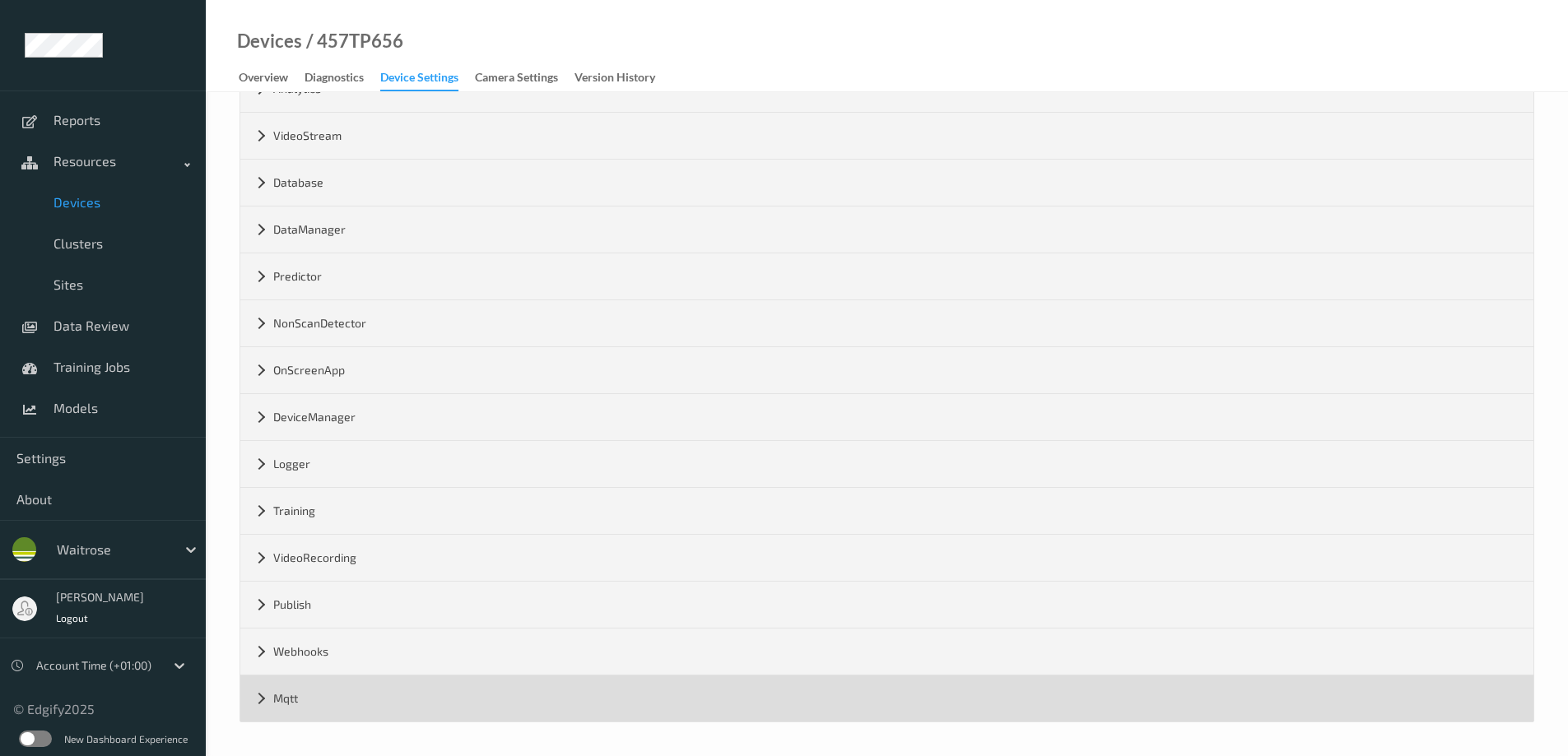
click at [261, 697] on div "Mqtt" at bounding box center [887, 698] width 1293 height 46
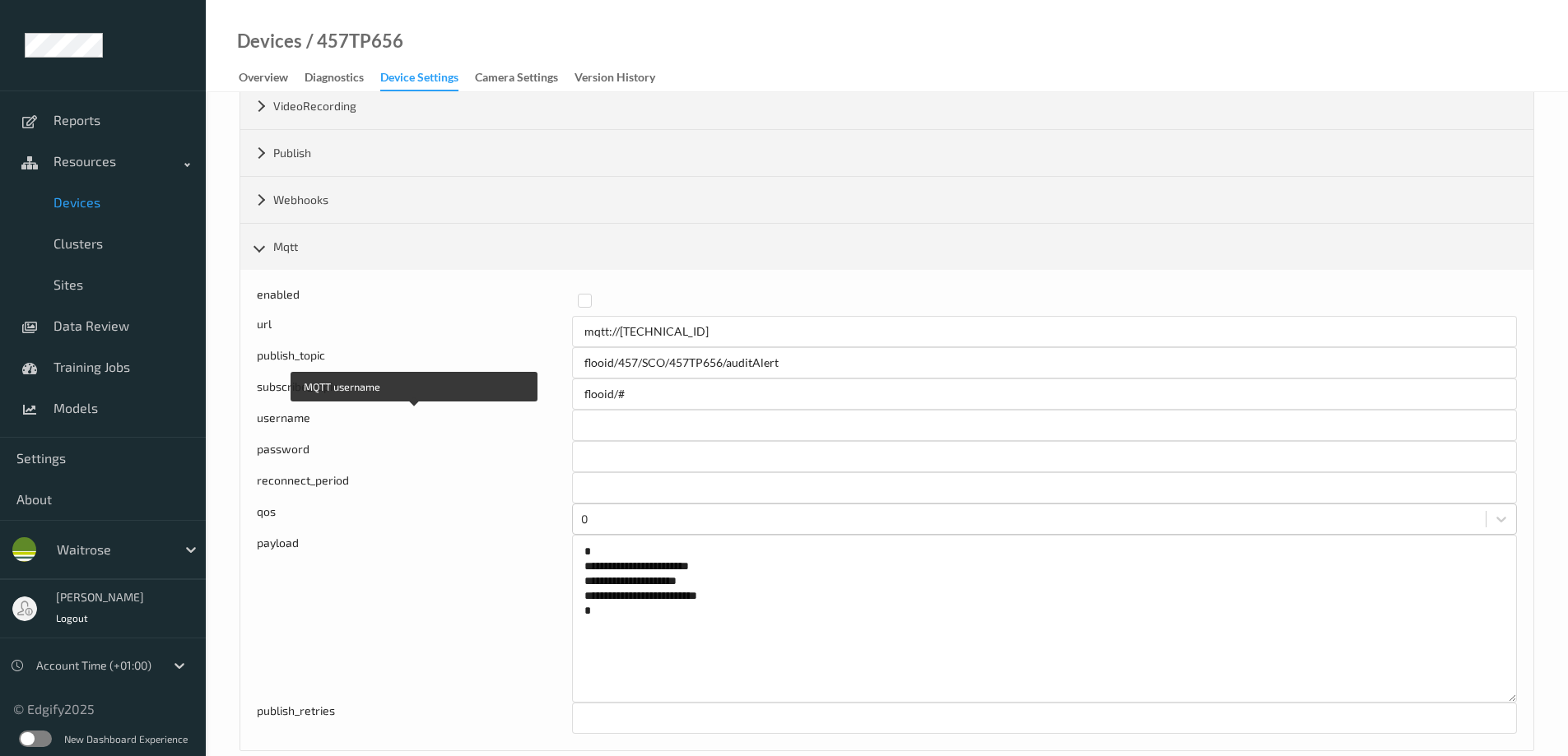
scroll to position [673, 0]
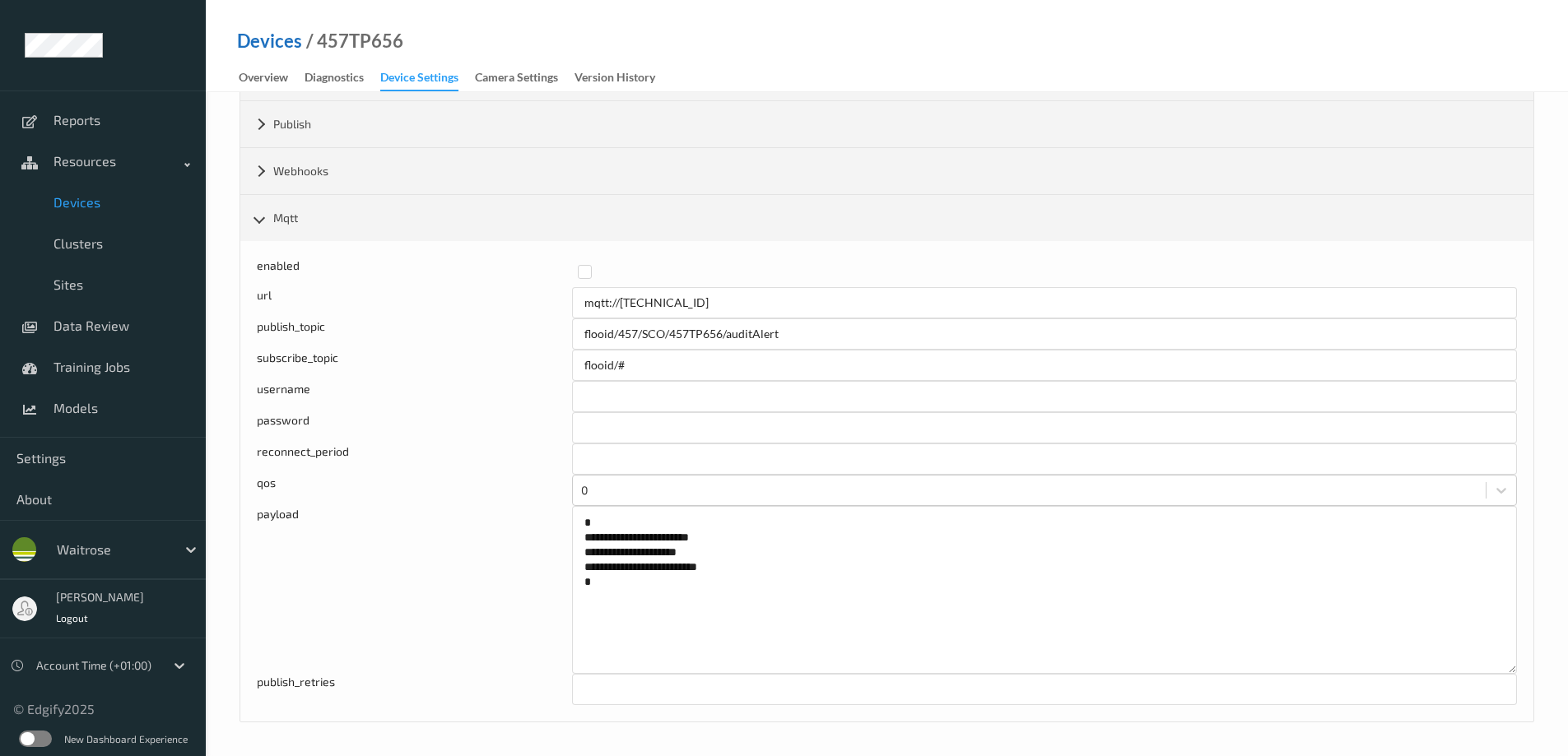
click at [266, 40] on link "Devices" at bounding box center [269, 41] width 65 height 17
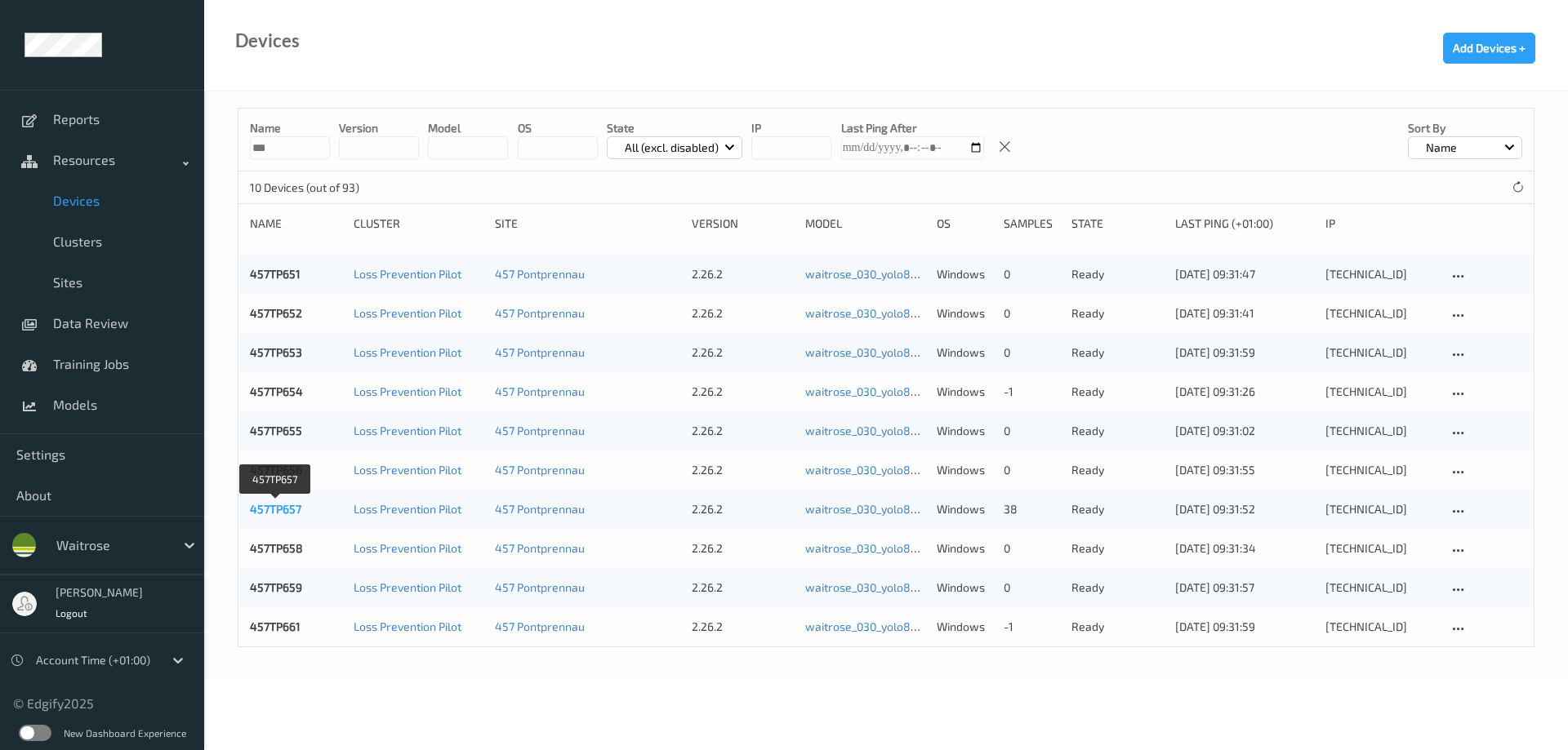
click at [276, 507] on link "457TP657" at bounding box center [275, 508] width 51 height 14
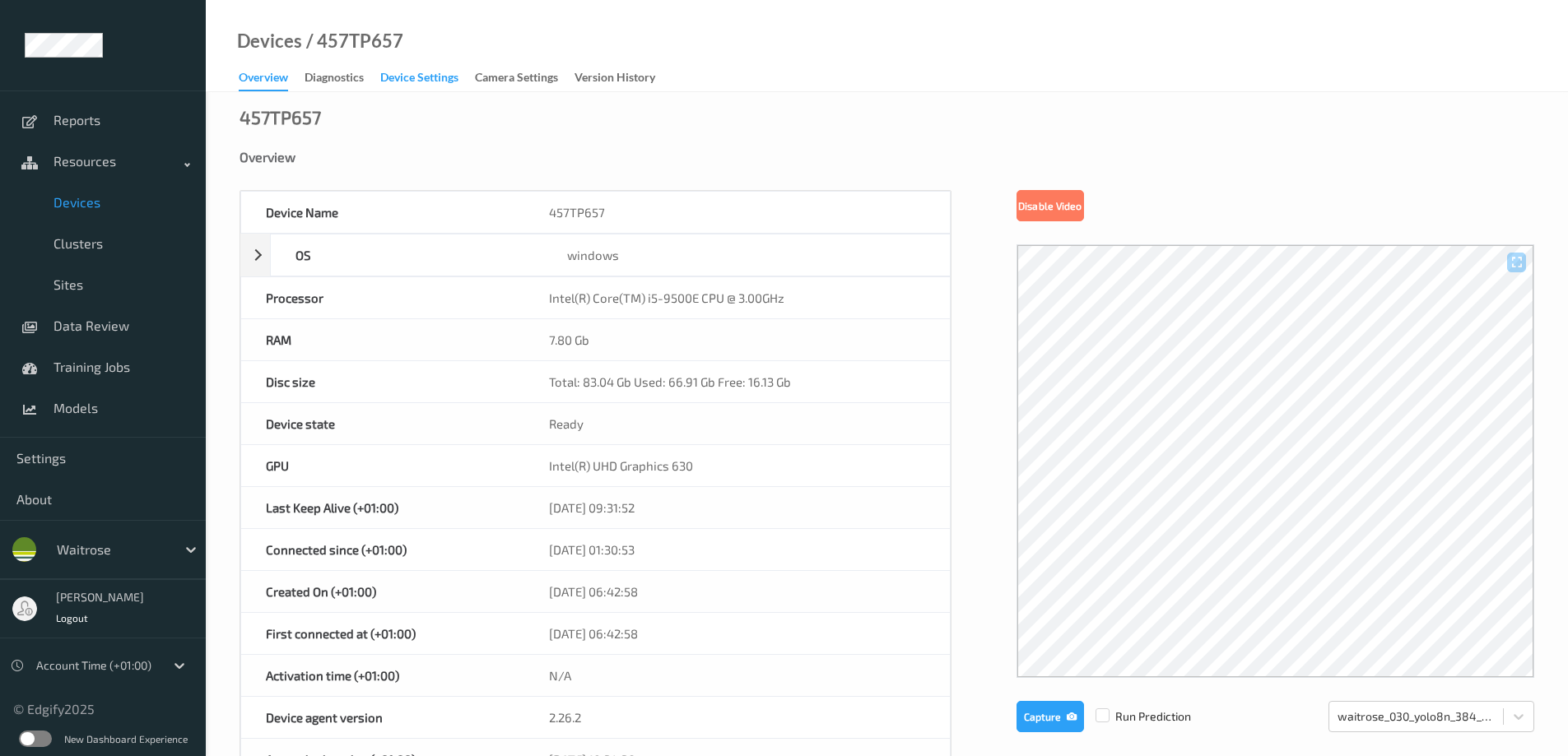
click at [444, 78] on div "Device Settings" at bounding box center [419, 80] width 78 height 21
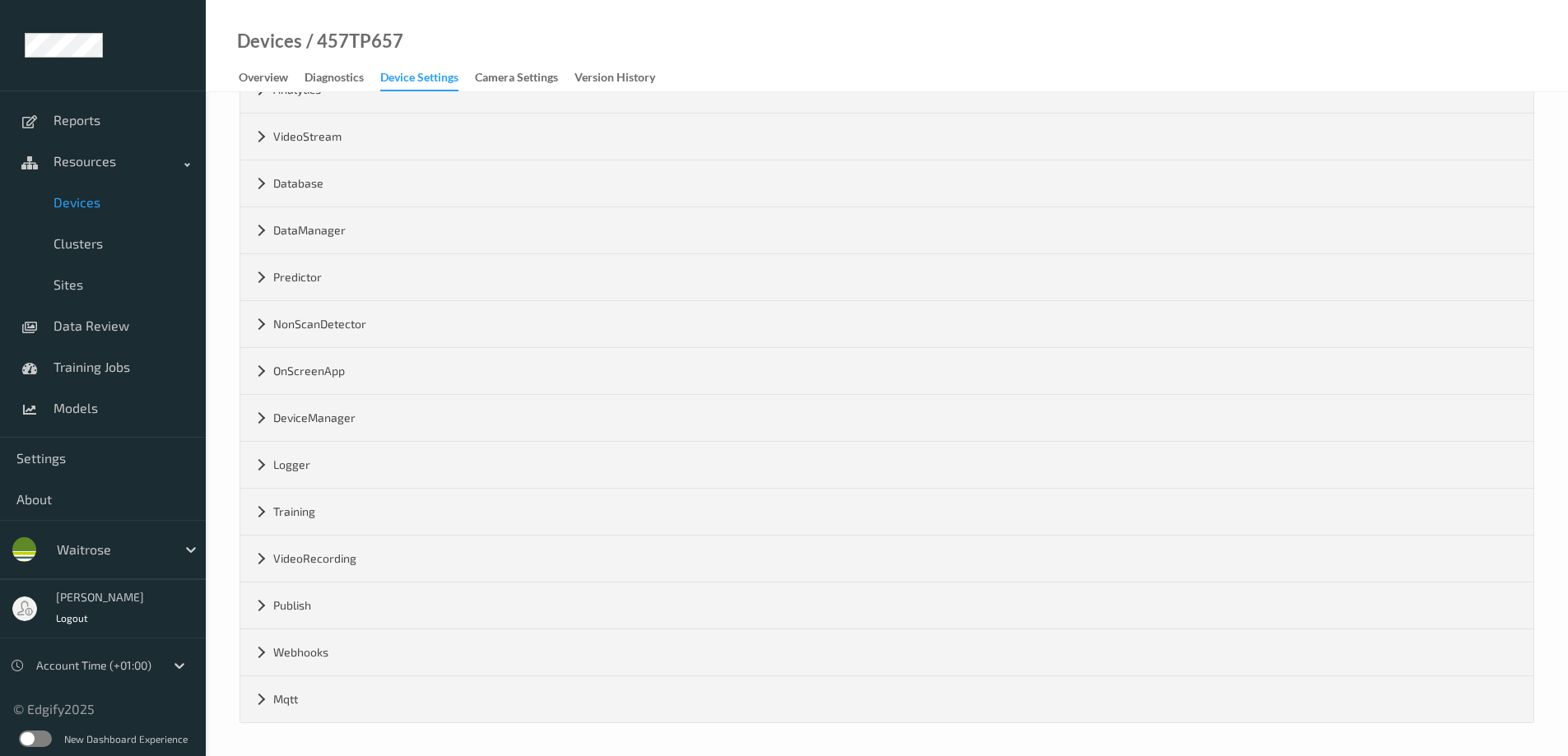
scroll to position [193, 0]
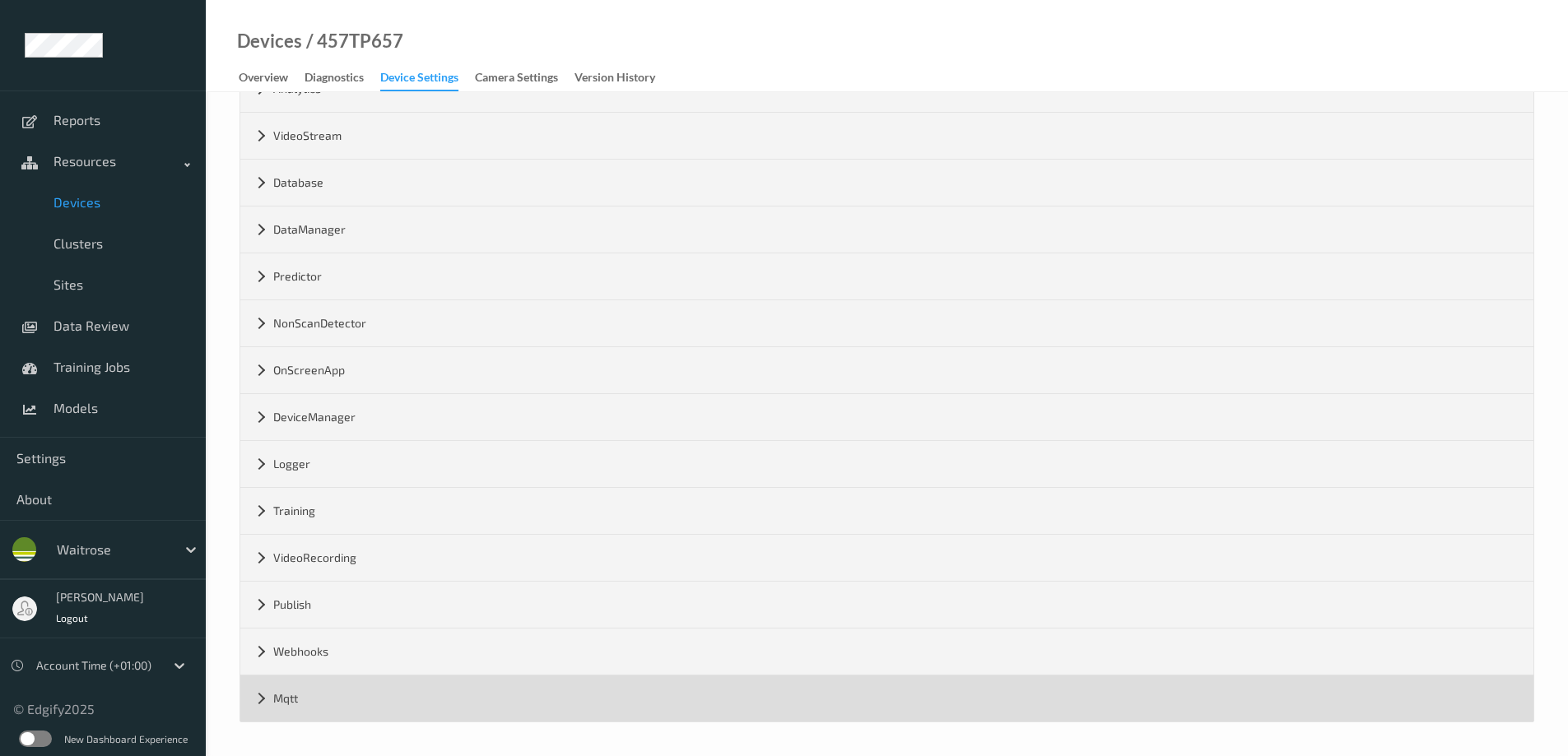
click at [259, 702] on div "Mqtt" at bounding box center [887, 698] width 1293 height 46
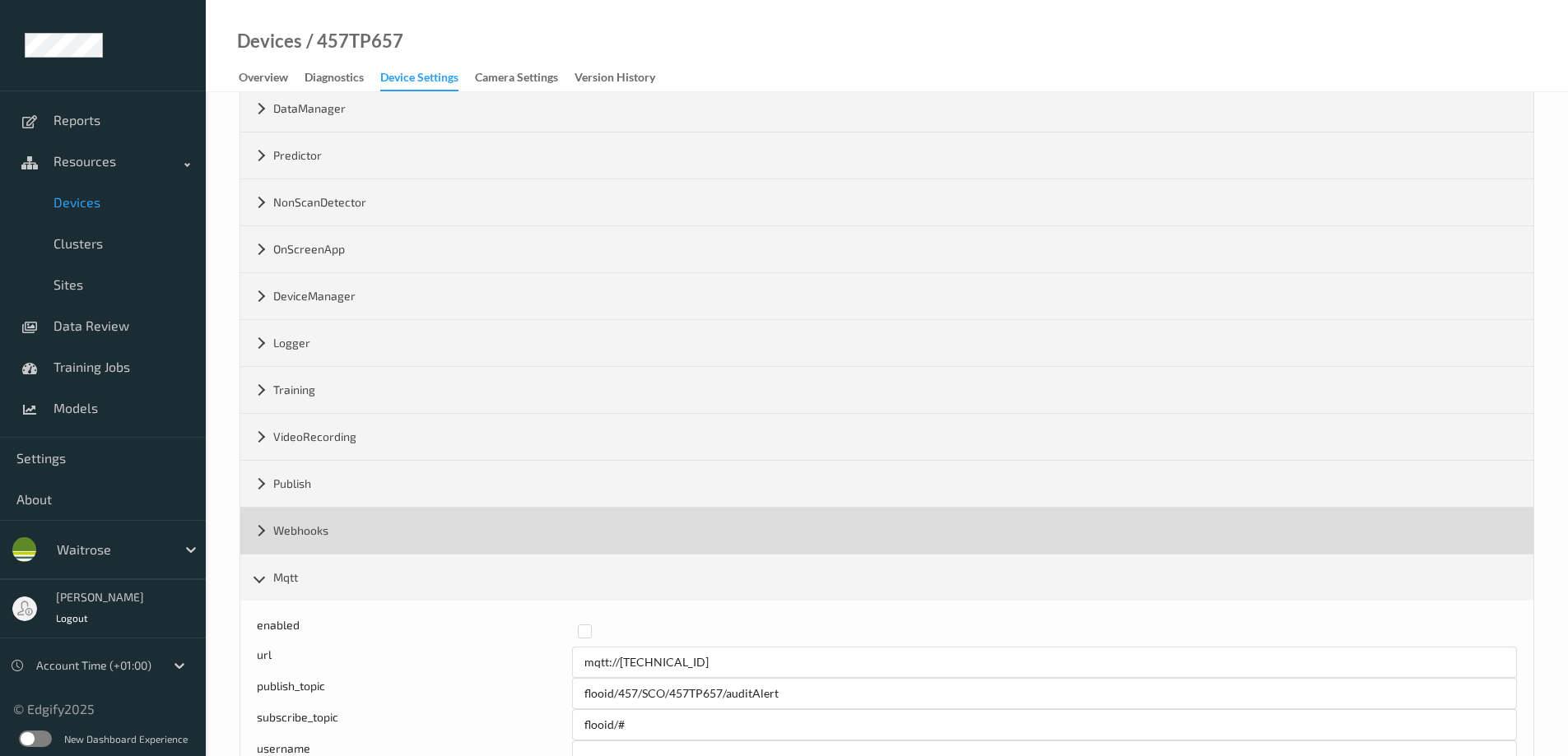
scroll to position [673, 0]
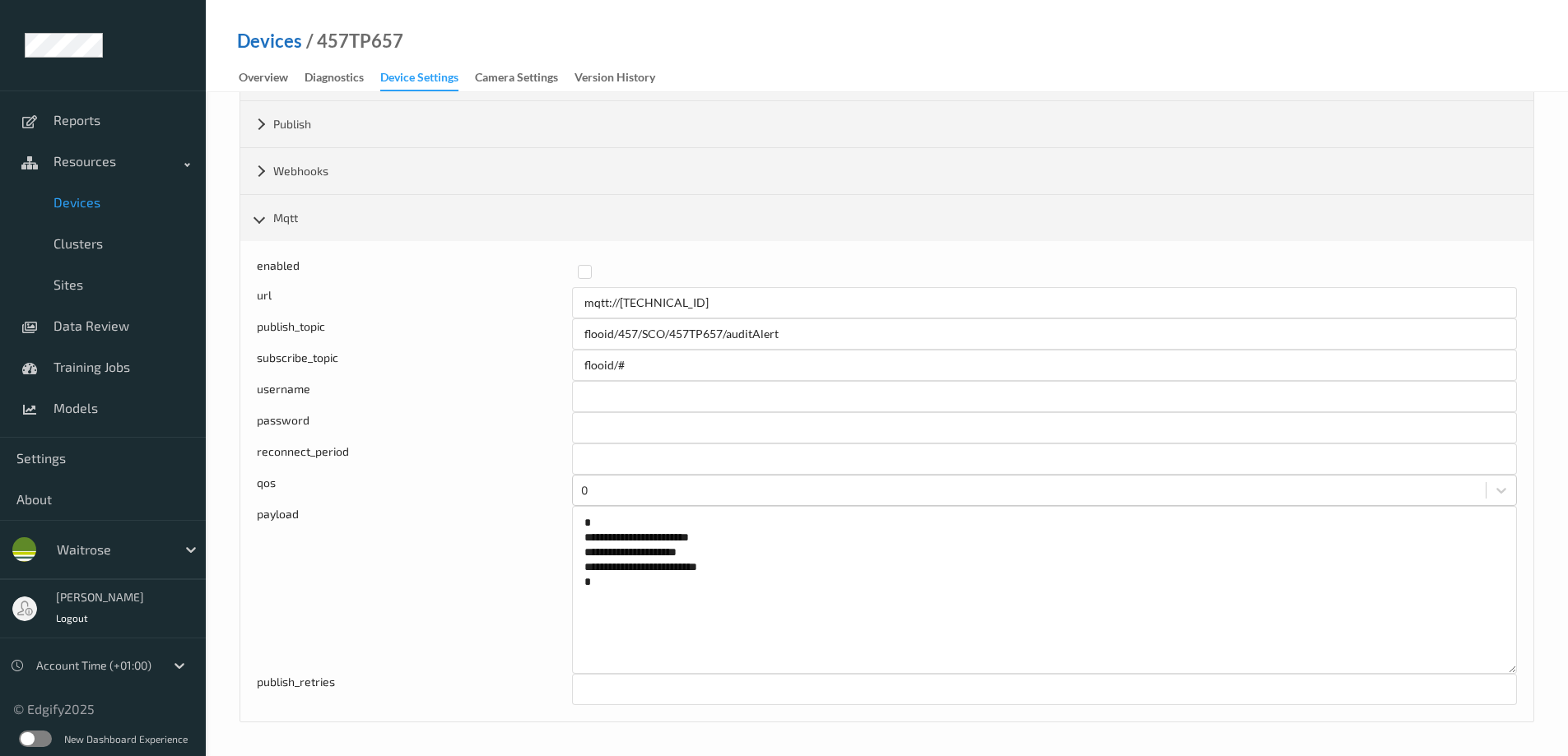
click at [290, 34] on link "Devices" at bounding box center [269, 41] width 65 height 17
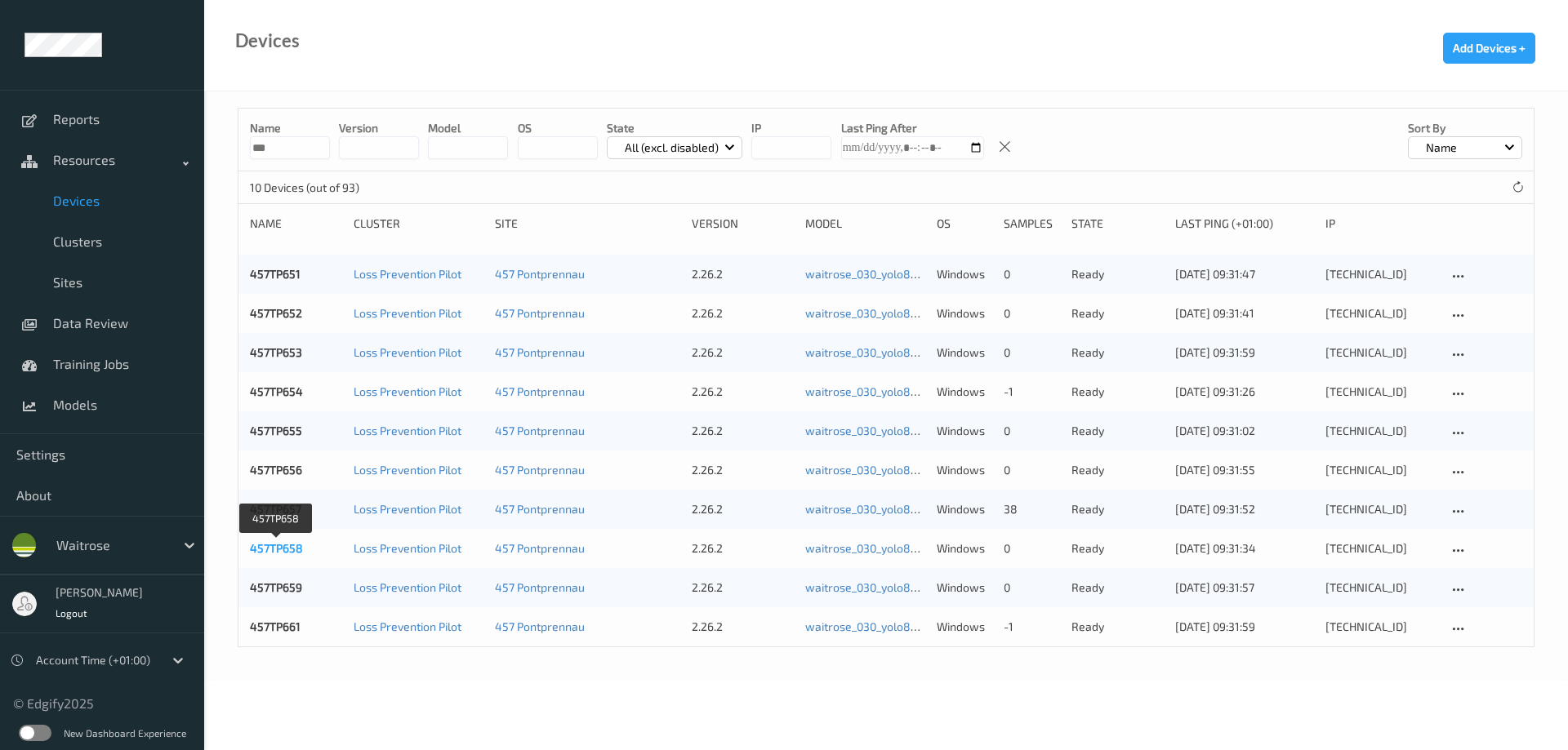
click at [286, 549] on link "457TP658" at bounding box center [276, 548] width 53 height 14
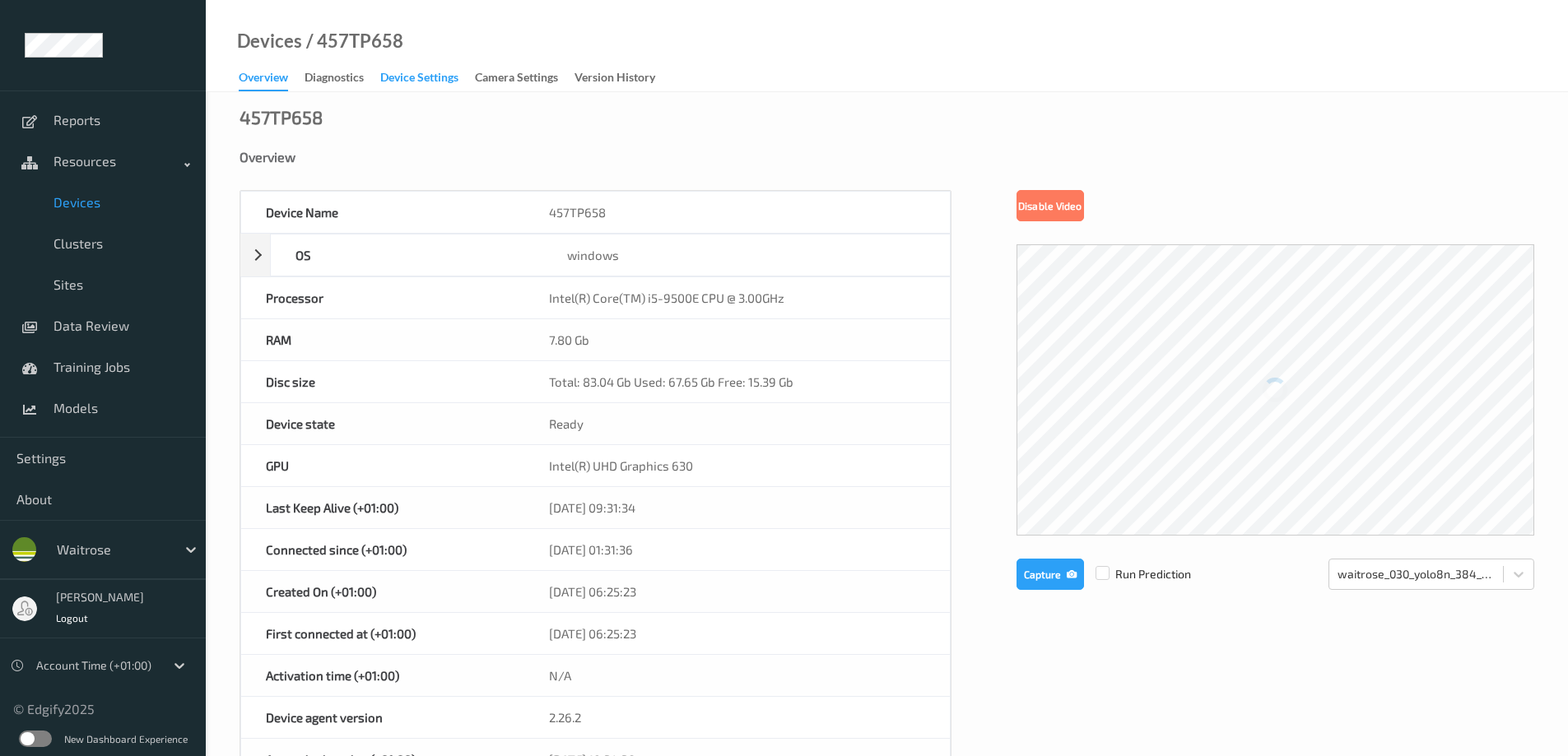
click at [423, 76] on div "Device Settings" at bounding box center [419, 80] width 78 height 21
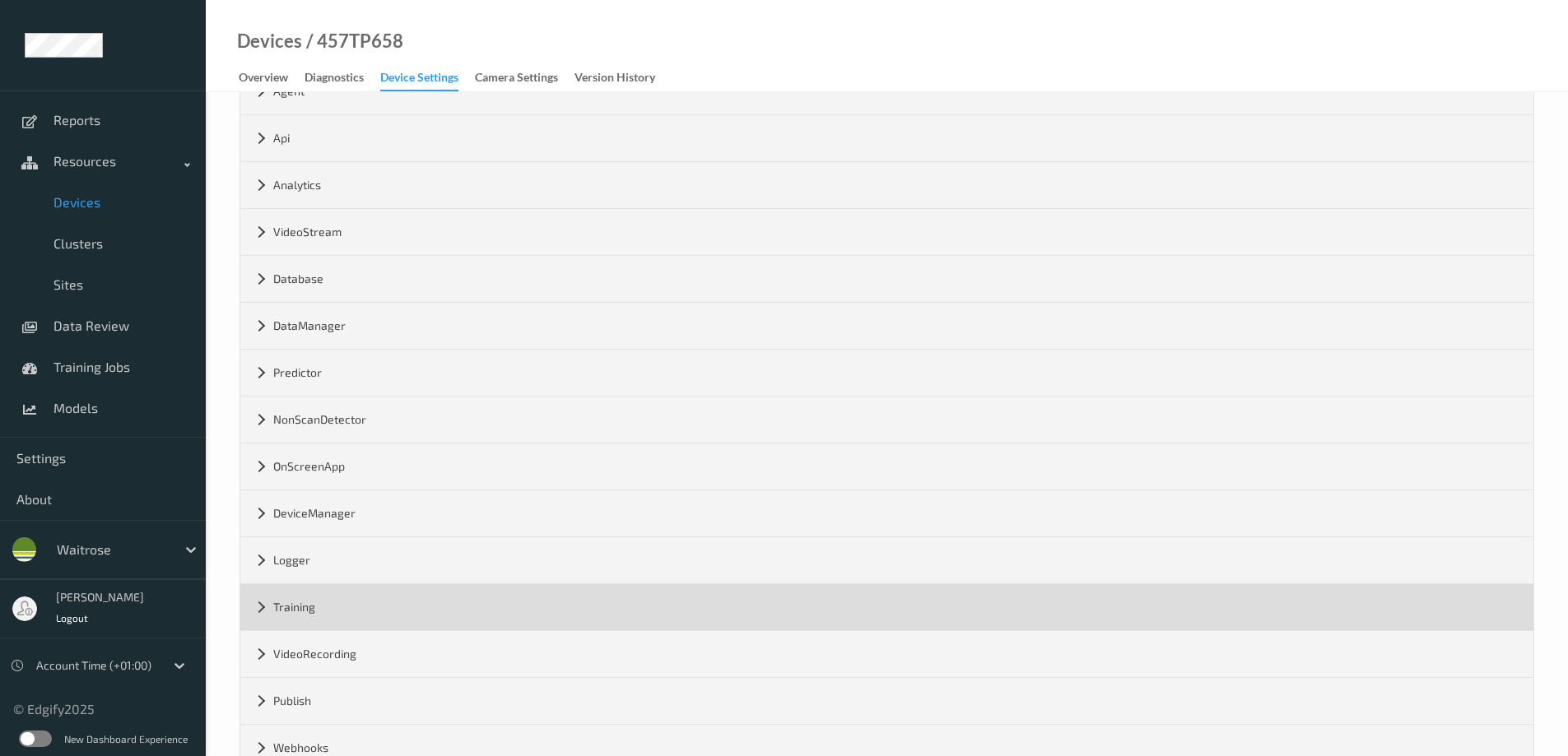
scroll to position [193, 0]
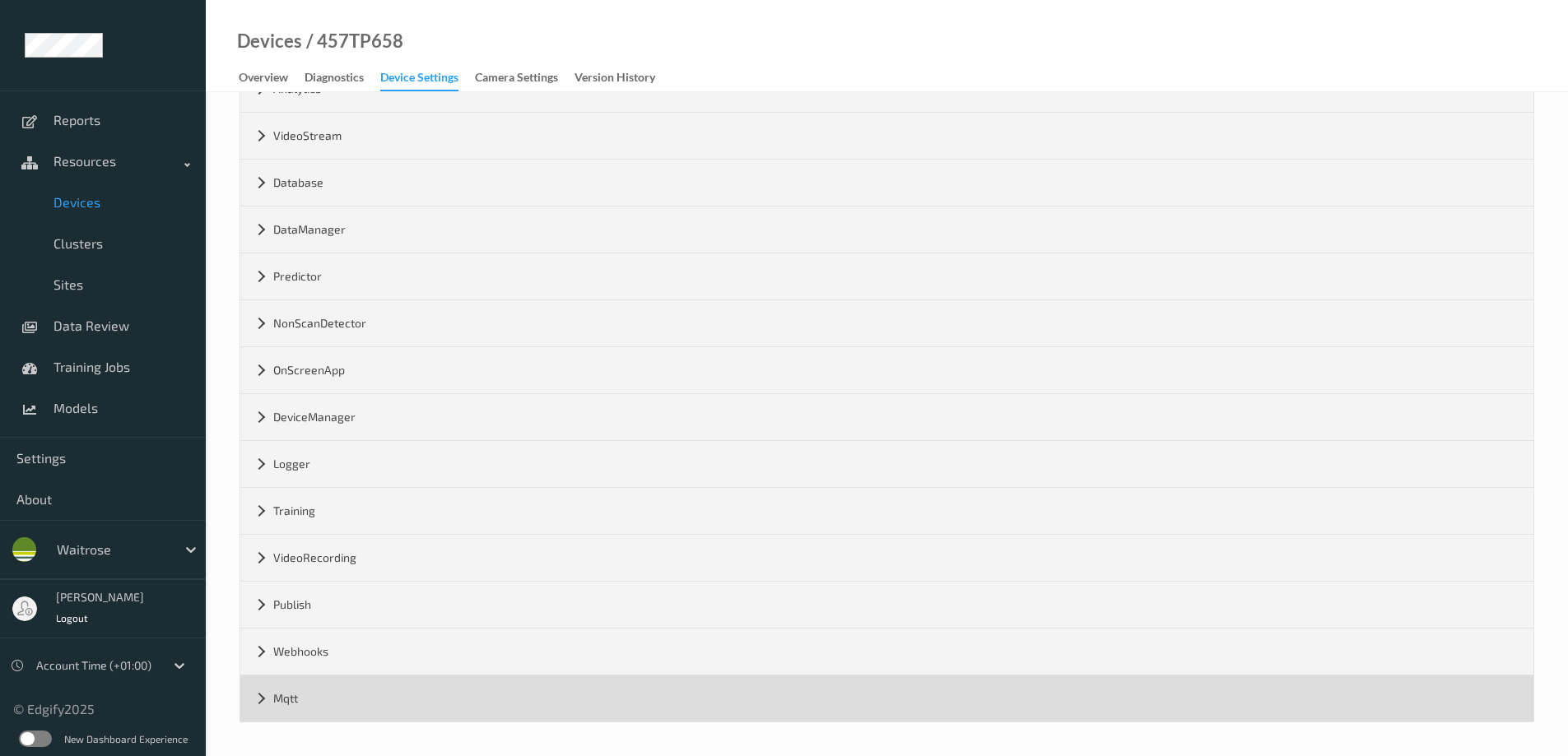
click at [259, 699] on div "Mqtt" at bounding box center [887, 698] width 1293 height 46
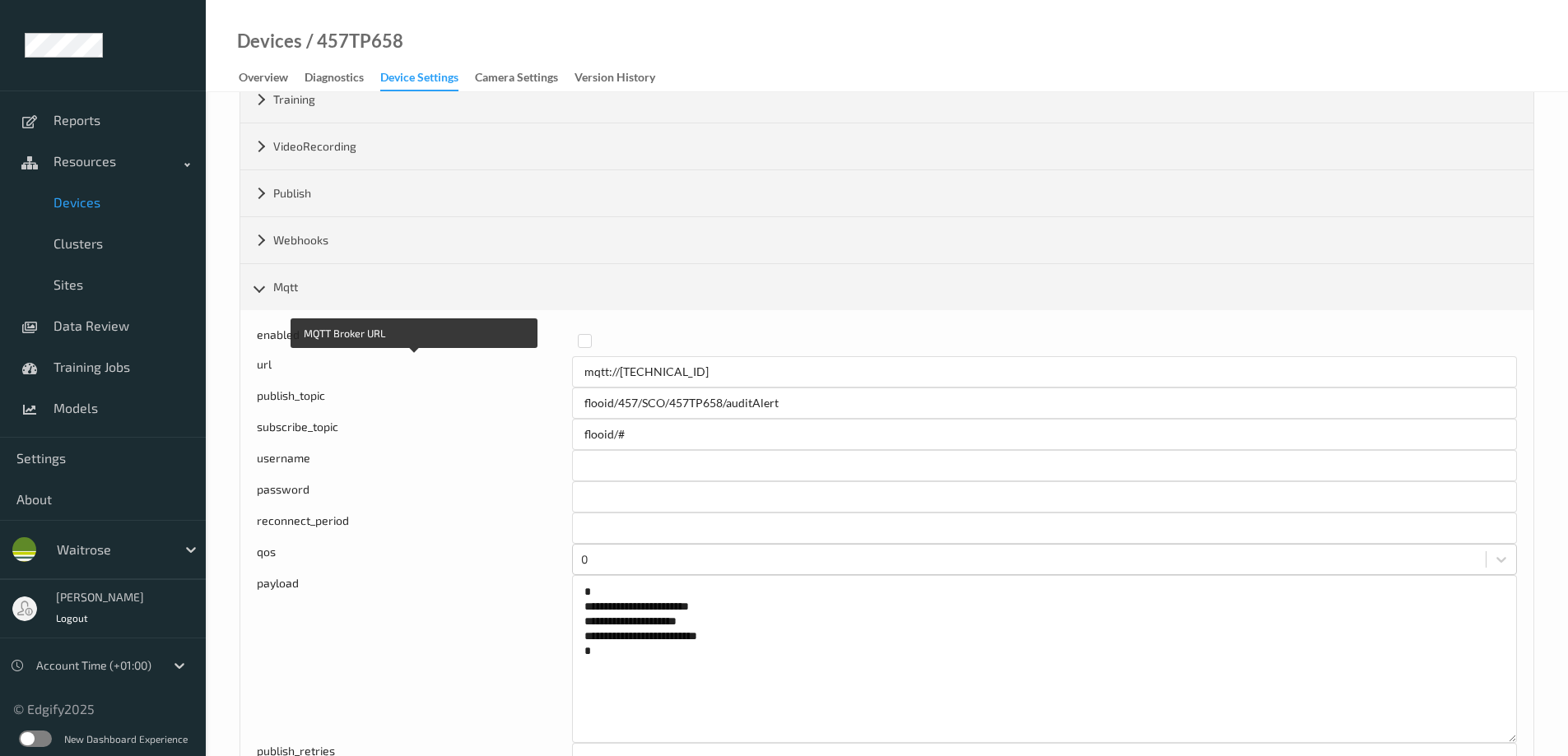
scroll to position [673, 0]
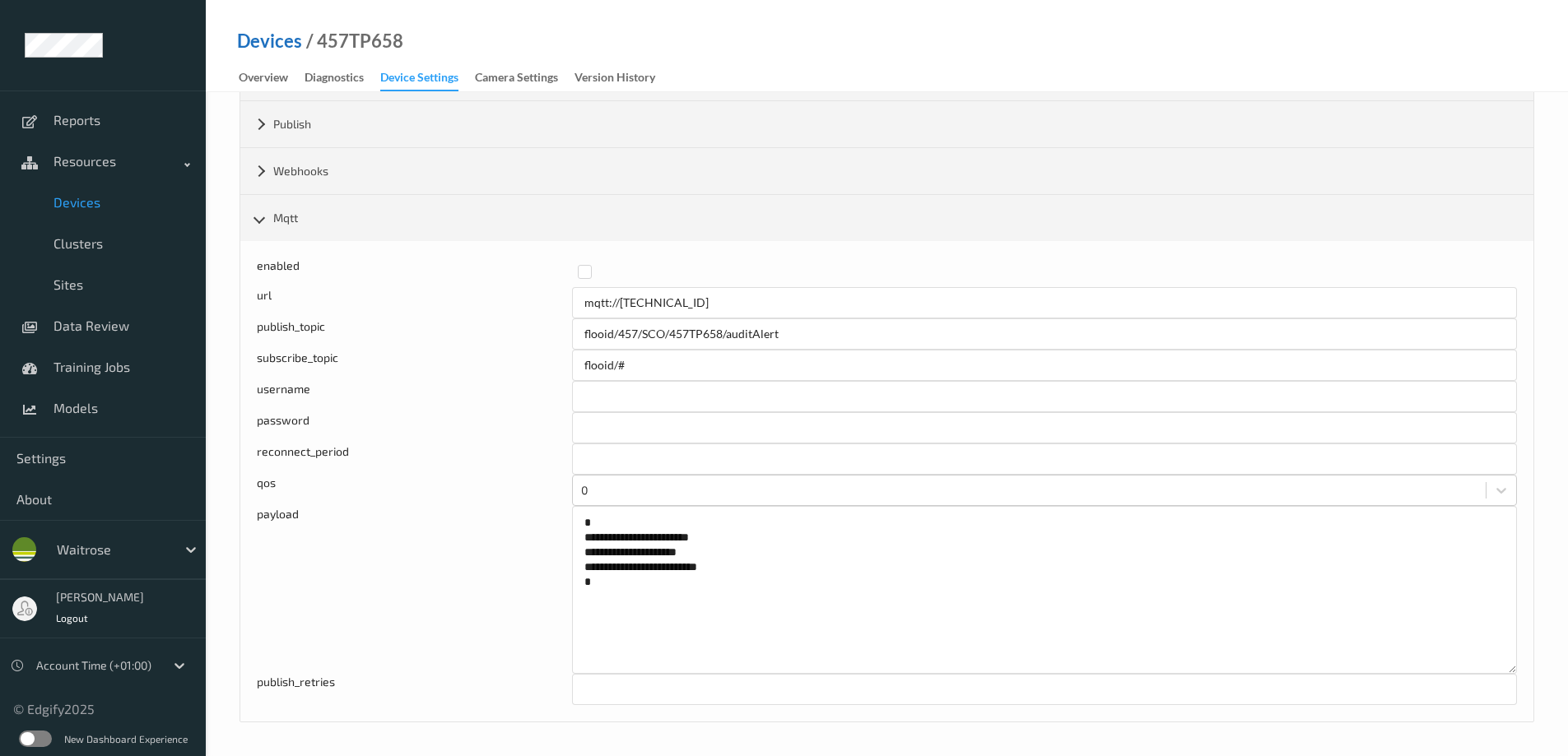
click at [270, 38] on link "Devices" at bounding box center [269, 41] width 65 height 17
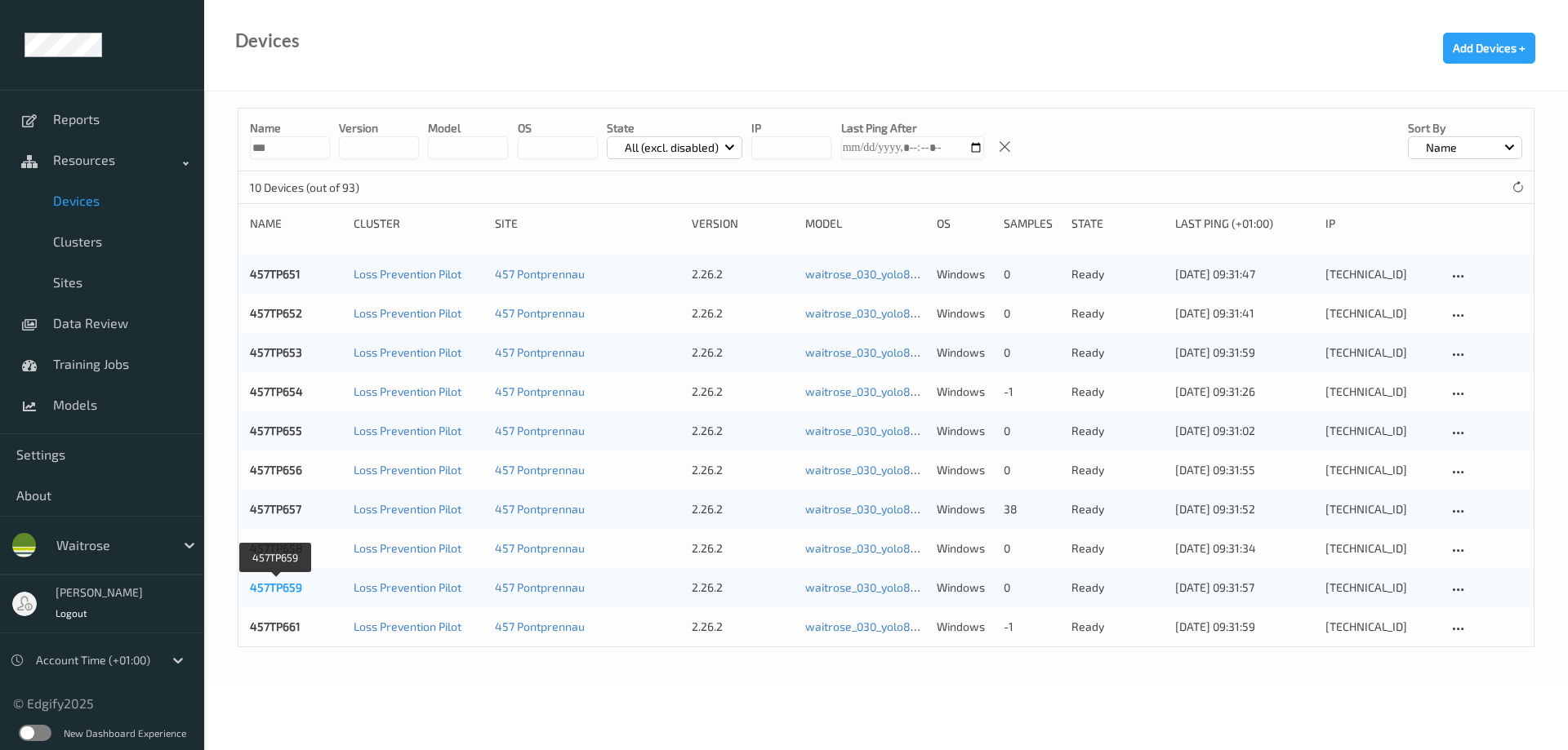
click at [258, 586] on link "457TP659" at bounding box center [276, 587] width 52 height 14
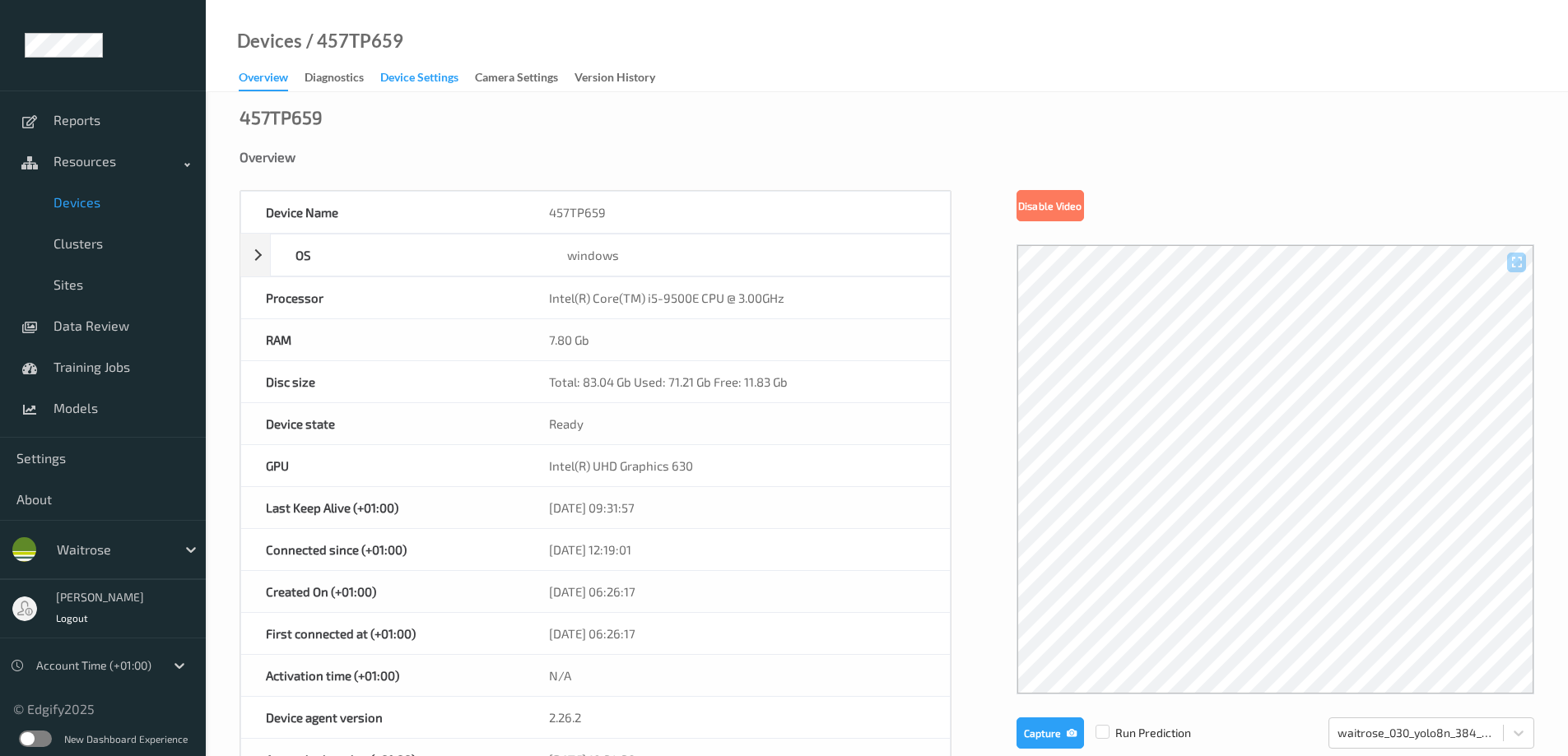
click at [429, 80] on div "Device Settings" at bounding box center [419, 80] width 78 height 21
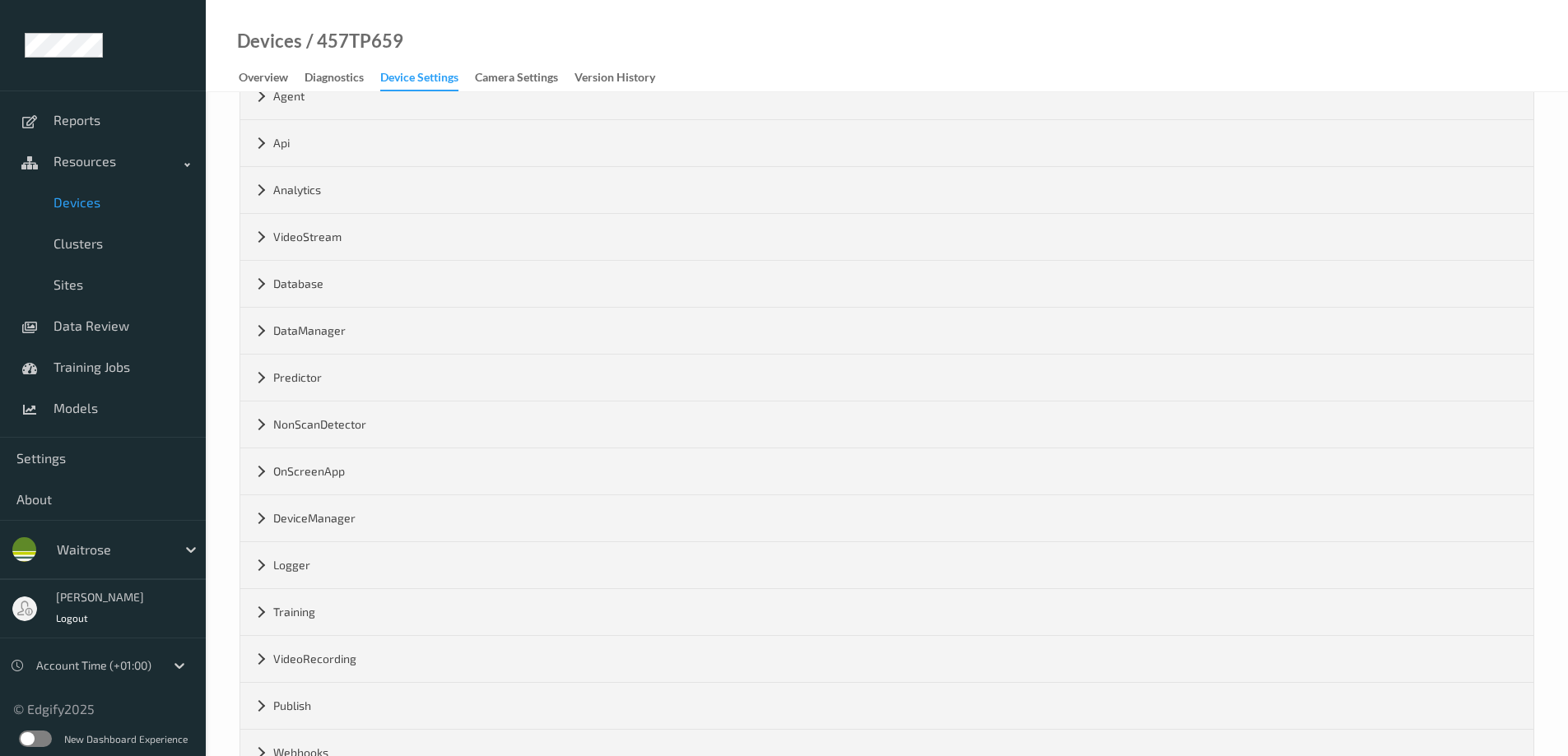
scroll to position [193, 0]
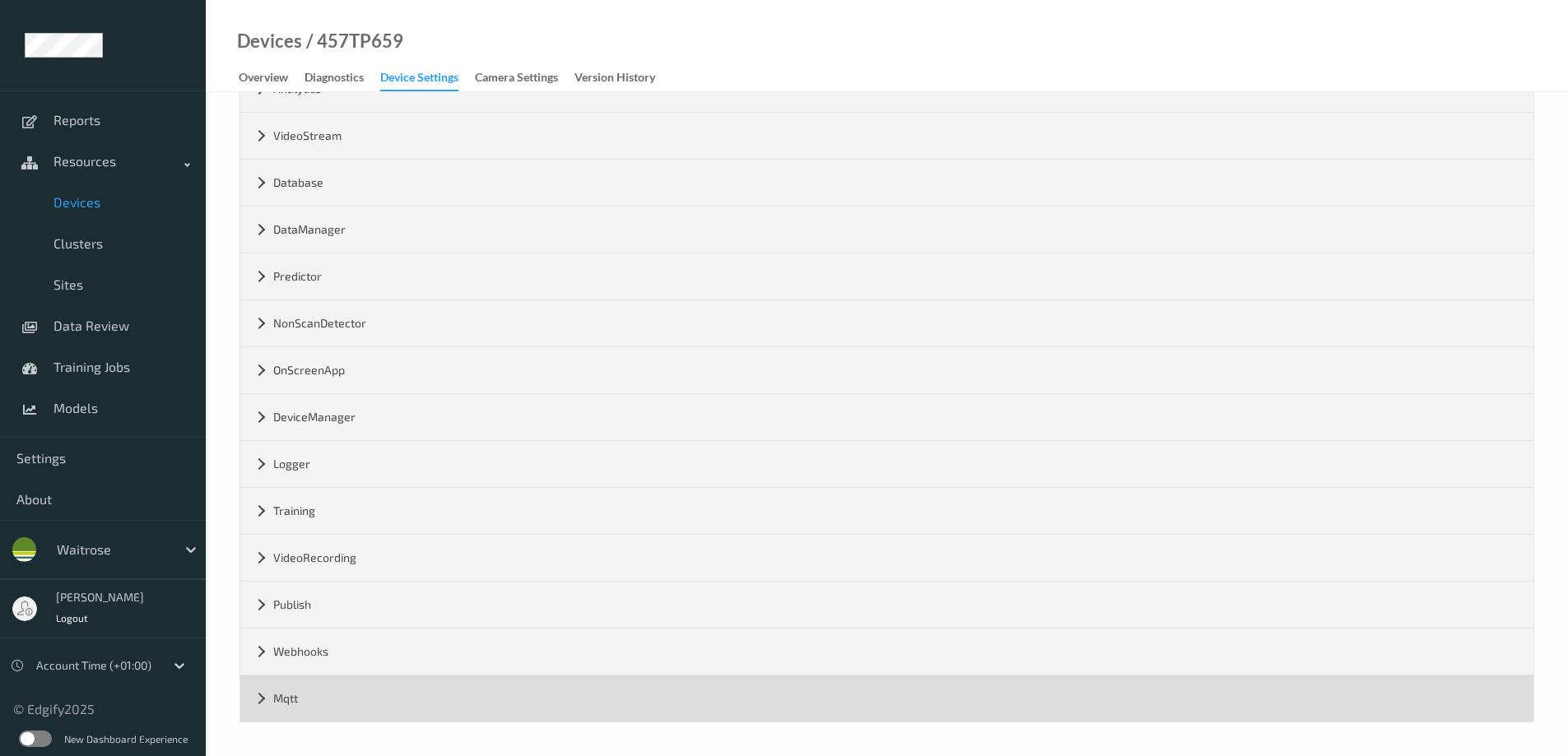
click at [261, 711] on div "Mqtt" at bounding box center [887, 698] width 1293 height 46
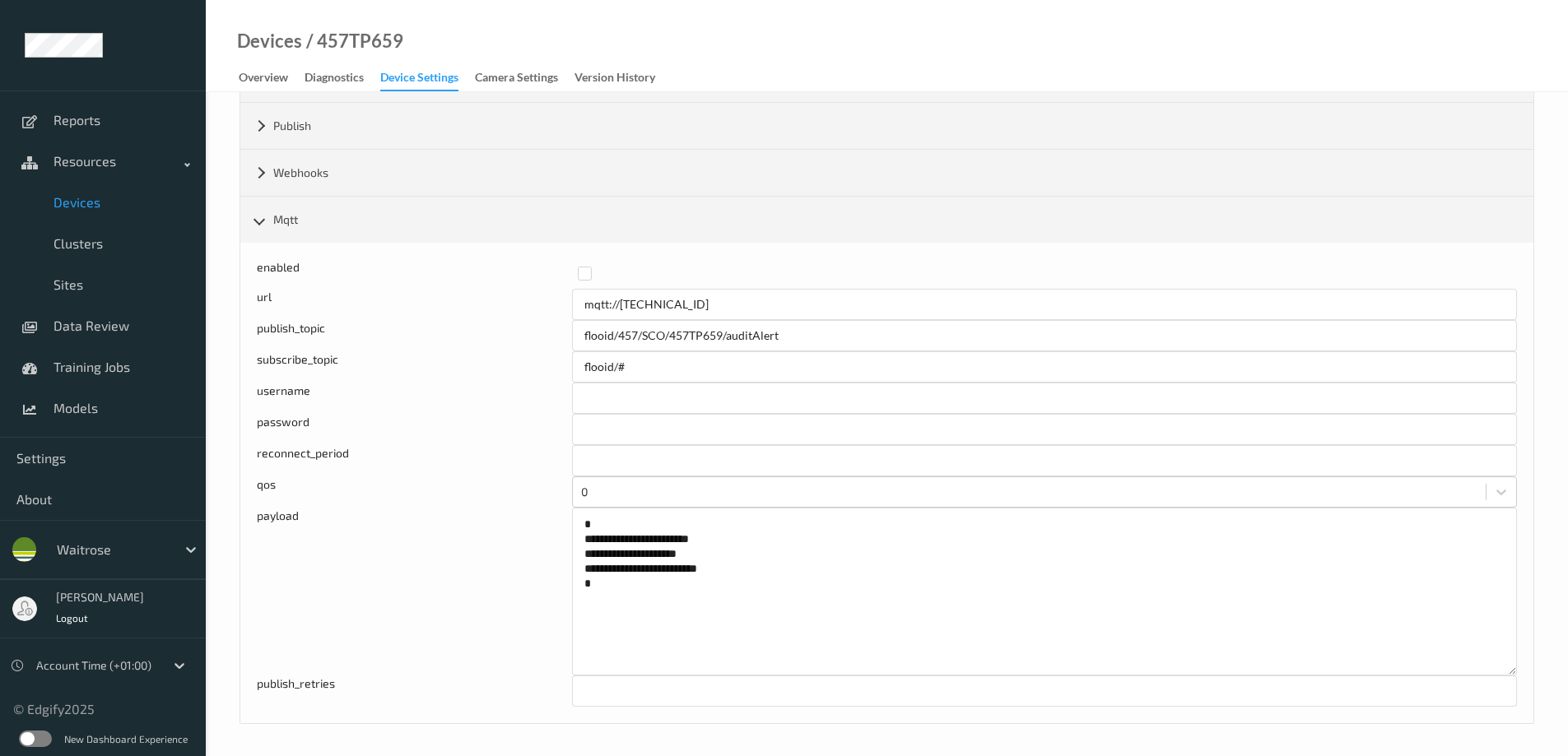
scroll to position [673, 0]
click at [300, 49] on div "Devices / 457TP659" at bounding box center [305, 62] width 198 height 58
click at [288, 45] on link "Devices" at bounding box center [269, 41] width 65 height 17
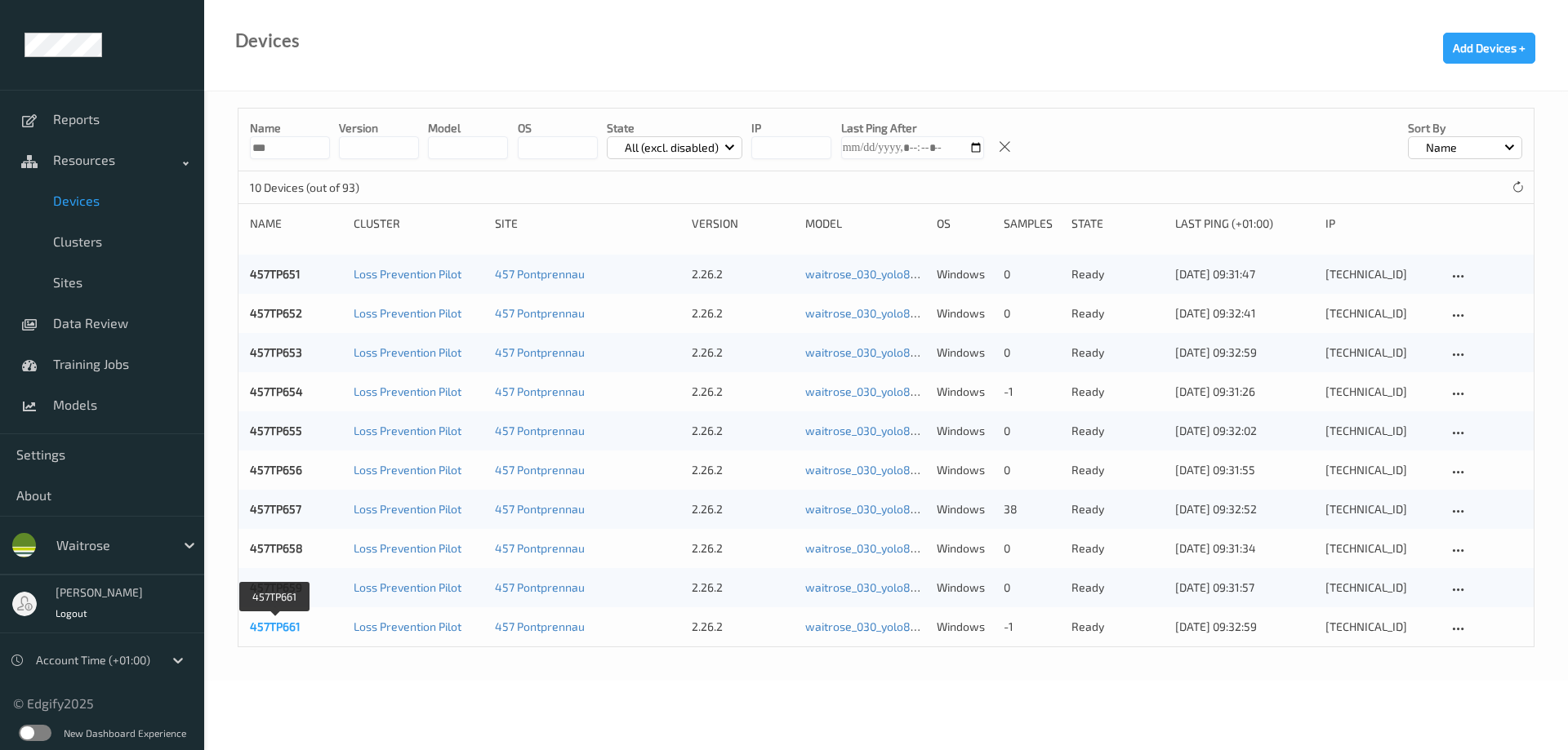
click at [261, 621] on link "457TP661" at bounding box center [275, 626] width 50 height 14
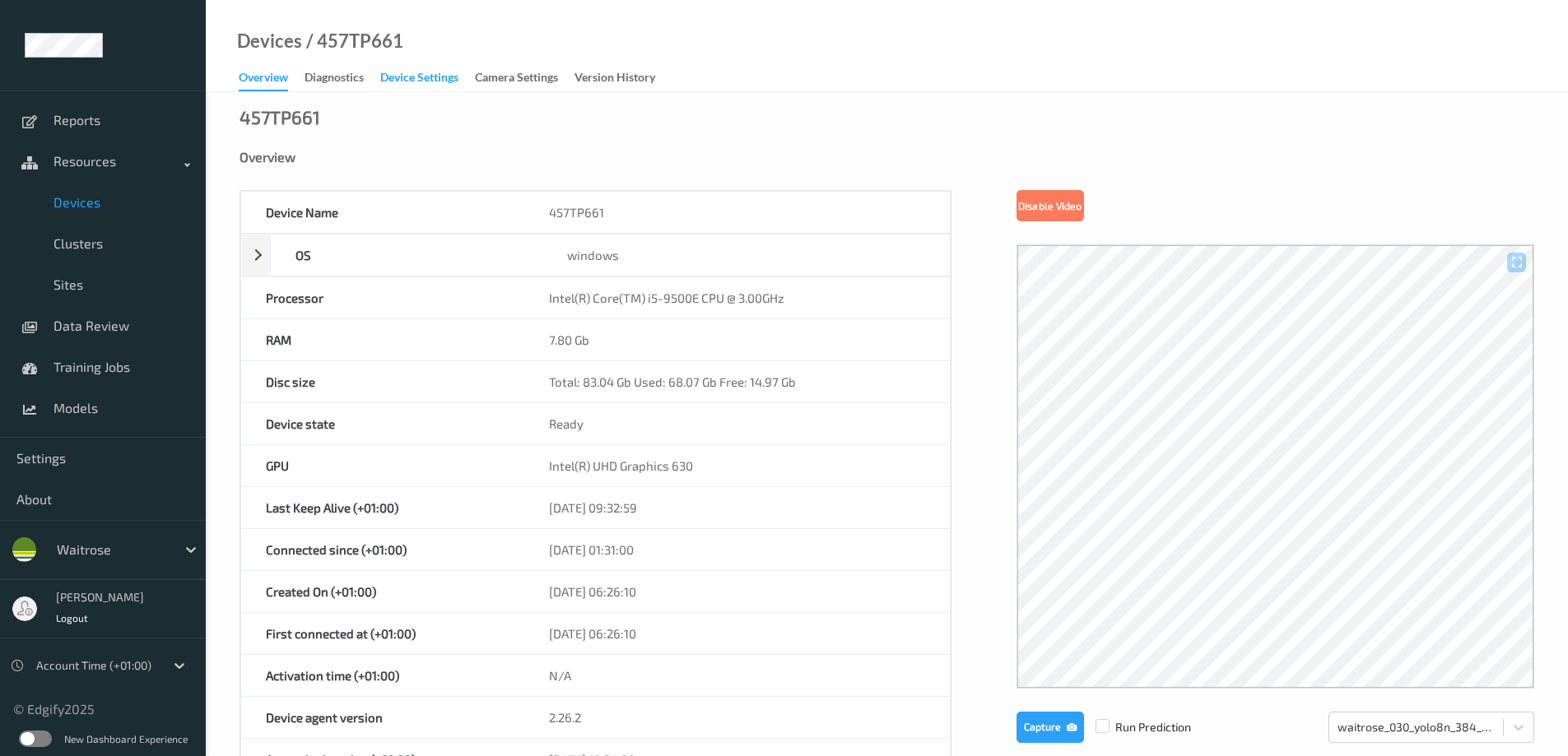
click at [445, 76] on div "Device Settings" at bounding box center [419, 80] width 78 height 21
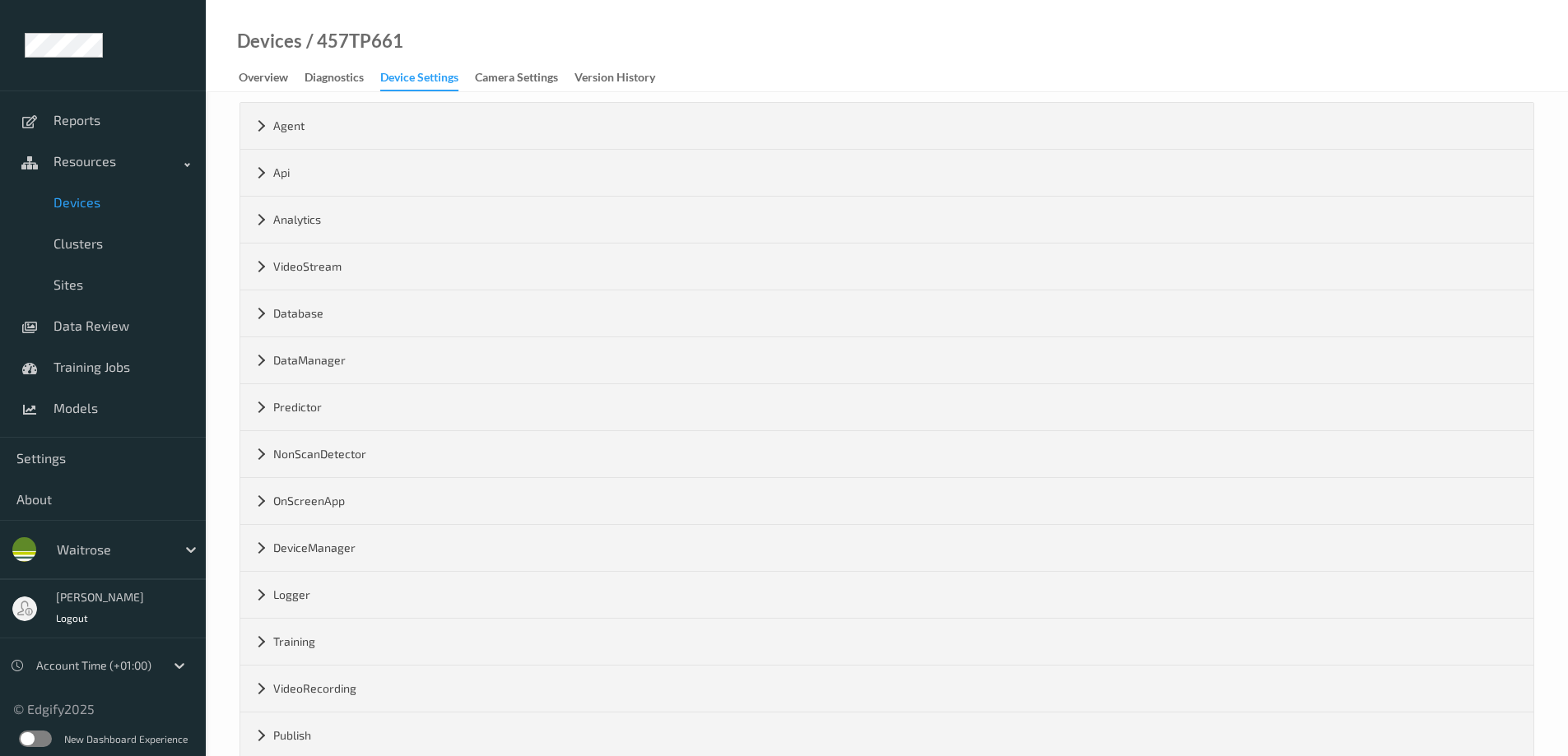
scroll to position [193, 0]
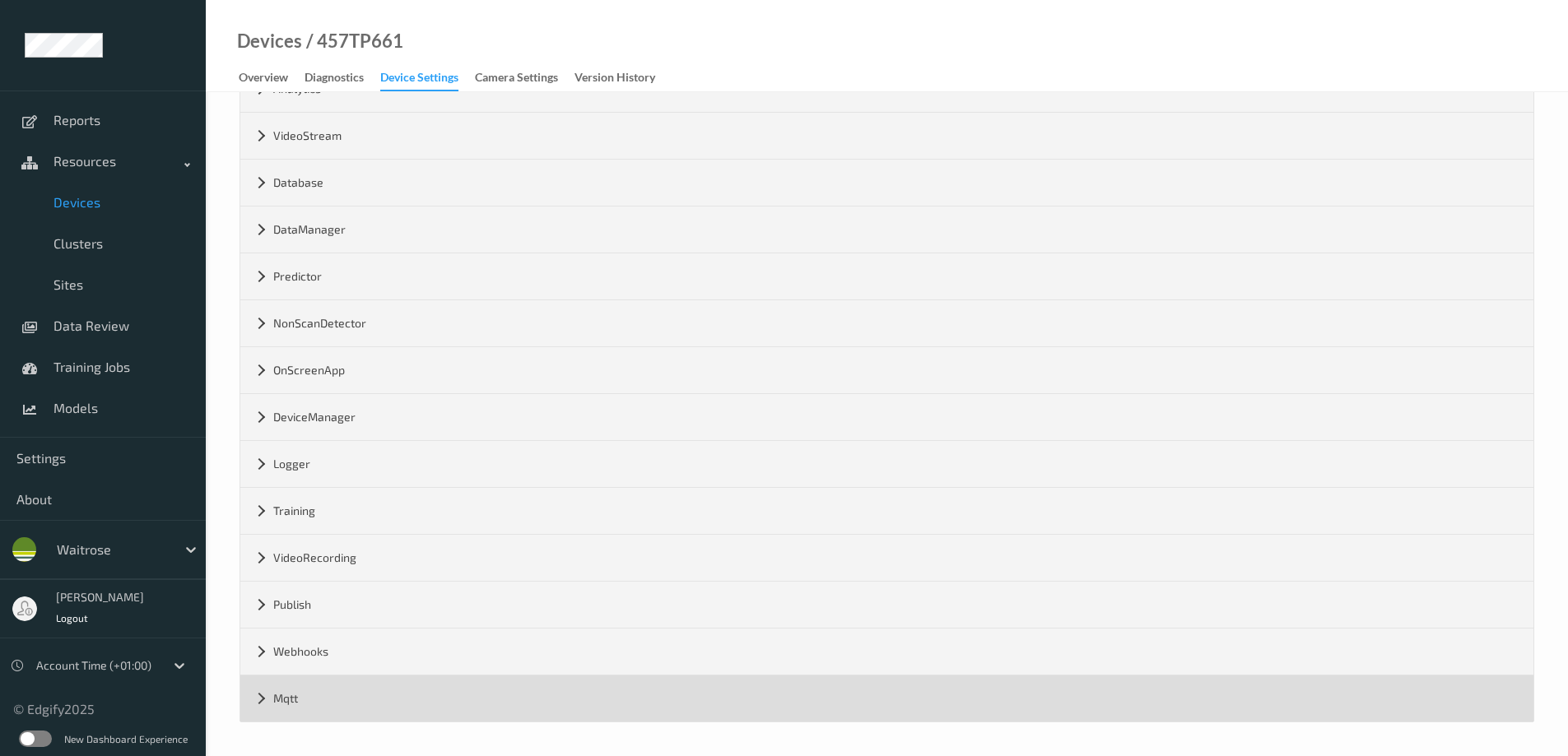
click at [261, 701] on div "Mqtt" at bounding box center [887, 698] width 1293 height 46
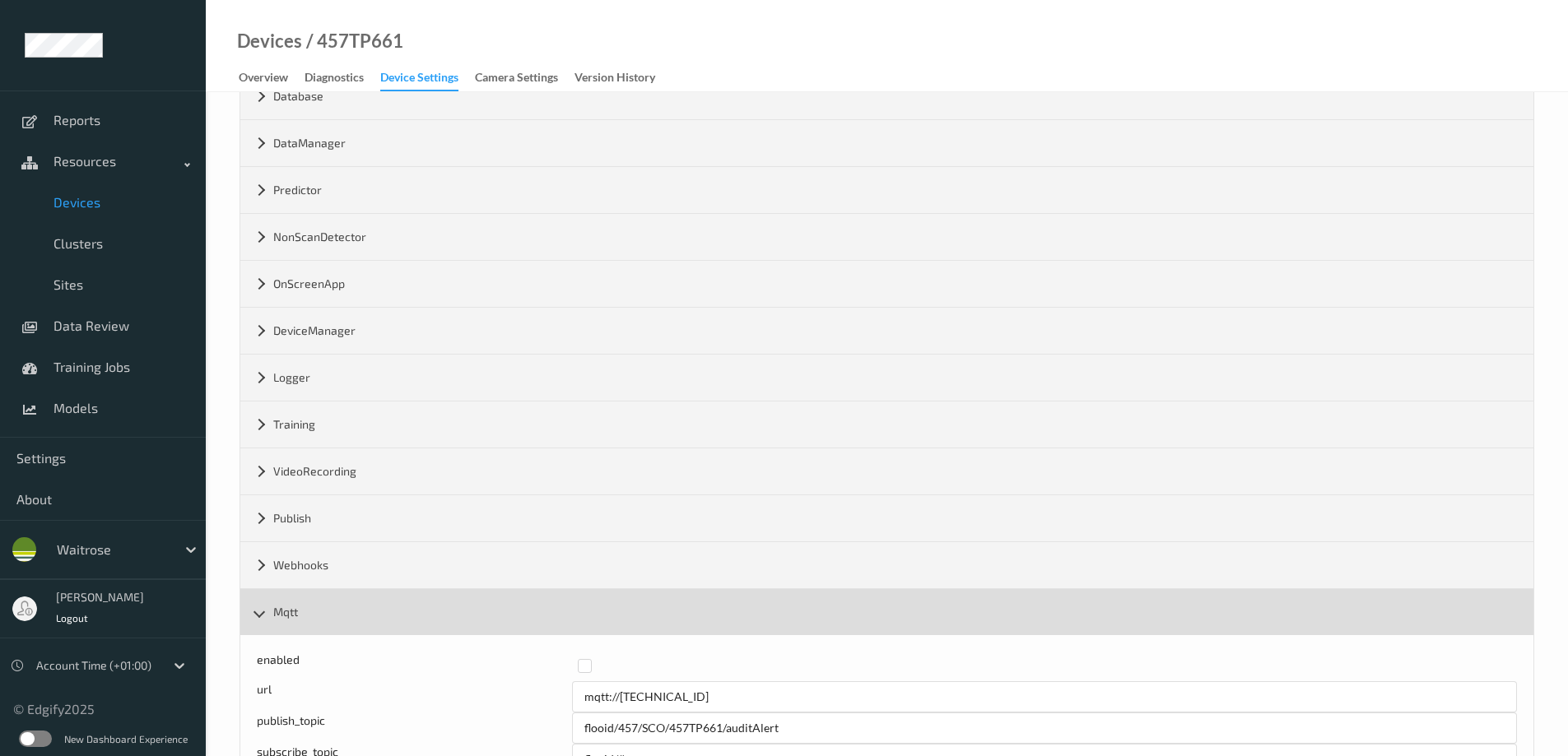
scroll to position [604, 0]
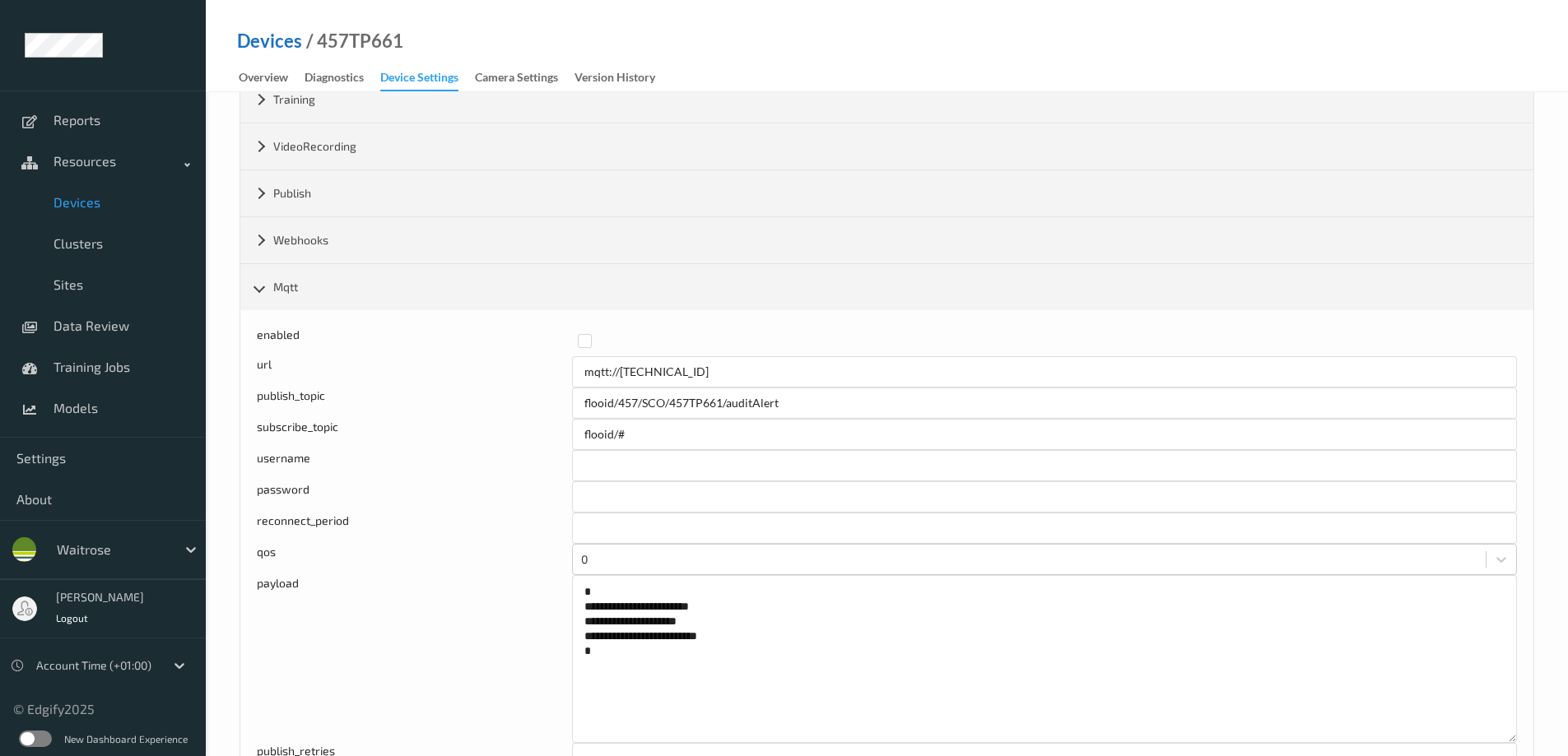
click at [291, 33] on link "Devices" at bounding box center [269, 41] width 65 height 17
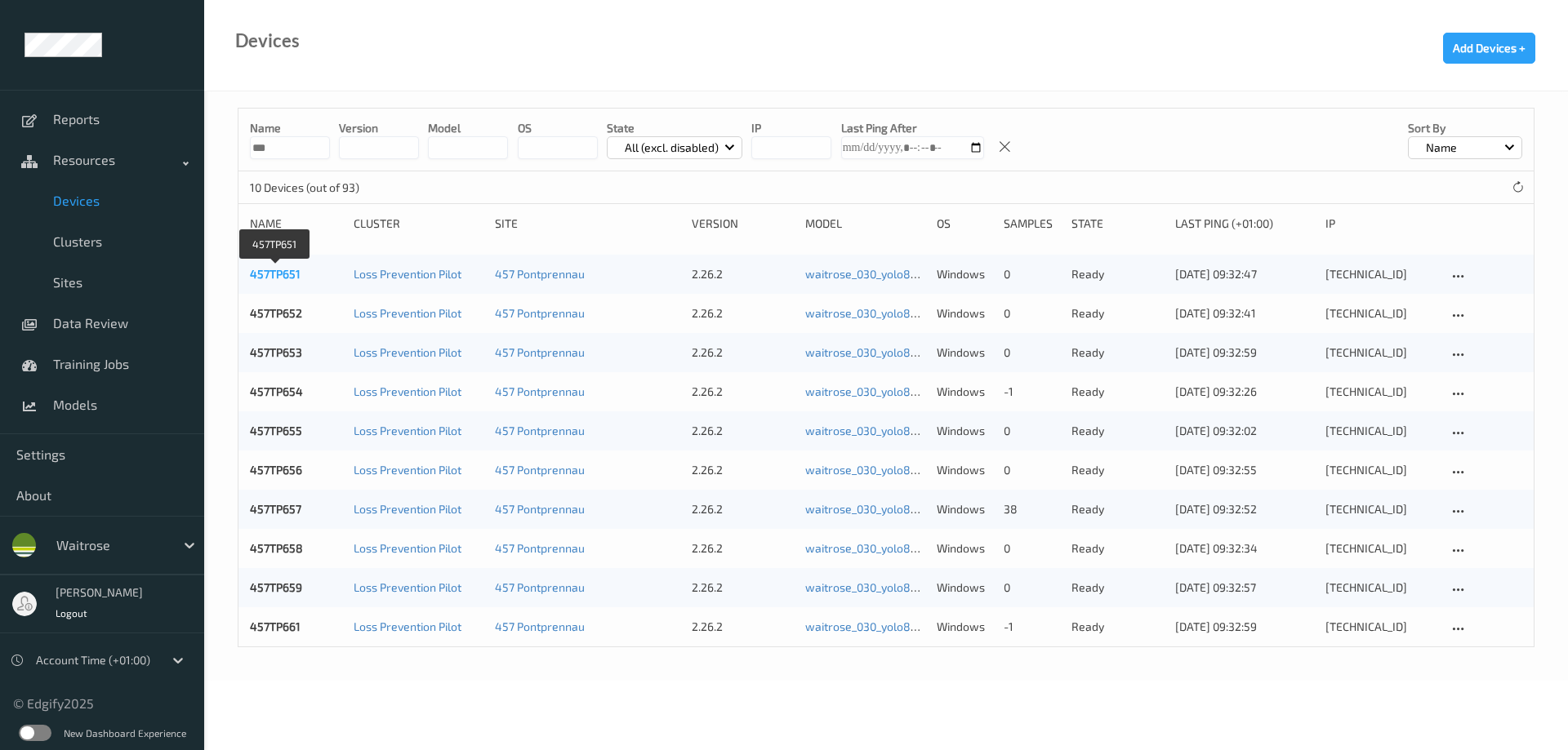
click at [259, 274] on link "457TP651" at bounding box center [275, 273] width 50 height 14
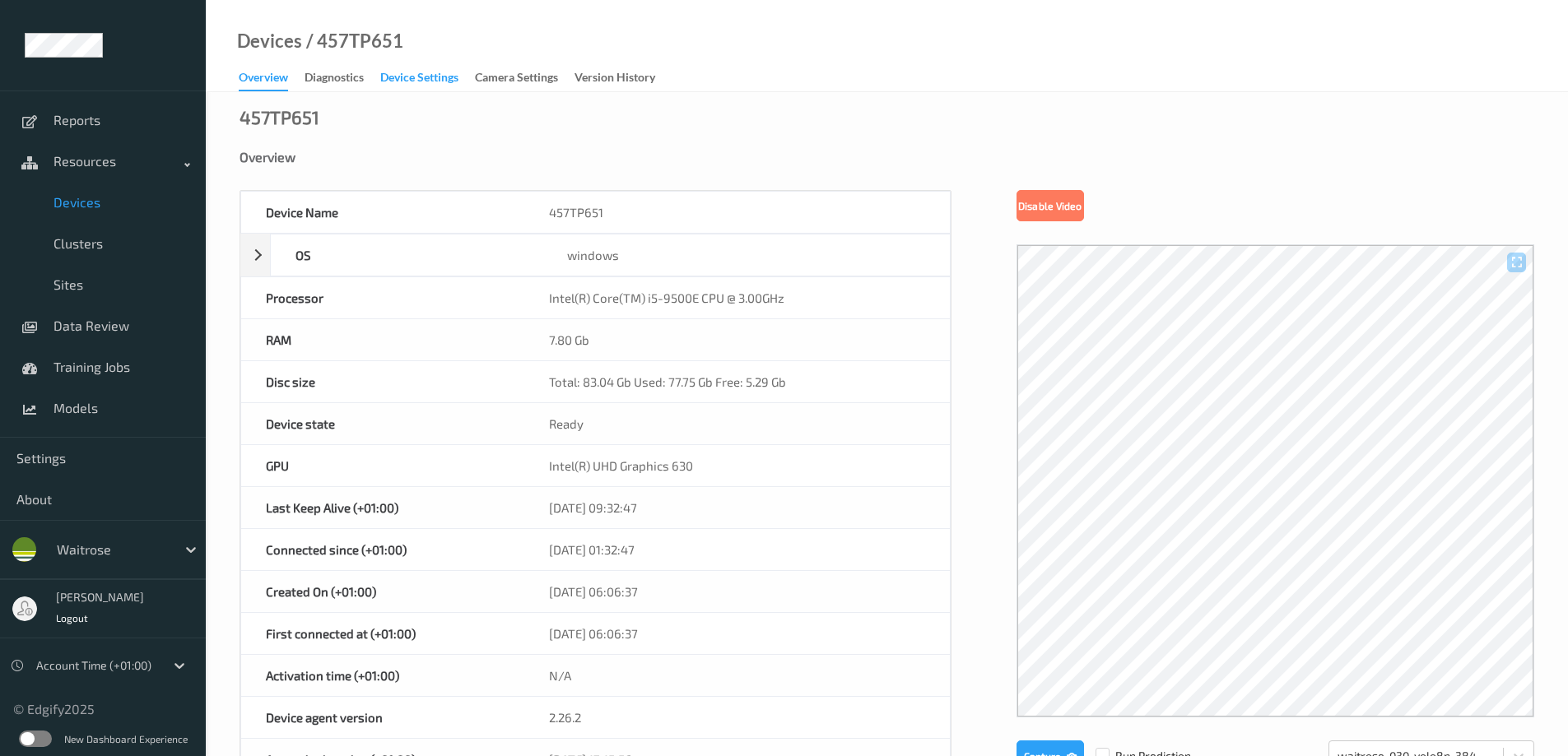
click at [419, 81] on div "Device Settings" at bounding box center [419, 80] width 78 height 21
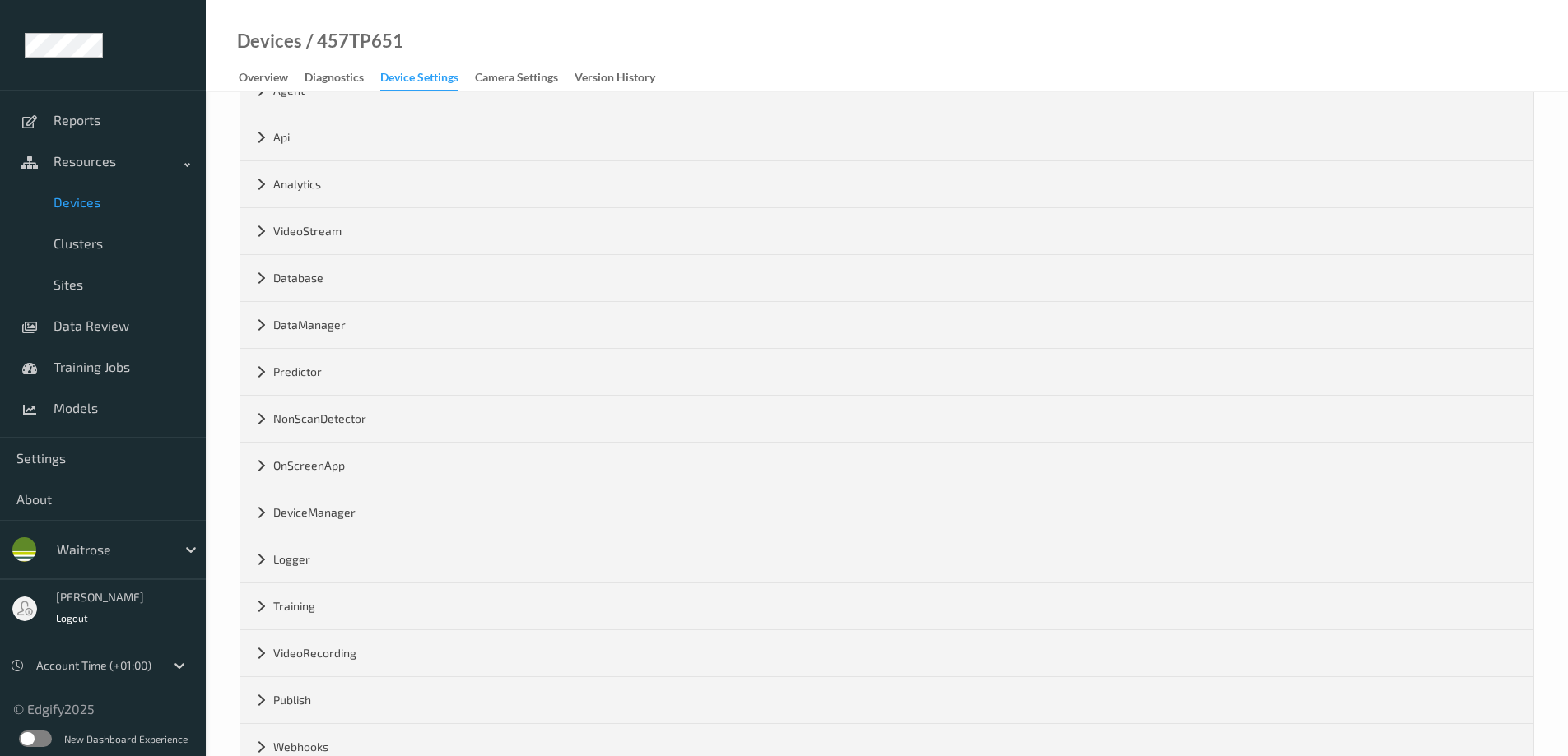
scroll to position [193, 0]
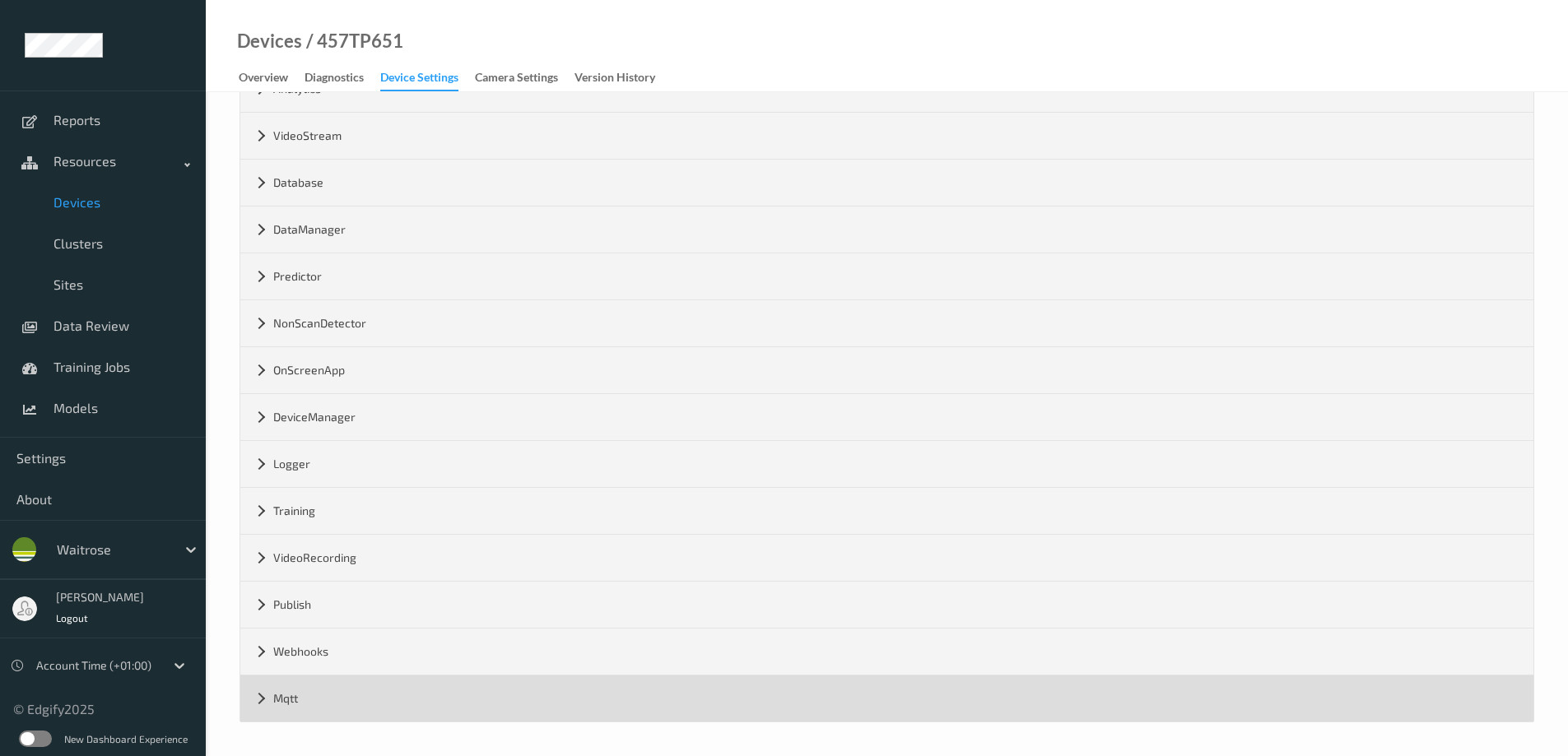
click at [256, 695] on div "Mqtt" at bounding box center [887, 698] width 1293 height 46
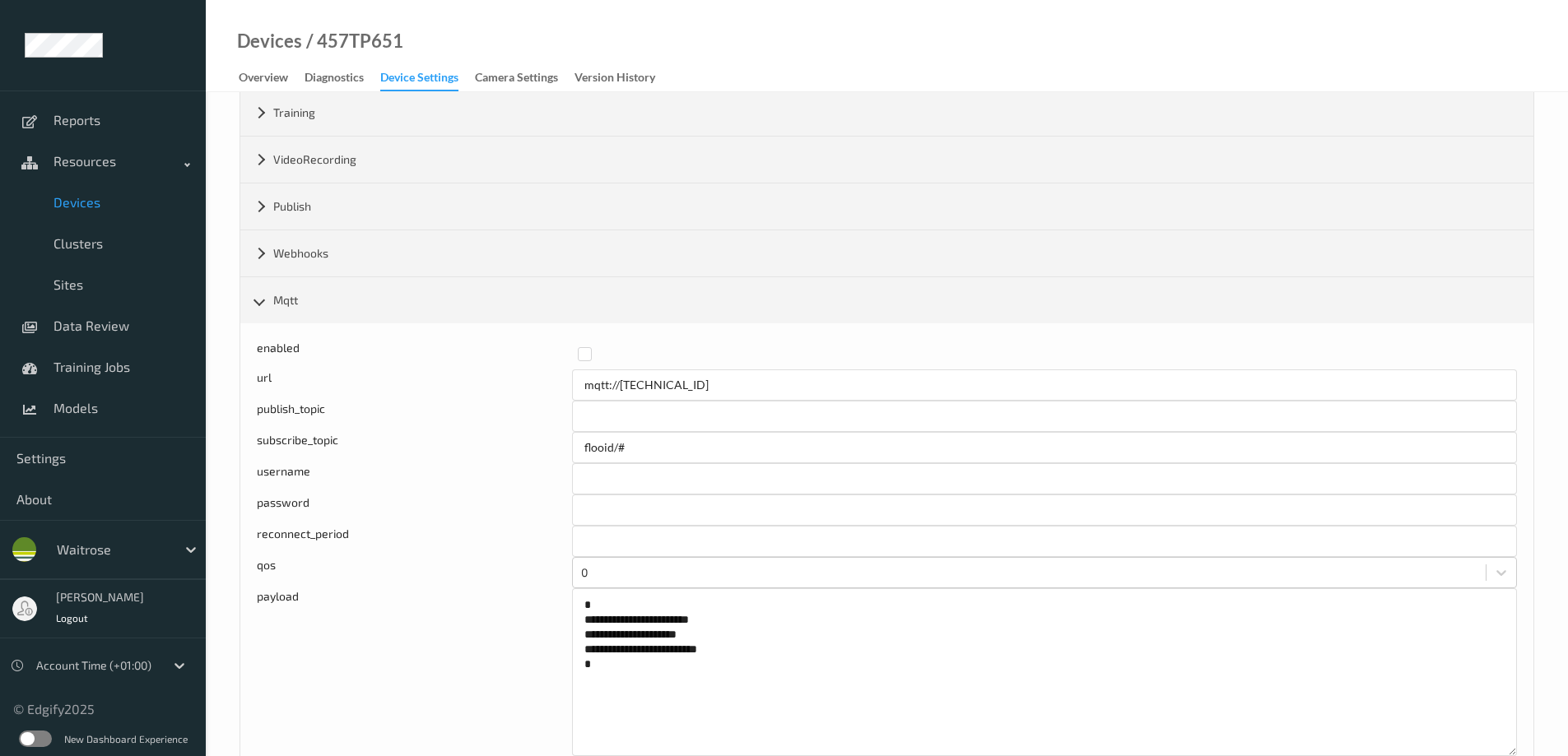
scroll to position [673, 0]
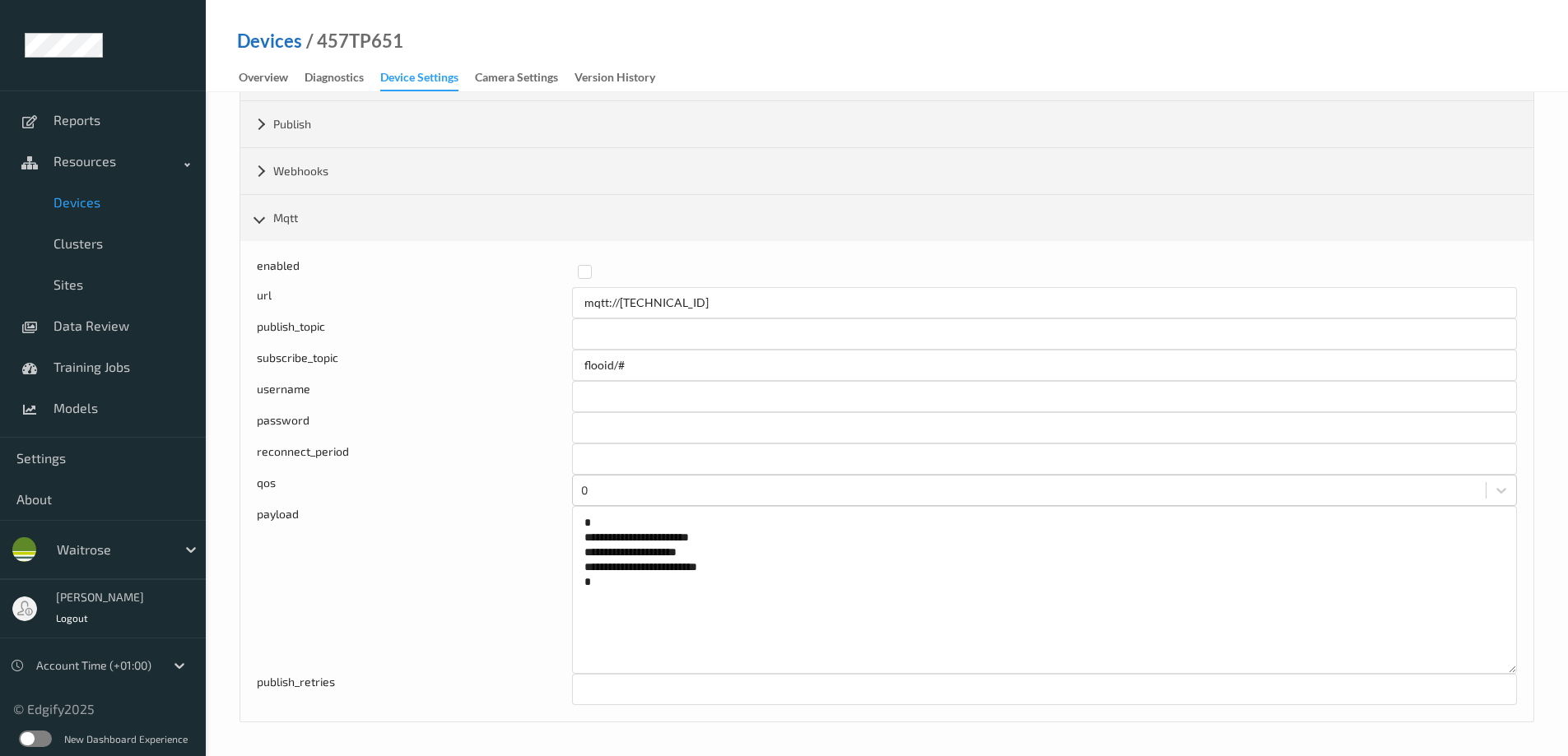
click at [260, 41] on link "Devices" at bounding box center [269, 41] width 65 height 17
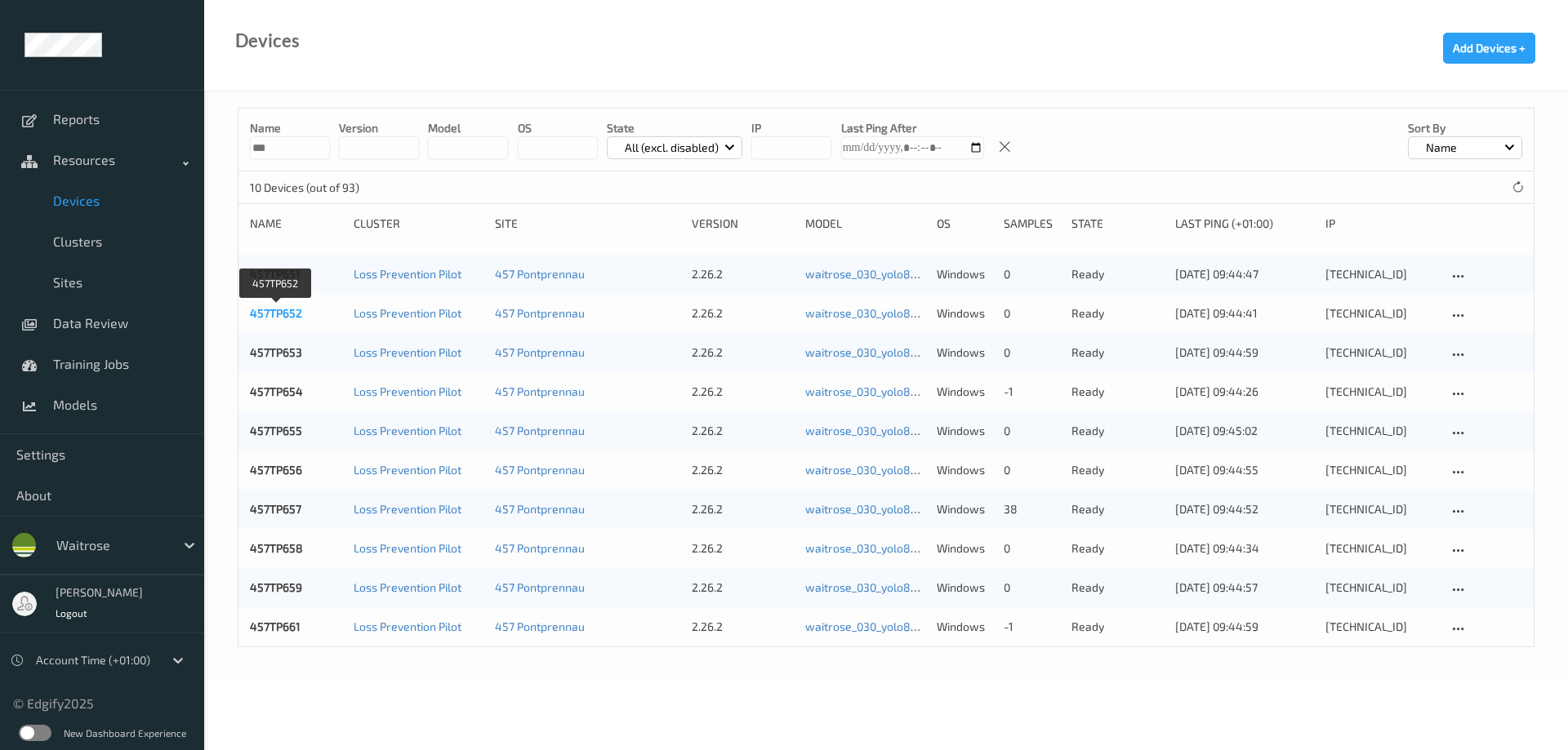
click at [285, 316] on link "457TP652" at bounding box center [276, 312] width 52 height 14
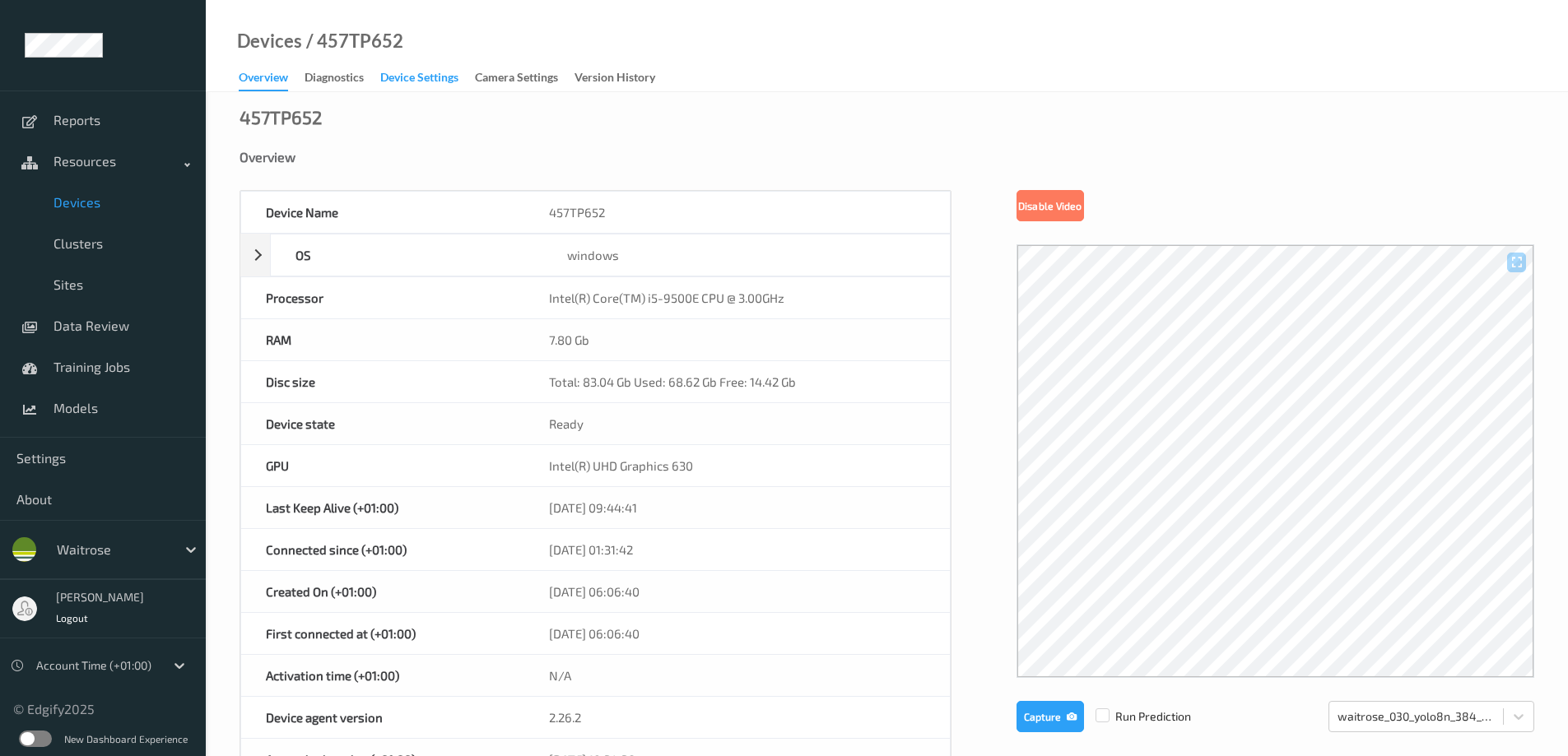
click at [395, 79] on div "Device Settings" at bounding box center [419, 80] width 78 height 21
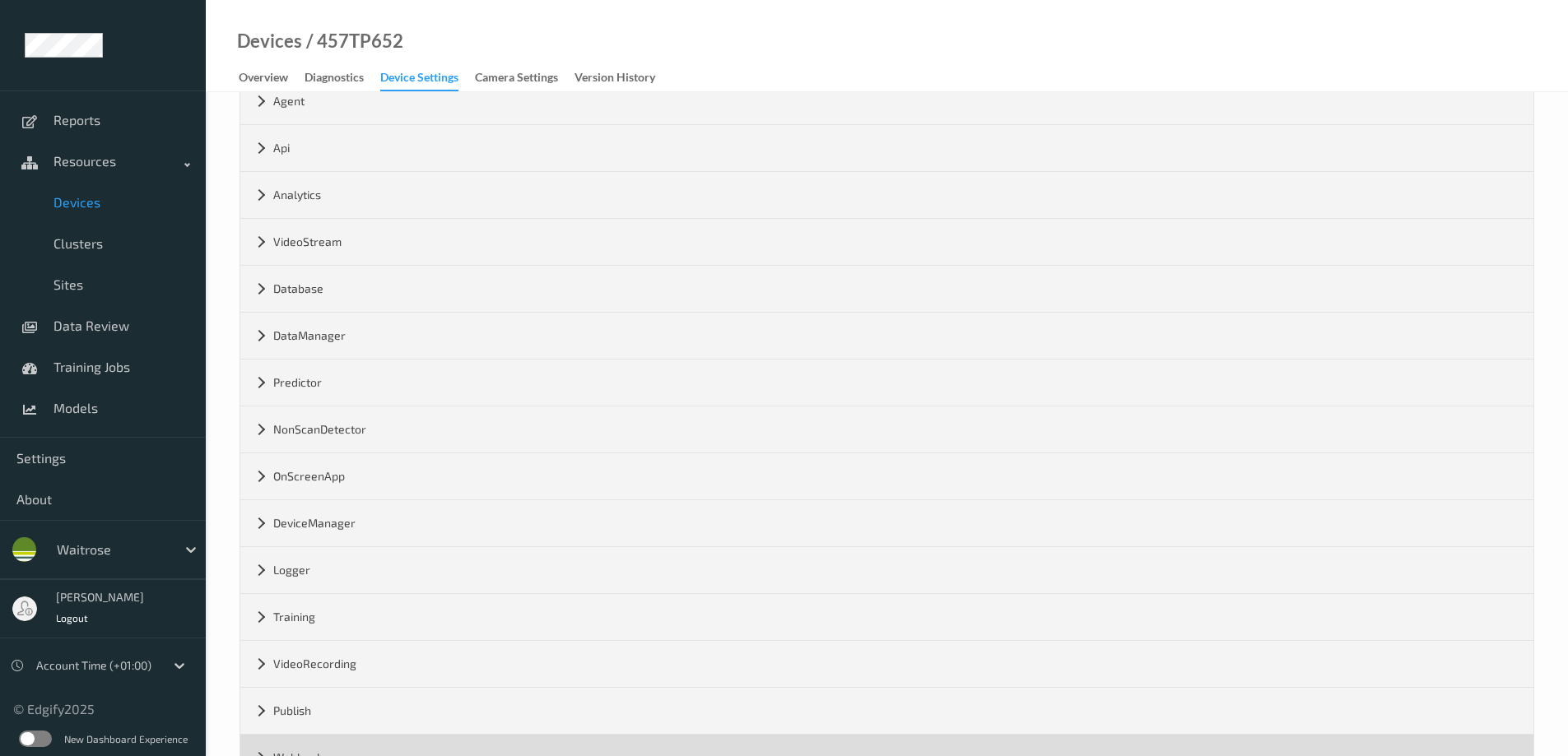
scroll to position [193, 0]
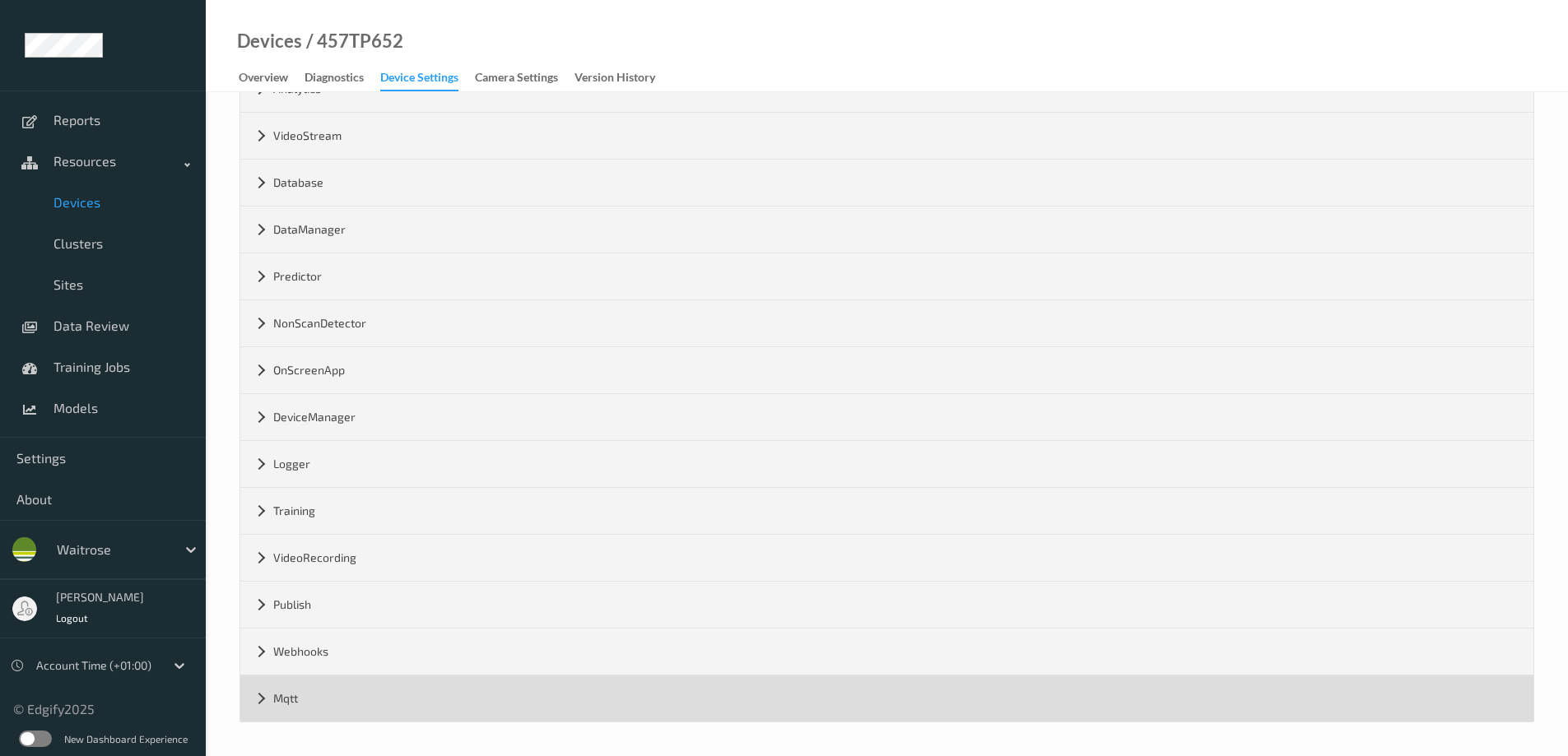
click at [261, 701] on div "Mqtt" at bounding box center [887, 698] width 1293 height 46
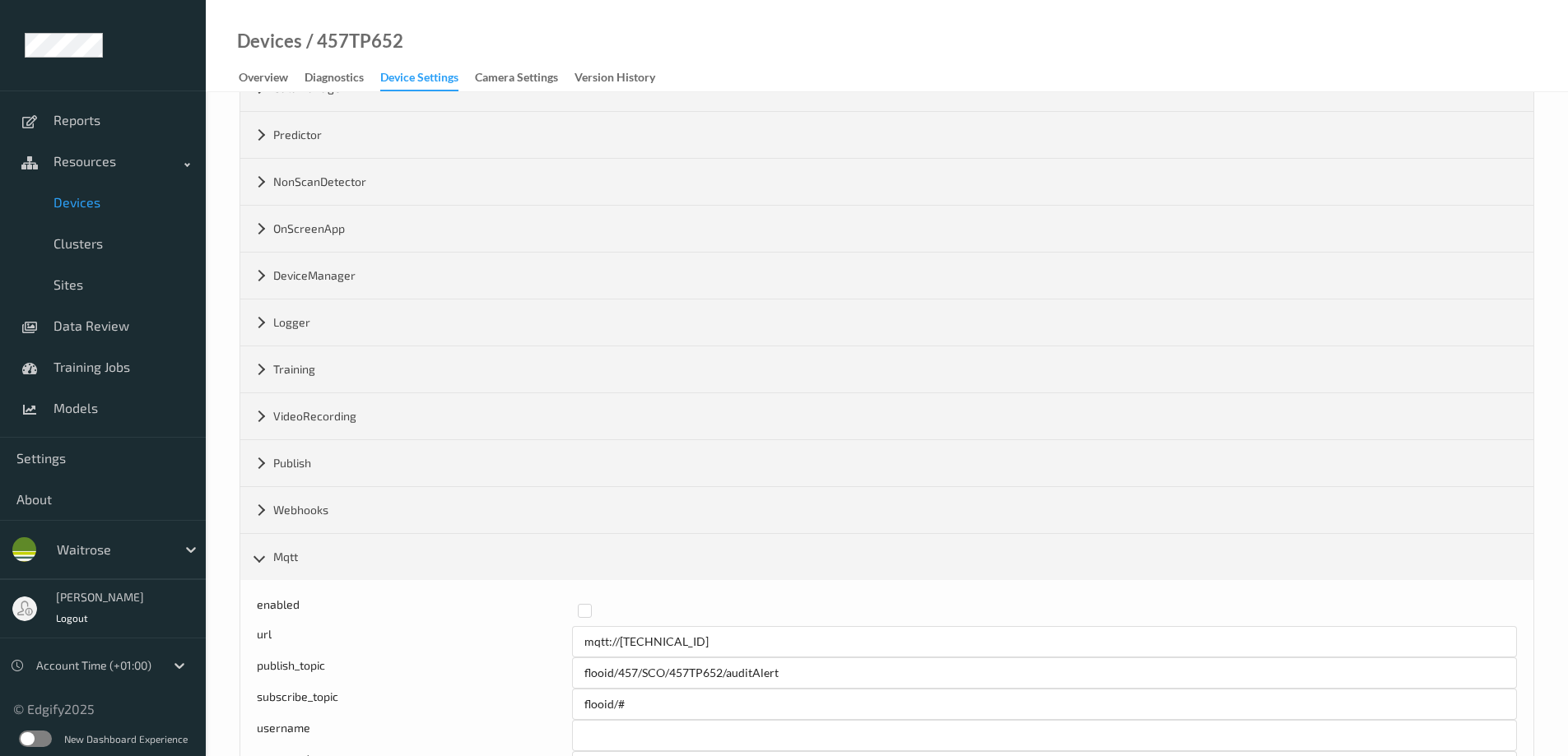
scroll to position [604, 0]
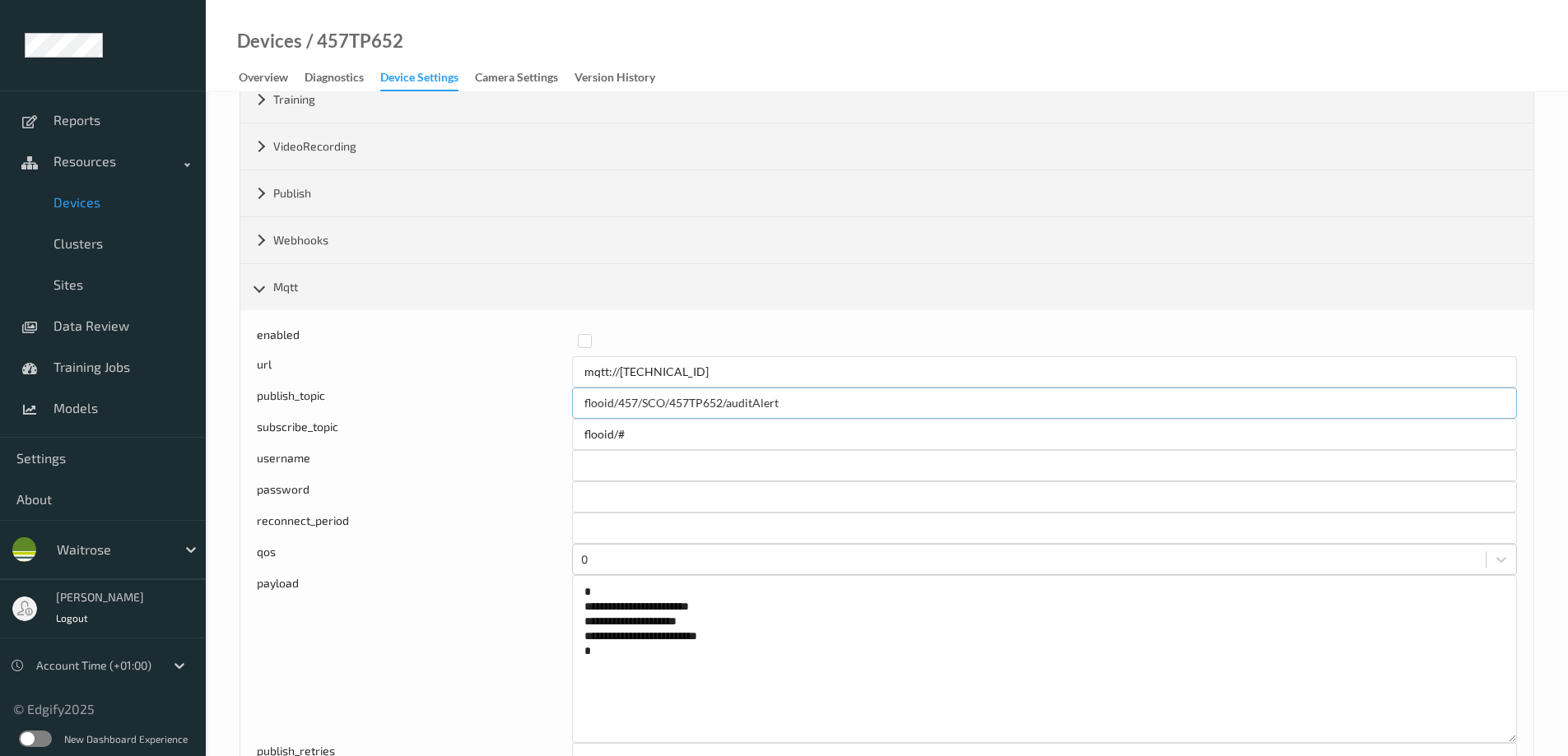
click at [696, 402] on input "flooid/457/SCO/457TP652/auditAlert" at bounding box center [1044, 402] width 945 height 31
click at [261, 41] on link "Devices" at bounding box center [269, 41] width 65 height 17
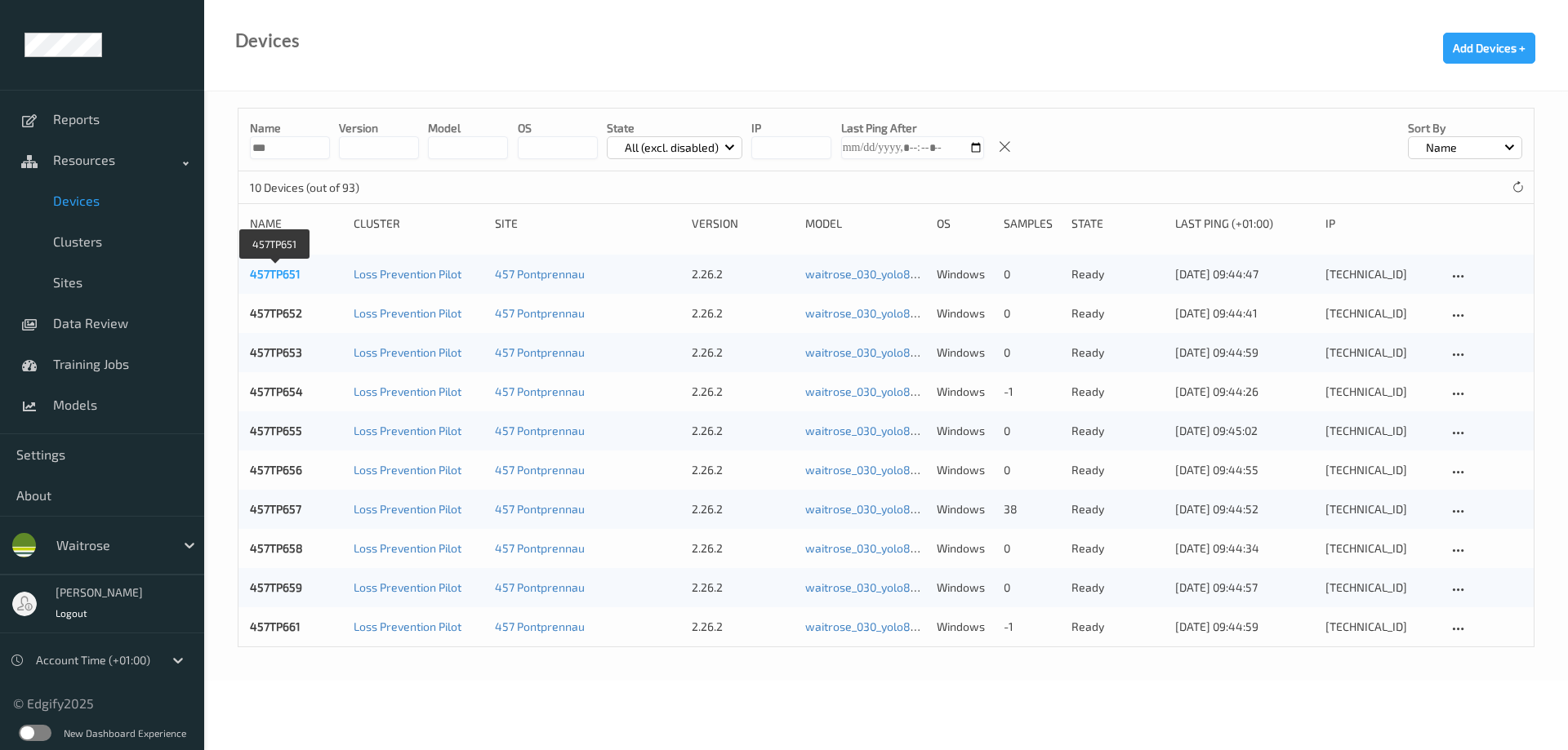
click at [268, 271] on link "457TP651" at bounding box center [275, 273] width 50 height 14
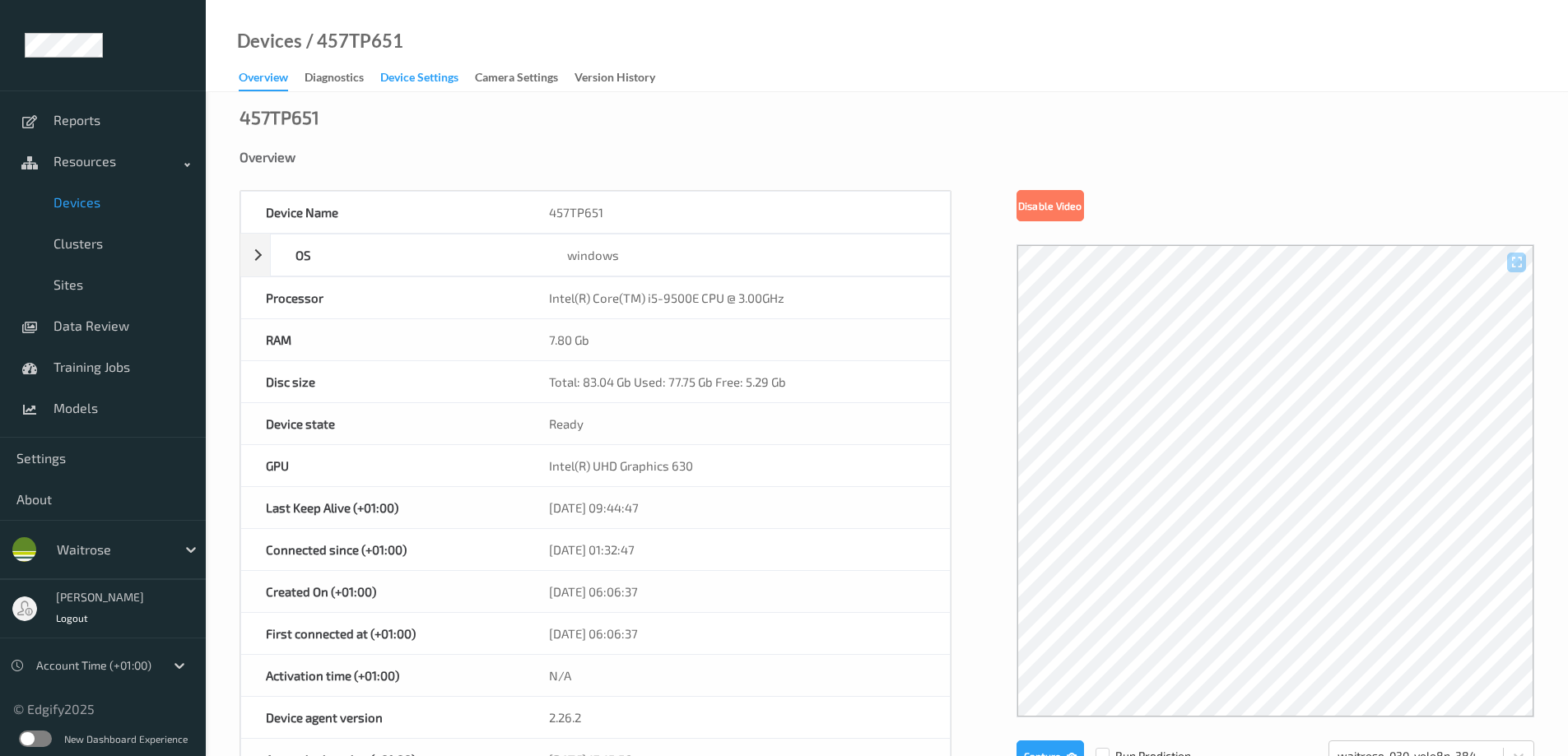
click at [403, 76] on div "Device Settings" at bounding box center [419, 80] width 78 height 21
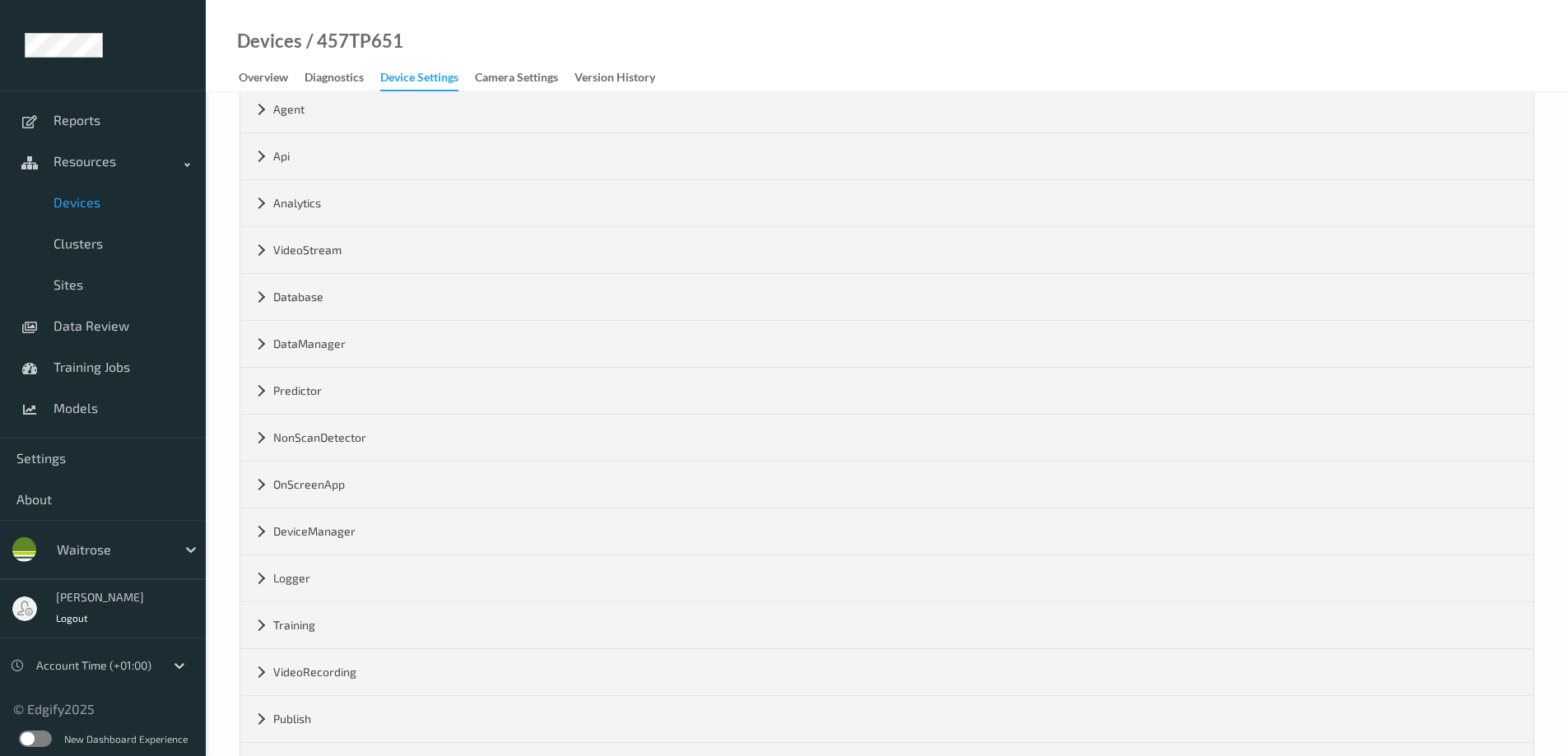
scroll to position [193, 0]
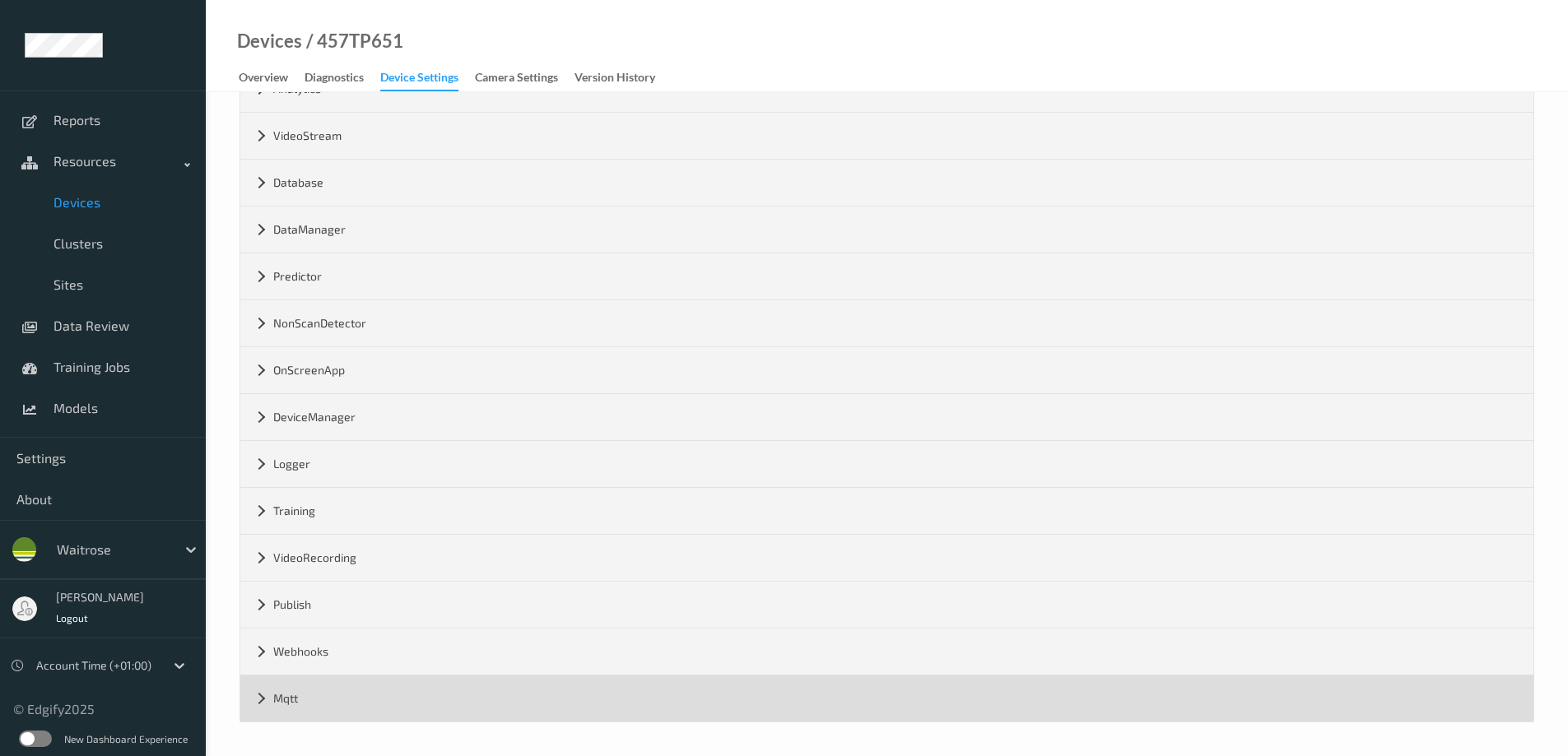
click at [259, 703] on div "Mqtt" at bounding box center [887, 698] width 1293 height 46
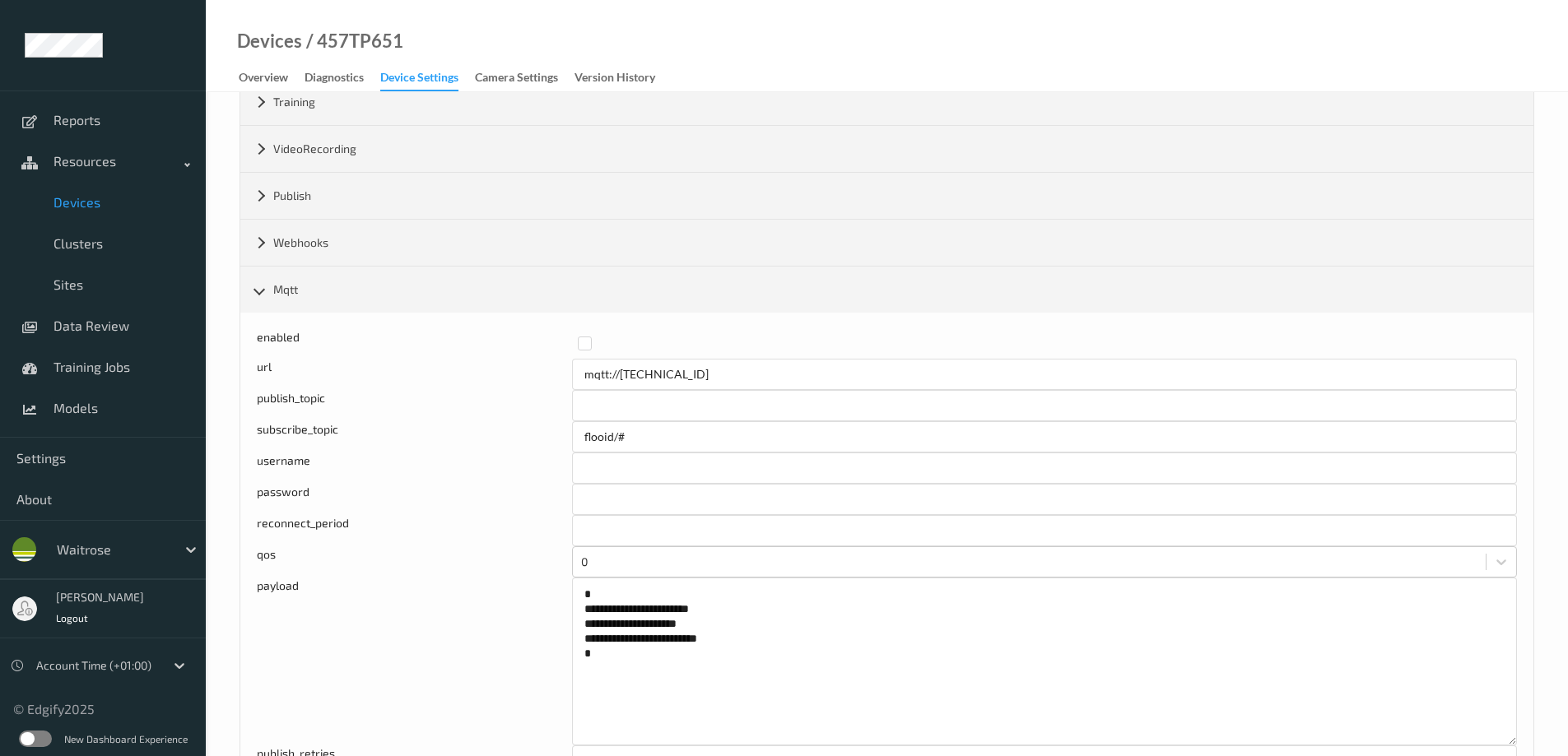
scroll to position [604, 0]
click at [629, 403] on input "text" at bounding box center [1044, 402] width 945 height 31
paste input "flooid/457/SCO/457TP652/auditAlert"
click at [719, 400] on input "flooid/457/SCO/457TP652/auditAlert" at bounding box center [1044, 402] width 945 height 31
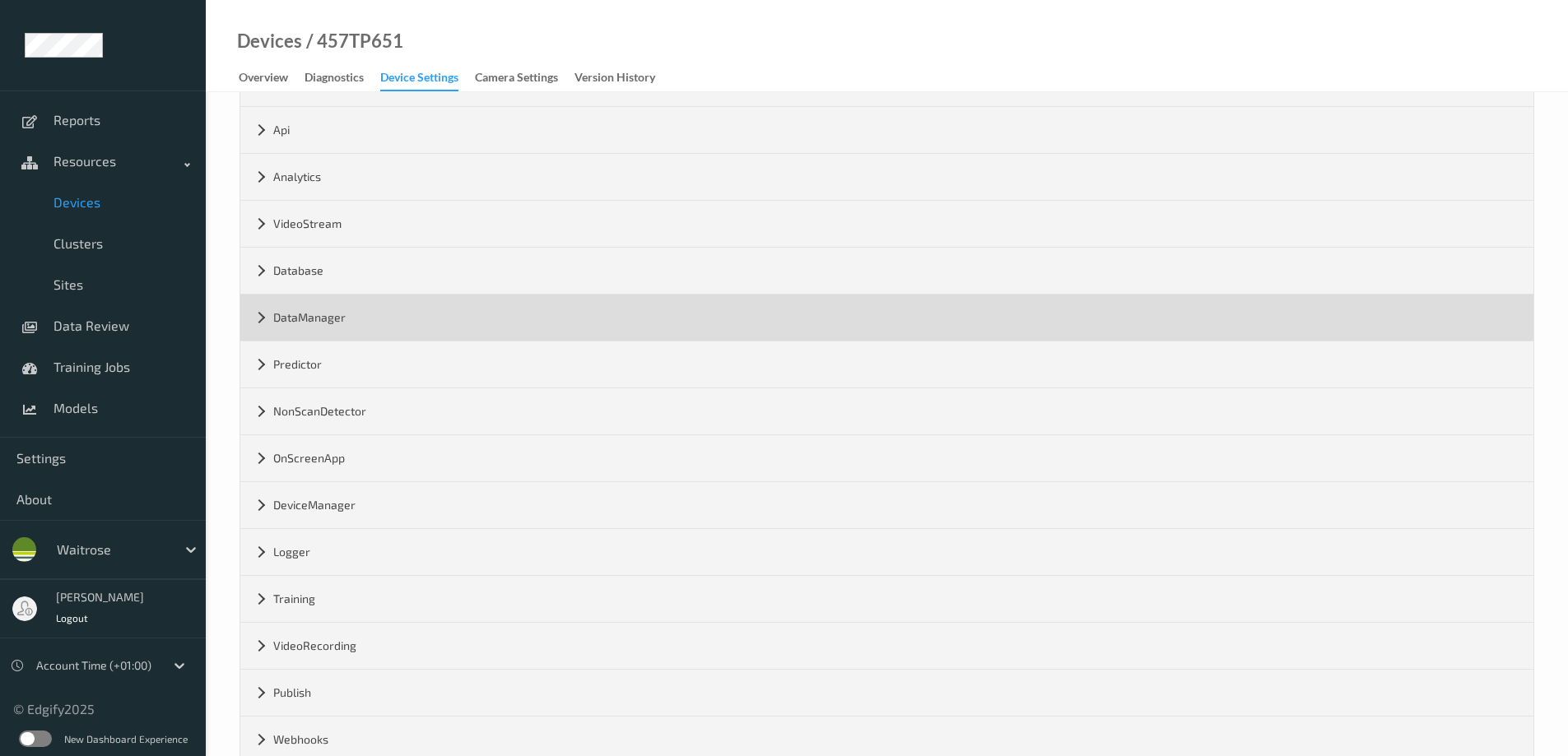
scroll to position [0, 0]
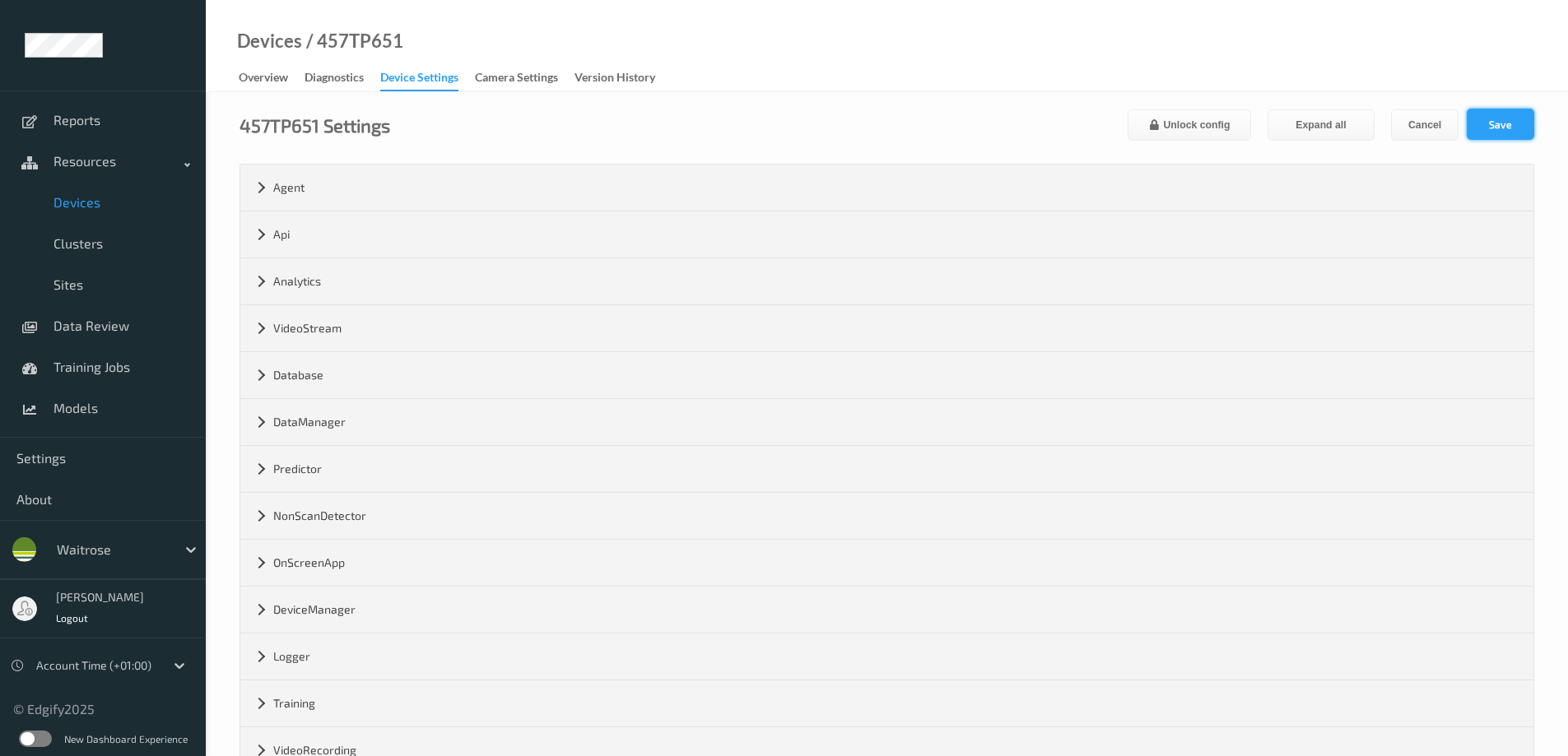
type input "flooid/457/SCO/457TP651/auditAlert"
click at [1506, 118] on button "Save" at bounding box center [1500, 124] width 68 height 31
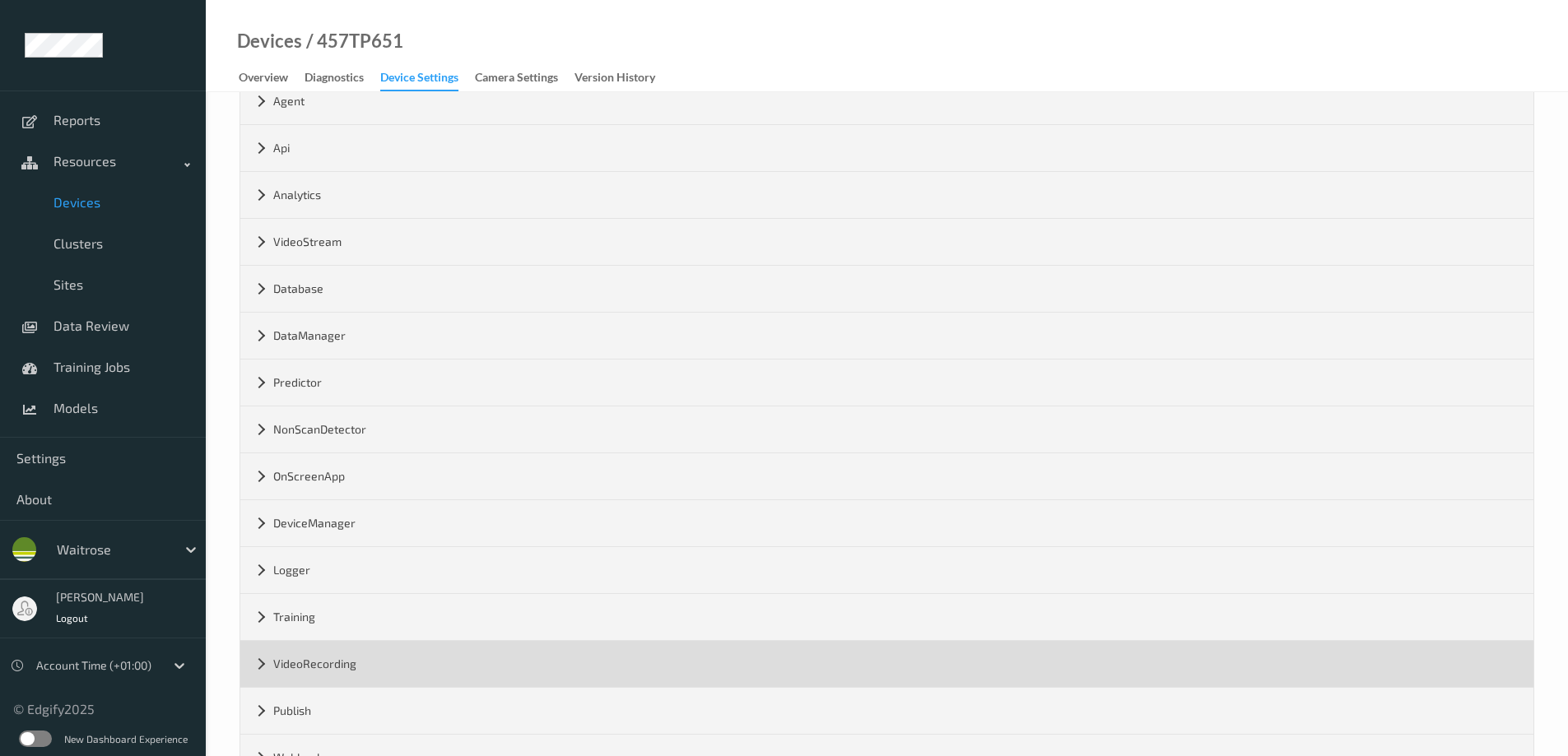
scroll to position [193, 0]
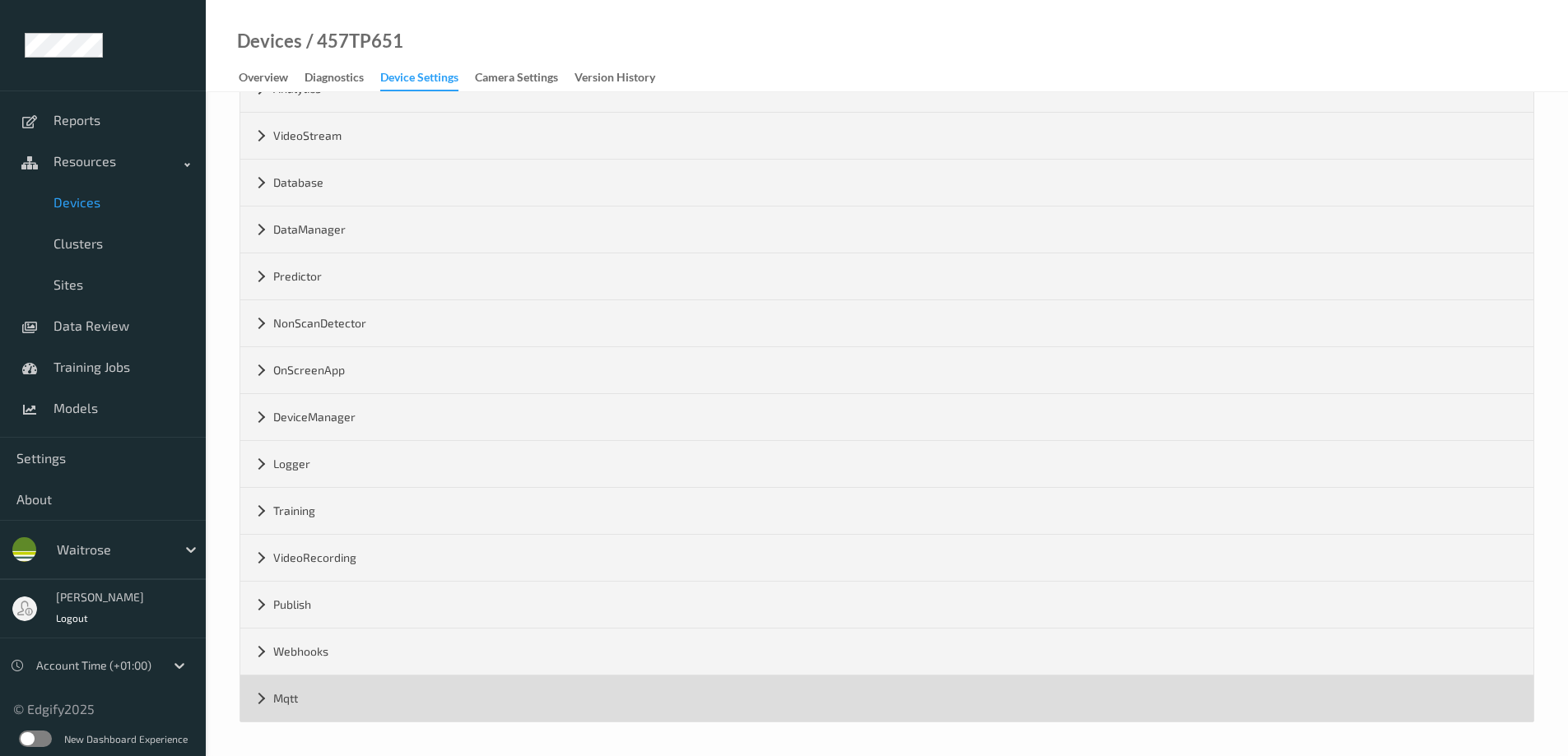
click at [256, 698] on div "Mqtt" at bounding box center [887, 698] width 1293 height 46
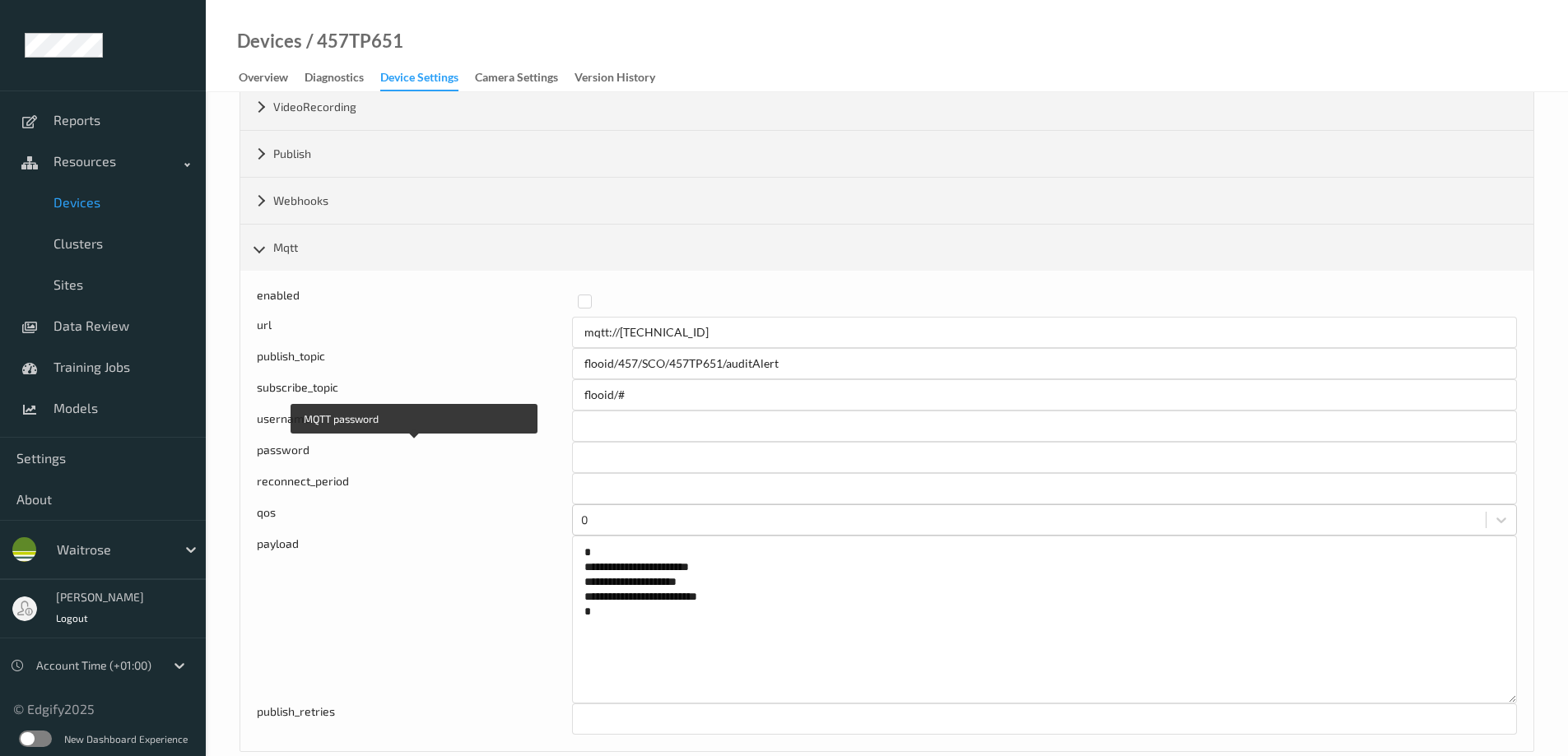
scroll to position [673, 0]
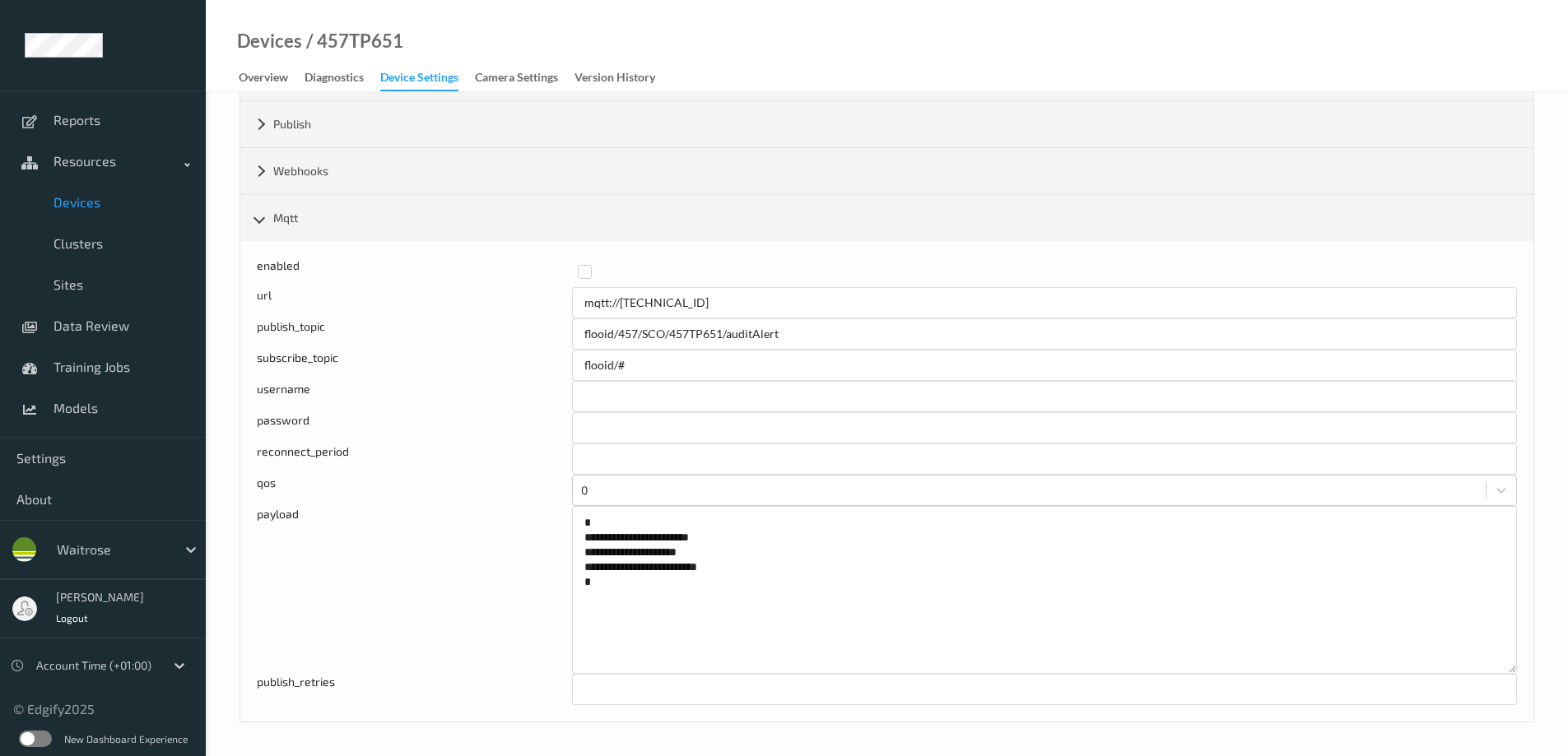
click at [38, 740] on label at bounding box center [35, 739] width 33 height 17
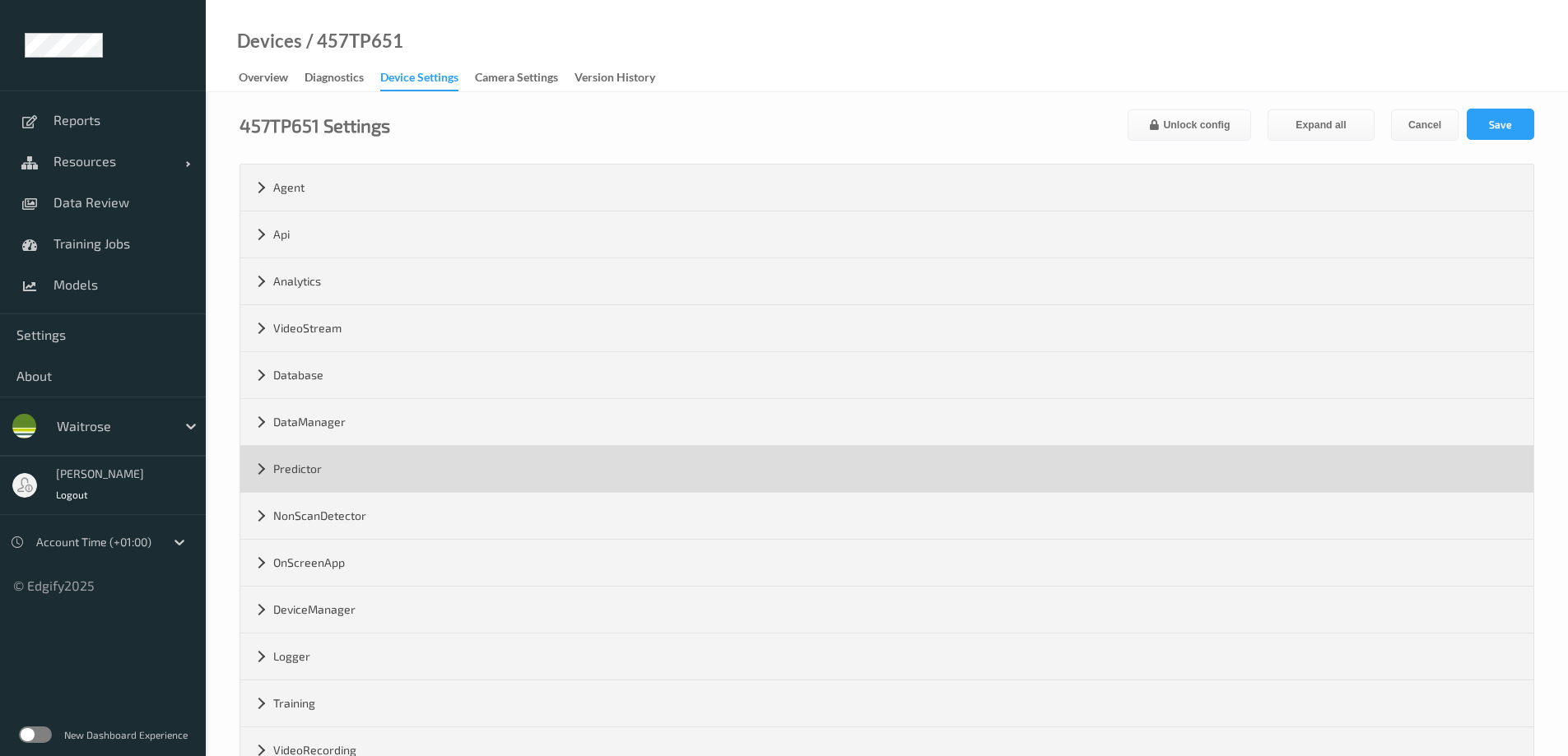
scroll to position [193, 0]
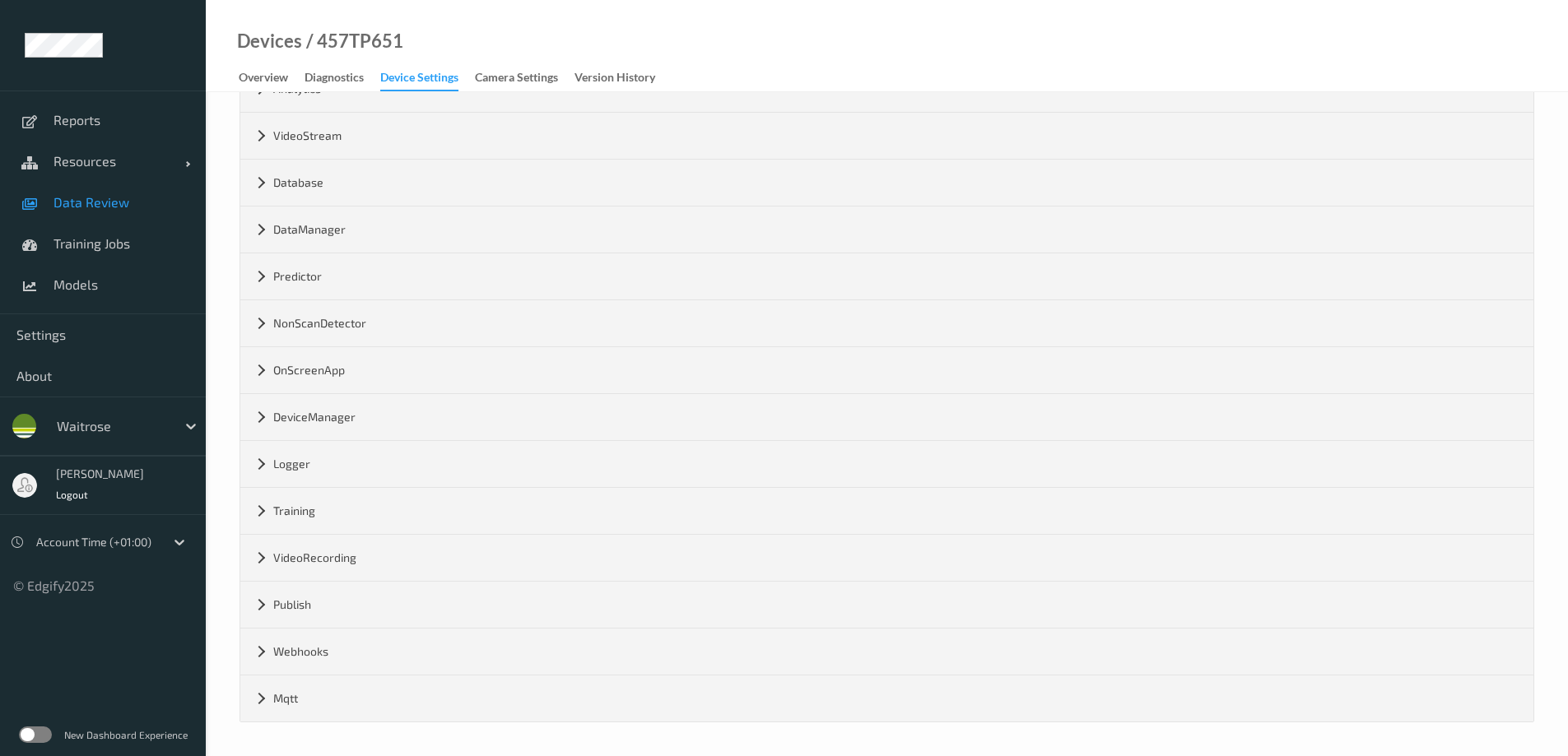
click at [64, 205] on span "Data Review" at bounding box center [121, 203] width 135 height 17
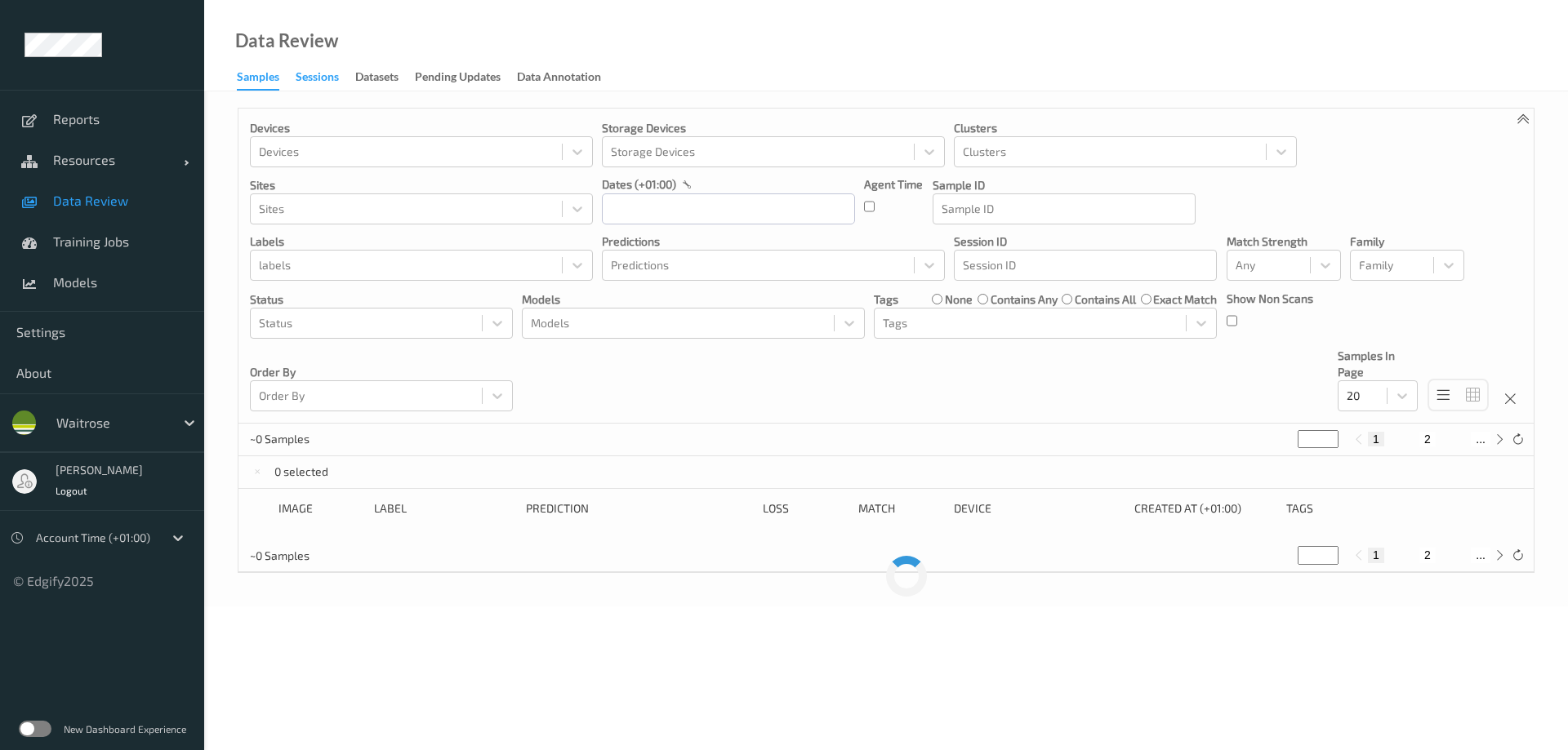
click at [315, 85] on div "Sessions" at bounding box center [317, 79] width 43 height 21
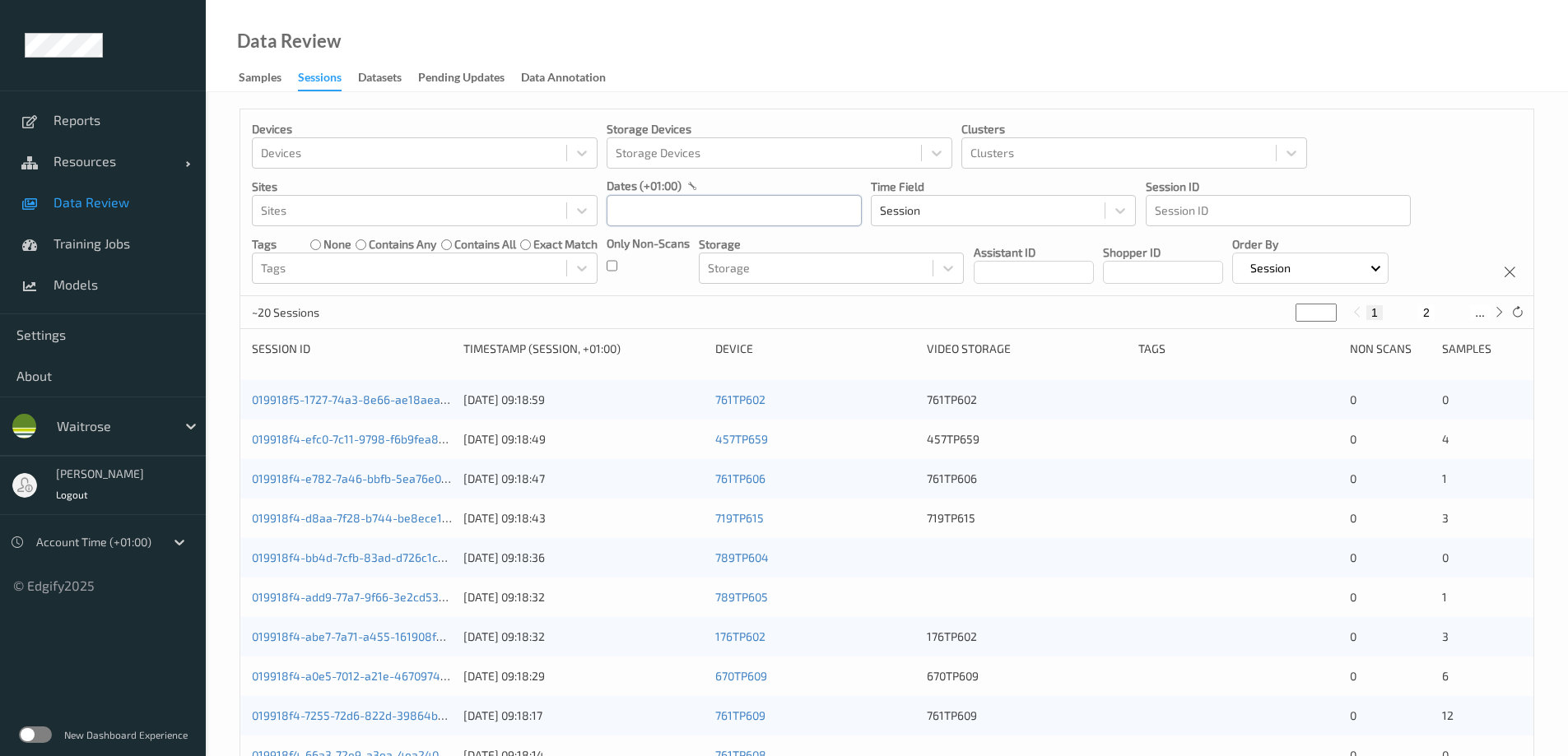
click at [699, 215] on input "text" at bounding box center [734, 210] width 255 height 31
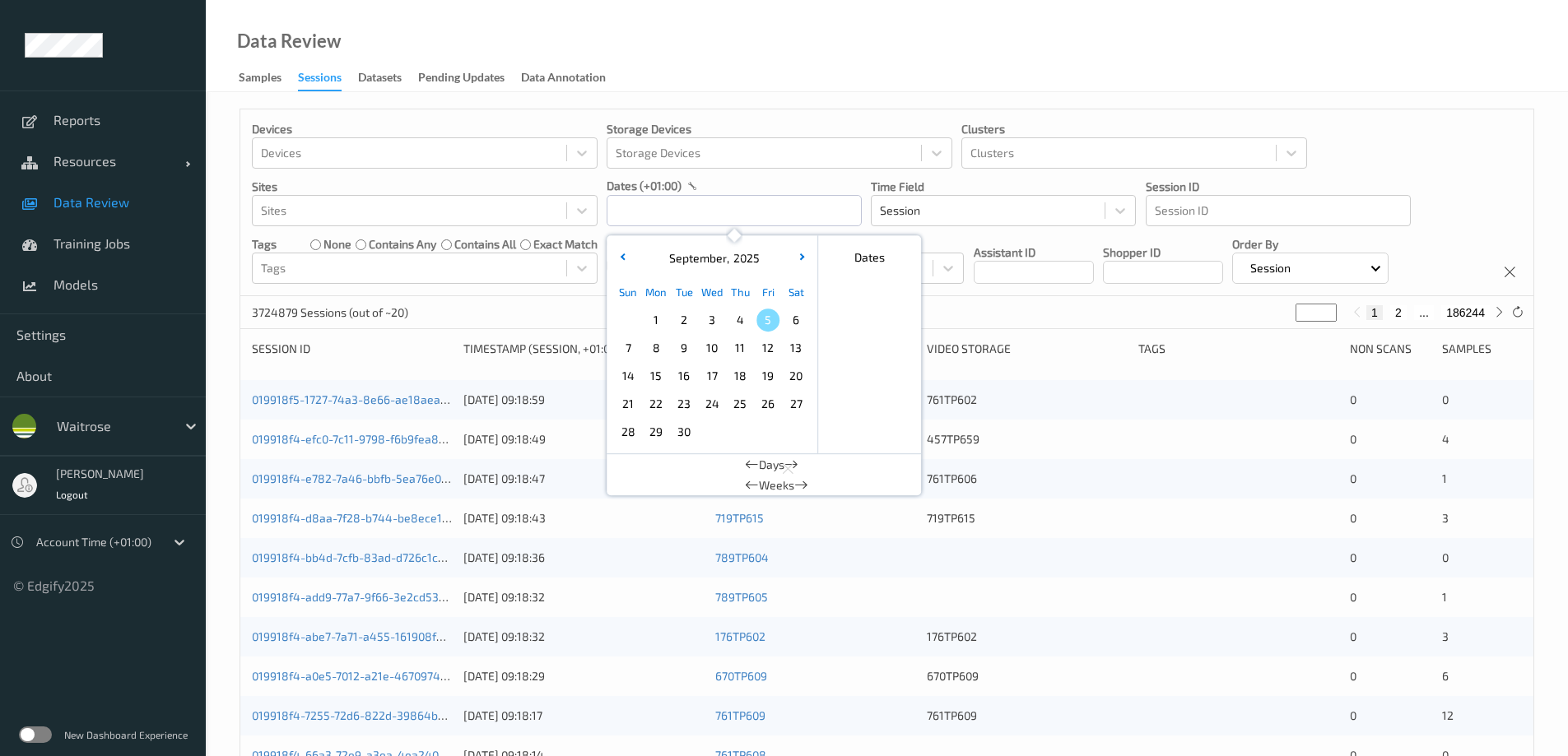
click at [769, 313] on span "5" at bounding box center [768, 320] width 24 height 24
type input "05/09/2025 00:00 -> 05/09/2025 23:59"
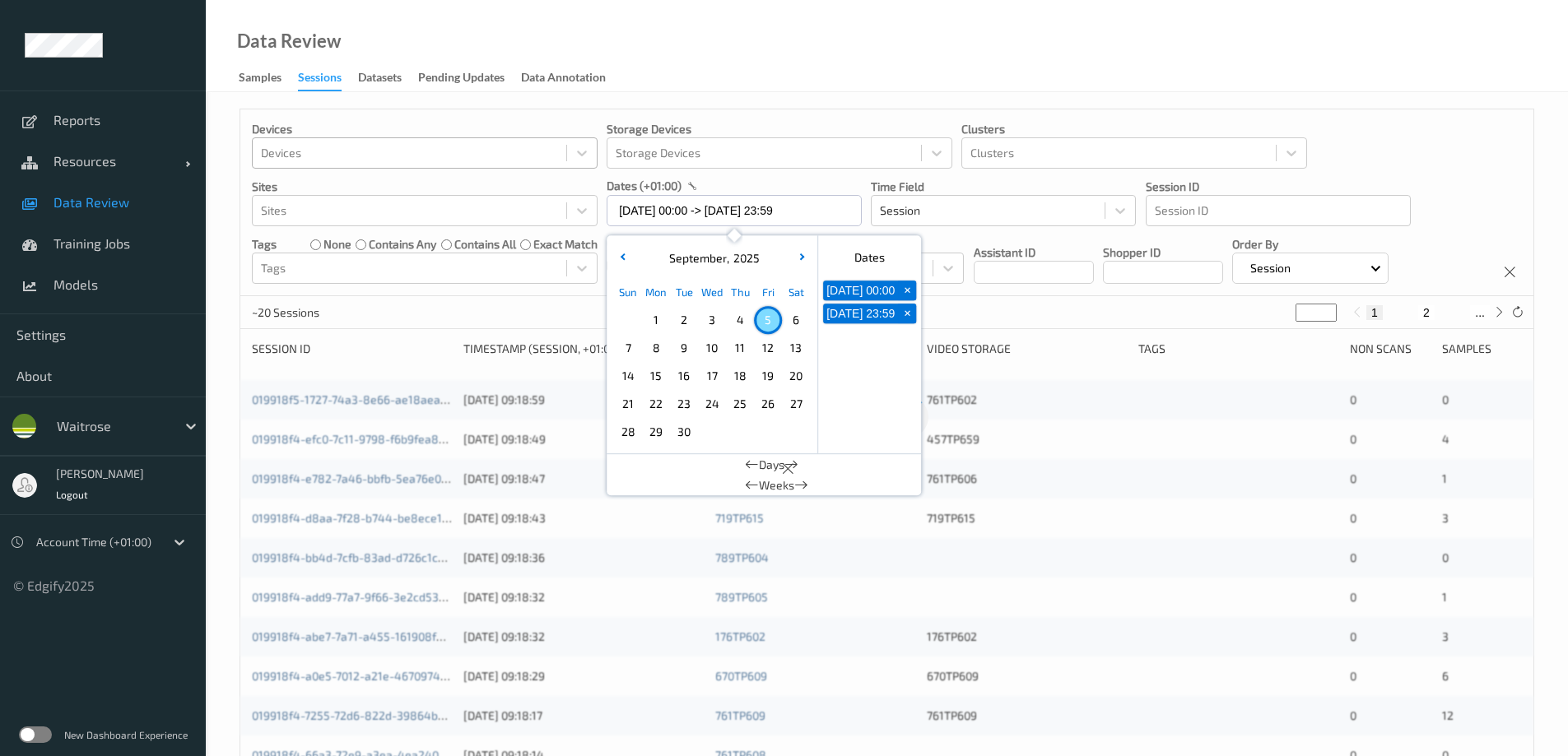
click at [331, 155] on div at bounding box center [409, 152] width 297 height 20
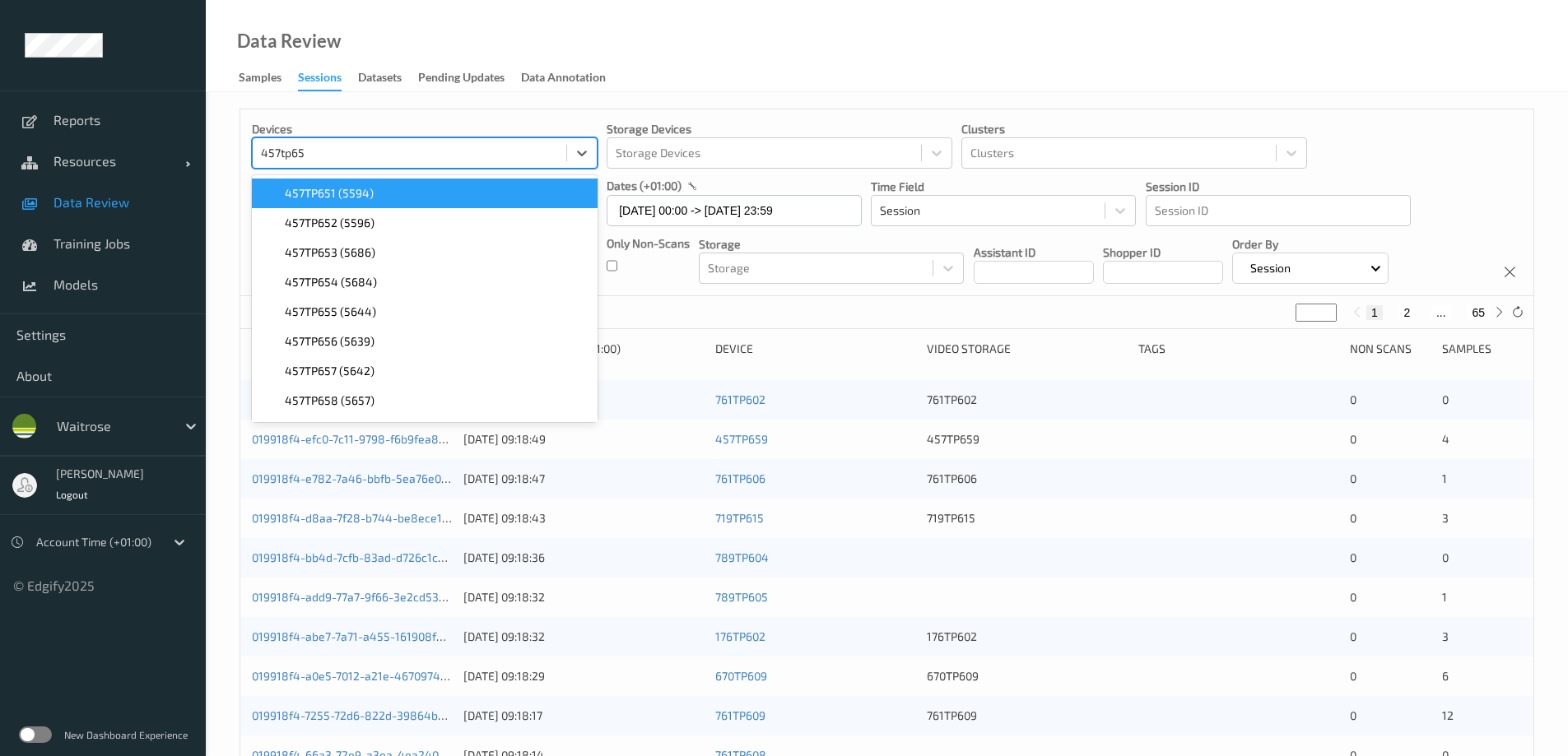
type input "457tp651"
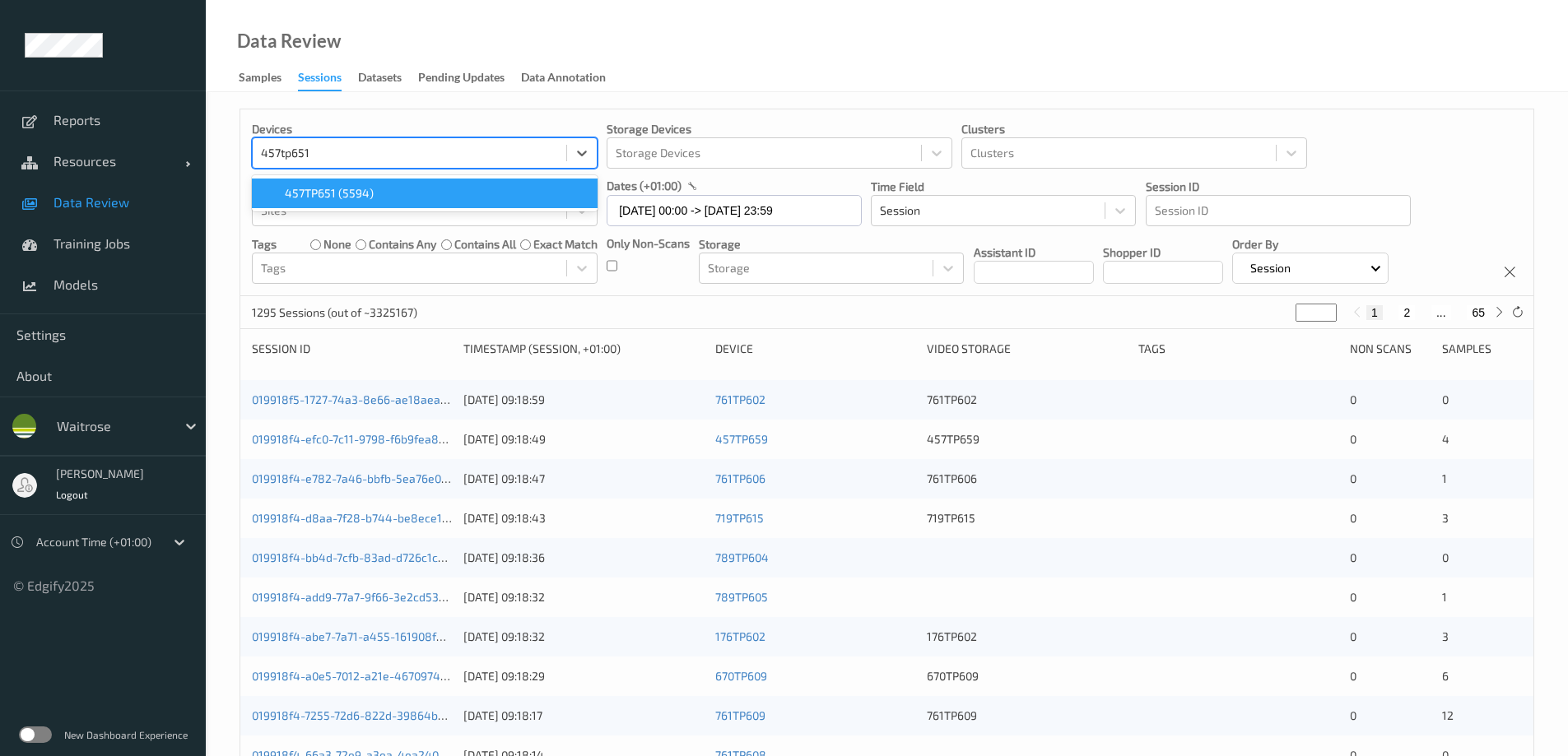
click at [331, 189] on span "457TP651 (5594)" at bounding box center [329, 194] width 89 height 17
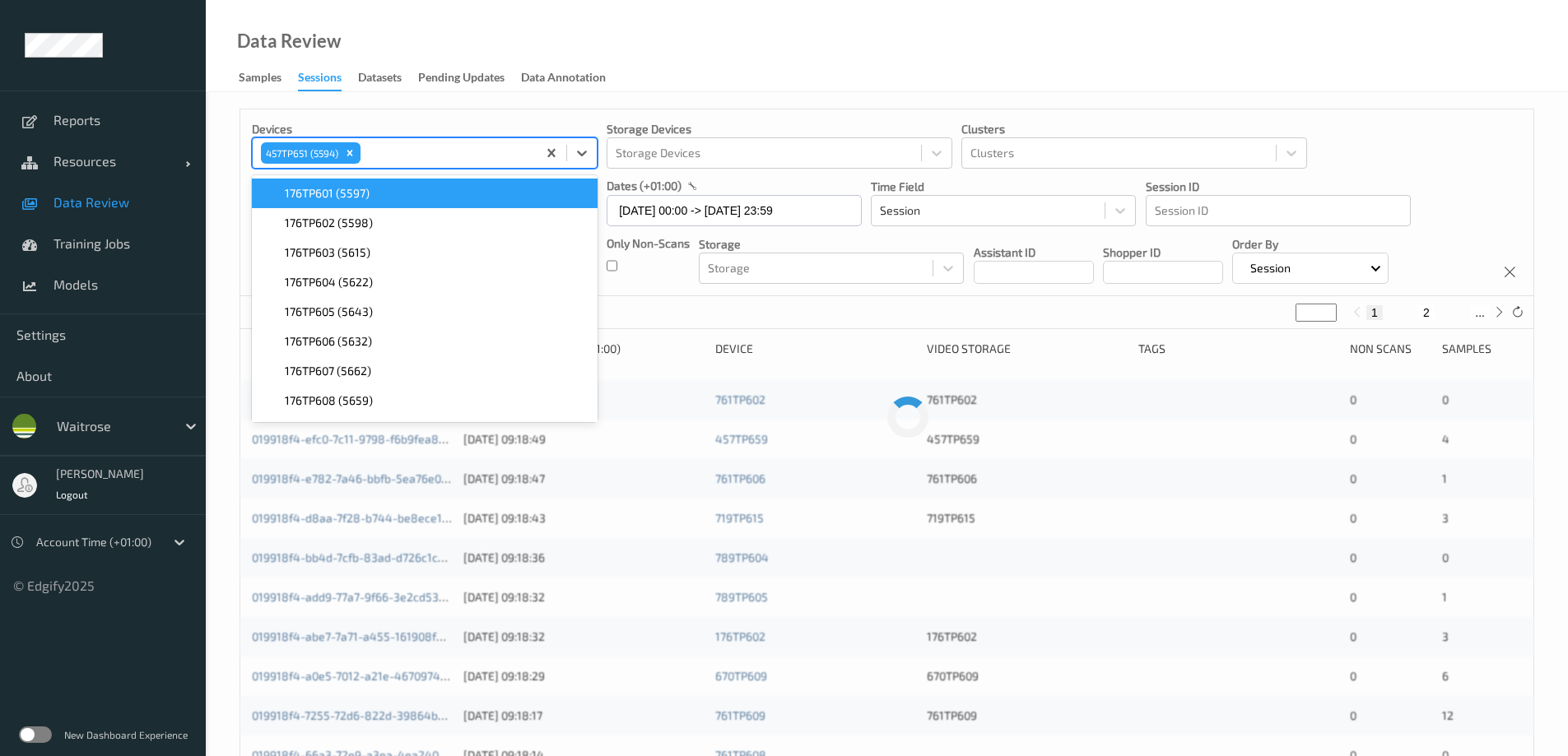
click at [715, 72] on div "Data Review Samples Sessions Datasets Pending Updates Data Annotation" at bounding box center [887, 46] width 1362 height 92
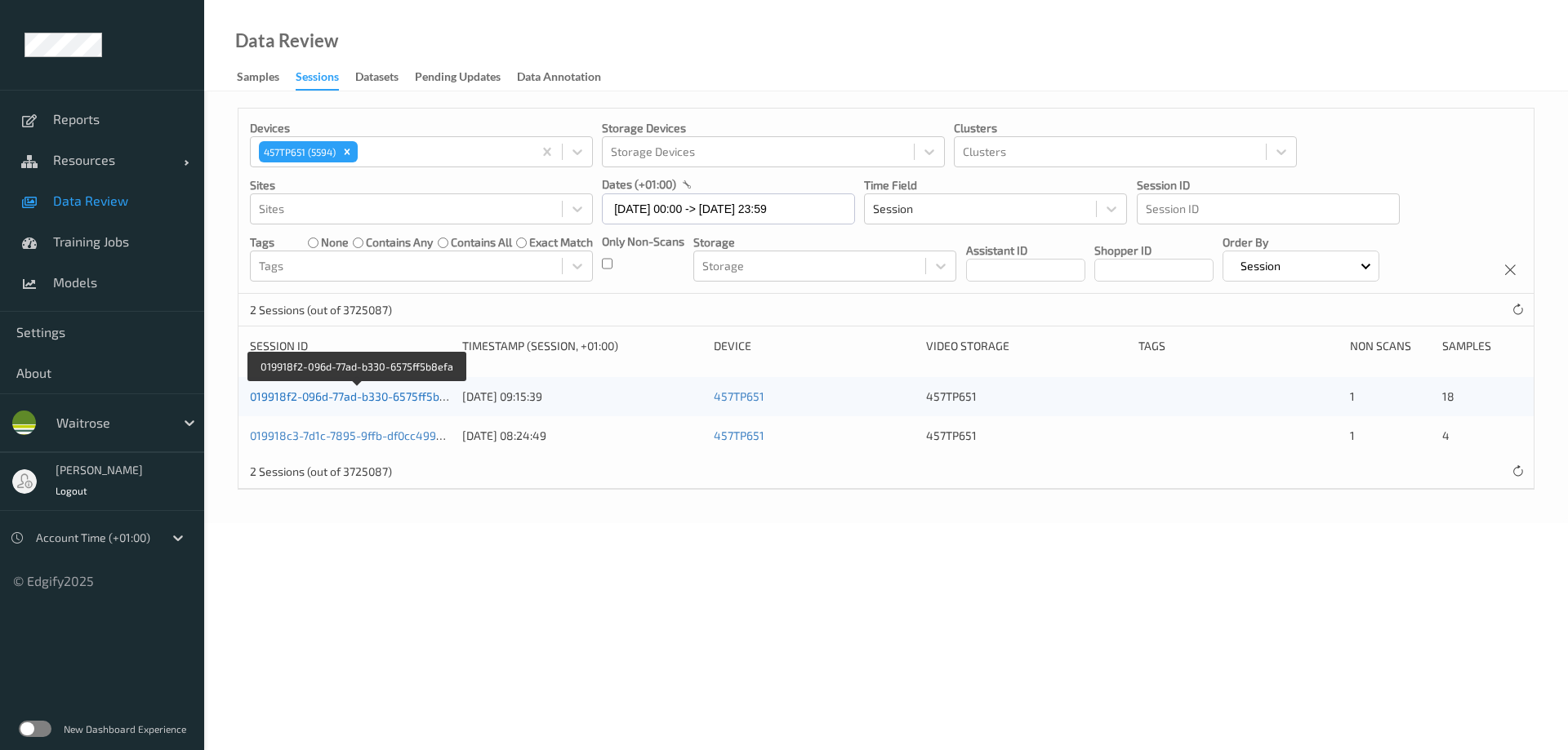
click at [349, 396] on link "019918f2-096d-77ad-b330-6575ff5b8efa" at bounding box center [357, 396] width 214 height 14
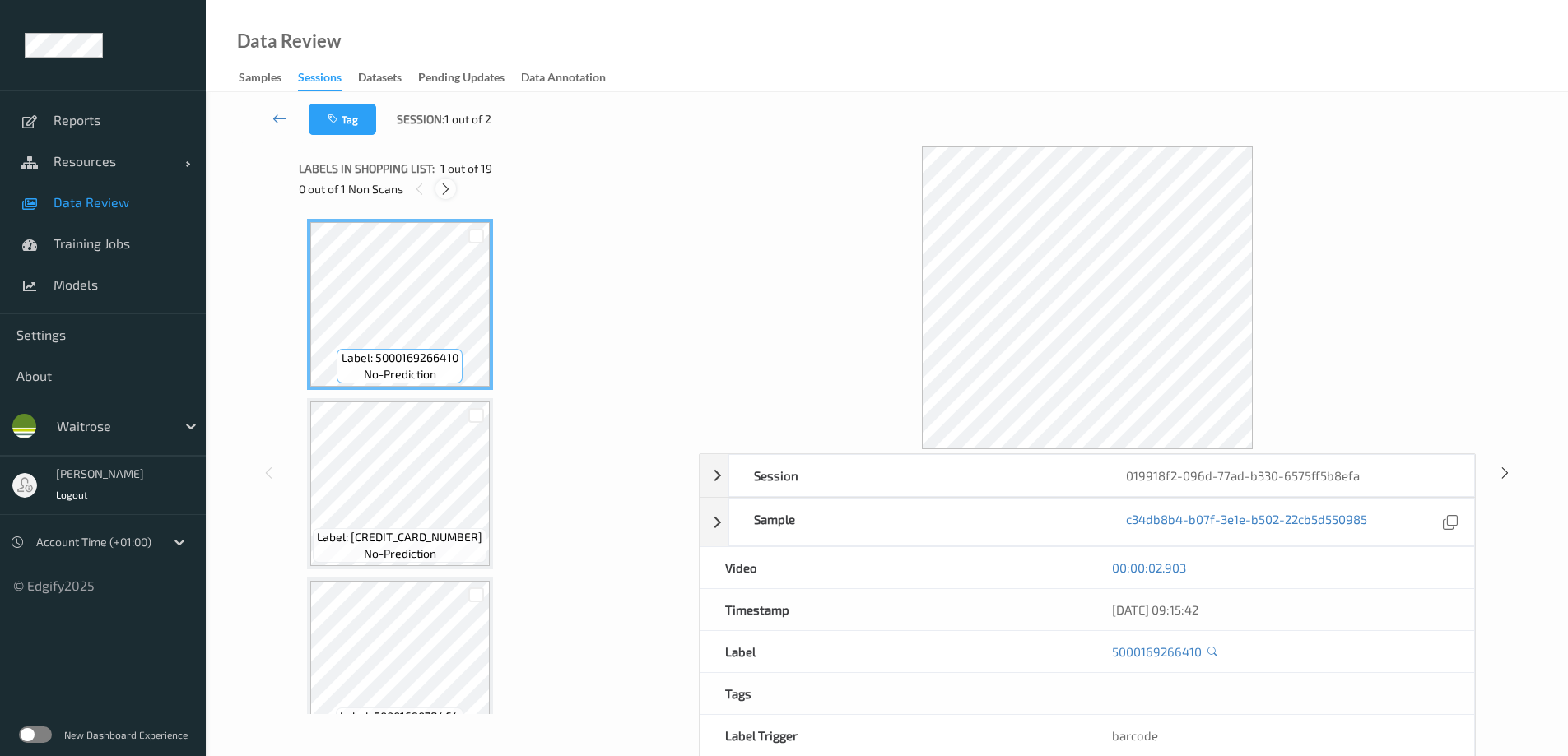
click at [450, 192] on icon at bounding box center [445, 189] width 14 height 15
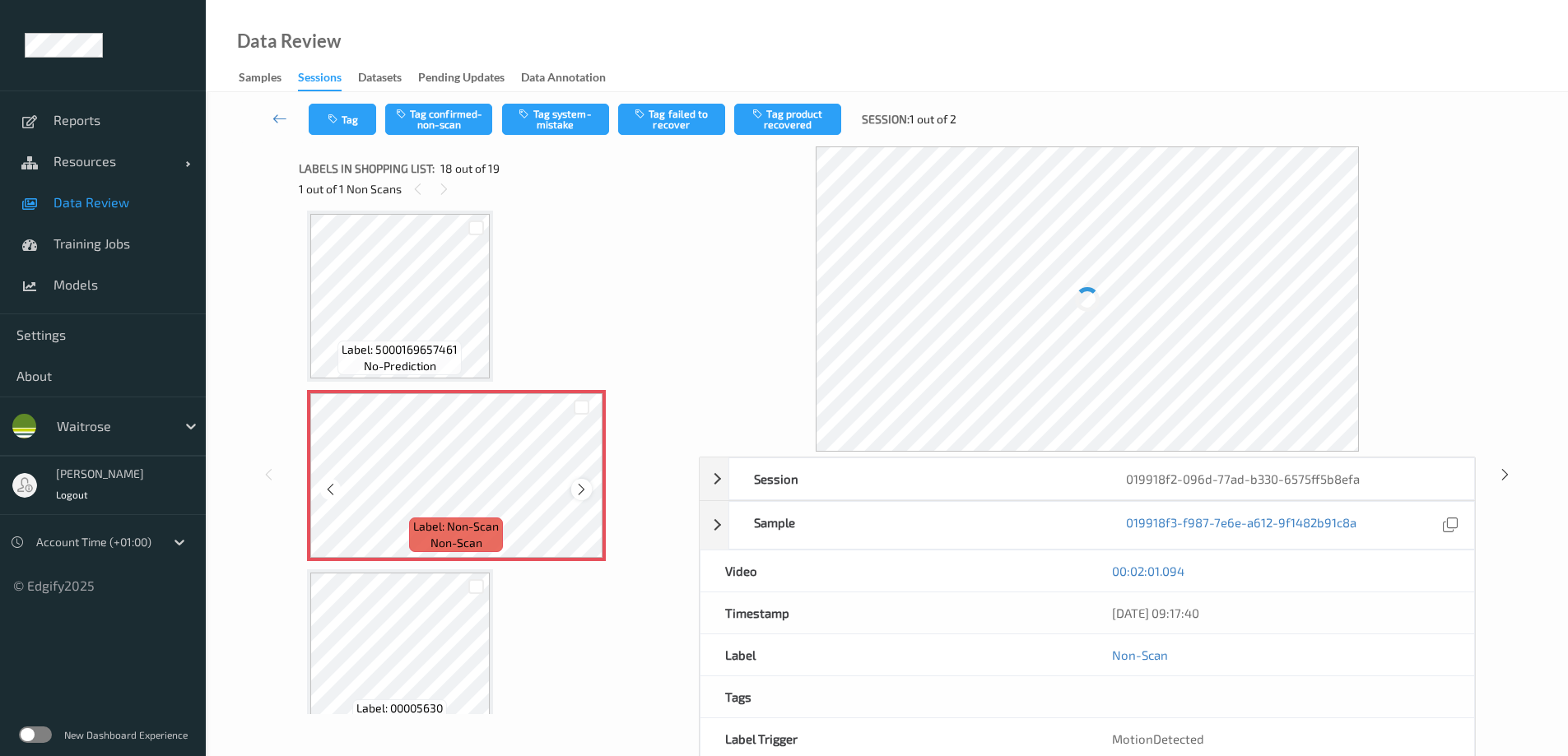
click at [578, 489] on icon at bounding box center [581, 490] width 14 height 15
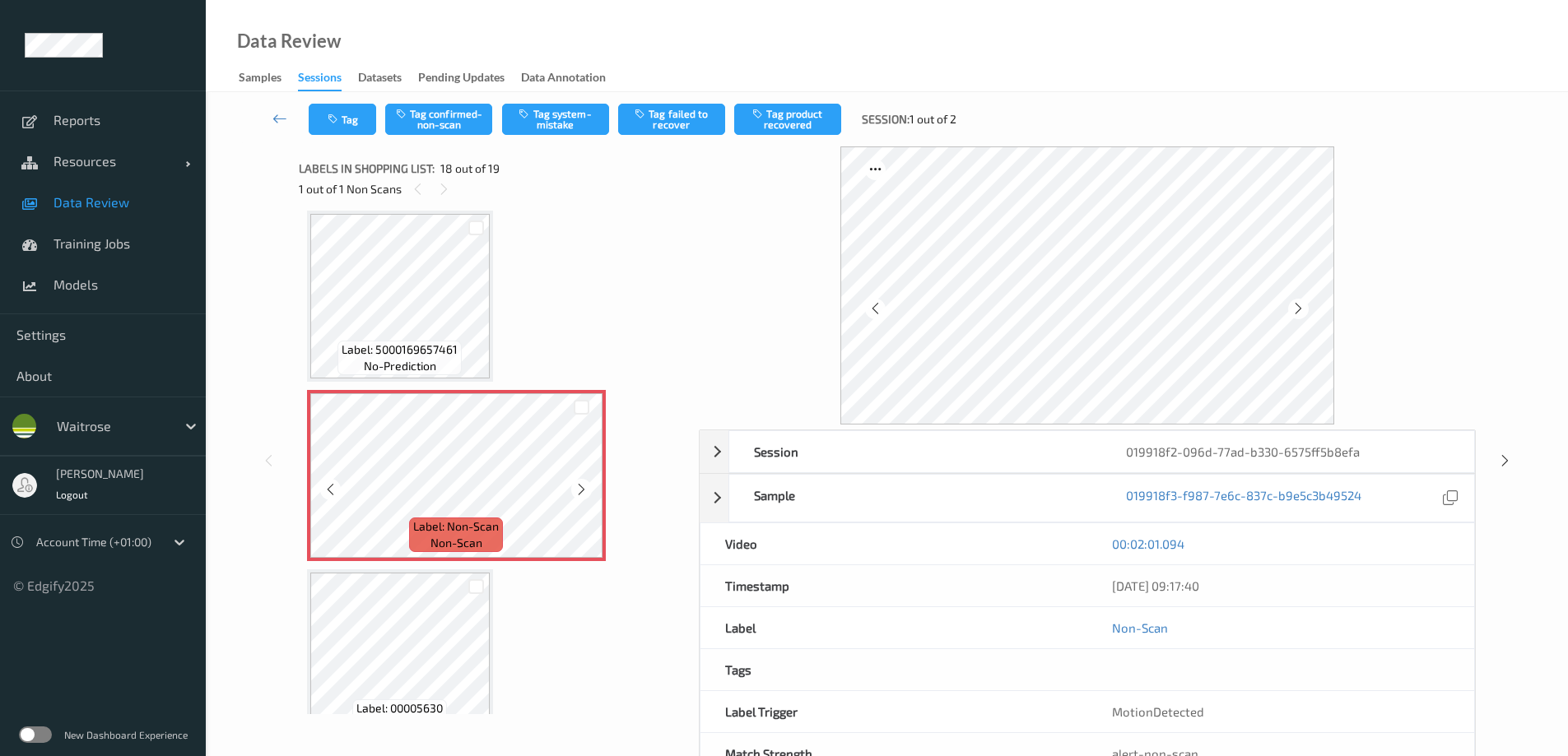
click at [578, 489] on icon at bounding box center [581, 490] width 14 height 15
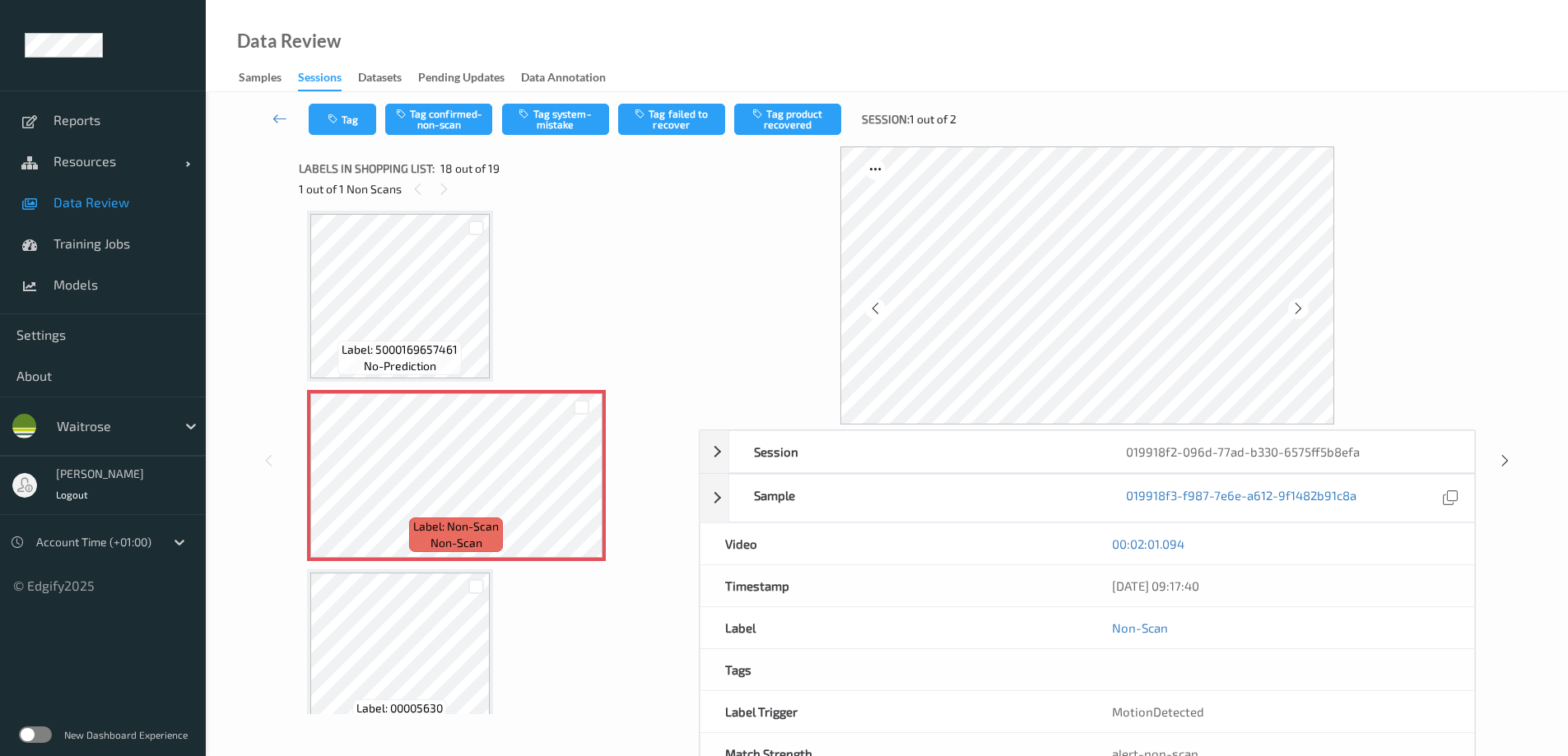
click at [333, 77] on div "Sessions" at bounding box center [320, 81] width 43 height 23
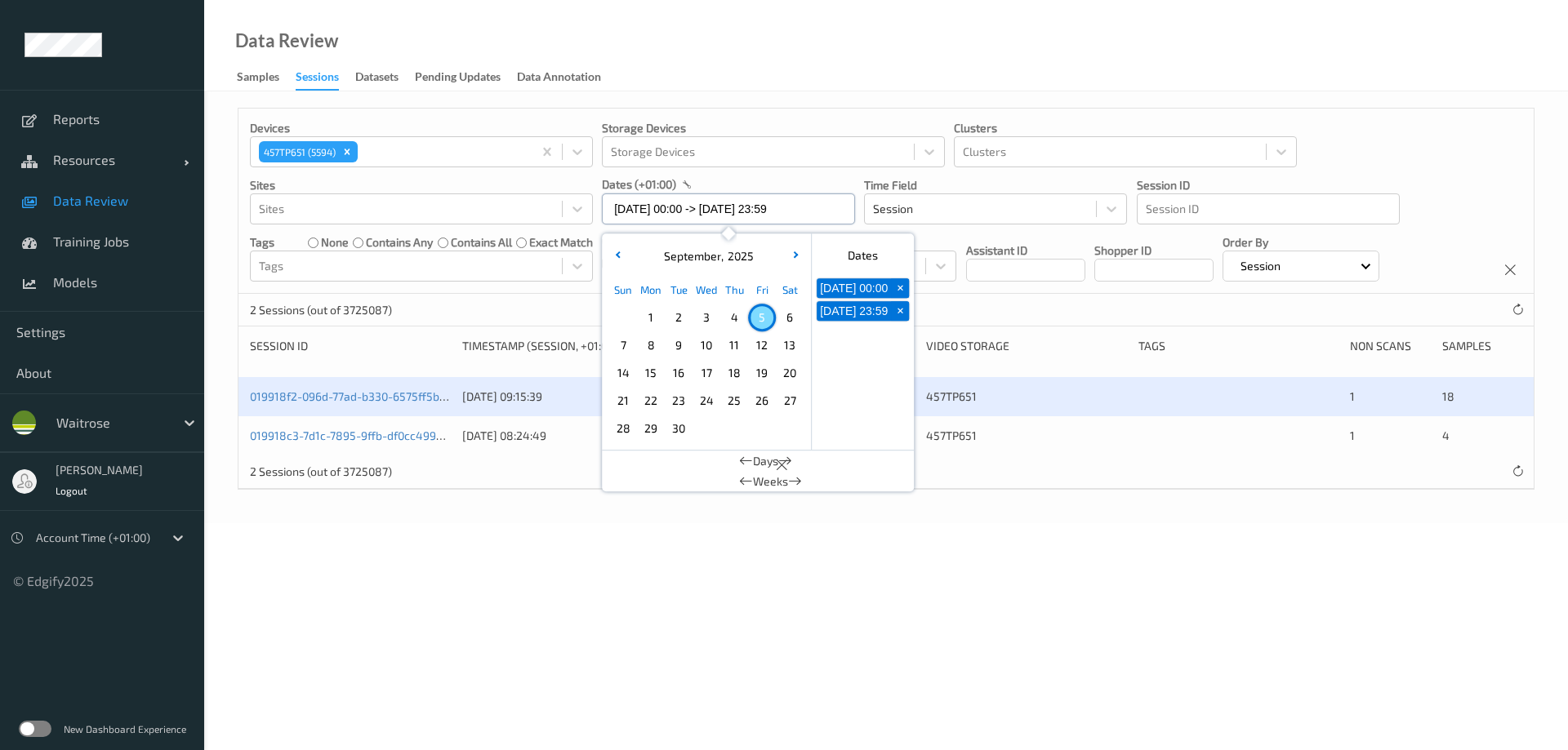
click at [683, 207] on input "05/09/2025 00:00 -> 05/09/2025 23:59" at bounding box center [728, 208] width 253 height 31
click at [703, 317] on span "3" at bounding box center [707, 317] width 23 height 23
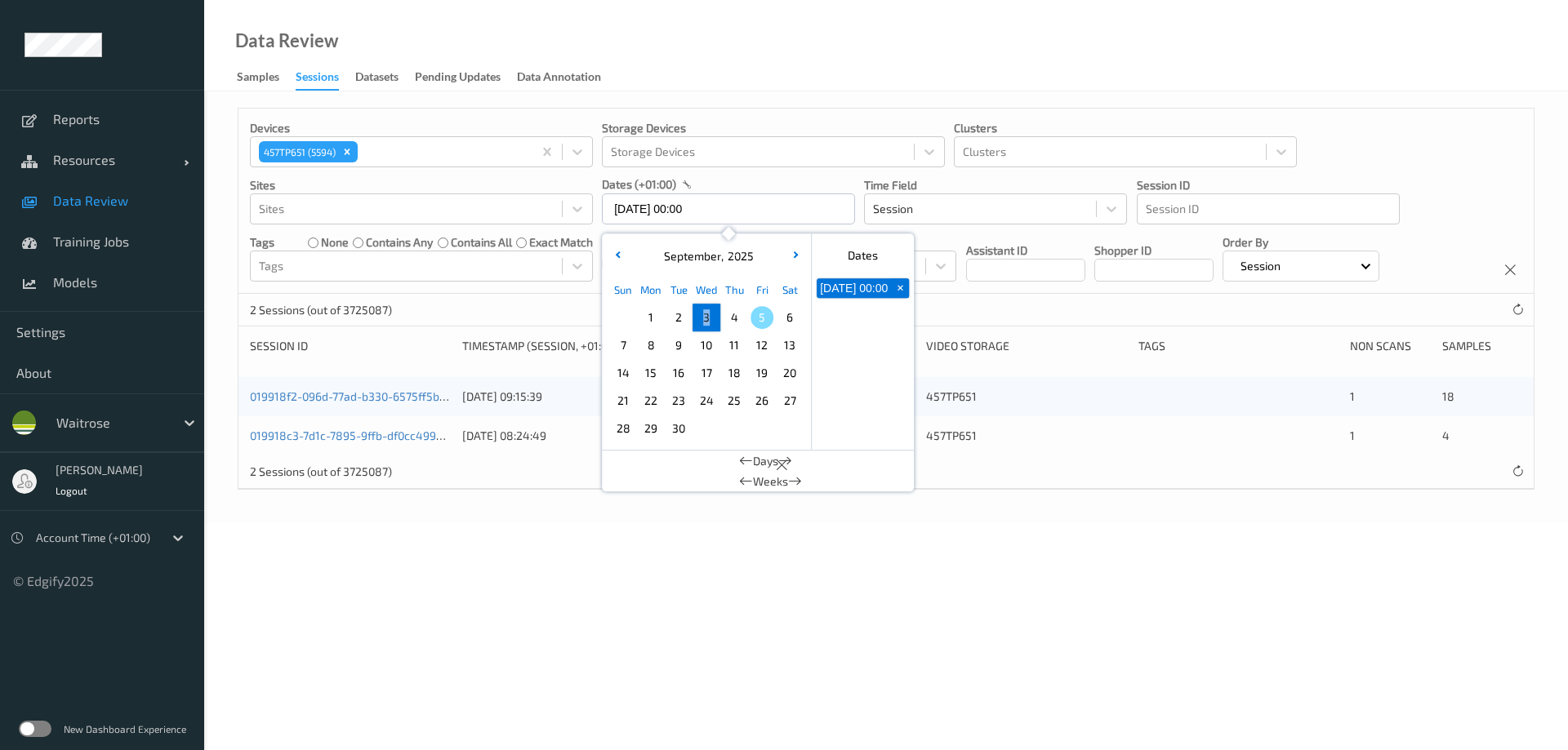
click at [703, 317] on span "3" at bounding box center [707, 317] width 23 height 23
type input "03/09/2025 00:00 -> 03/09/2025 23:59"
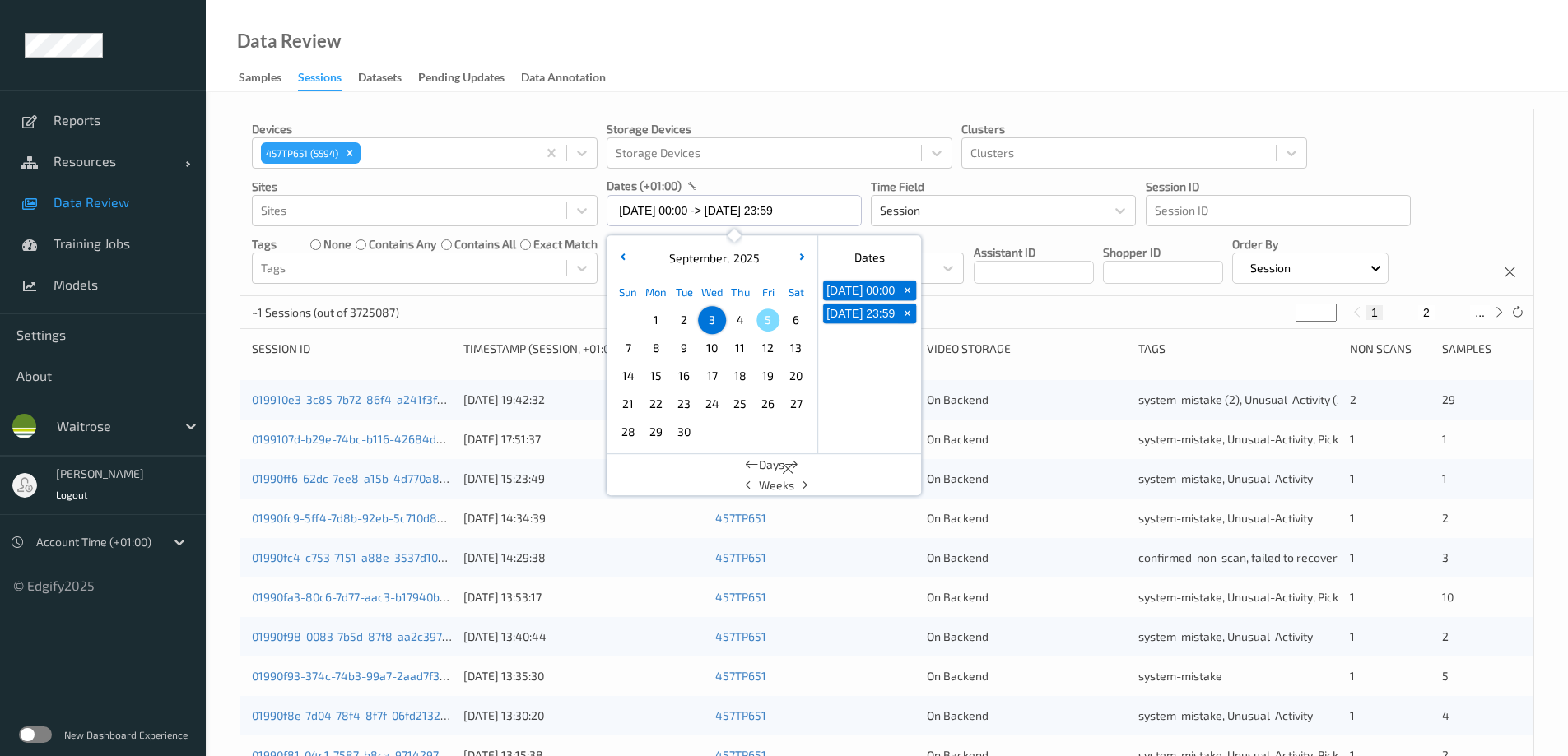
click at [817, 35] on div "Data Review Samples Sessions Datasets Pending Updates Data Annotation" at bounding box center [887, 46] width 1362 height 92
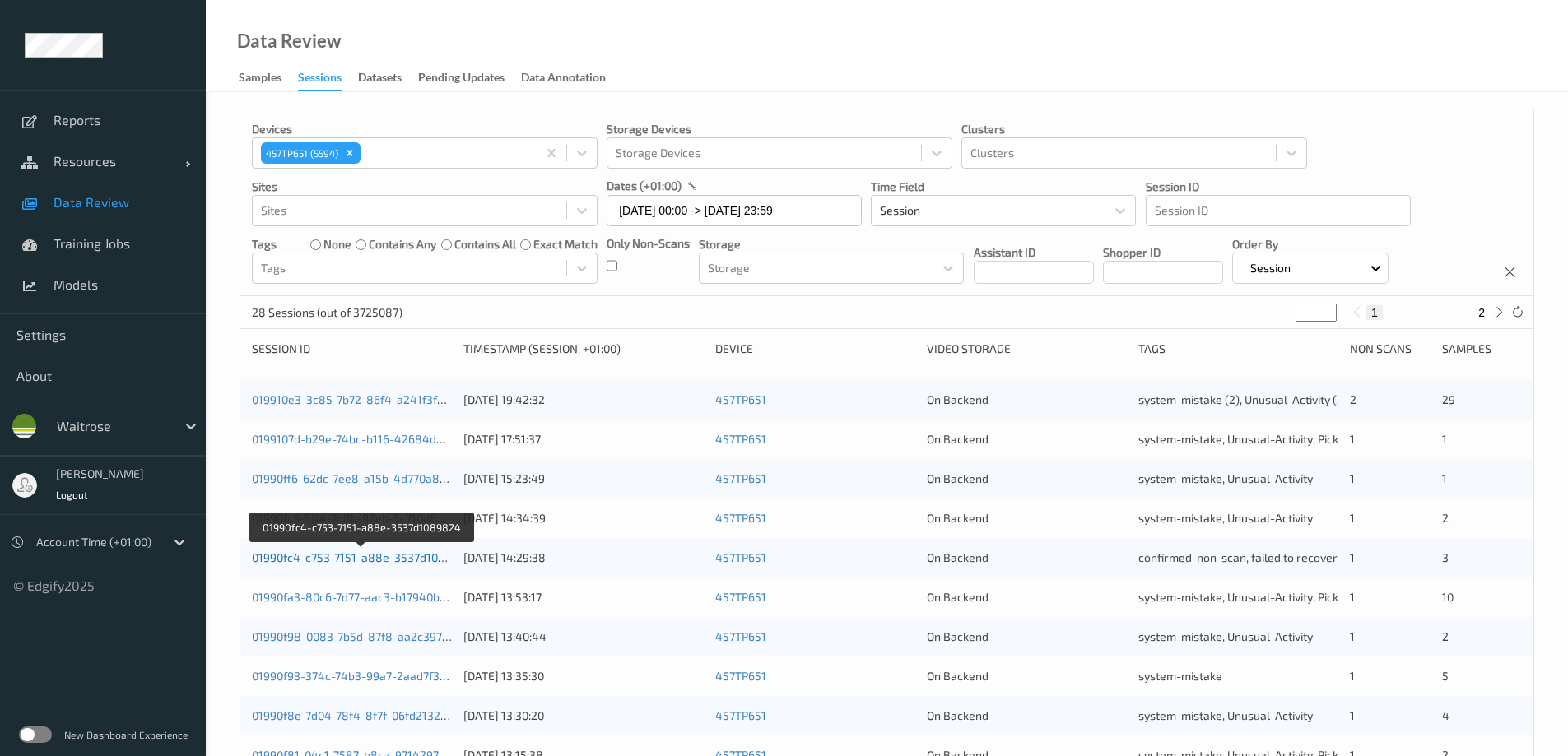
click at [324, 554] on link "01990fc4-c753-7151-a88e-3537d1089824" at bounding box center [362, 557] width 221 height 14
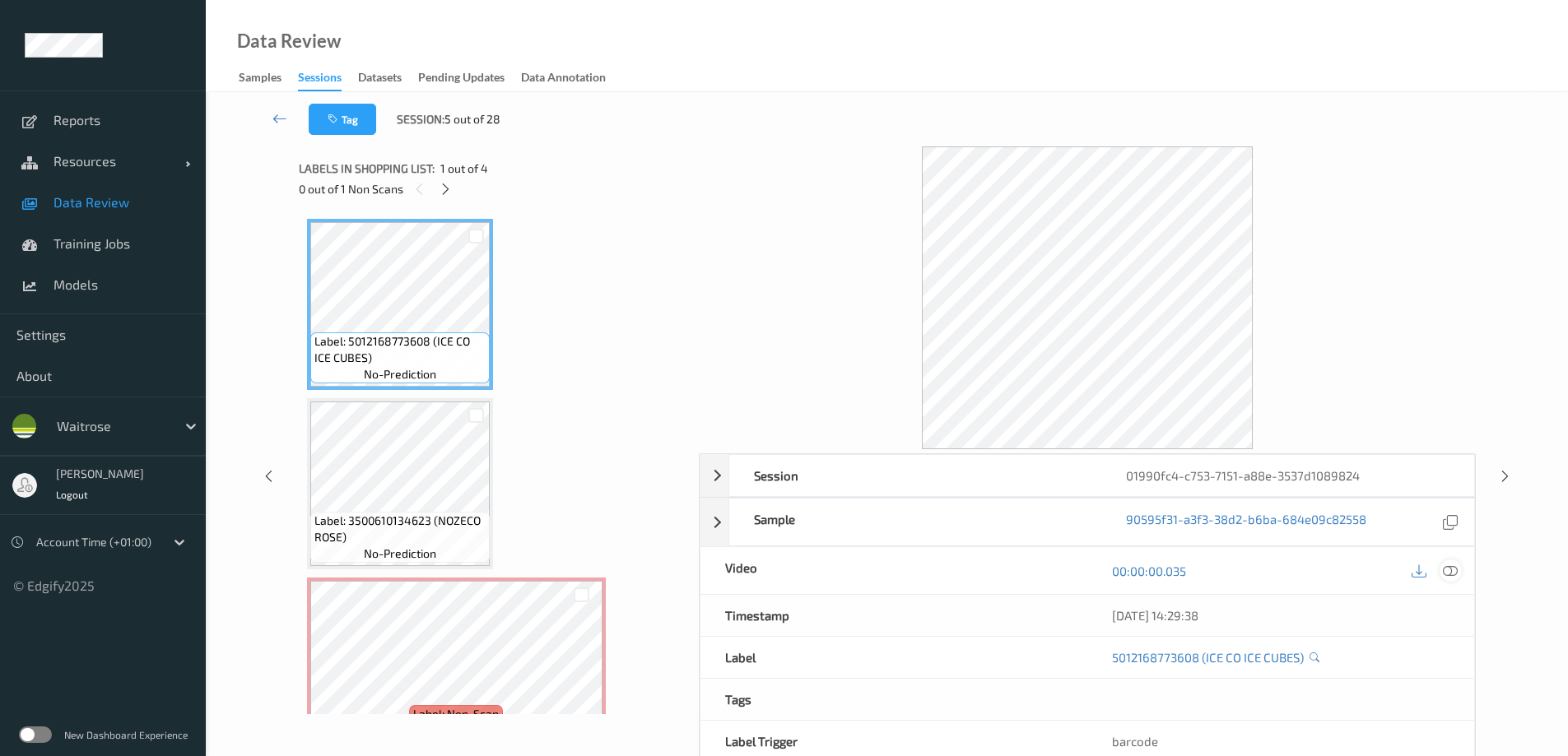
click at [1457, 575] on icon at bounding box center [1450, 571] width 15 height 15
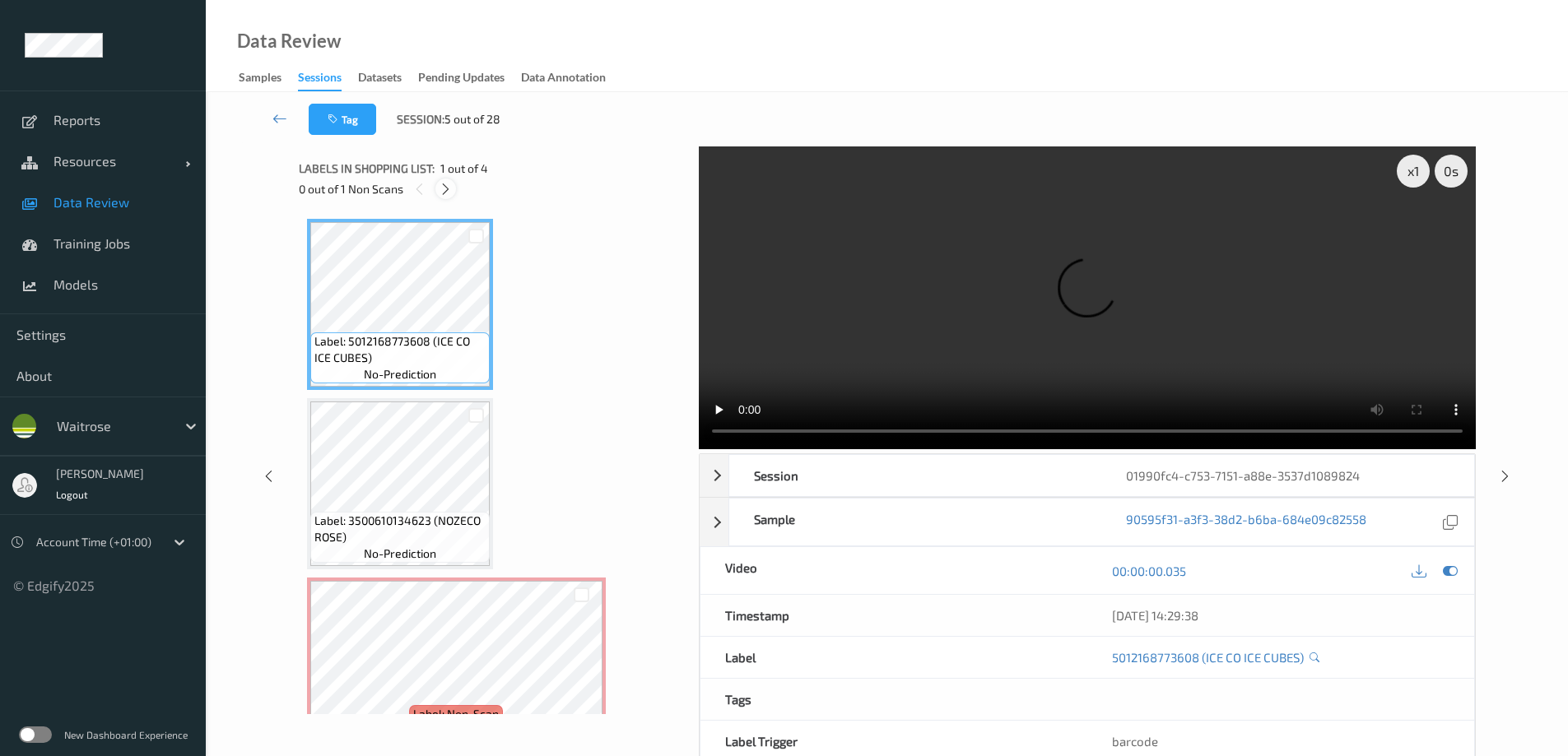
click at [444, 188] on icon at bounding box center [445, 189] width 14 height 15
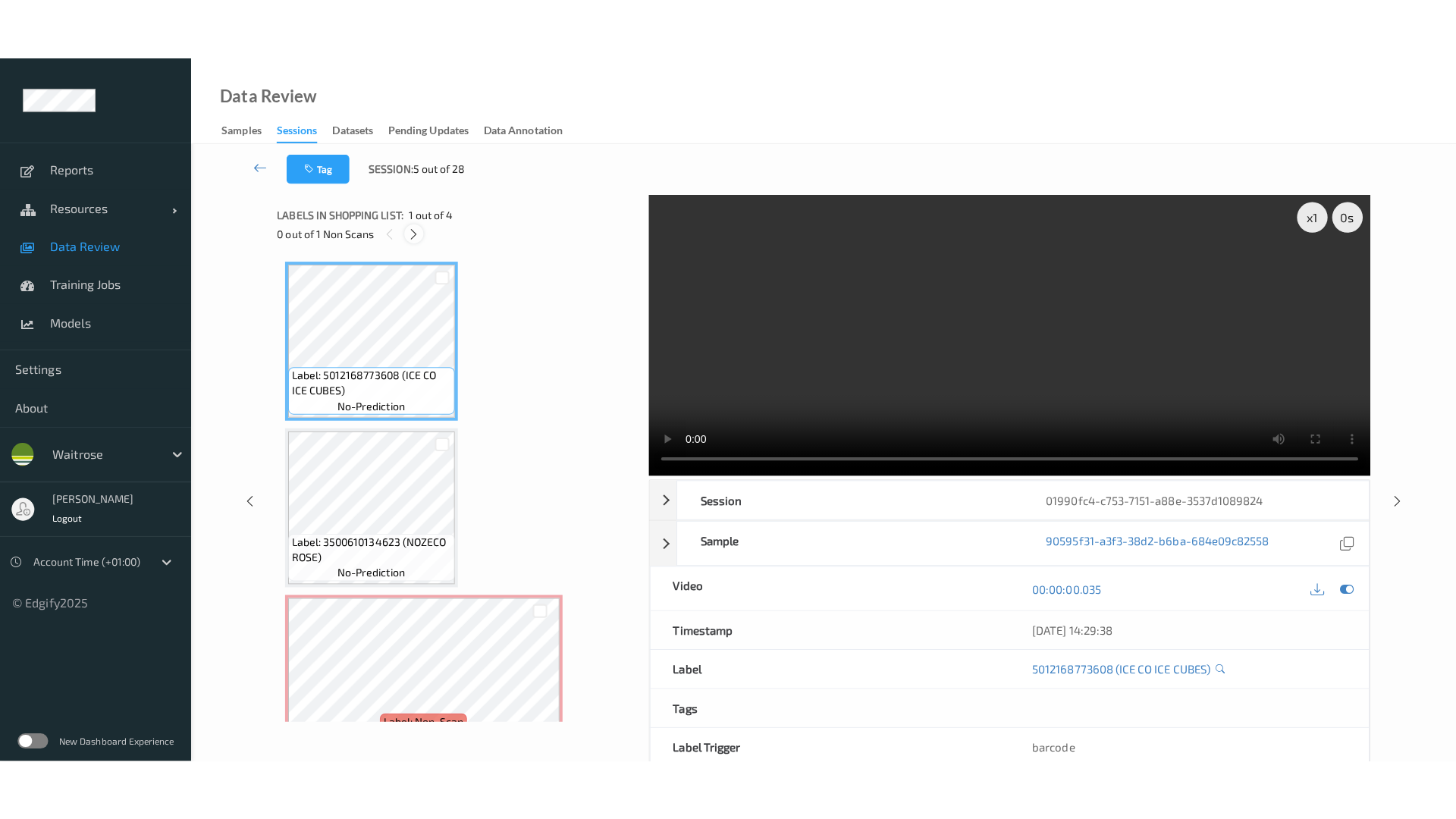
scroll to position [173, 0]
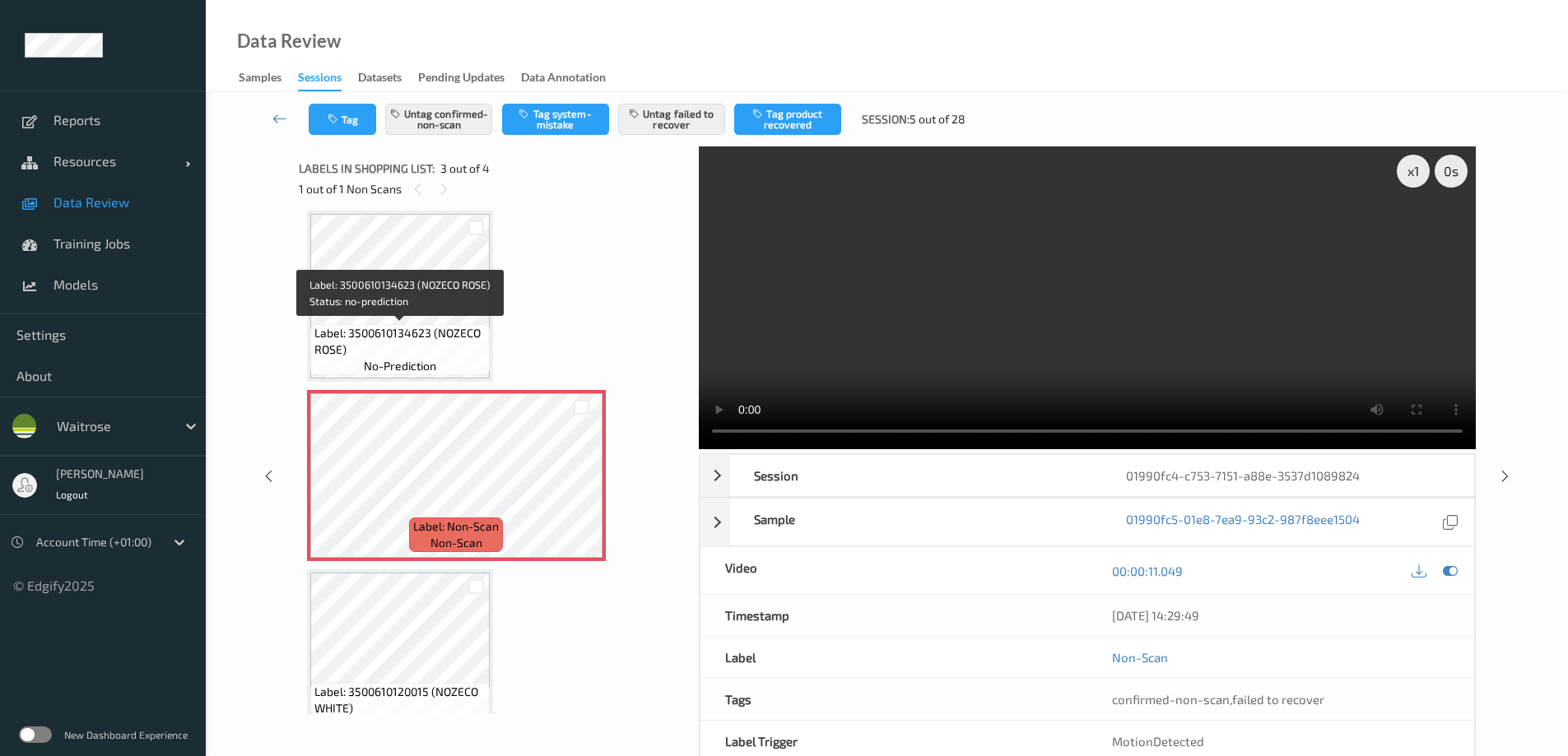
click at [456, 345] on span "Label: 3500610134623 (NOZECO ROSE)" at bounding box center [400, 341] width 171 height 33
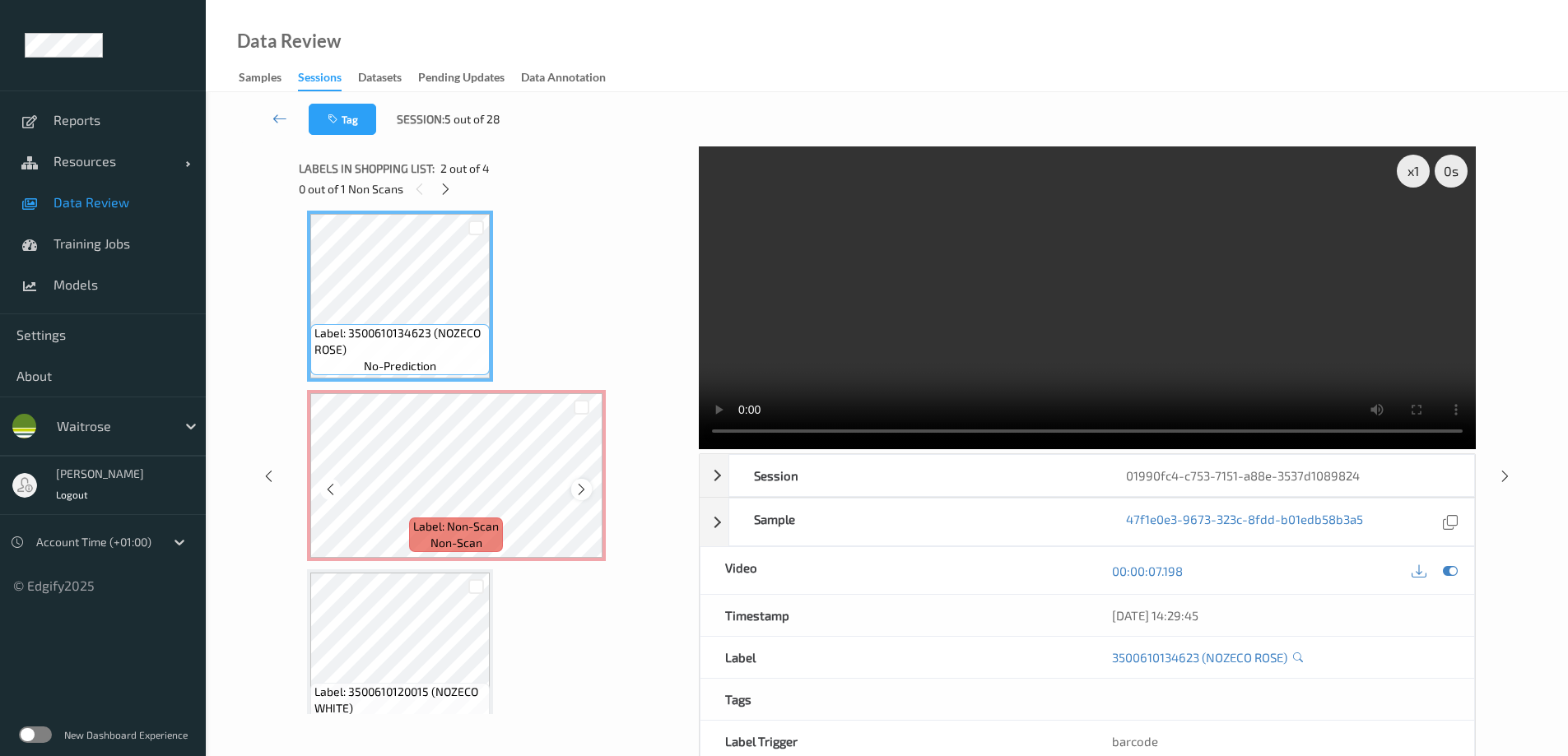
click at [577, 487] on icon at bounding box center [581, 490] width 14 height 15
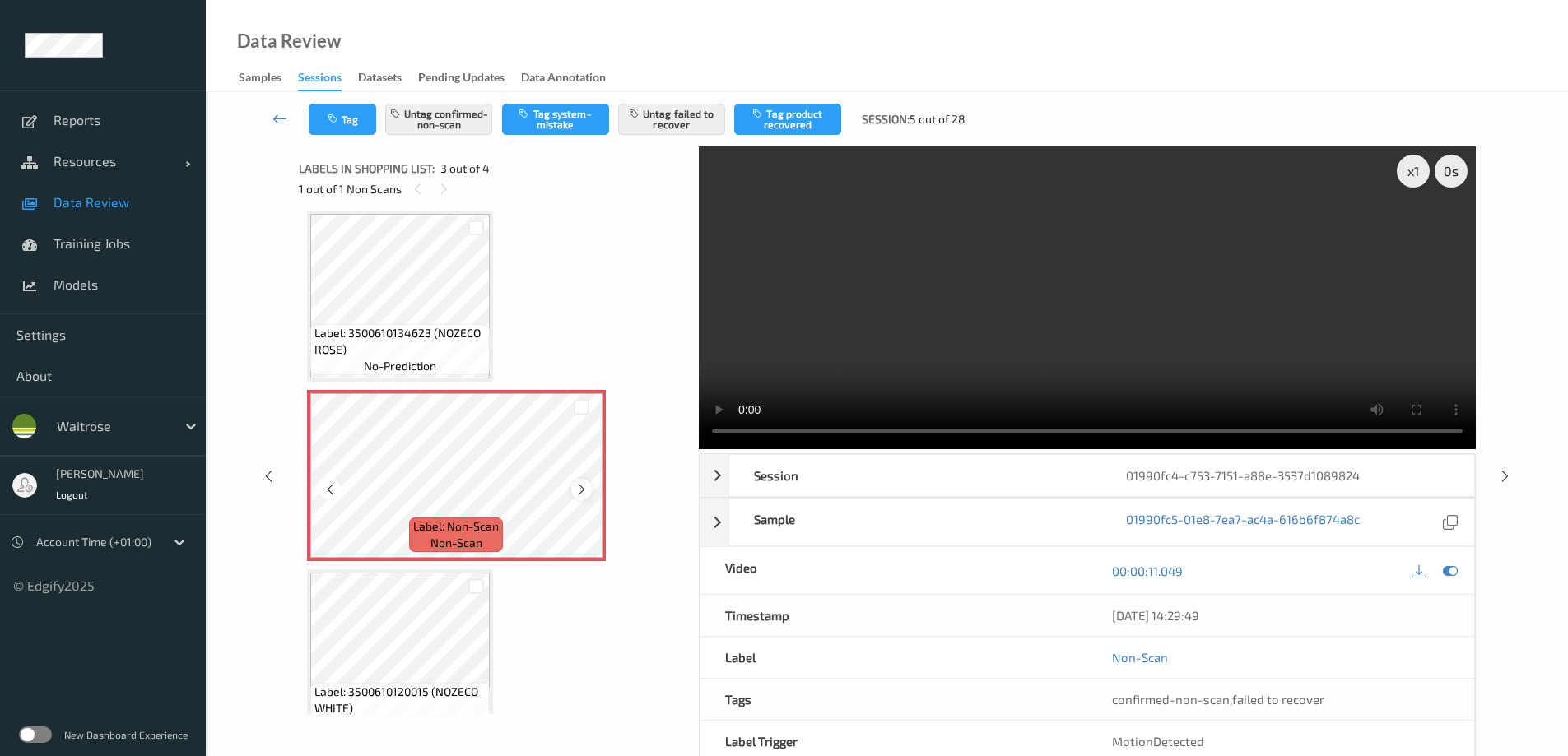
click at [577, 486] on icon at bounding box center [581, 490] width 14 height 15
click at [578, 484] on icon at bounding box center [581, 490] width 14 height 15
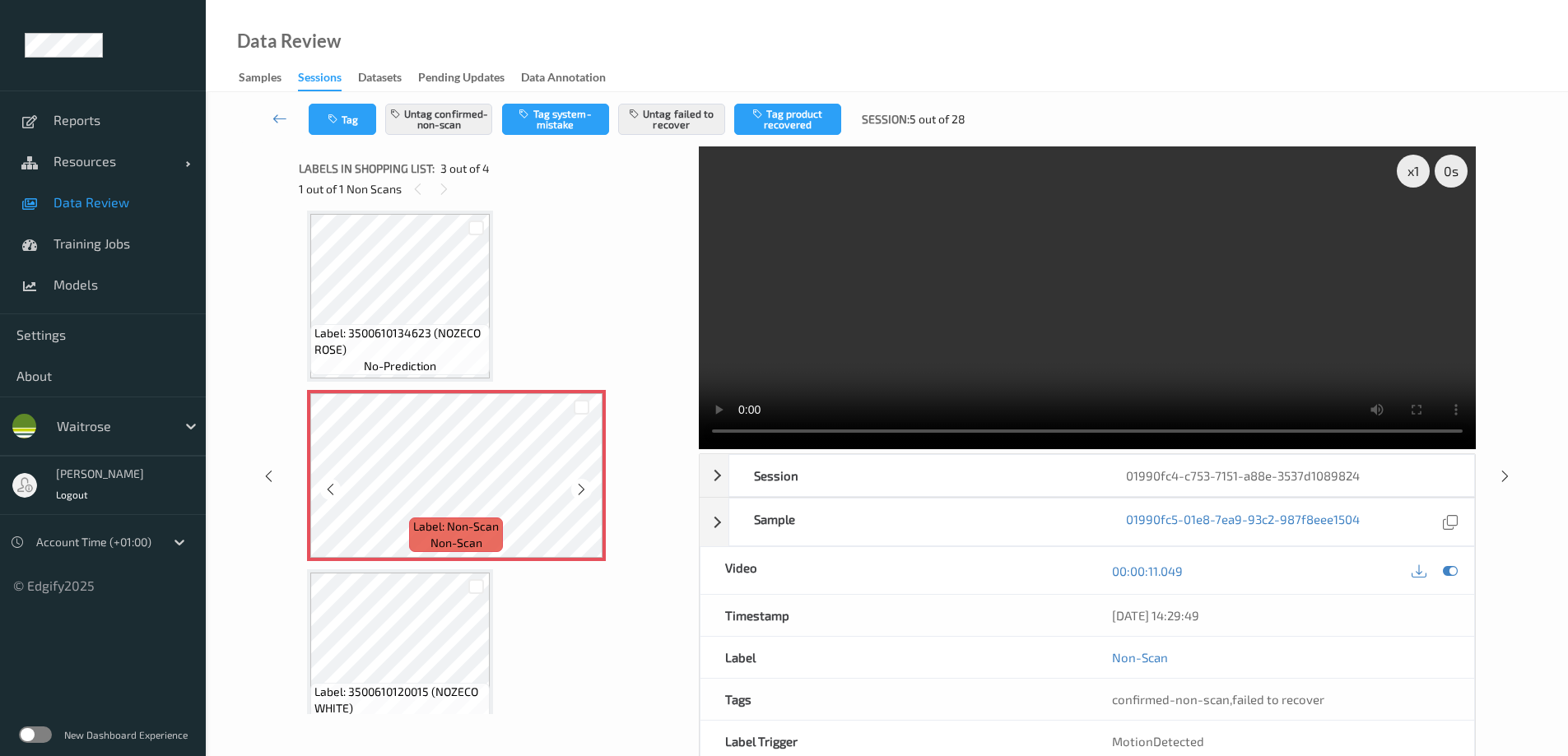
click at [578, 484] on icon at bounding box center [581, 490] width 14 height 15
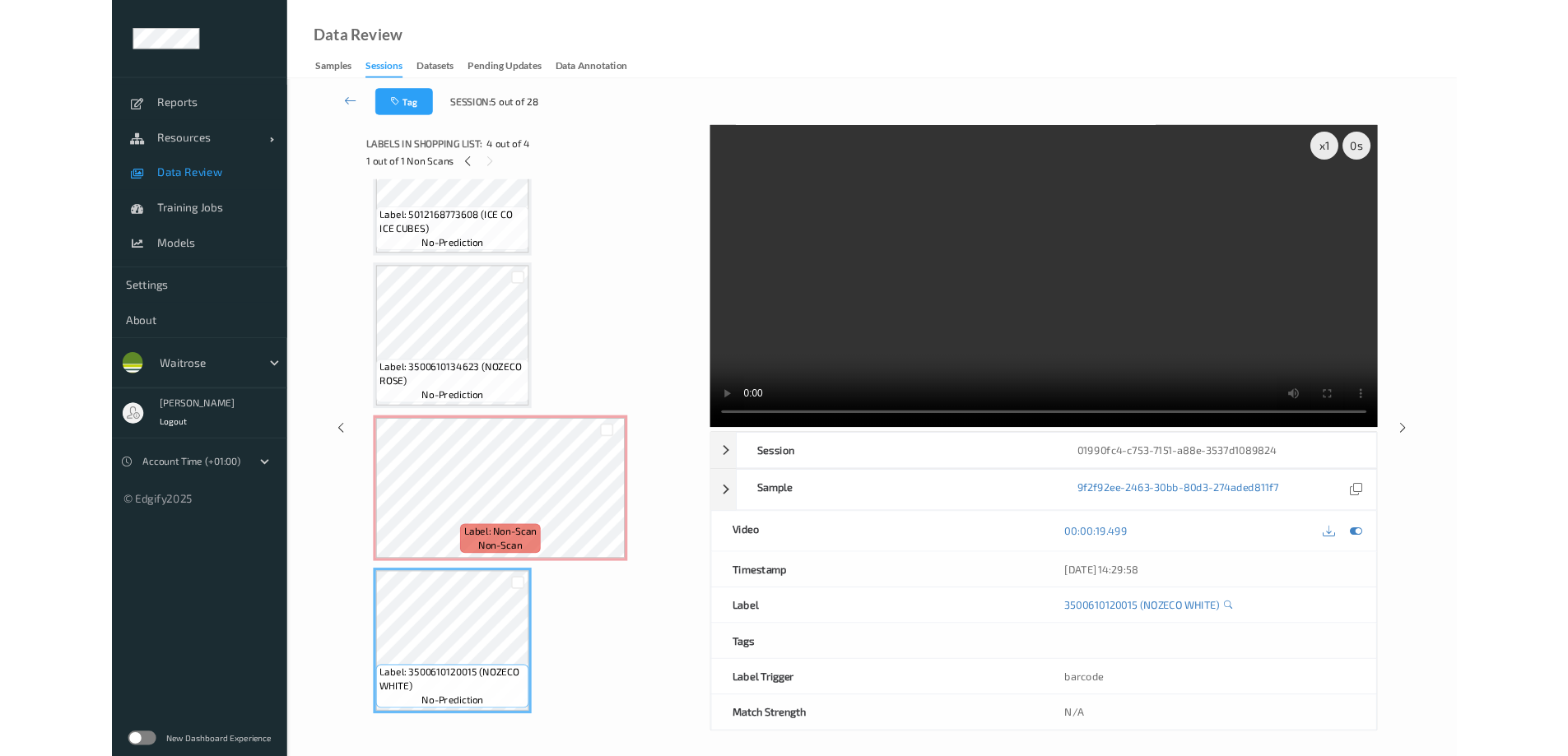
scroll to position [89, 0]
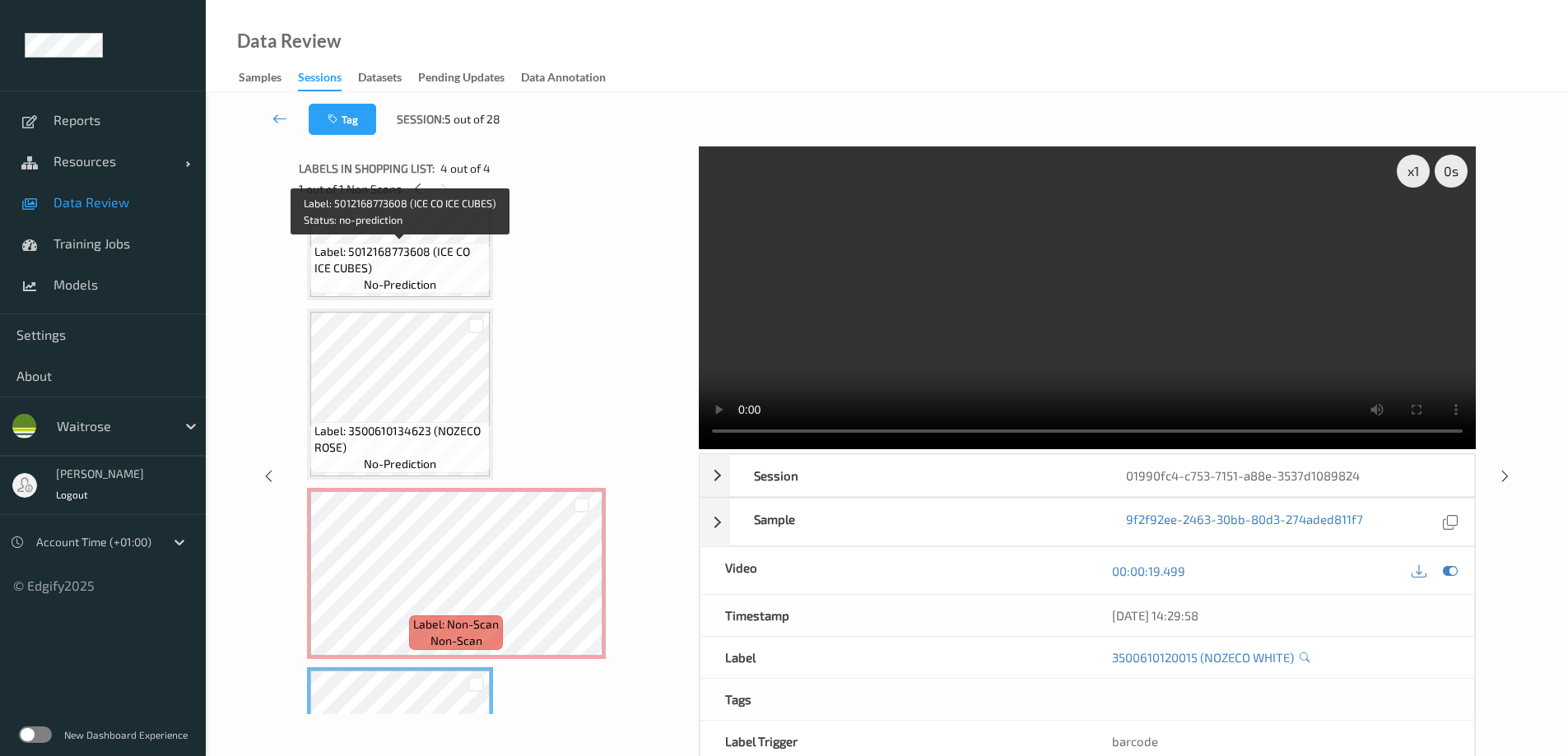
click at [405, 256] on span "Label: 5012168773608 (ICE CO ICE CUBES)" at bounding box center [400, 260] width 171 height 33
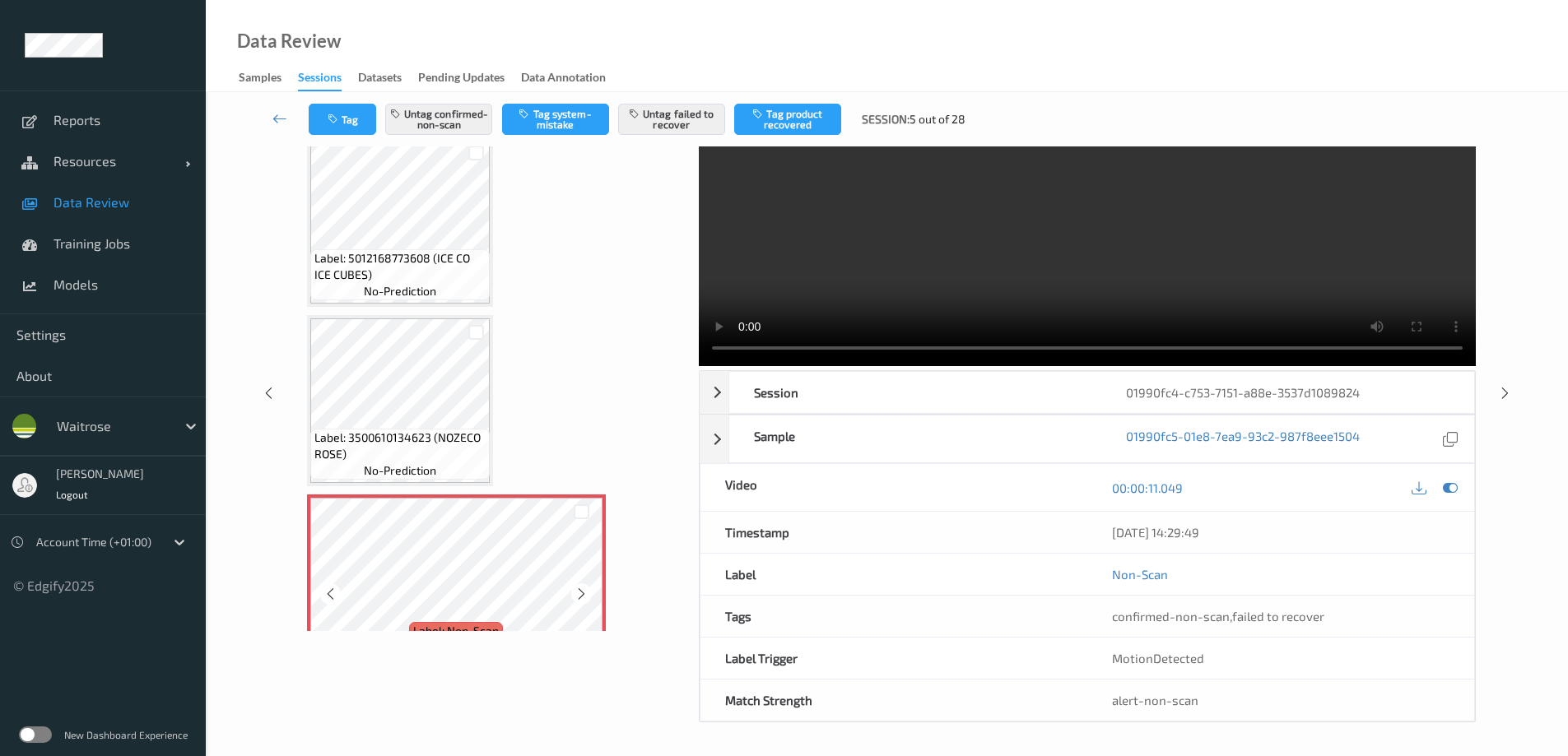
scroll to position [0, 0]
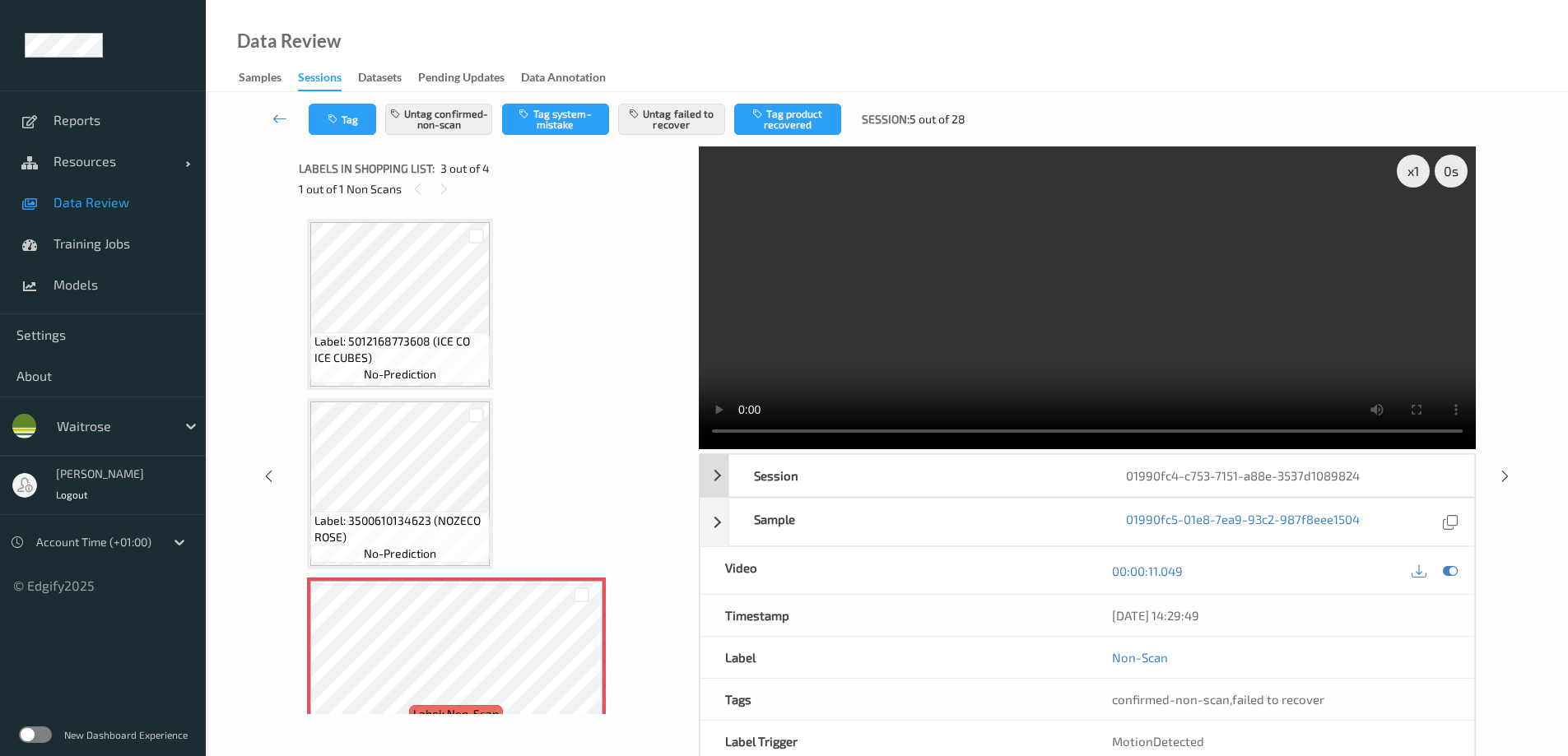
click at [715, 475] on div "Session 01990fc4-c753-7151-a88e-3537d1089824" at bounding box center [1087, 476] width 775 height 43
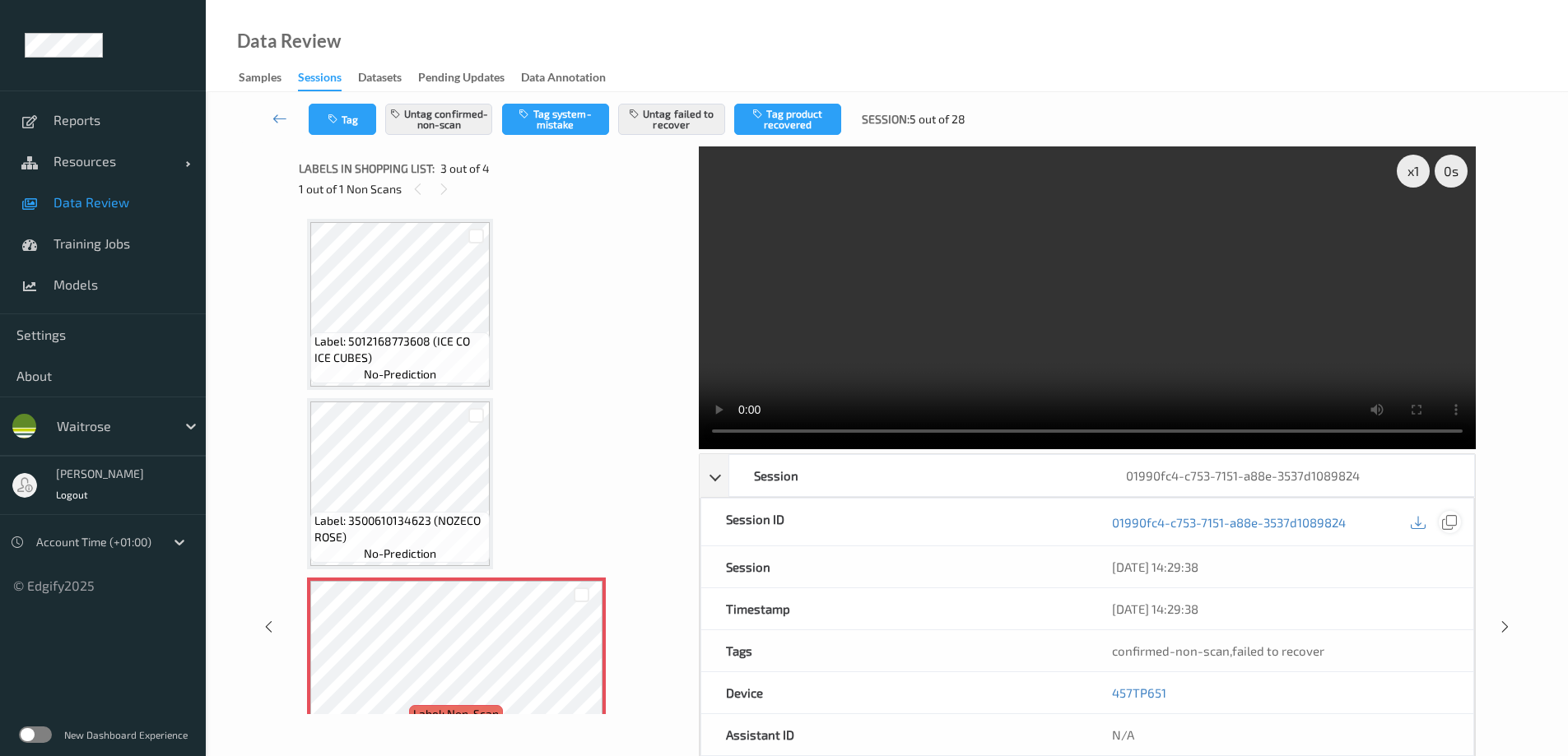
click at [1450, 517] on icon at bounding box center [1449, 523] width 15 height 15
click at [275, 116] on icon at bounding box center [280, 118] width 15 height 17
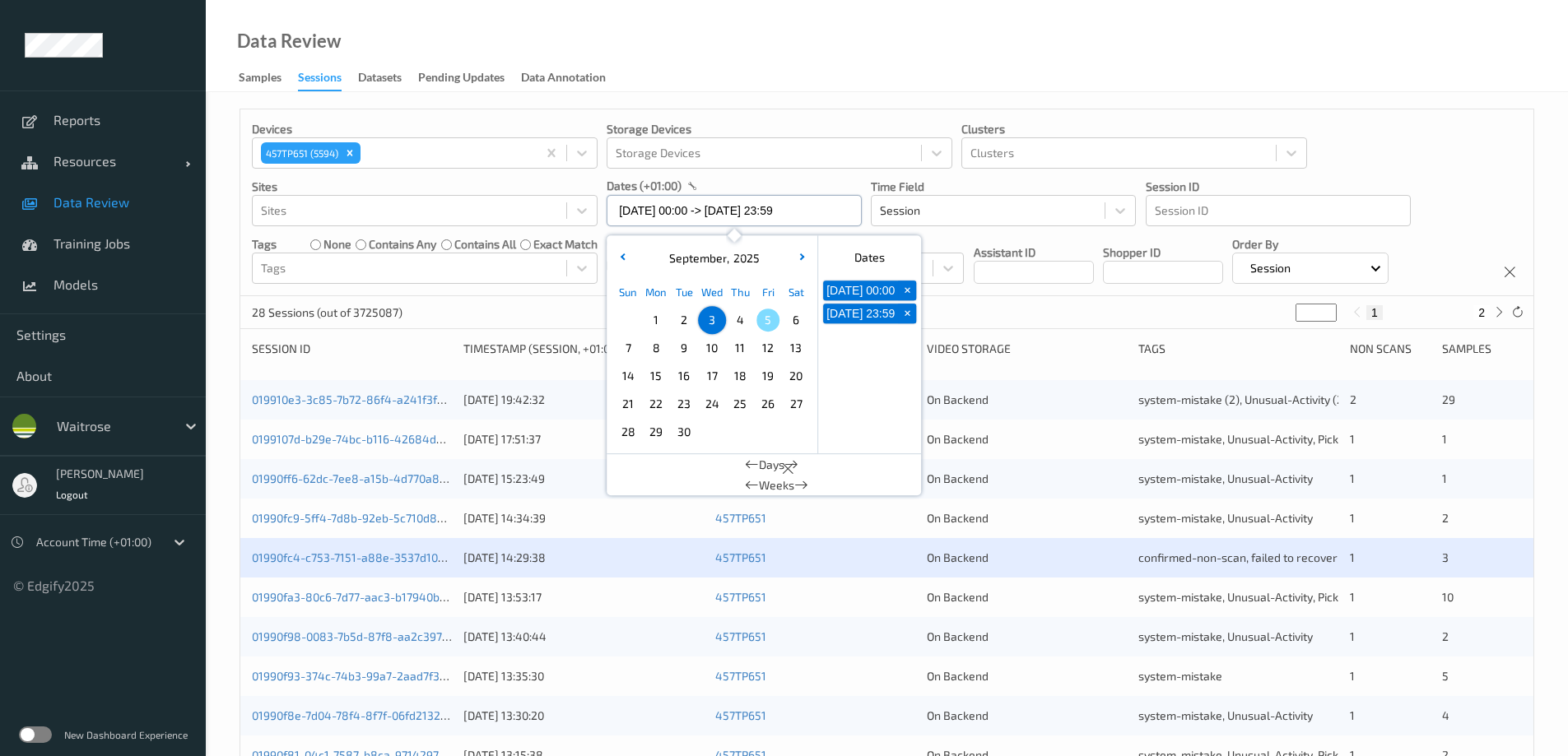
click at [667, 214] on input "03/09/2025 00:00 -> 03/09/2025 23:59" at bounding box center [734, 210] width 255 height 31
click at [771, 318] on span "5" at bounding box center [768, 320] width 24 height 24
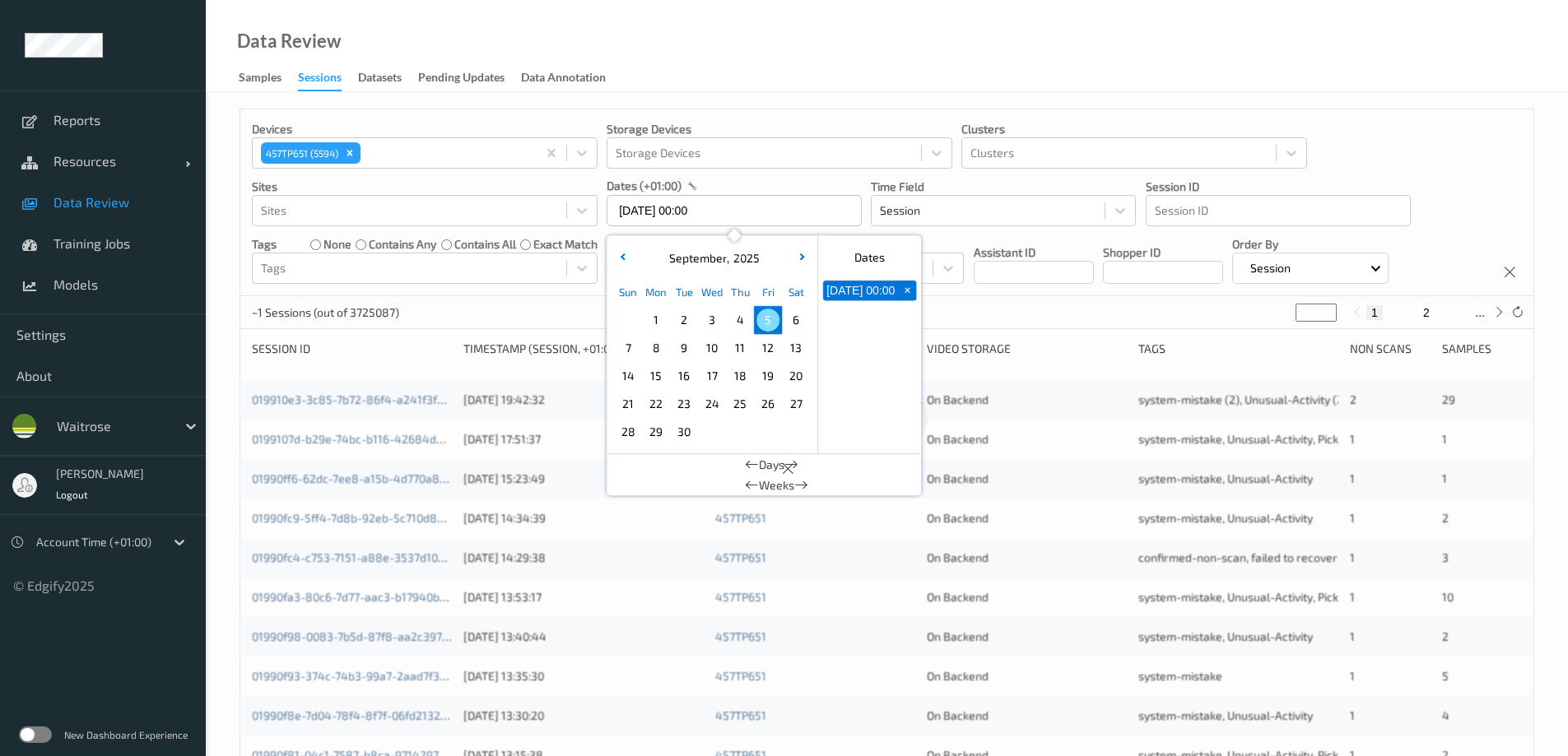
click at [771, 318] on span "5" at bounding box center [768, 320] width 24 height 24
type input "05/09/2025 00:00 -> 05/09/2025 23:59"
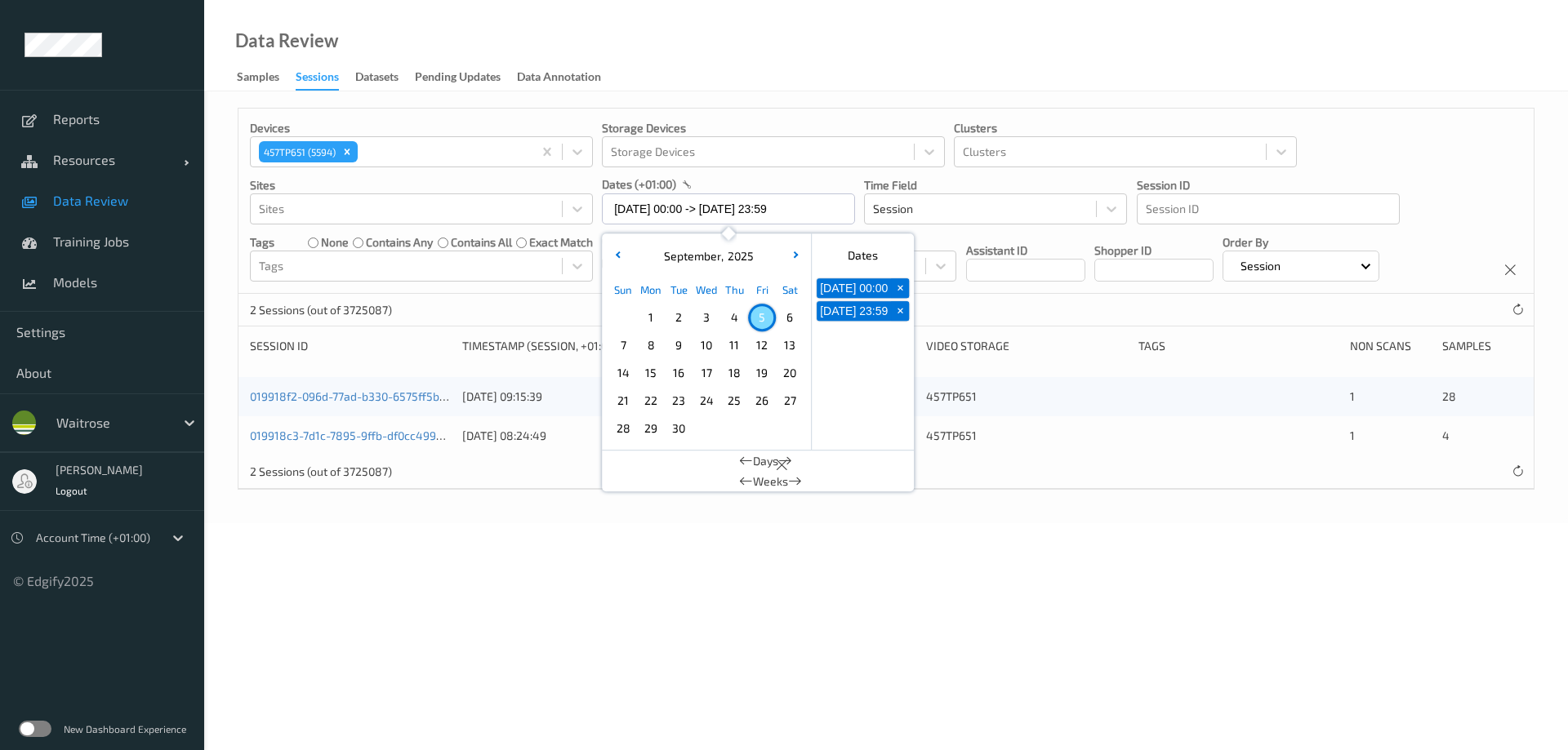
click at [975, 55] on div "Data Review Samples Sessions Datasets Pending Updates Data Annotation" at bounding box center [886, 46] width 1364 height 91
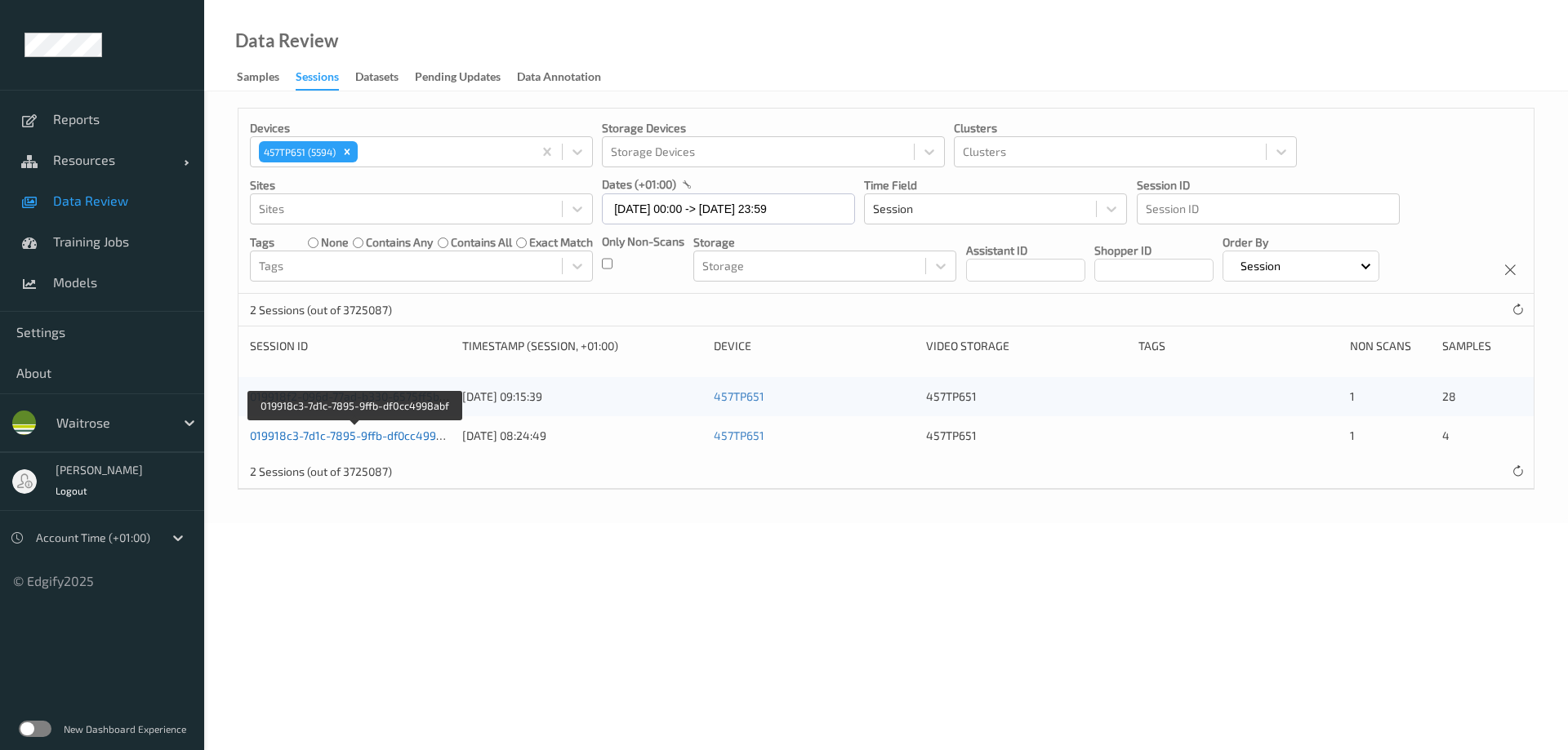
click at [349, 436] on link "019918c3-7d1c-7895-9ffb-df0cc4998abf" at bounding box center [356, 435] width 211 height 14
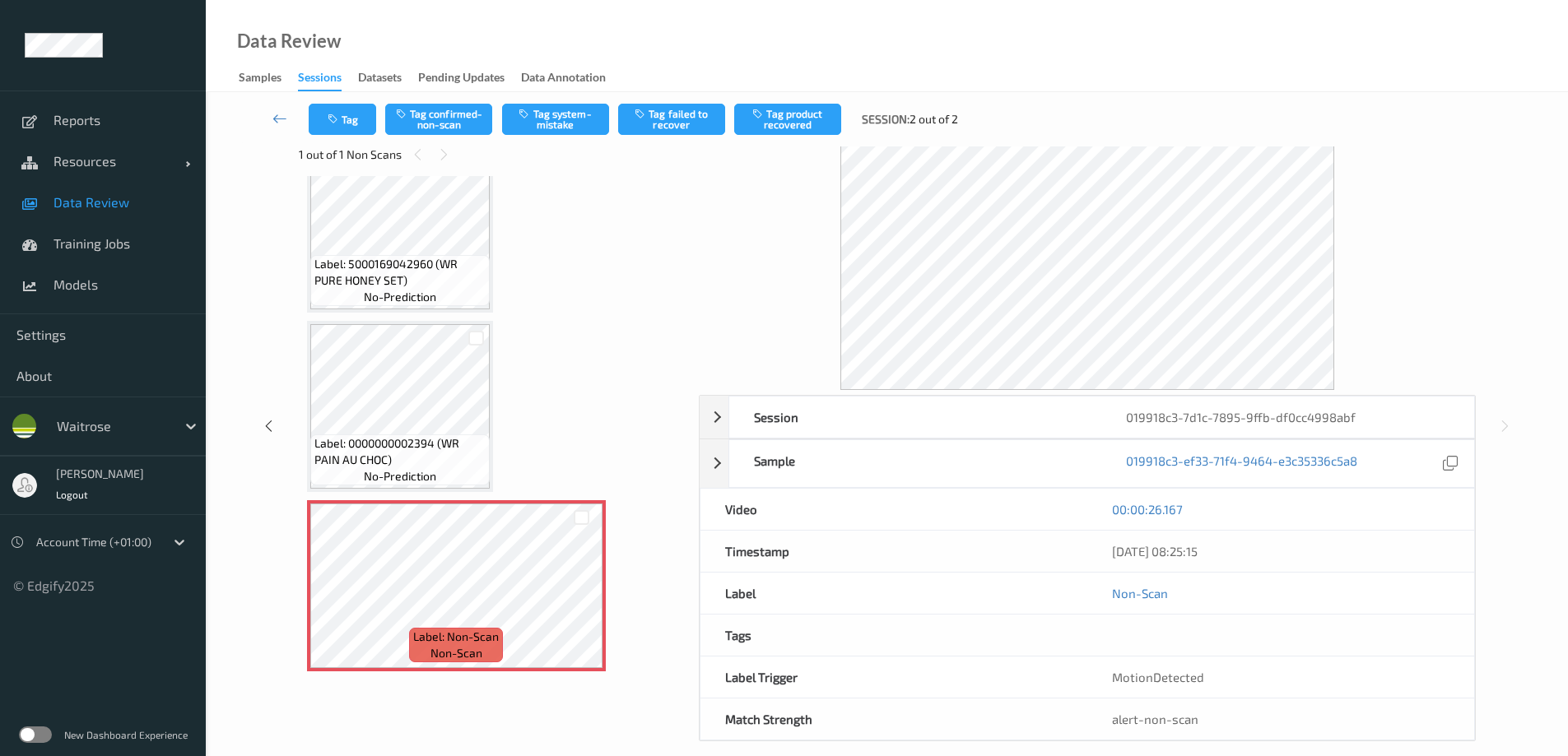
scroll to position [54, 0]
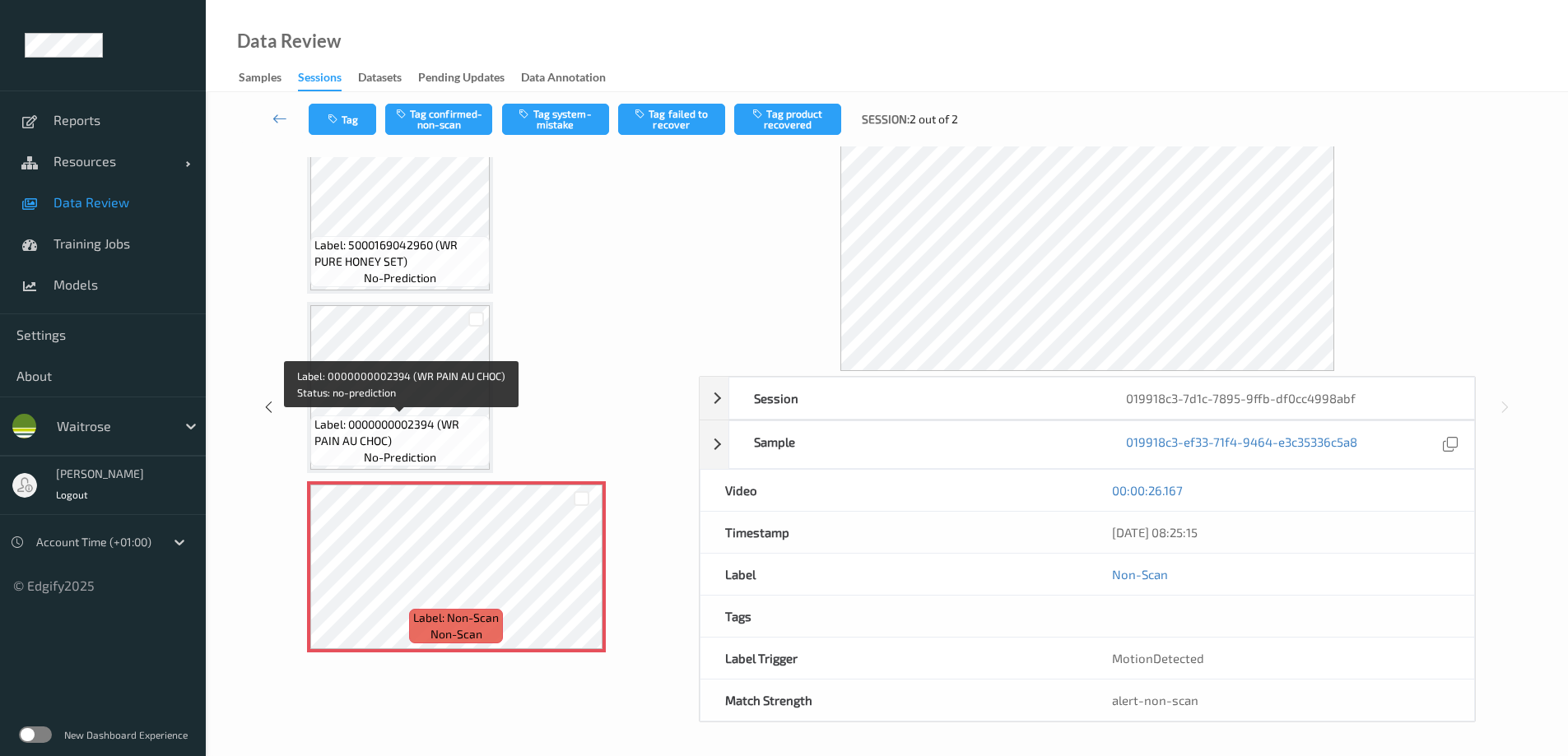
click at [425, 445] on span "Label: 0000000002394 (WR PAIN AU CHOC)" at bounding box center [400, 433] width 171 height 33
click at [274, 118] on icon at bounding box center [280, 118] width 15 height 17
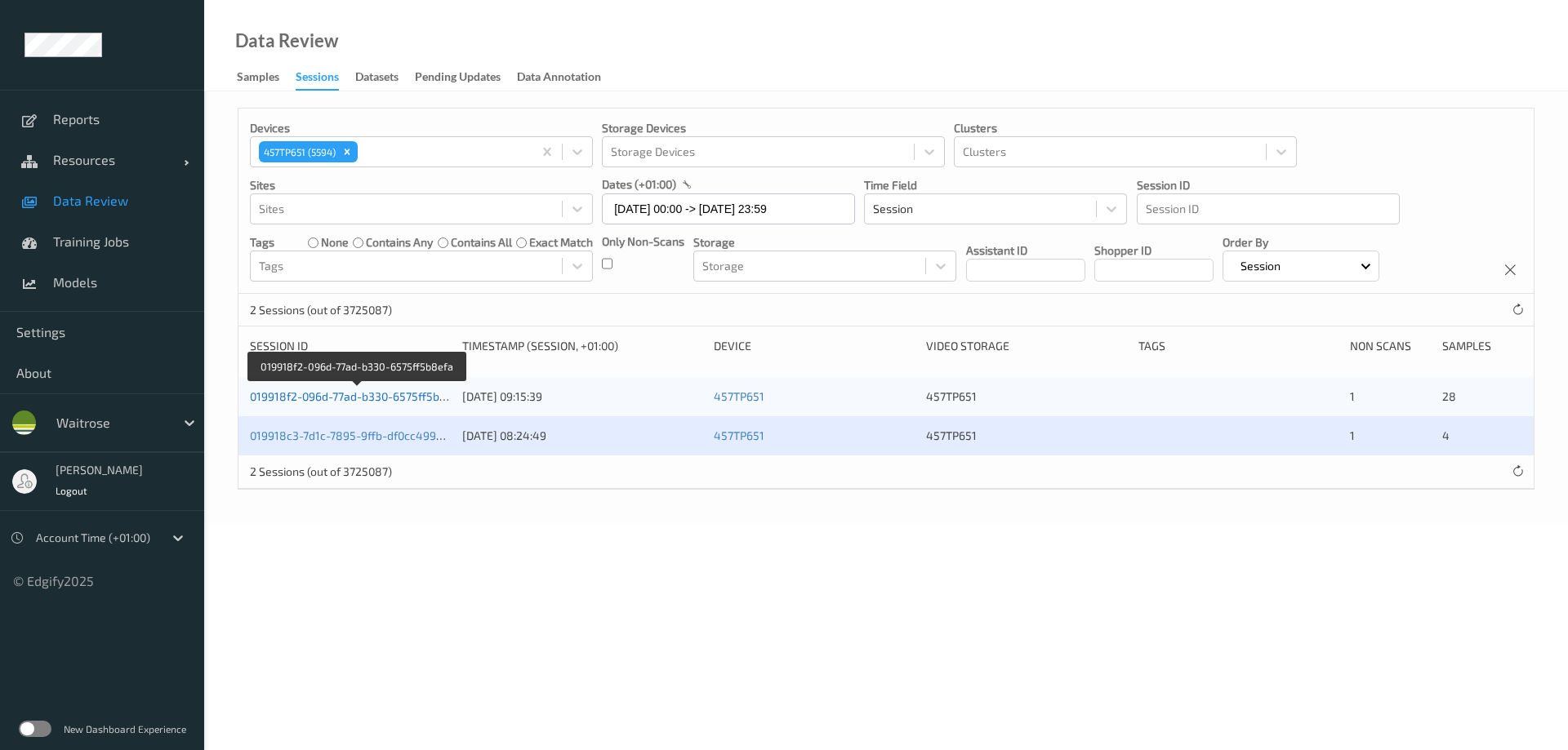
click at [361, 400] on link "019918f2-096d-77ad-b330-6575ff5b8efa" at bounding box center [357, 396] width 214 height 14
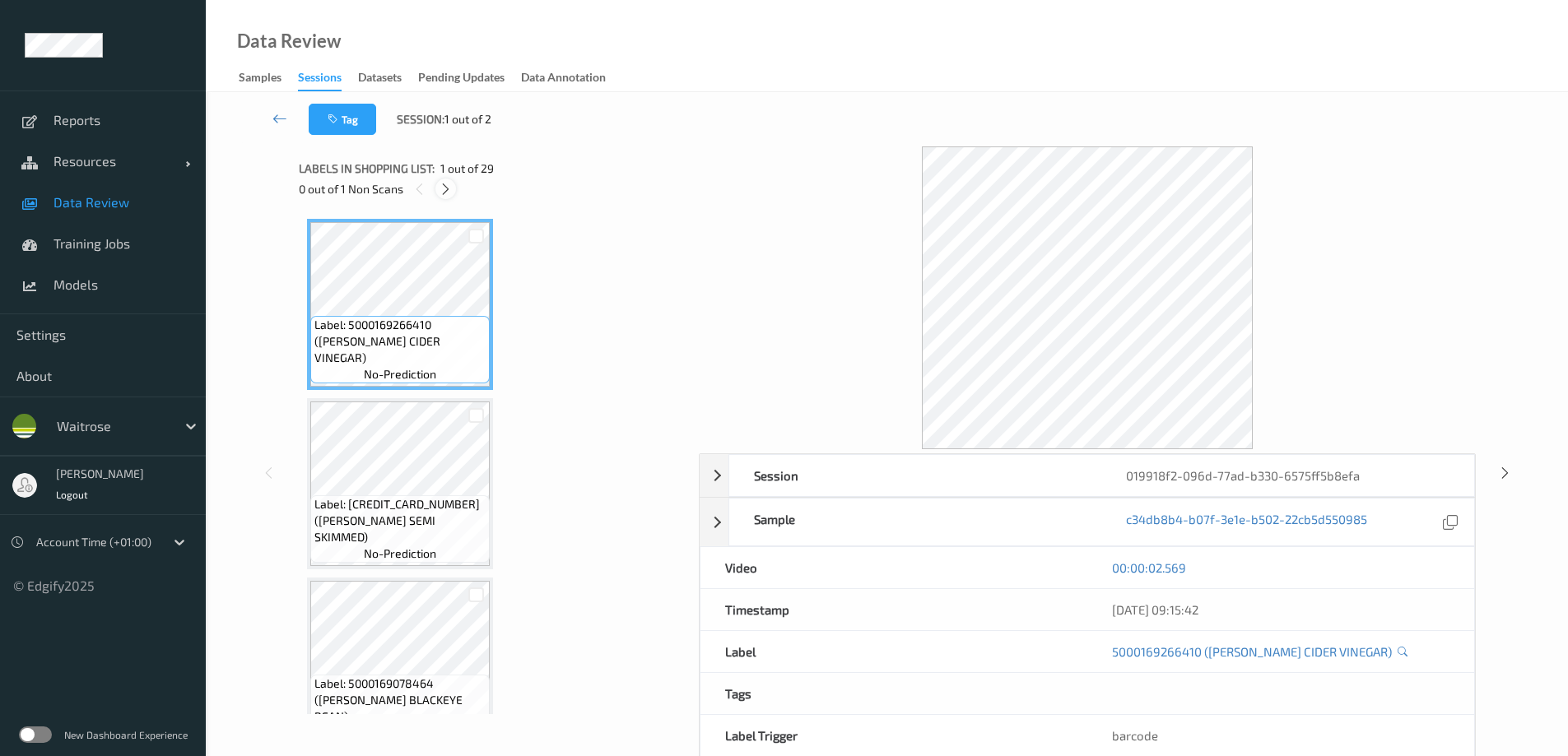
click at [445, 189] on icon at bounding box center [445, 189] width 14 height 15
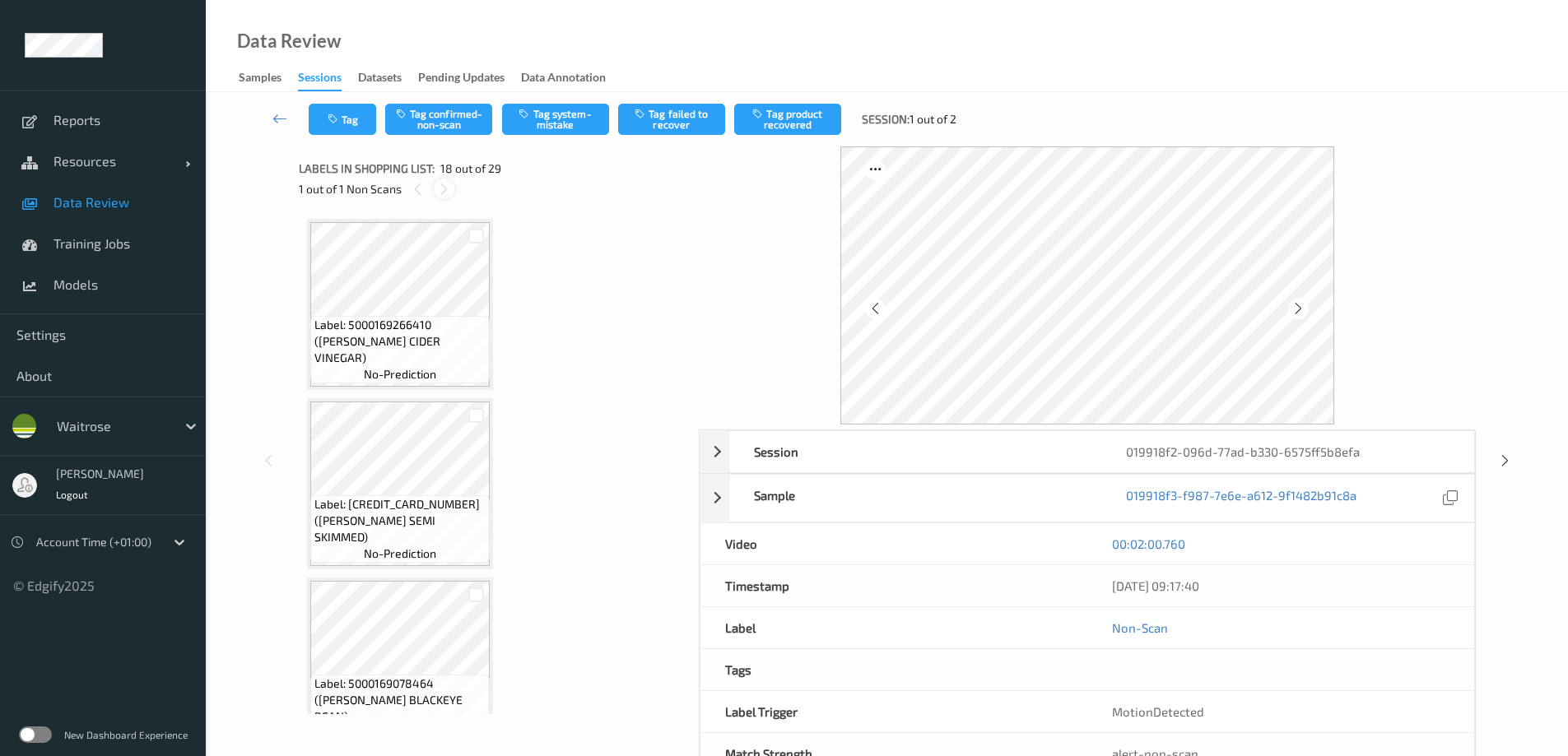
scroll to position [2878, 0]
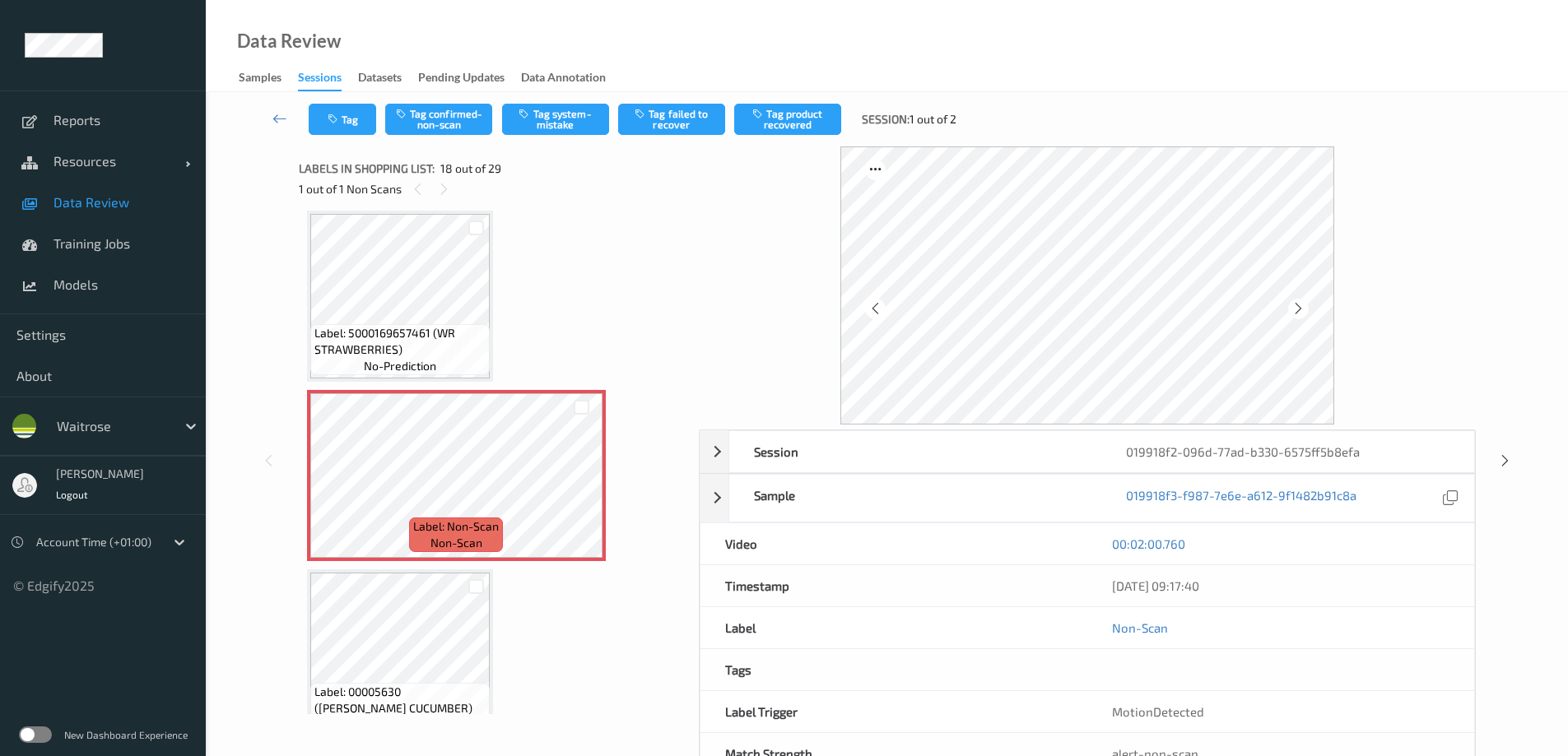
click at [419, 355] on span "Label: 5000169657461 (WR STRAWBERRIES)" at bounding box center [400, 341] width 171 height 33
click at [579, 489] on icon at bounding box center [581, 490] width 14 height 15
click at [274, 122] on icon at bounding box center [280, 118] width 15 height 17
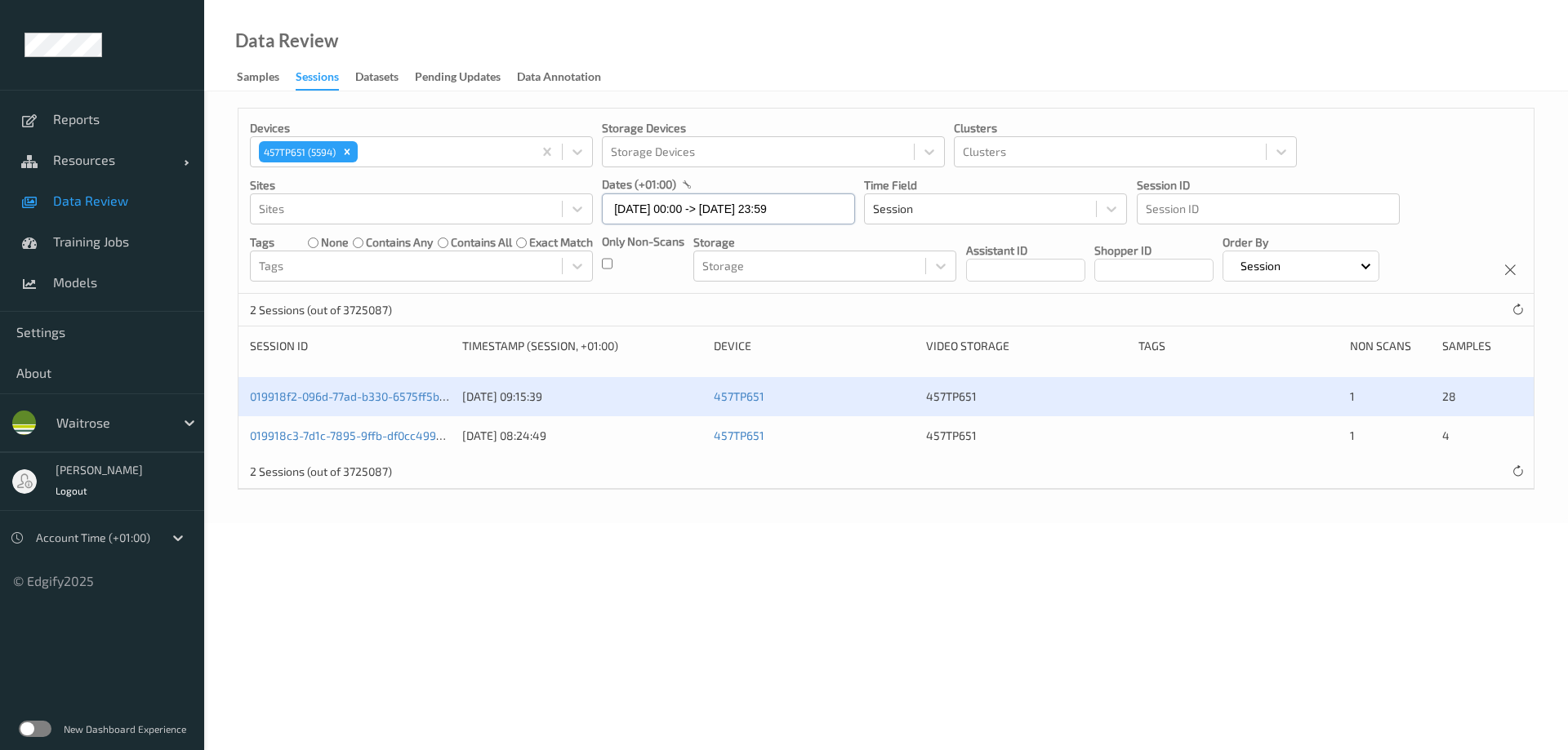
click at [674, 213] on input "05/09/2025 00:00 -> 05/09/2025 23:59" at bounding box center [728, 208] width 253 height 31
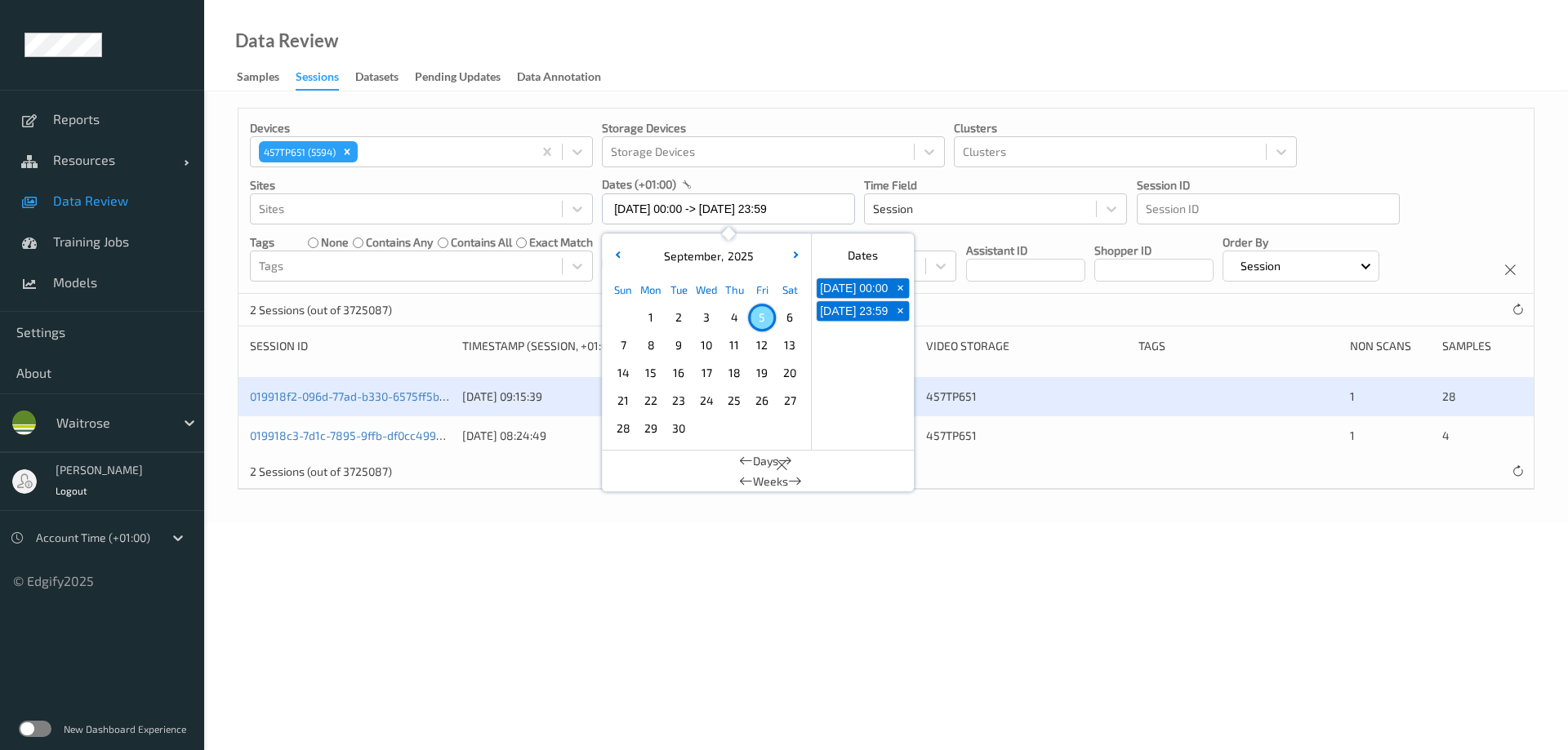
click at [735, 311] on span "4" at bounding box center [734, 317] width 23 height 23
type input "04/09/2025 00:00 -> 04/09/2025 23:59"
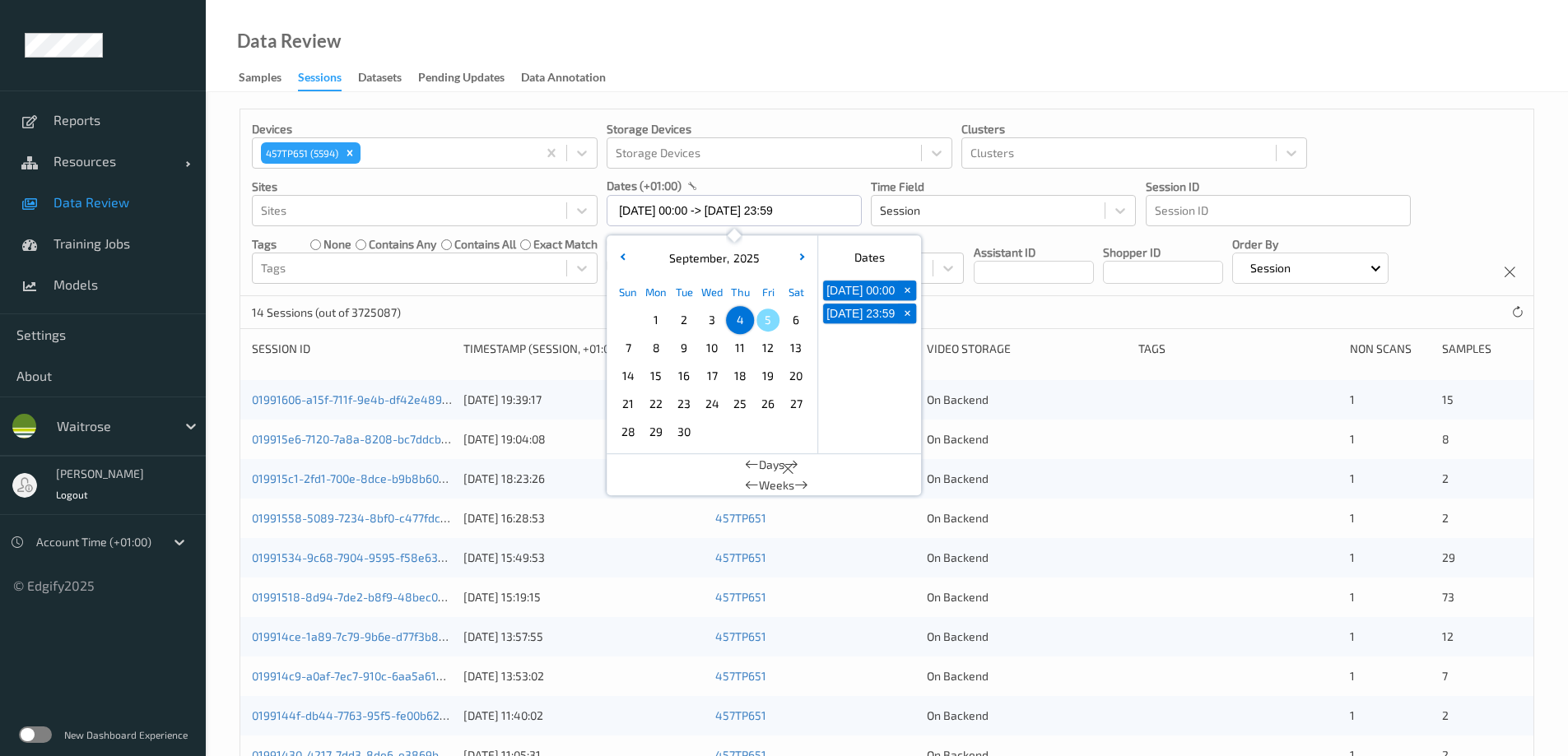
click at [774, 41] on div "Data Review Samples Sessions Datasets Pending Updates Data Annotation" at bounding box center [887, 46] width 1362 height 92
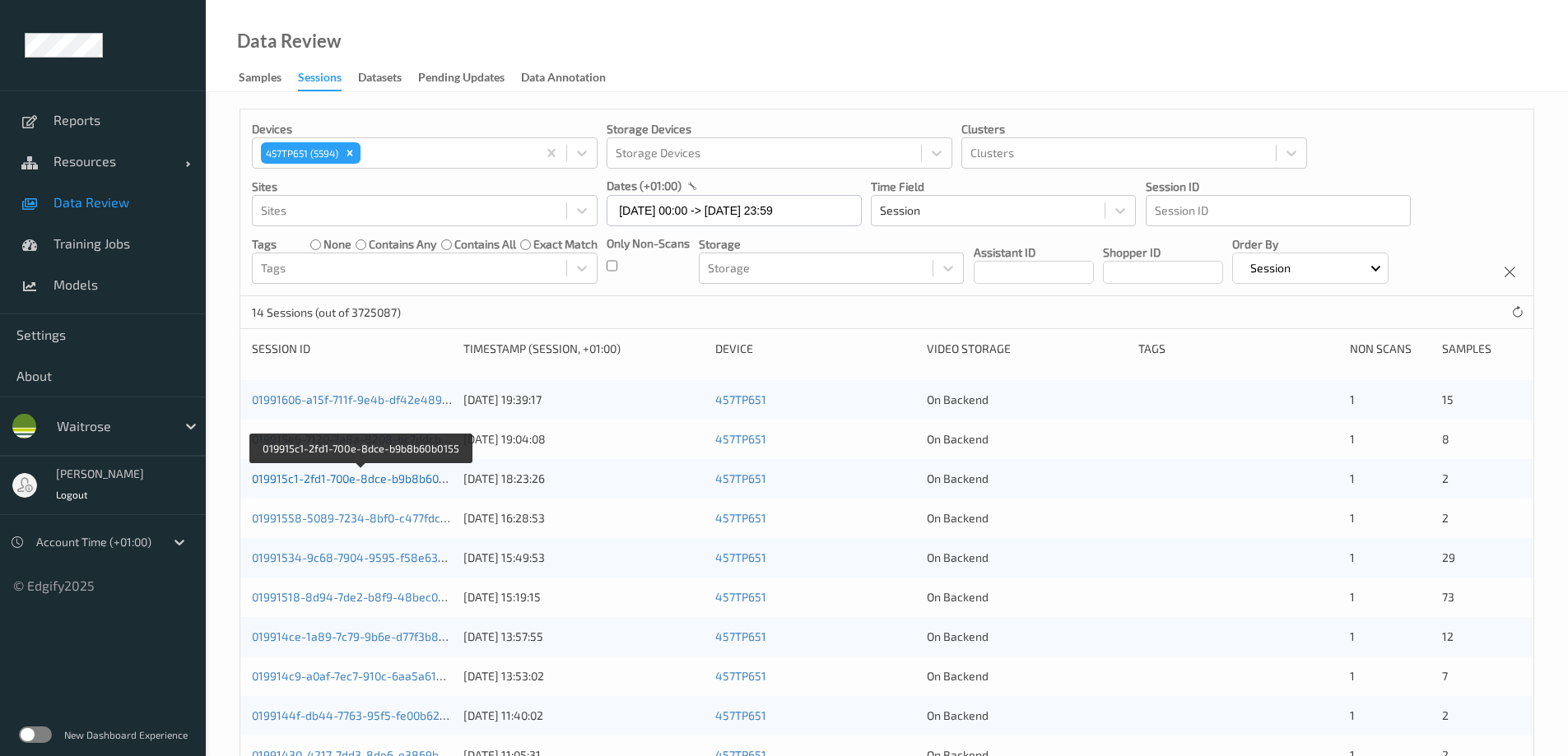
click at [353, 478] on link "019915c1-2fd1-700e-8dce-b9b8b60b0155" at bounding box center [361, 478] width 218 height 14
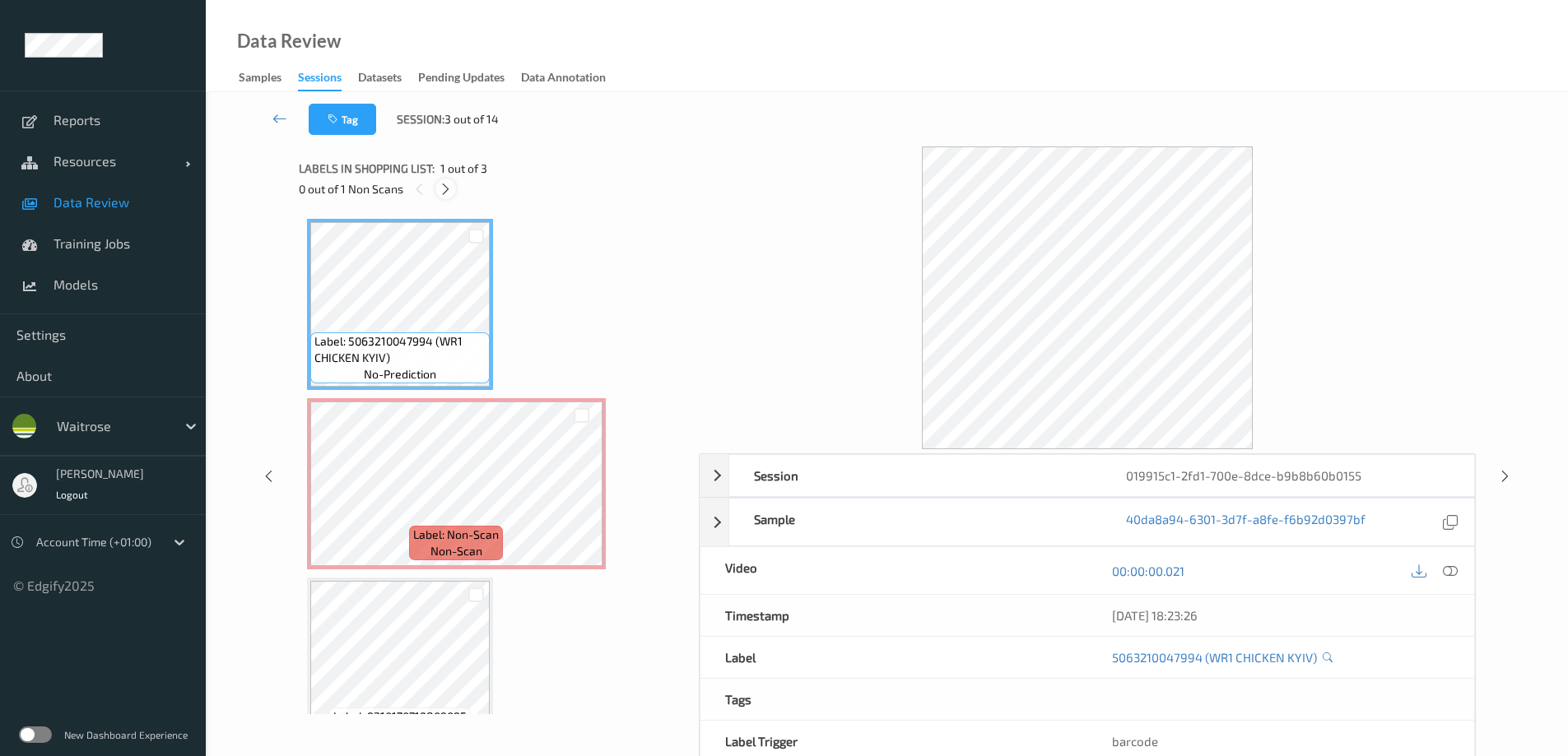
click at [445, 190] on icon at bounding box center [445, 189] width 14 height 15
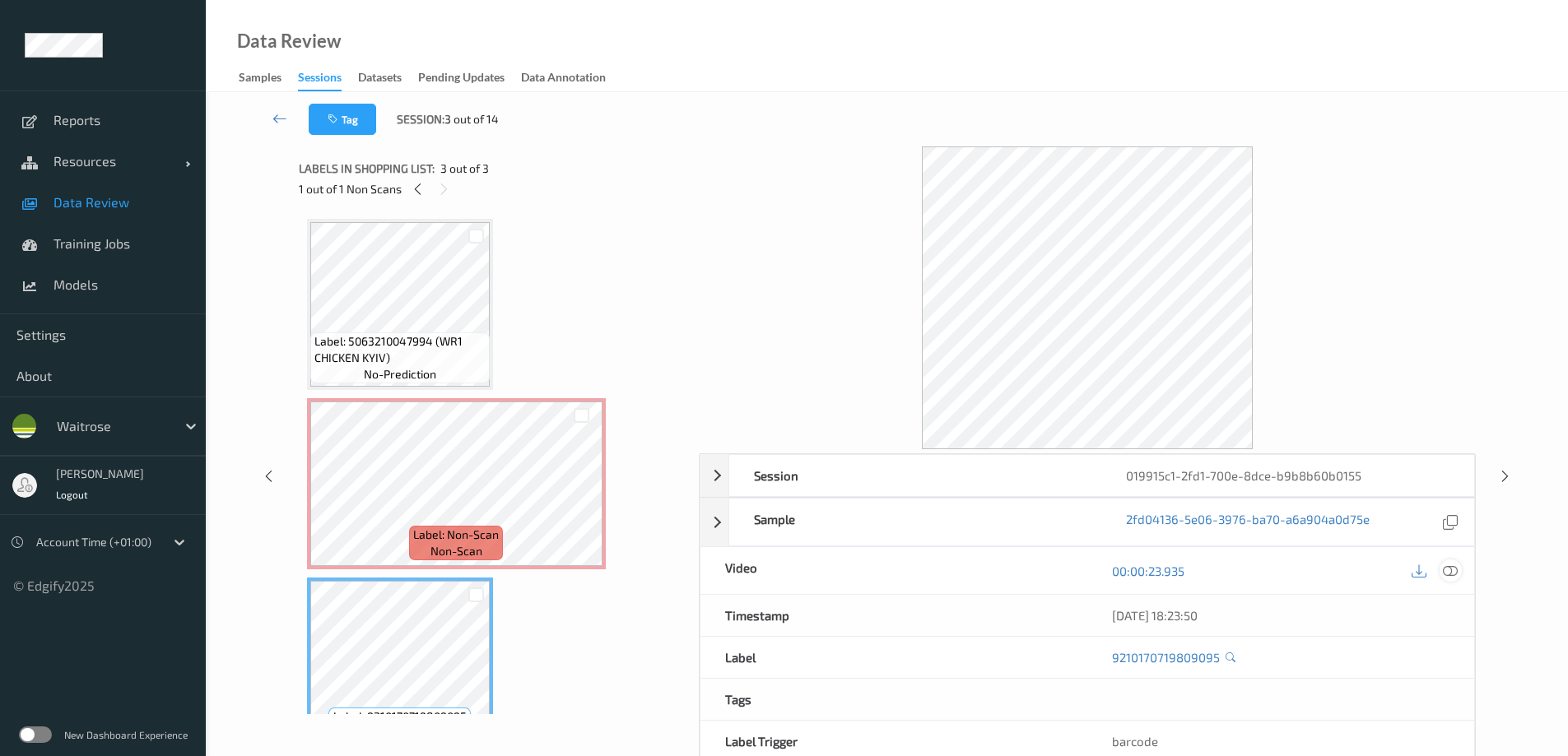
click at [1457, 571] on div at bounding box center [1451, 571] width 23 height 23
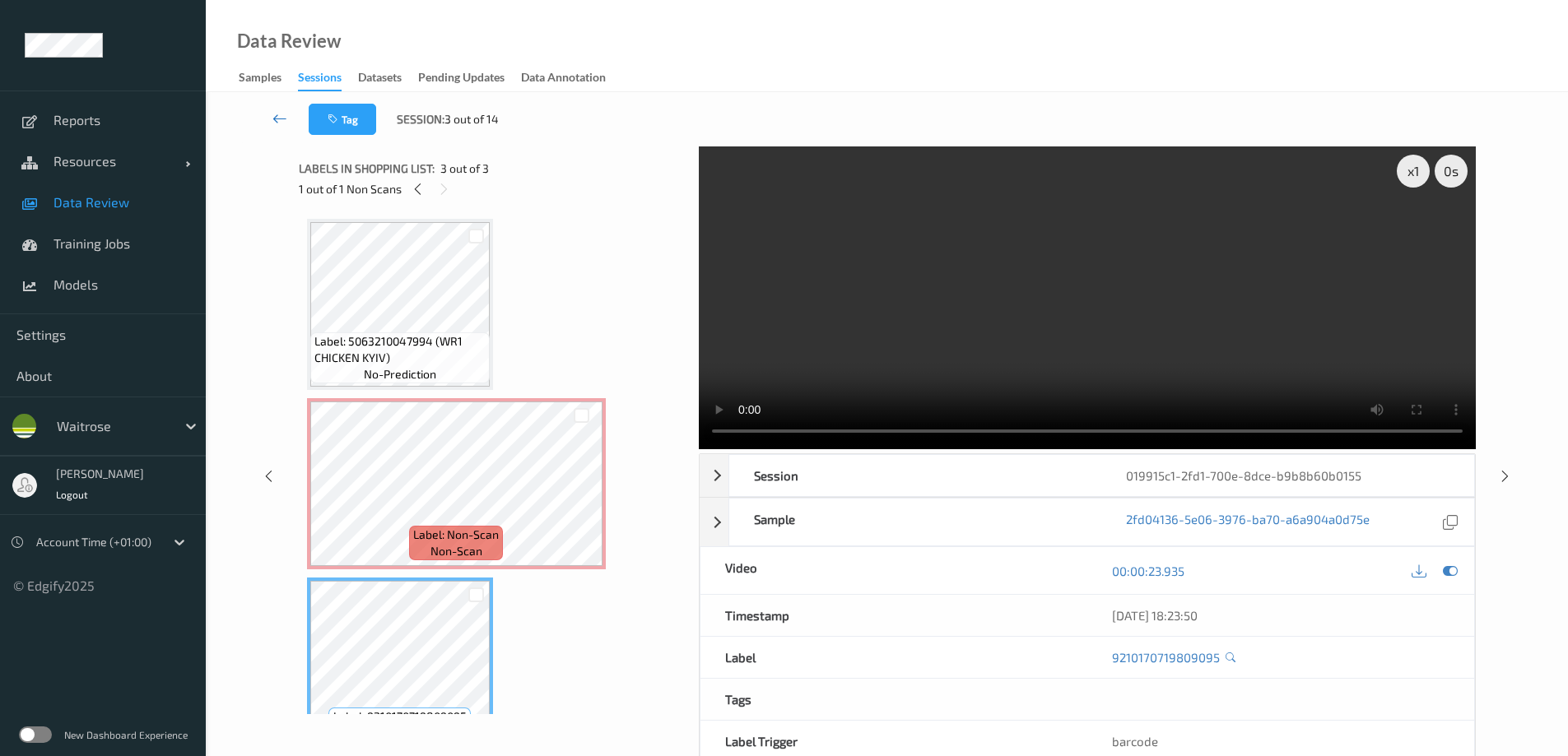
click at [276, 116] on icon at bounding box center [280, 118] width 15 height 17
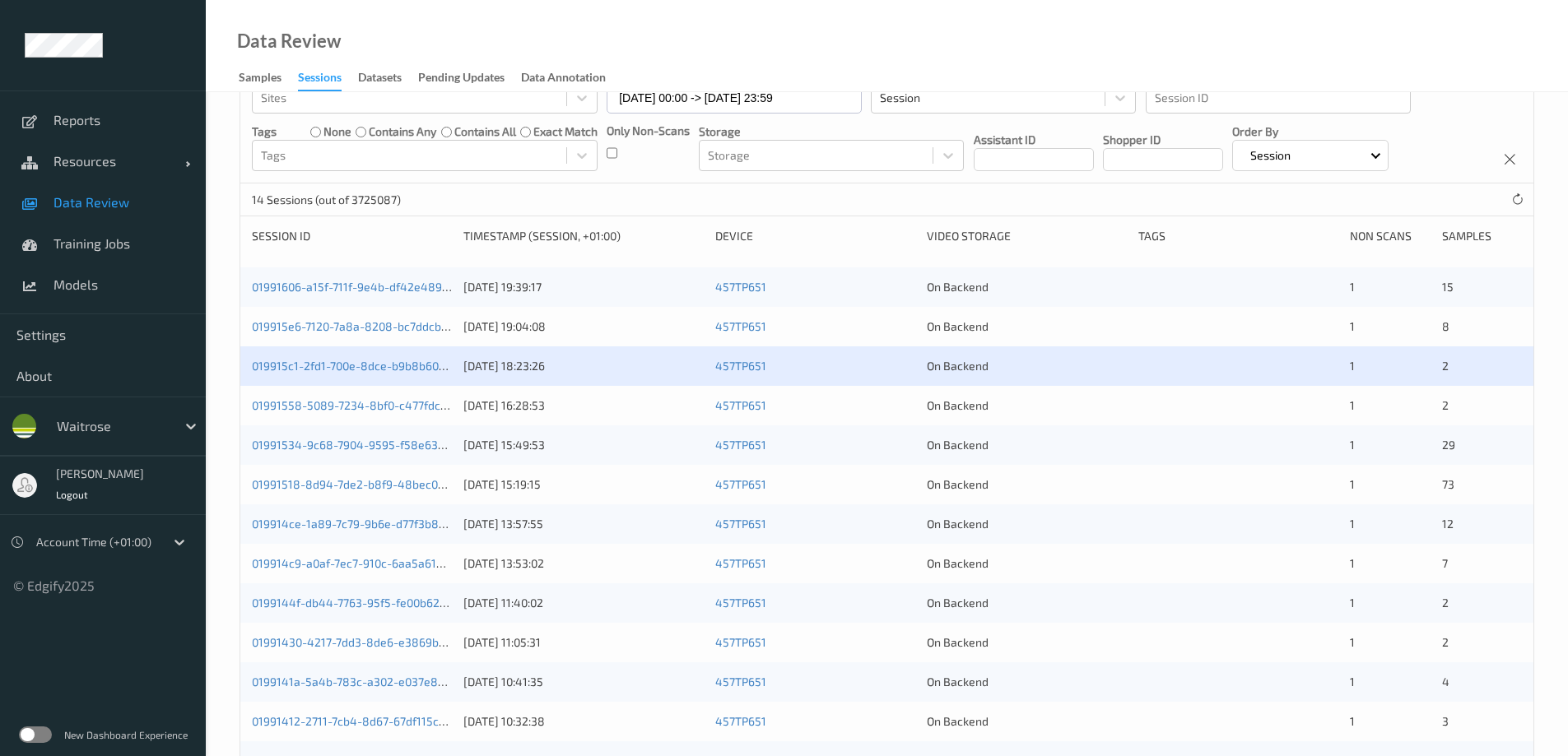
scroll to position [245, 0]
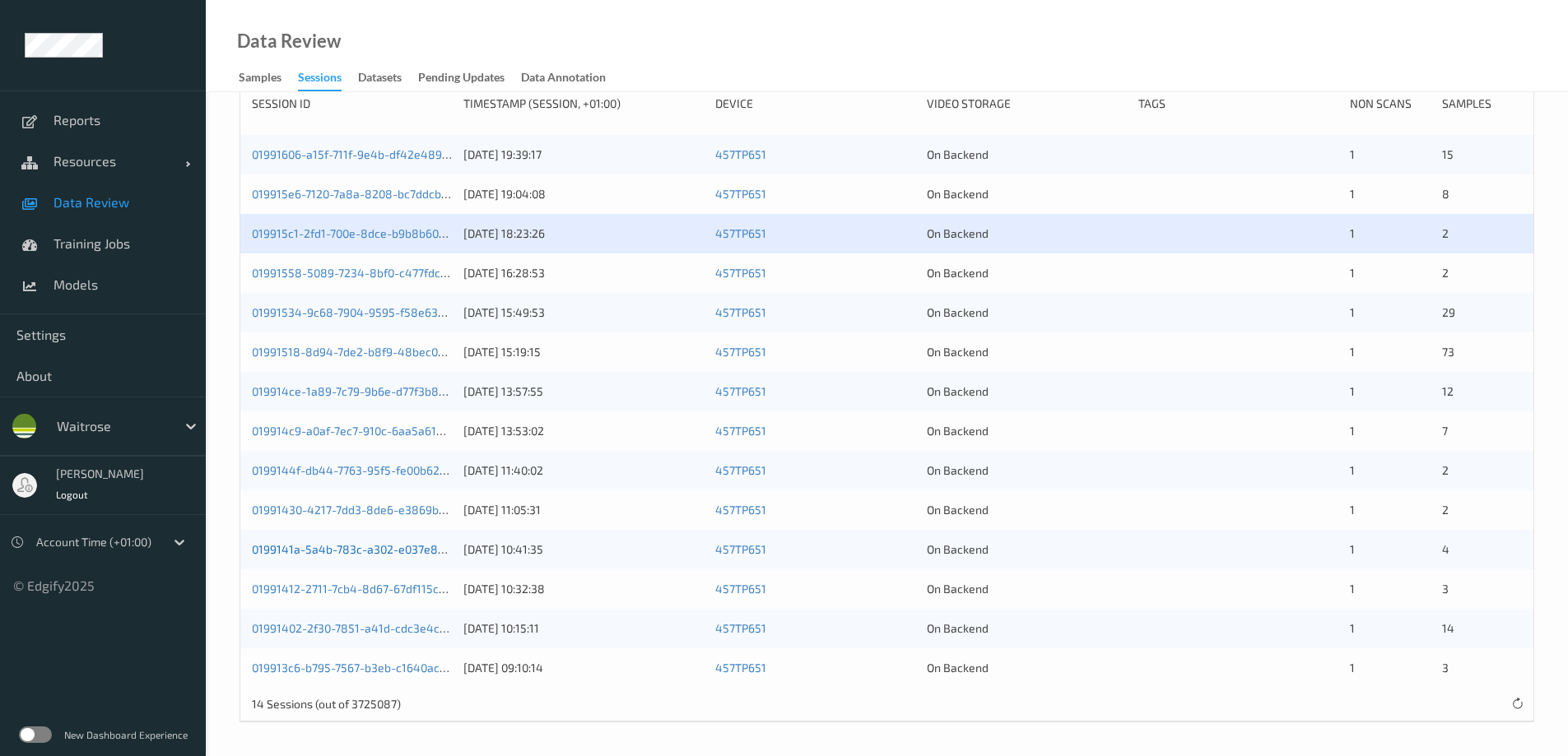
click at [343, 543] on link "0199141a-5a4b-783c-a302-e037e808afa5" at bounding box center [364, 549] width 224 height 14
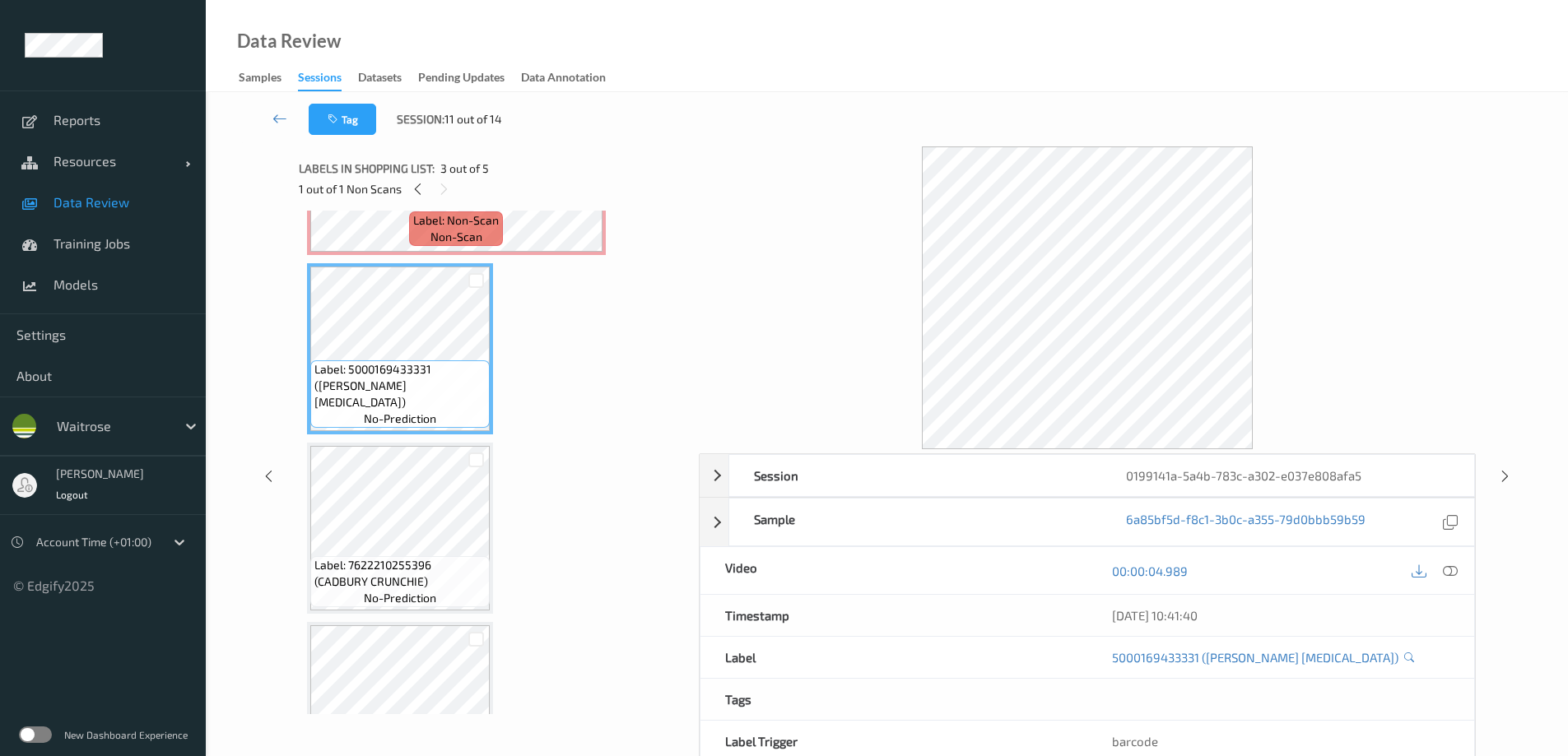
scroll to position [402, 0]
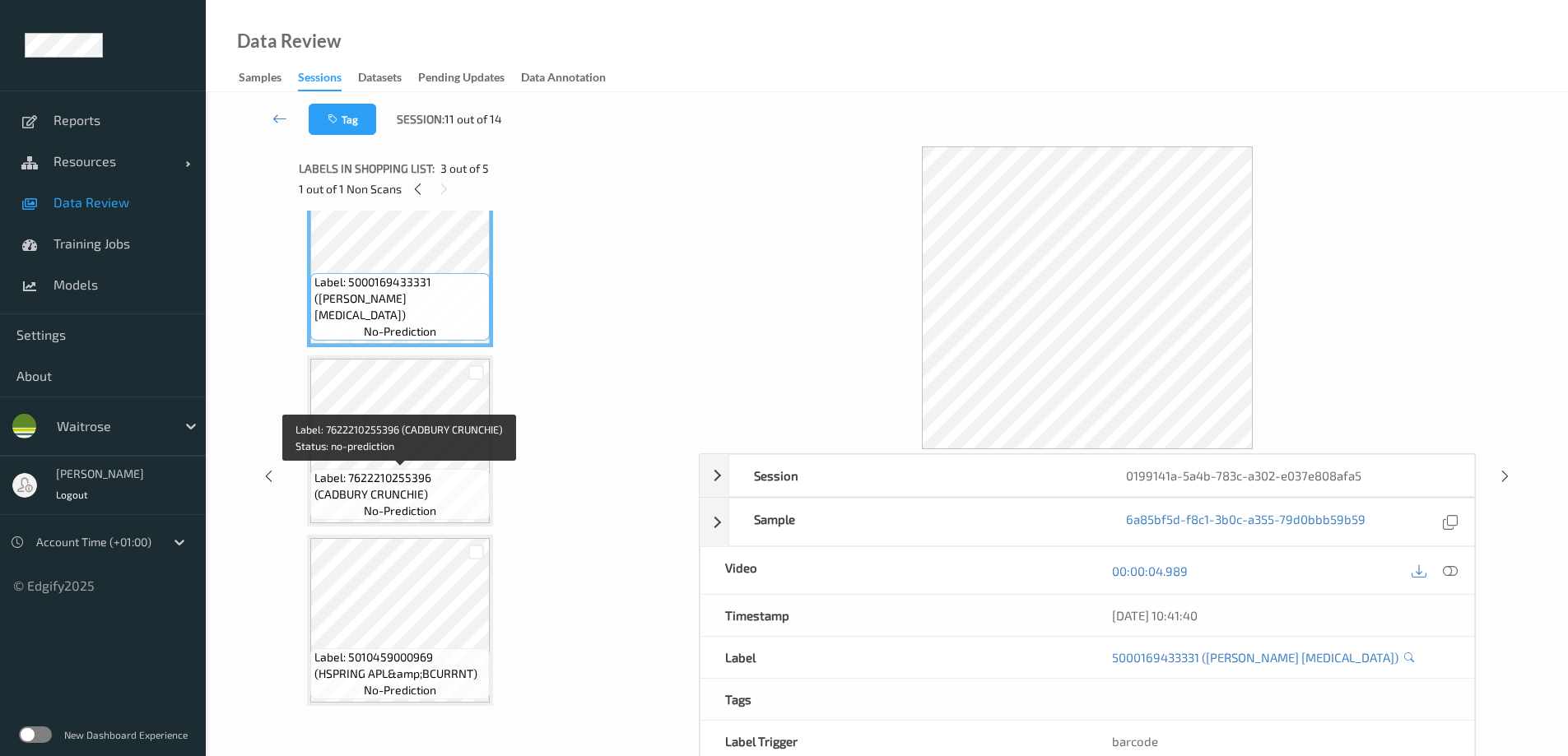
click at [423, 478] on span "Label: 7622210255396 (CADBURY CRUNCHIE)" at bounding box center [400, 486] width 171 height 33
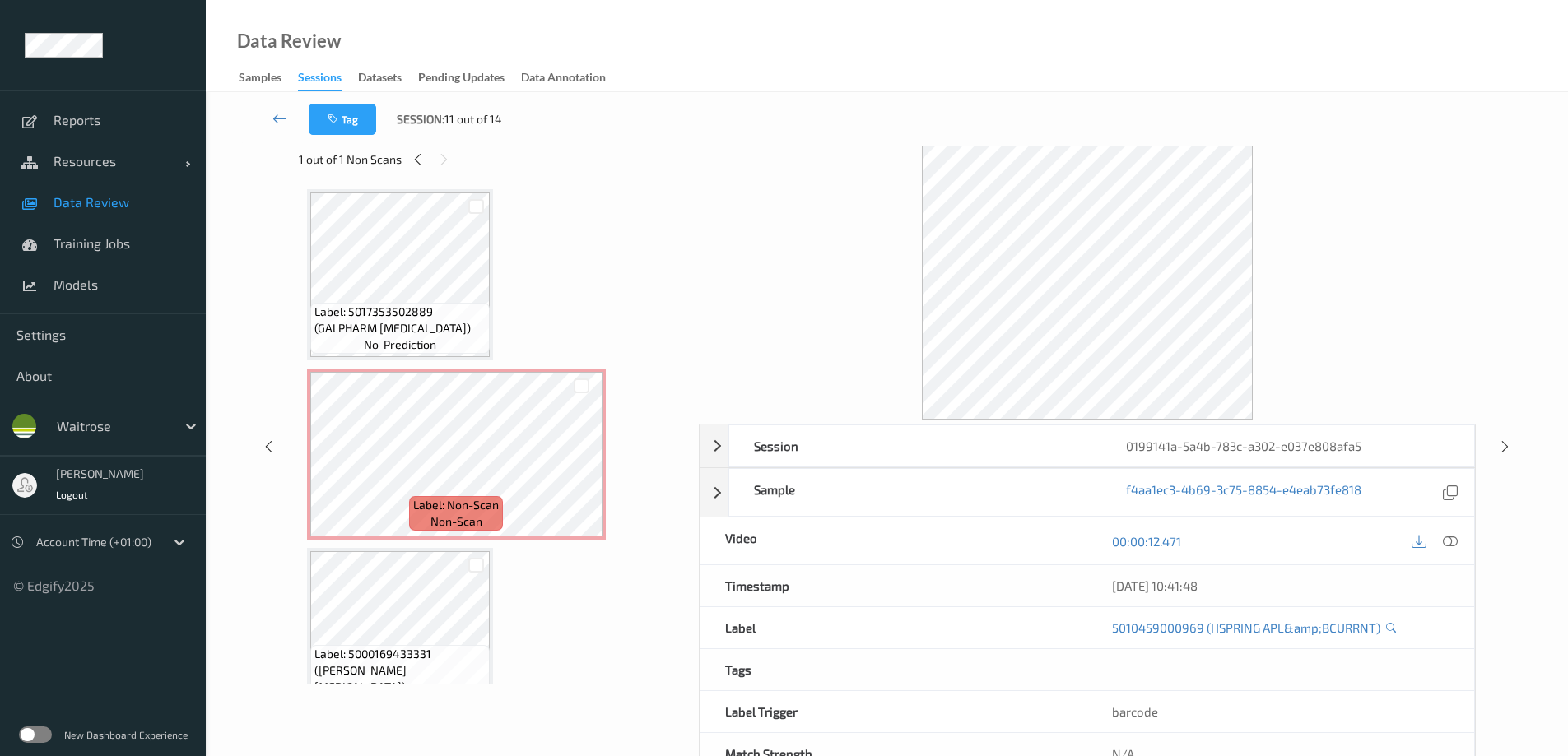
scroll to position [1, 0]
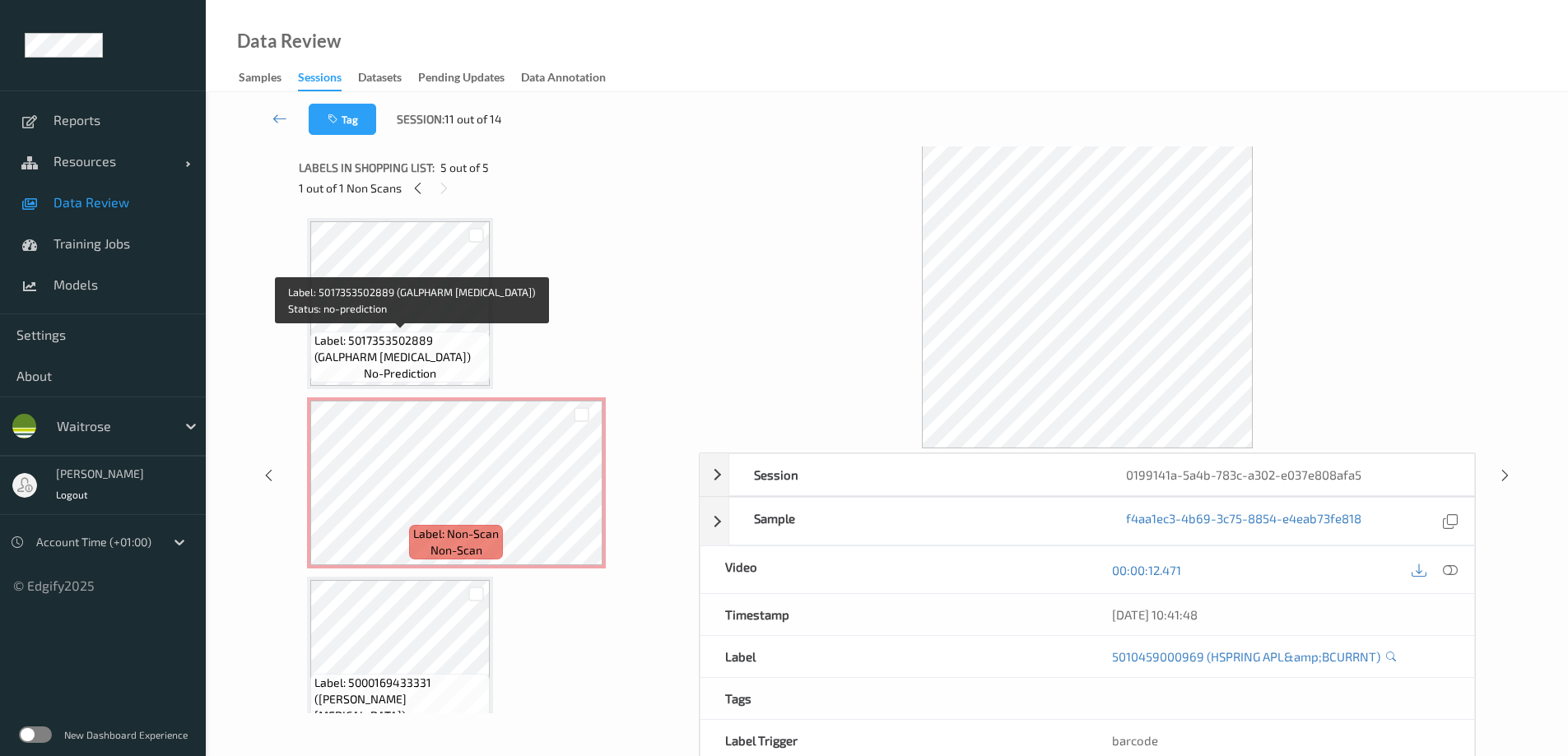
click at [419, 340] on span "Label: 5017353502889 (GALPHARM IBUPROFEN)" at bounding box center [400, 349] width 171 height 33
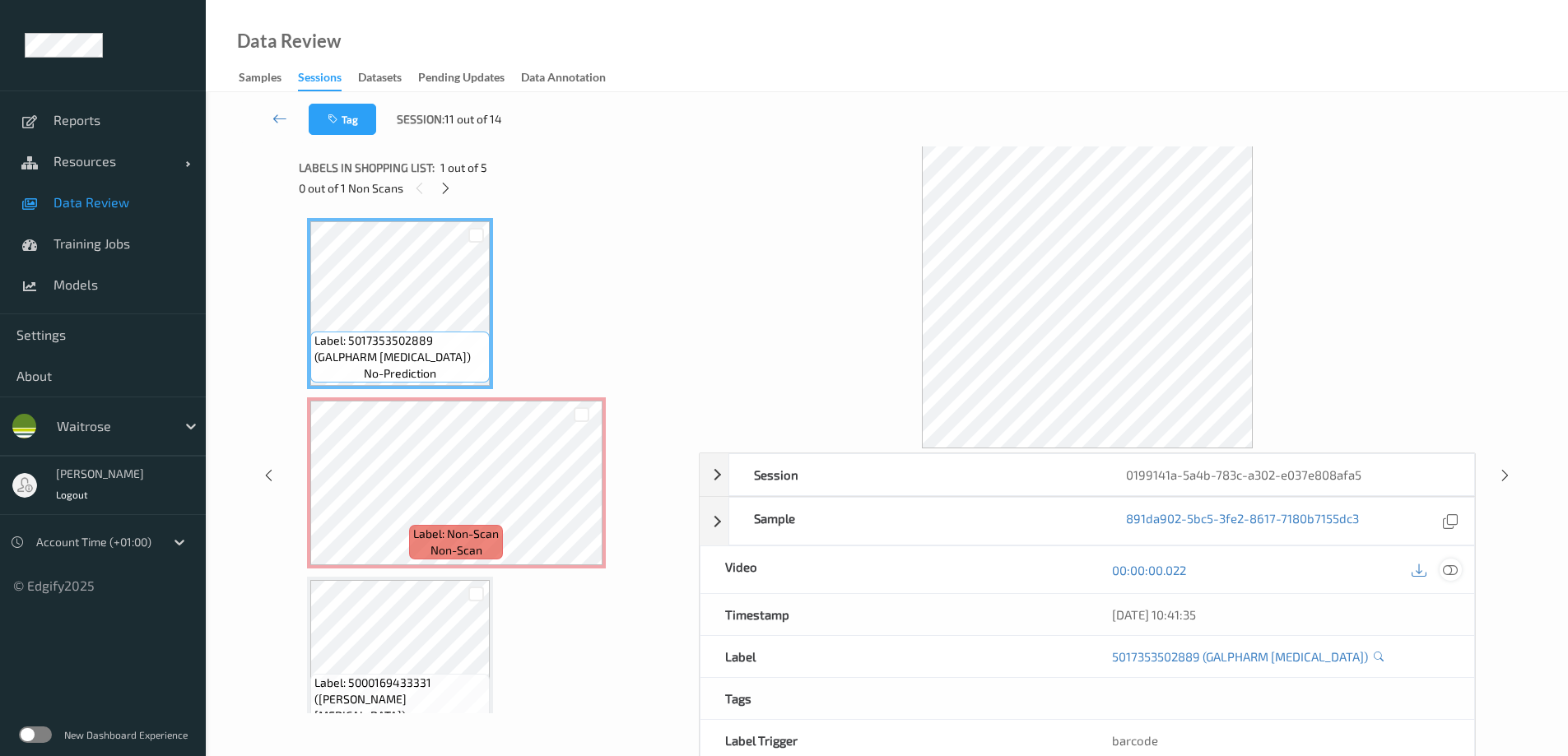
click at [1453, 572] on icon at bounding box center [1450, 570] width 15 height 15
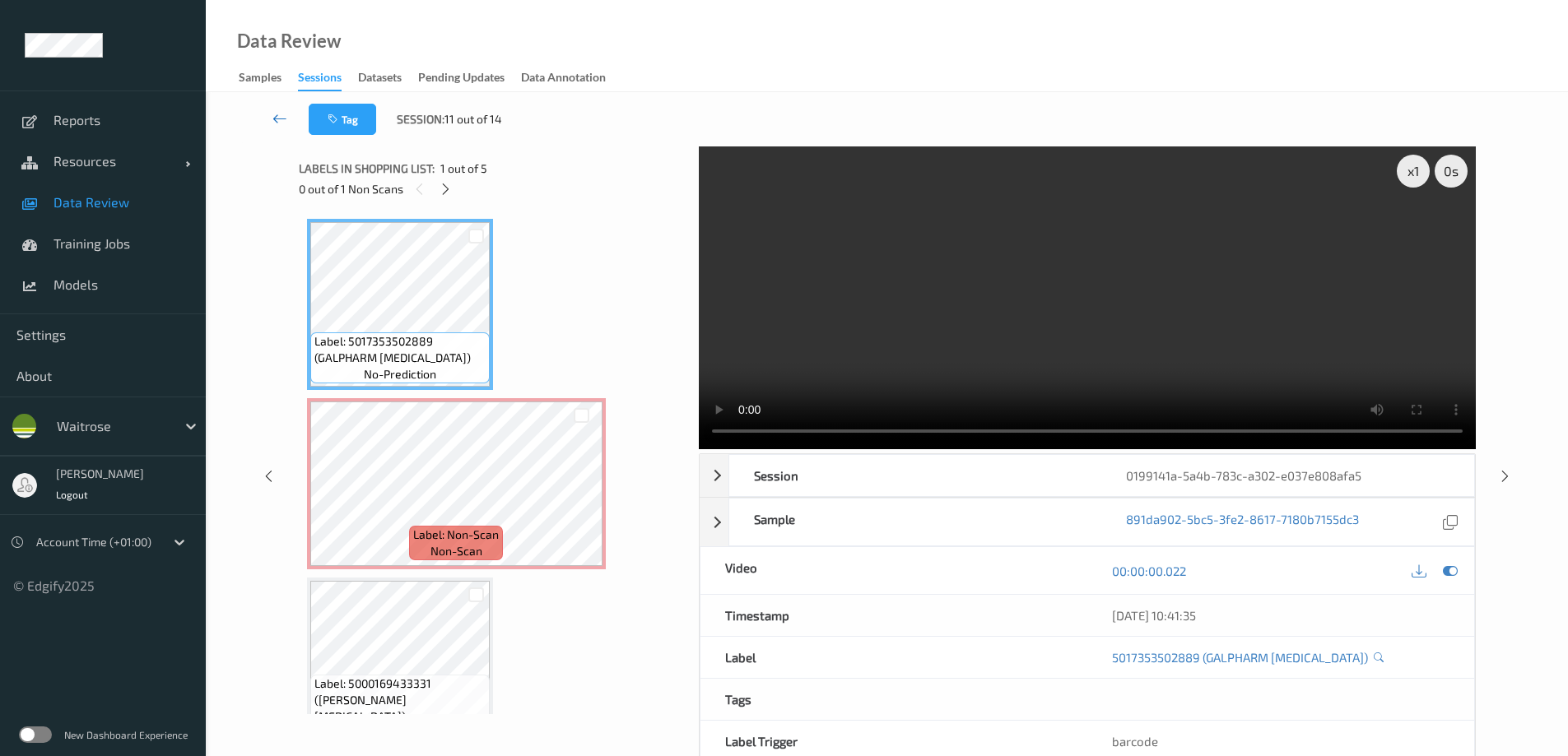
click at [277, 123] on icon at bounding box center [280, 118] width 15 height 17
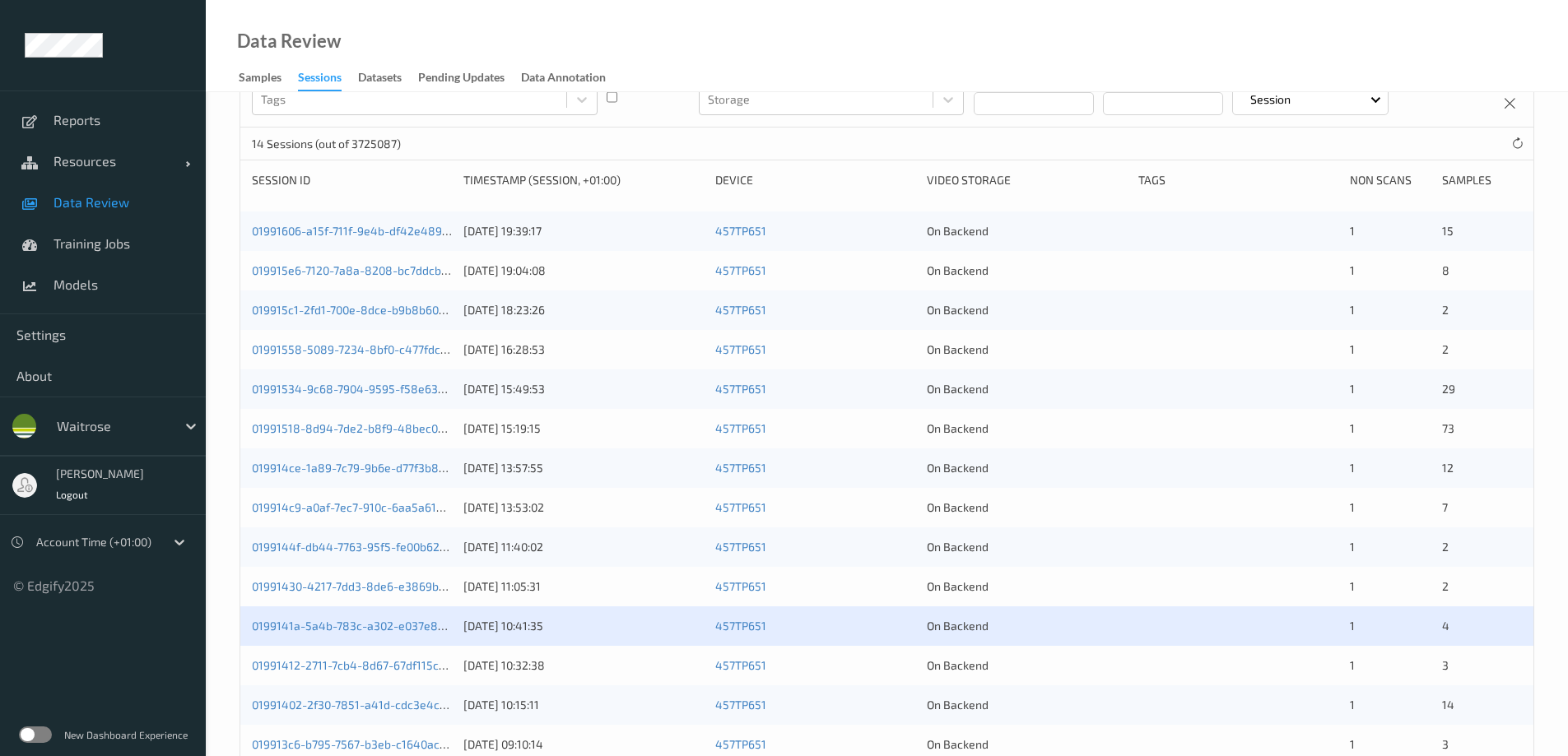
scroll to position [245, 0]
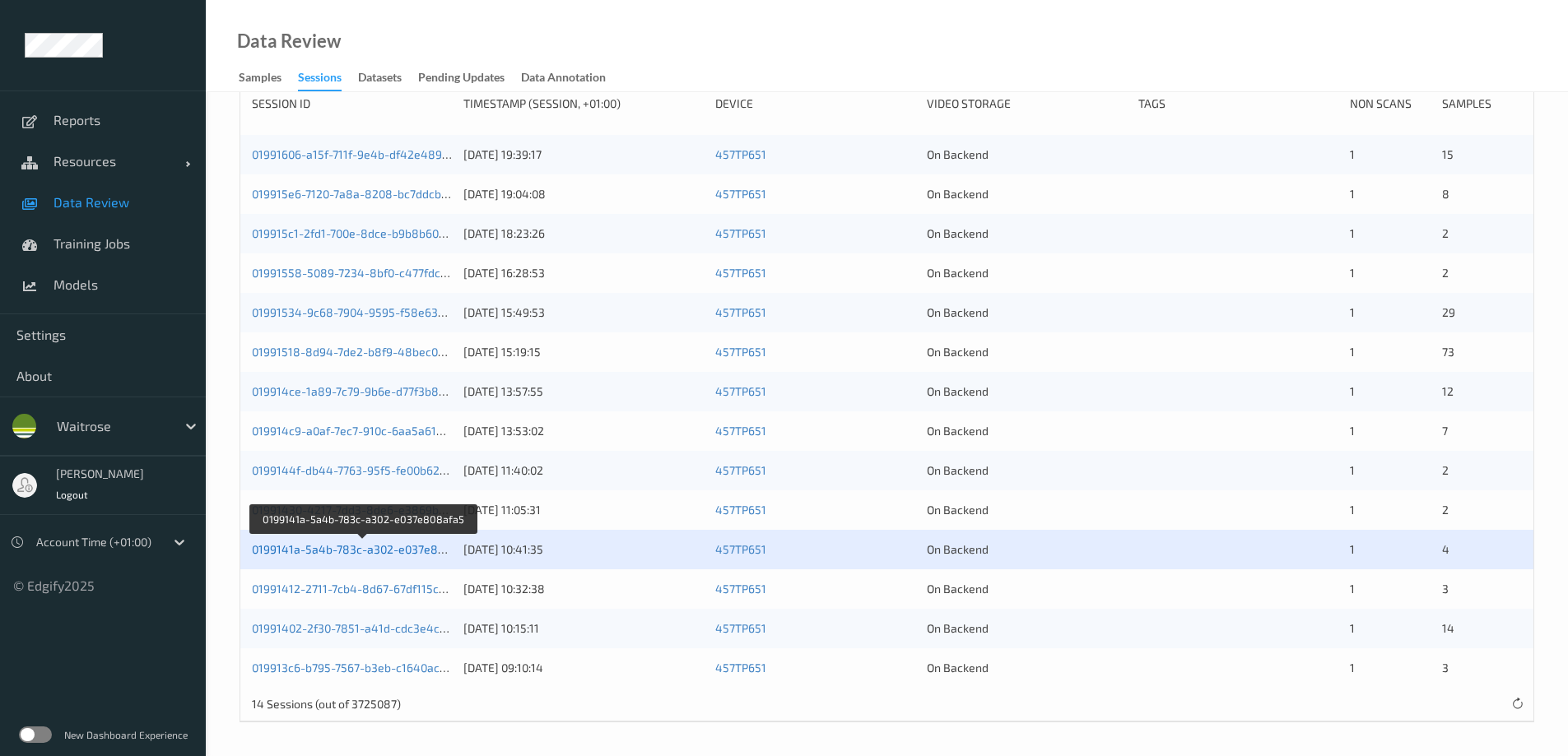
click at [400, 547] on link "0199141a-5a4b-783c-a302-e037e808afa5" at bounding box center [364, 549] width 224 height 14
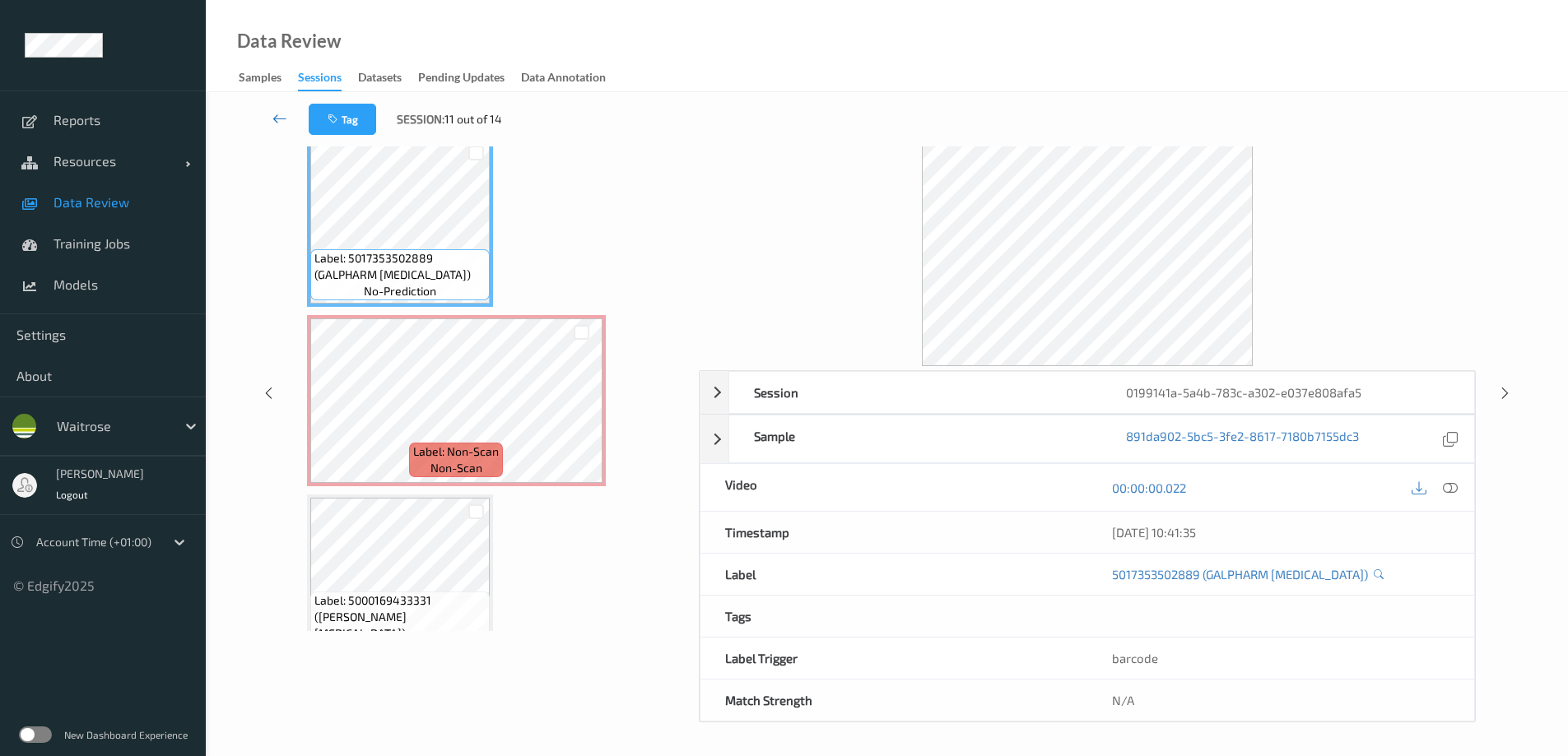
click at [282, 124] on icon at bounding box center [280, 118] width 15 height 17
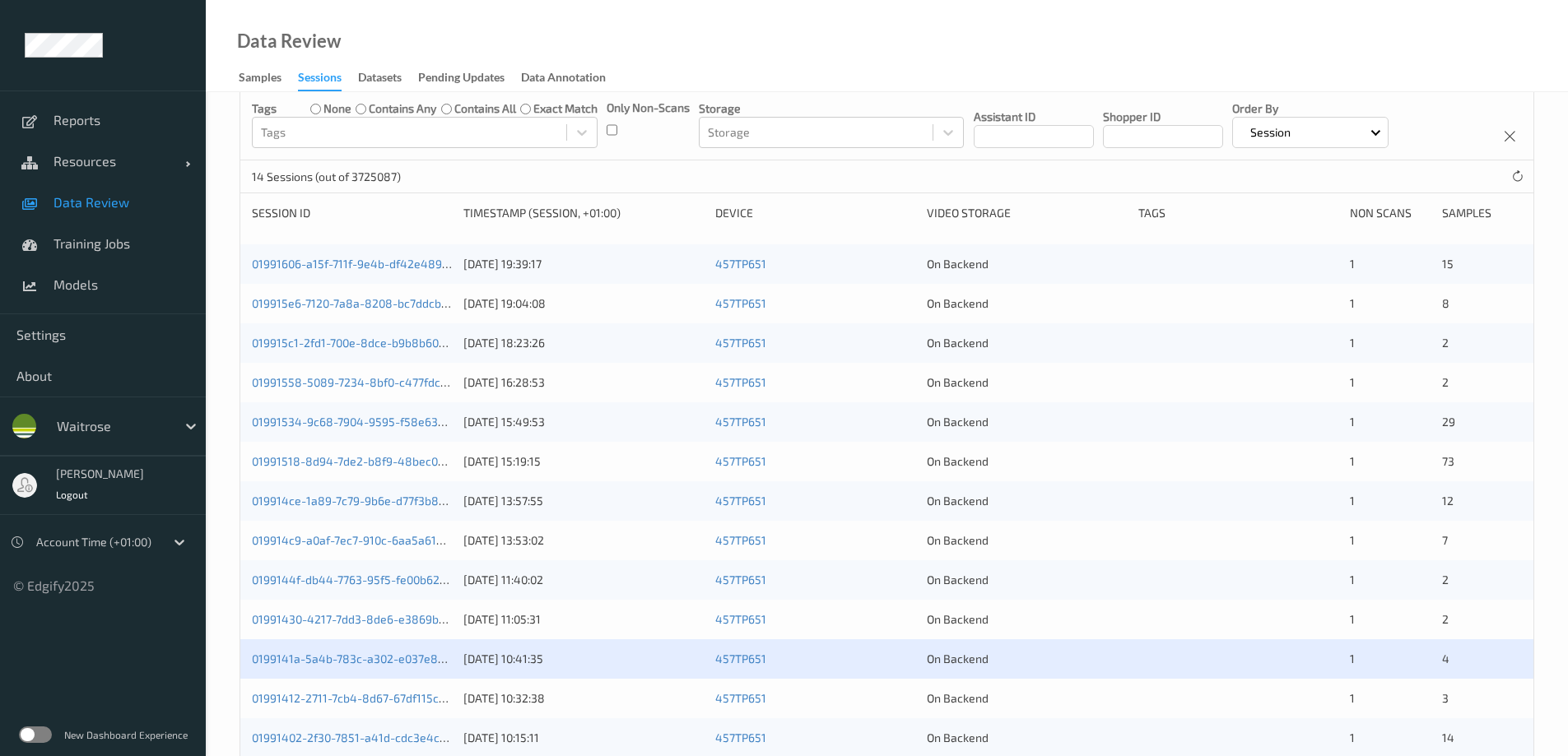
scroll to position [83, 0]
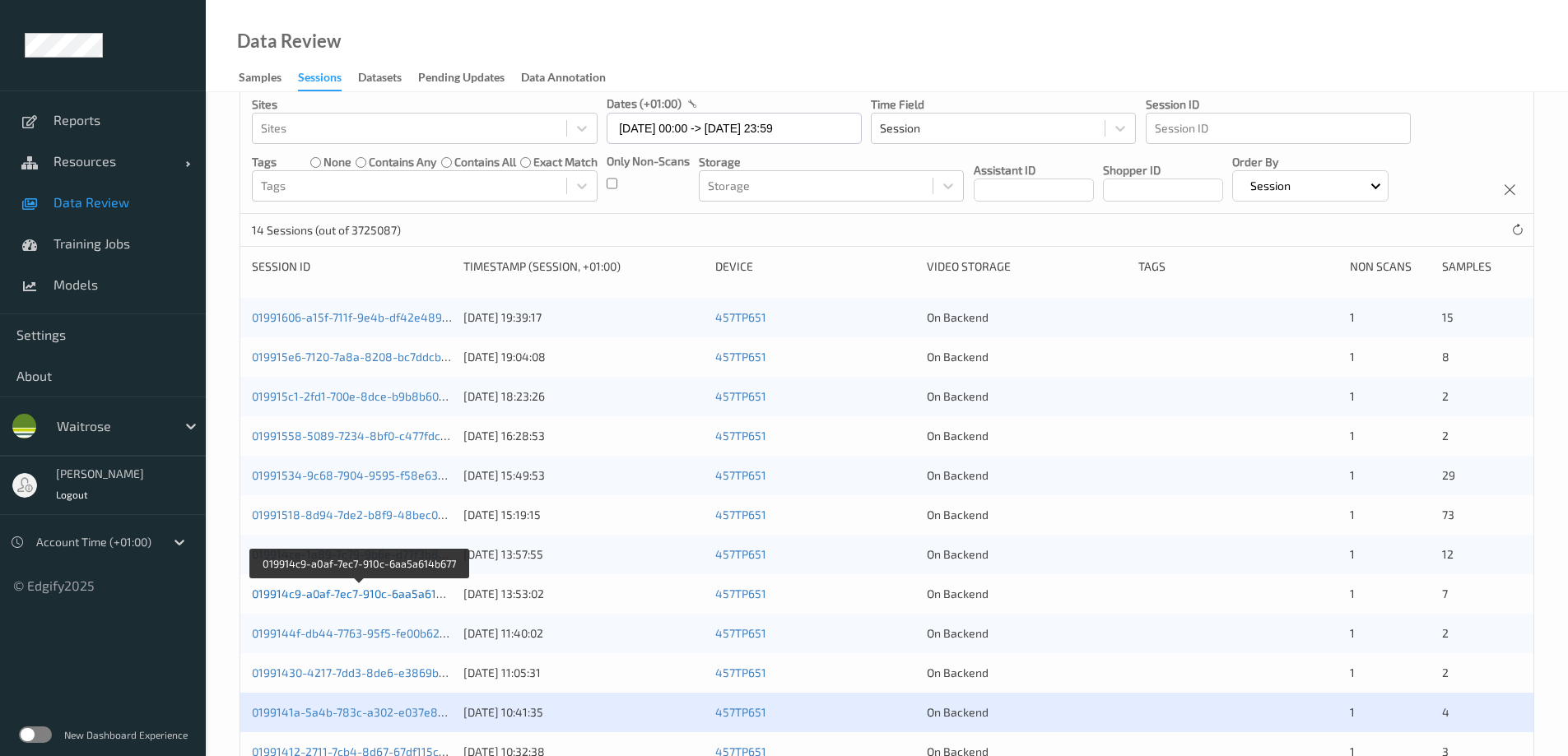
click at [378, 596] on link "019914c9-a0af-7ec7-910c-6aa5a614b677" at bounding box center [360, 593] width 216 height 14
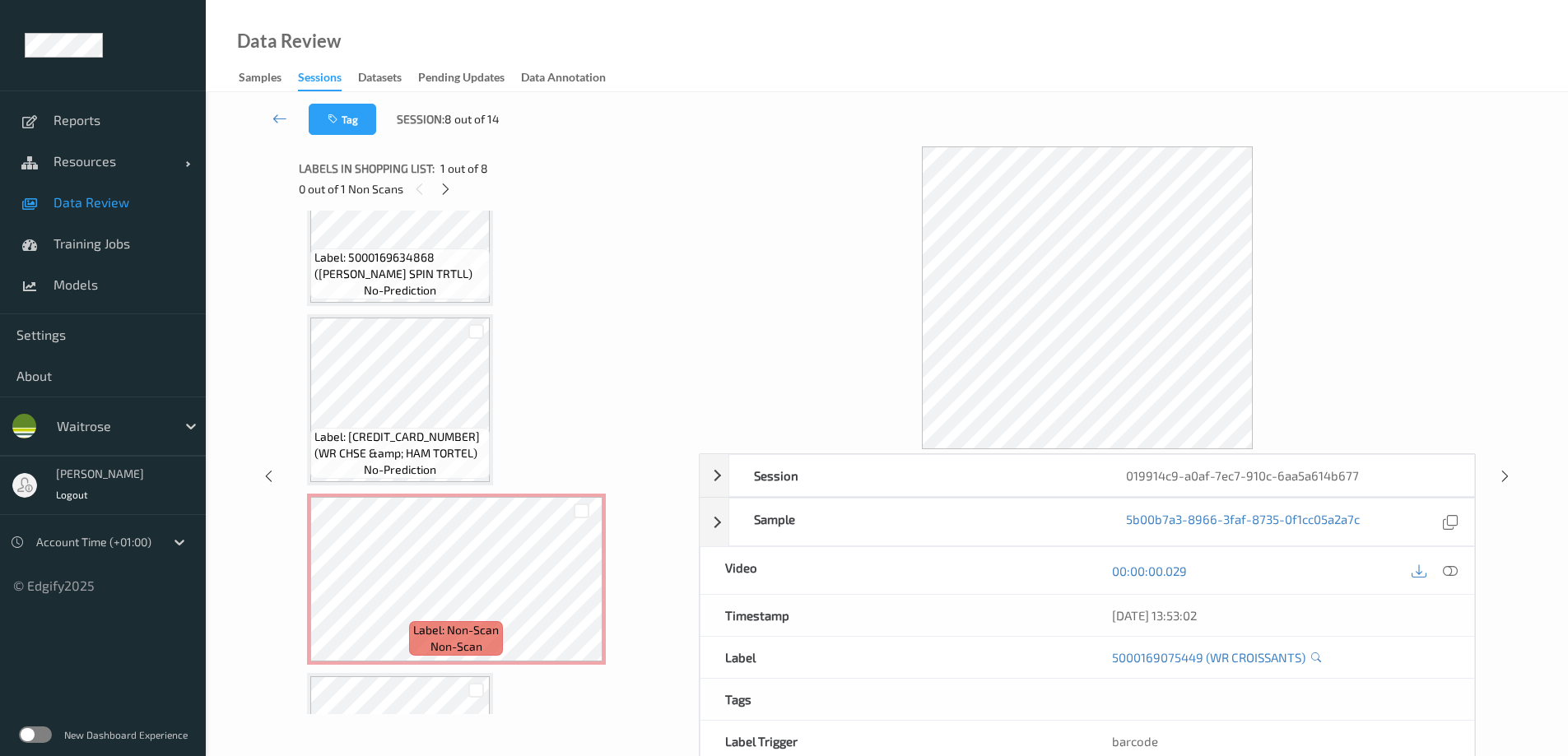
scroll to position [658, 0]
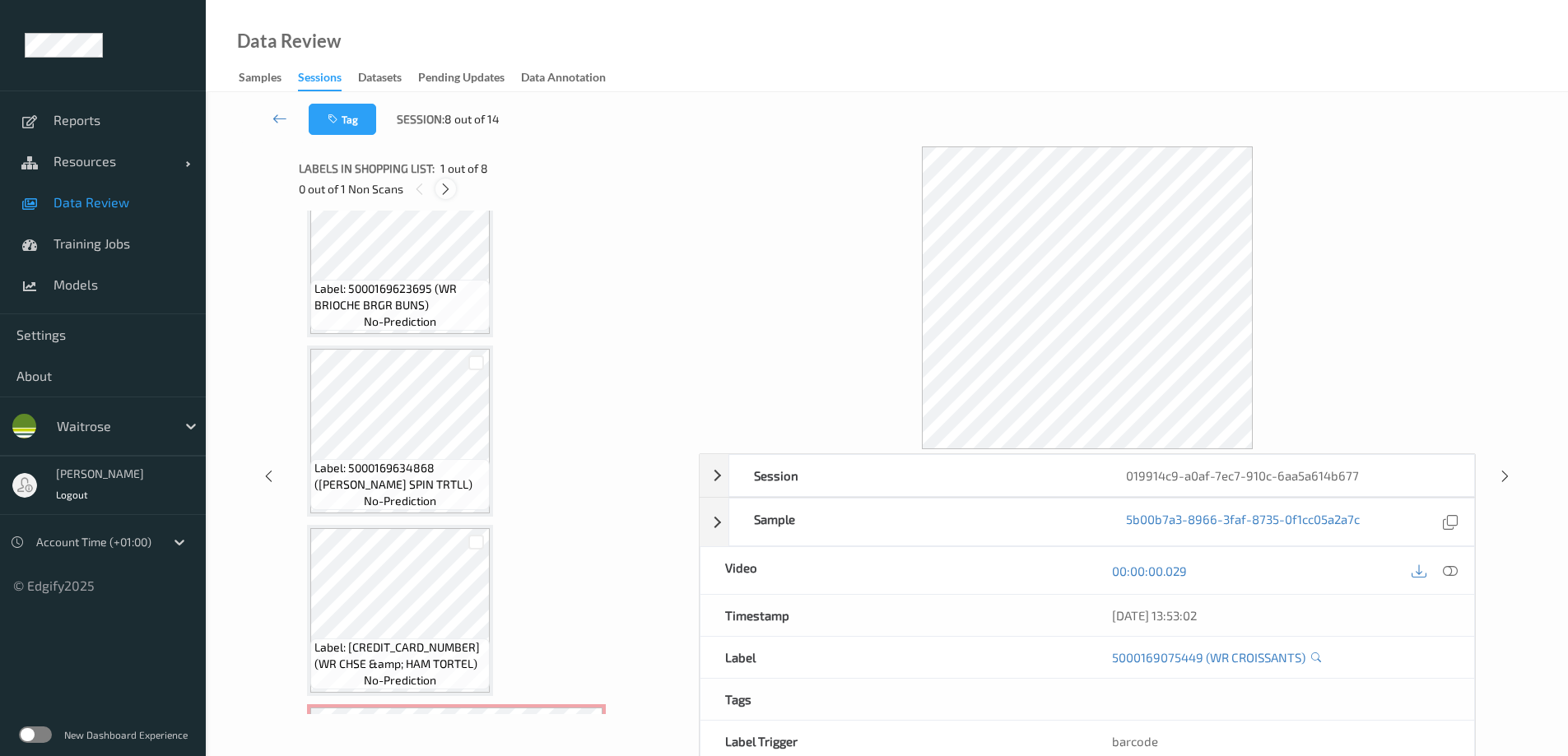
click at [444, 186] on icon at bounding box center [445, 189] width 14 height 15
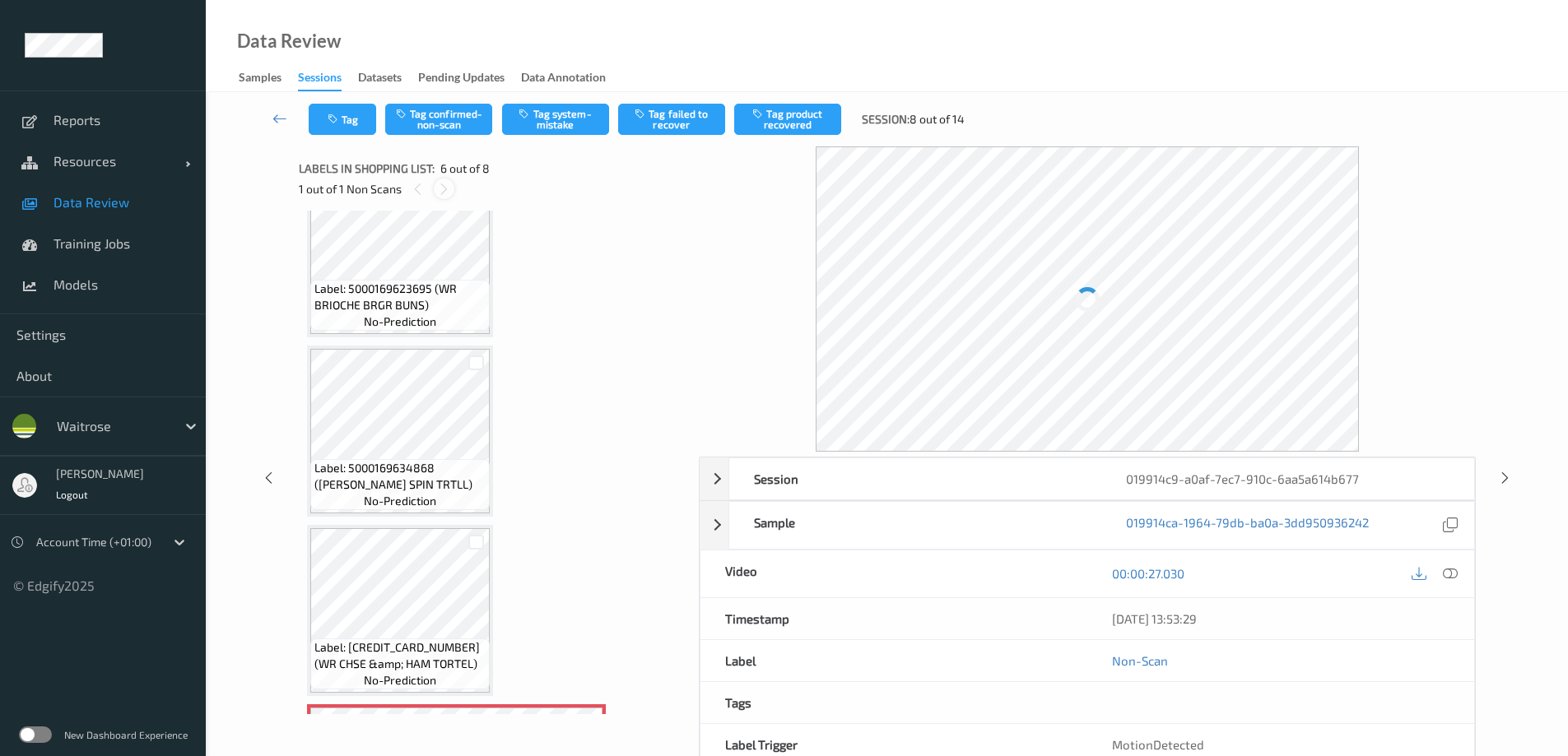
scroll to position [726, 0]
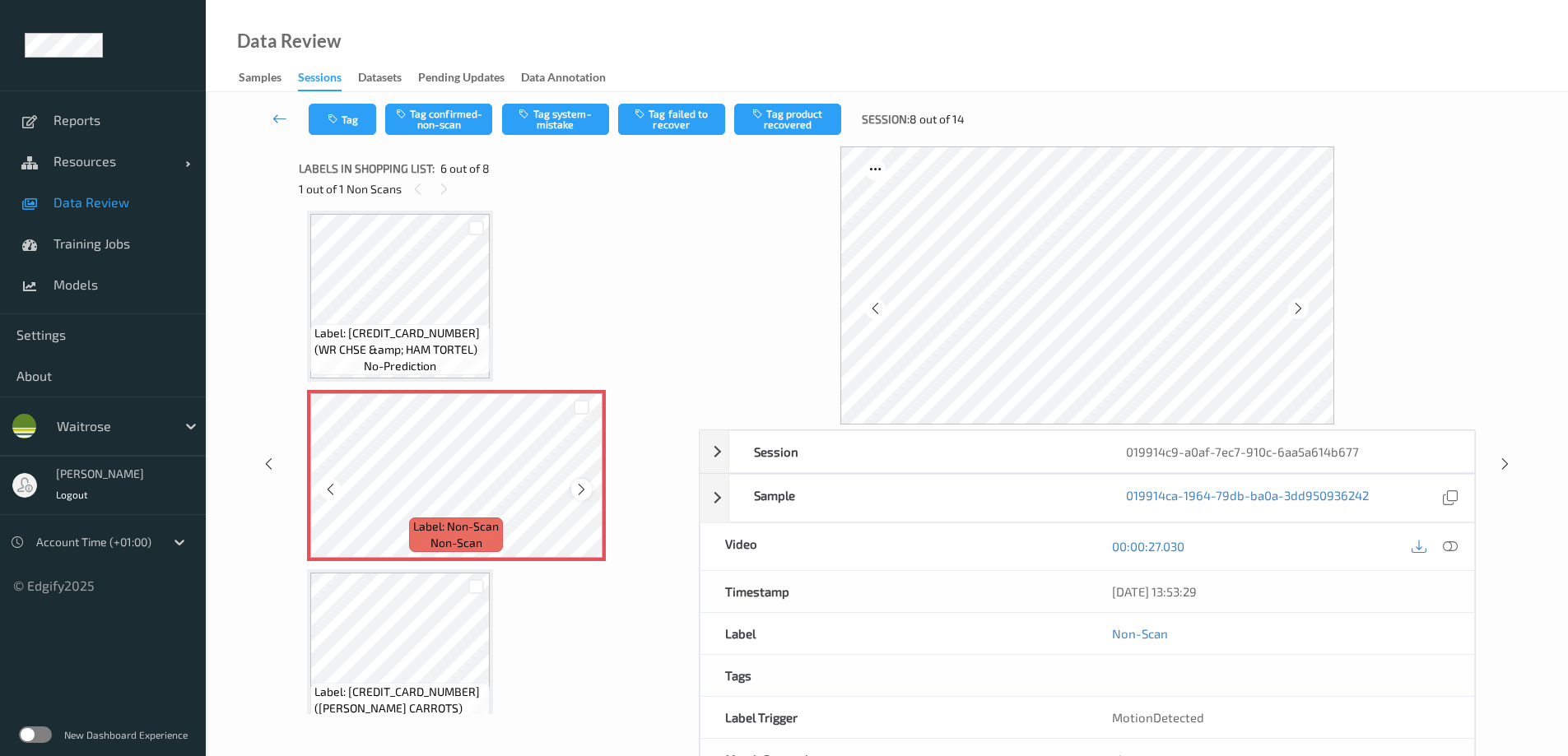
click at [581, 488] on icon at bounding box center [581, 490] width 14 height 15
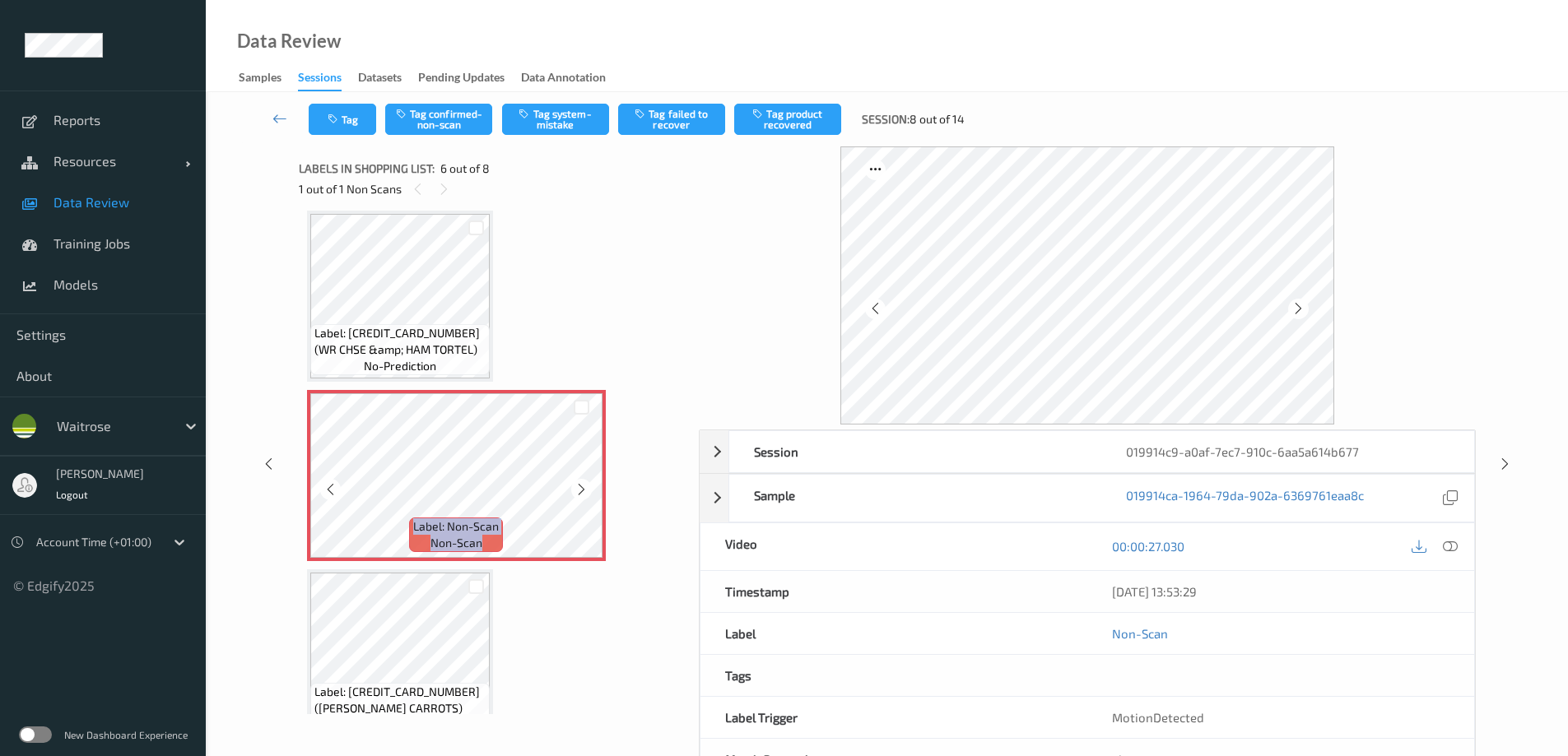
click at [581, 488] on icon at bounding box center [581, 490] width 14 height 15
click at [1449, 548] on icon at bounding box center [1450, 546] width 15 height 15
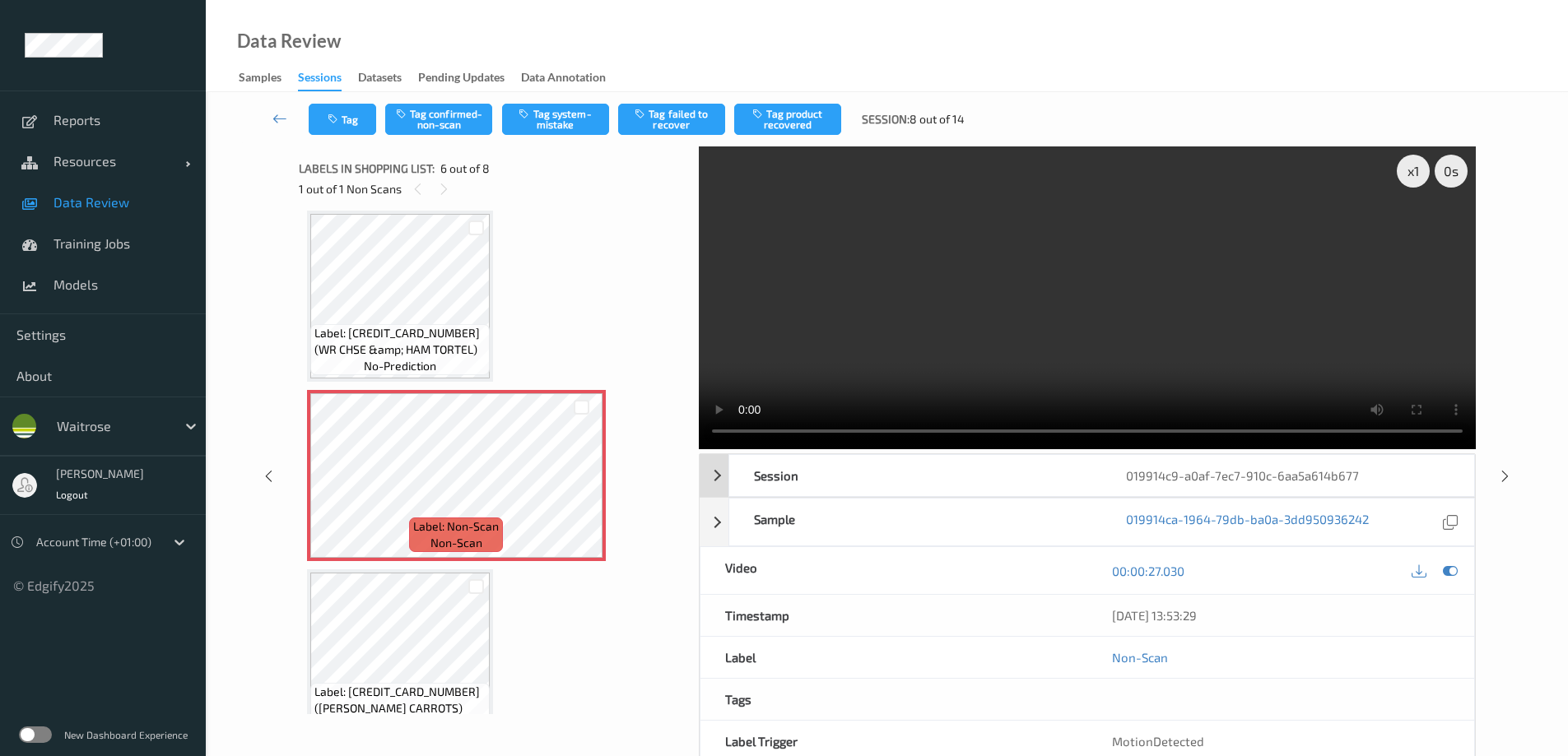
click at [715, 475] on div "Session 019914c9-a0af-7ec7-910c-6aa5a614b677" at bounding box center [1087, 476] width 775 height 43
click at [1449, 518] on icon at bounding box center [1449, 523] width 15 height 15
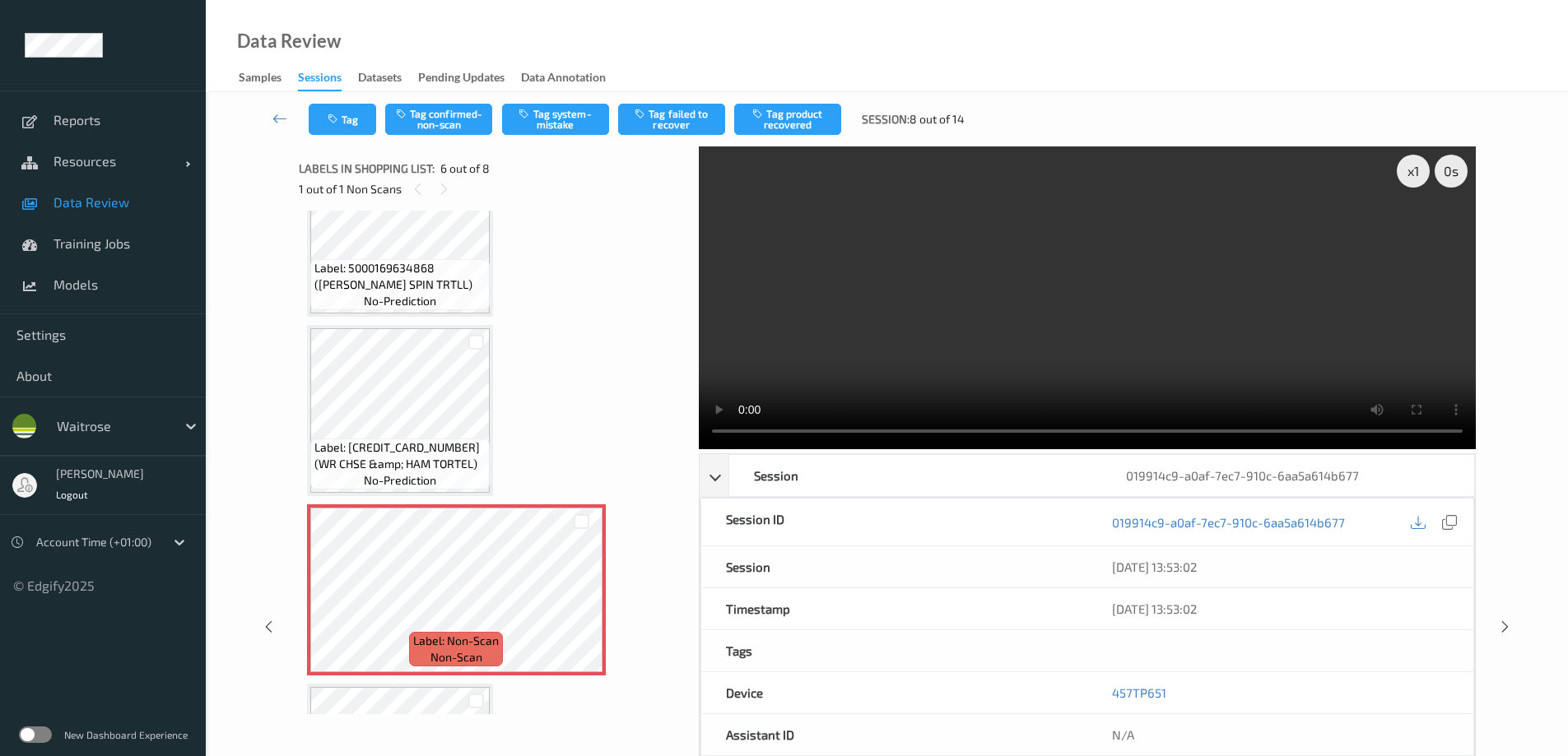
scroll to position [610, 0]
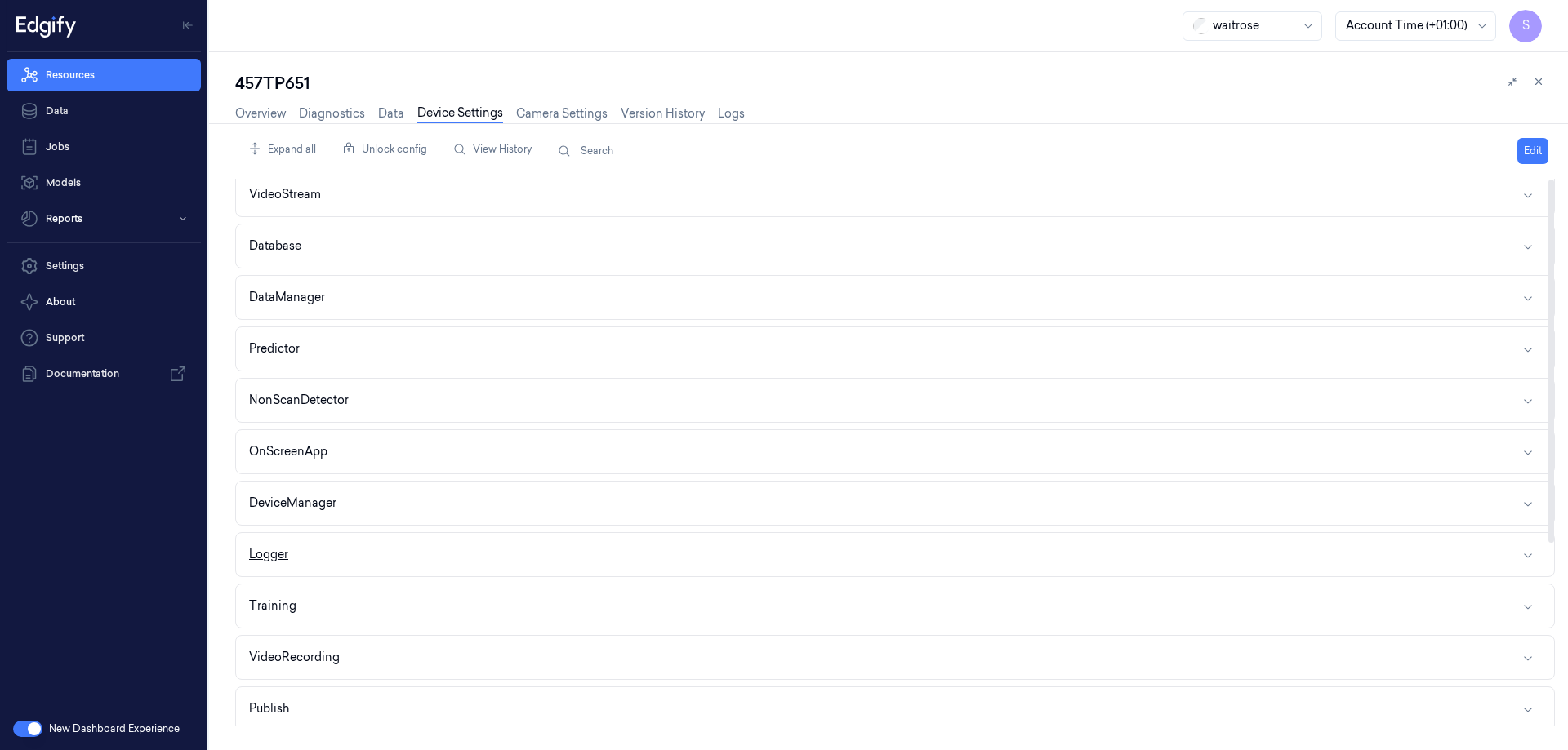
scroll to position [275, 0]
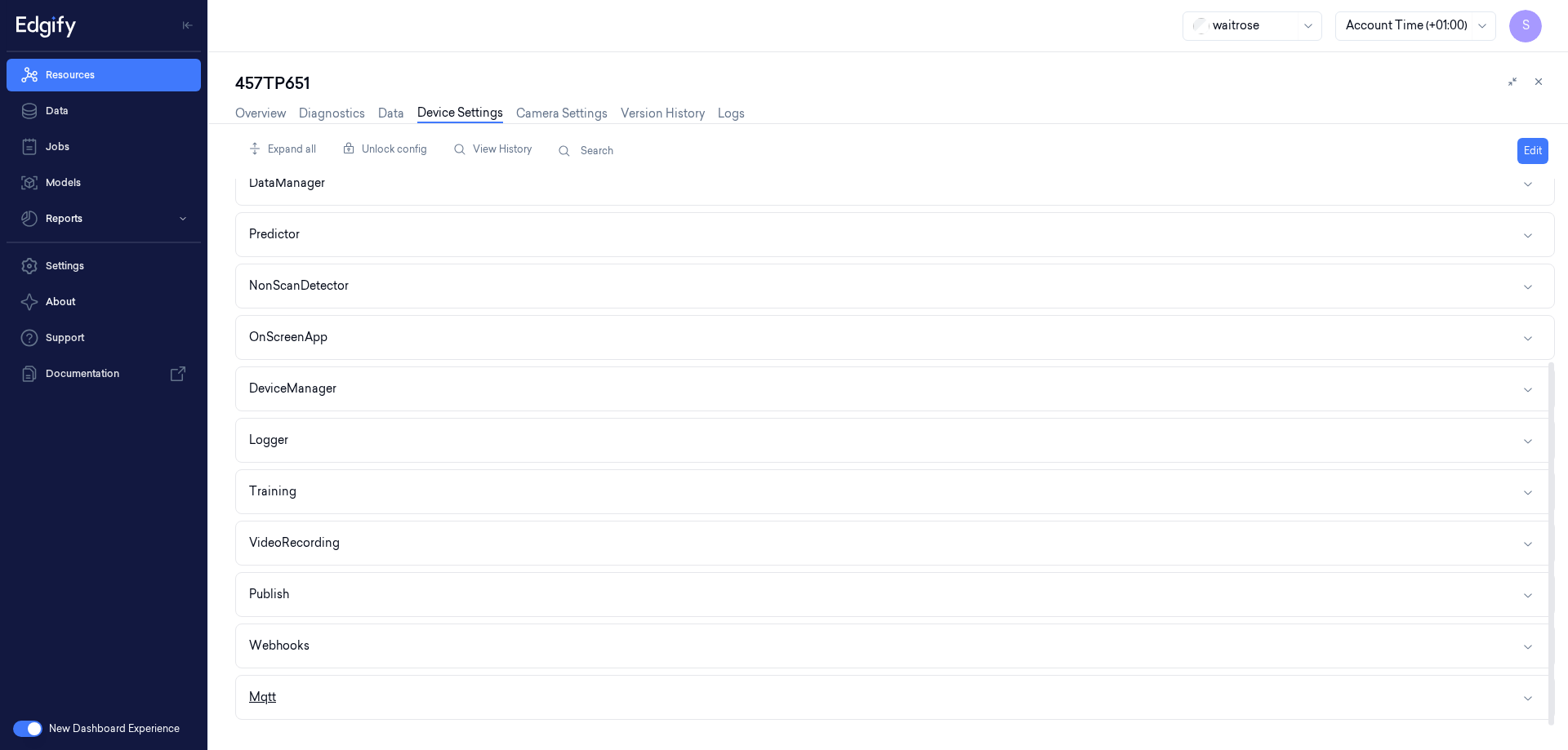
click at [1530, 697] on icon "button" at bounding box center [1528, 698] width 13 height 13
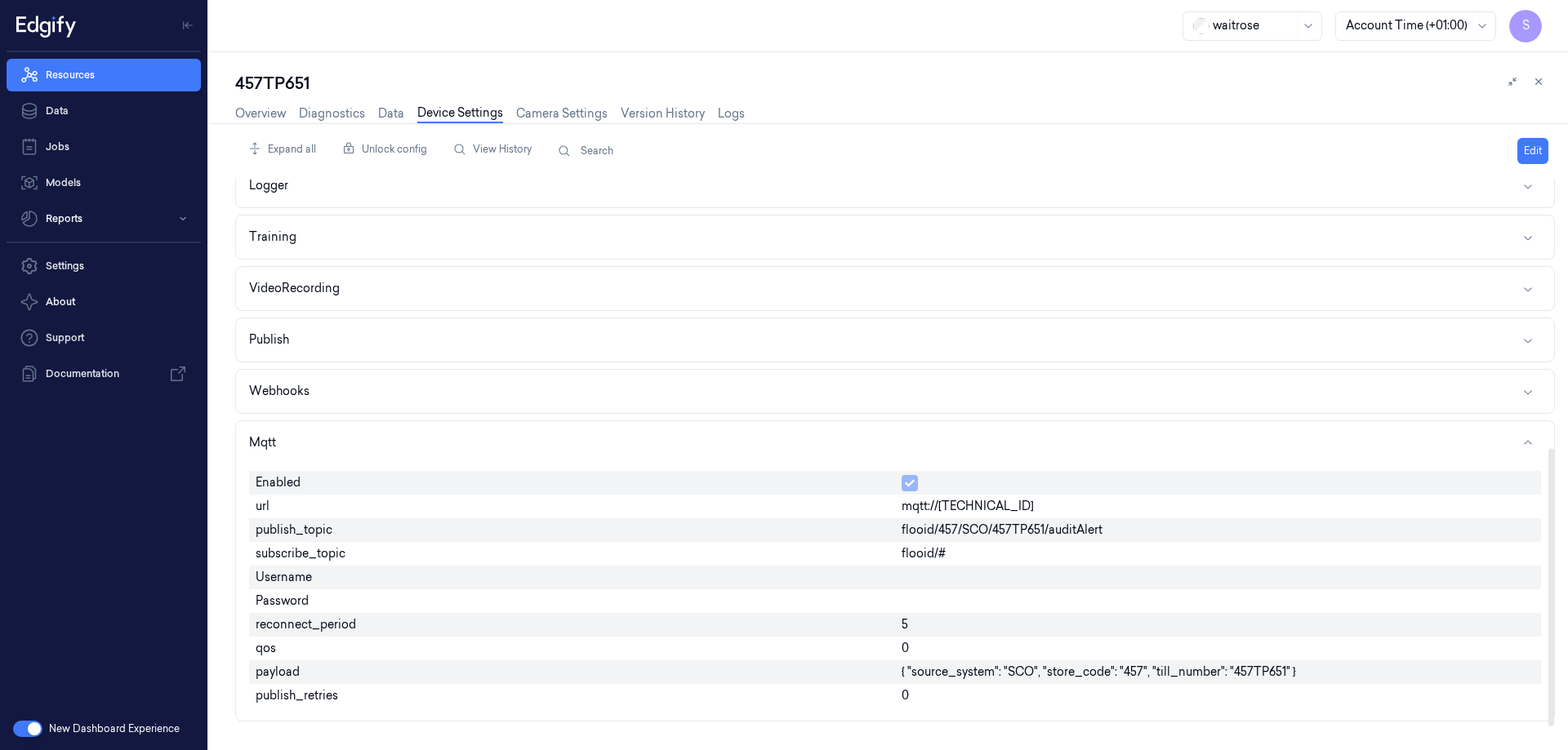
scroll to position [532, 0]
click at [1089, 676] on span "{ "source_system": "SCO", "store_code": "457", "till_number": "457TP651" }" at bounding box center [1099, 671] width 395 height 17
drag, startPoint x: 1305, startPoint y: 671, endPoint x: 886, endPoint y: 667, distance: 419.0
click at [887, 667] on div "Enabled url mqtt://[TECHNICAL_ID] publish_topic flooid/457/SCO/457TP651/auditAl…" at bounding box center [895, 588] width 1292 height 250
